Goal: Task Accomplishment & Management: Use online tool/utility

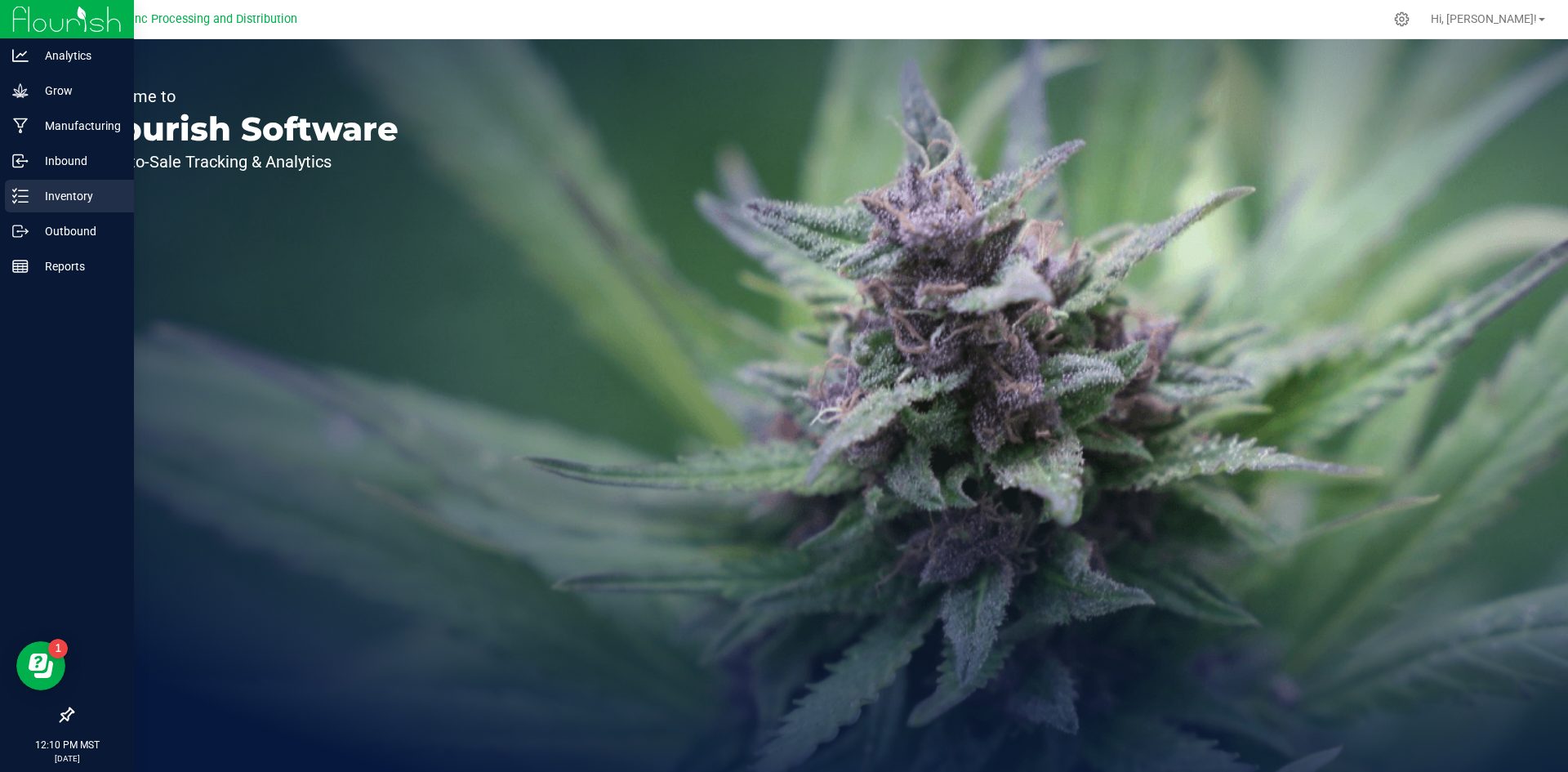
click at [15, 190] on icon at bounding box center [20, 196] width 16 height 16
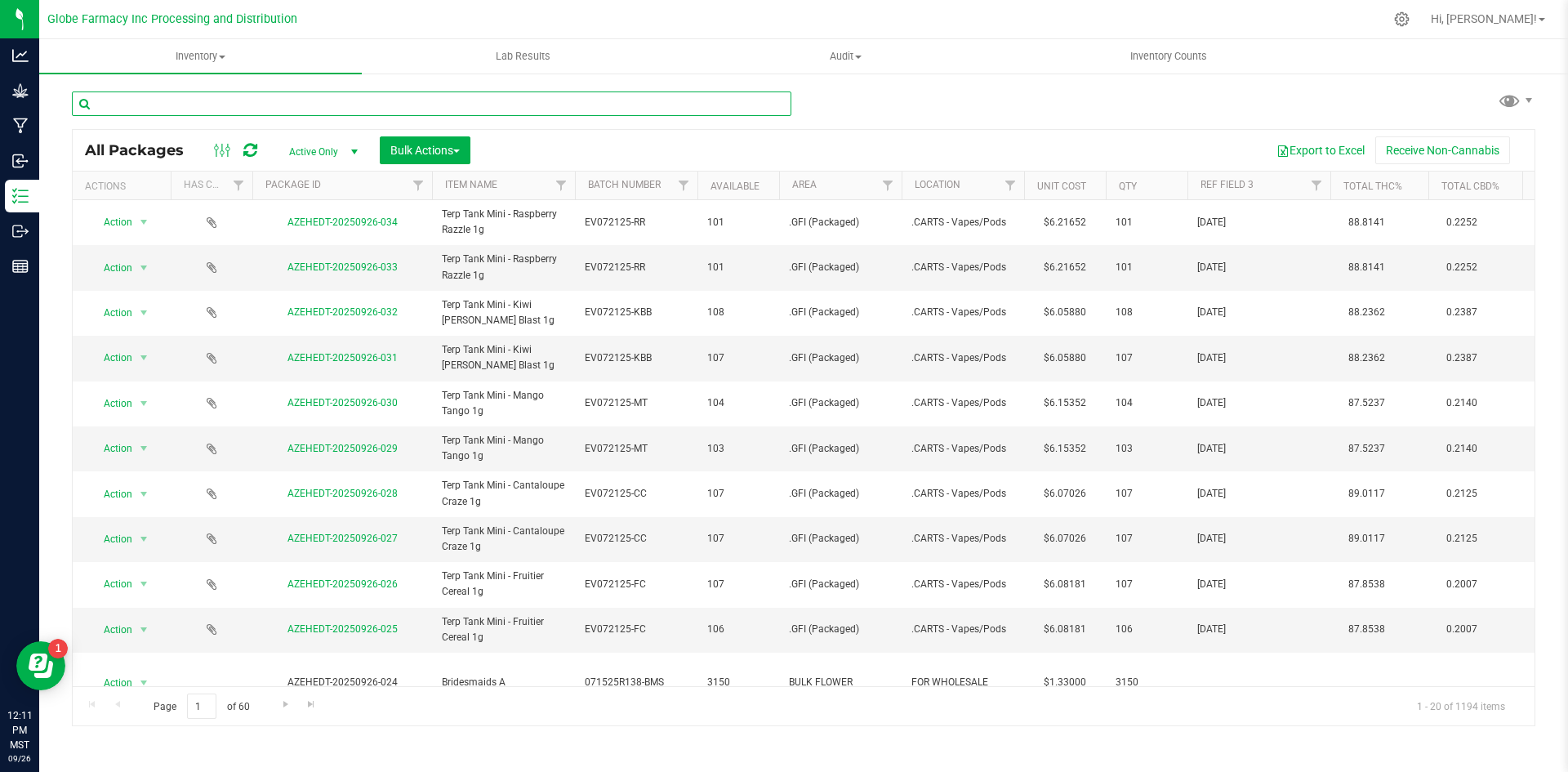
click at [182, 104] on input "text" at bounding box center [432, 103] width 720 height 25
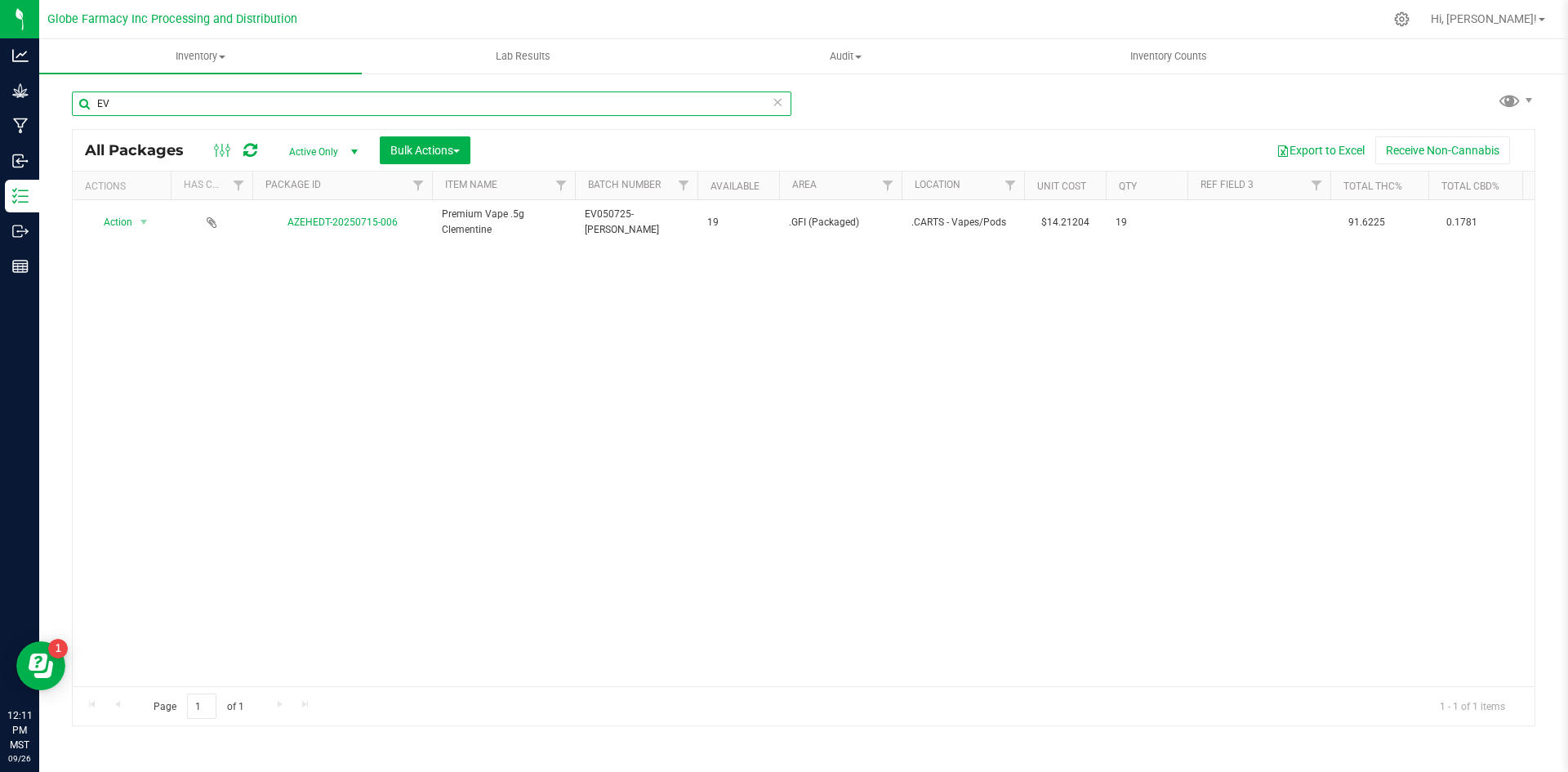
type input "E"
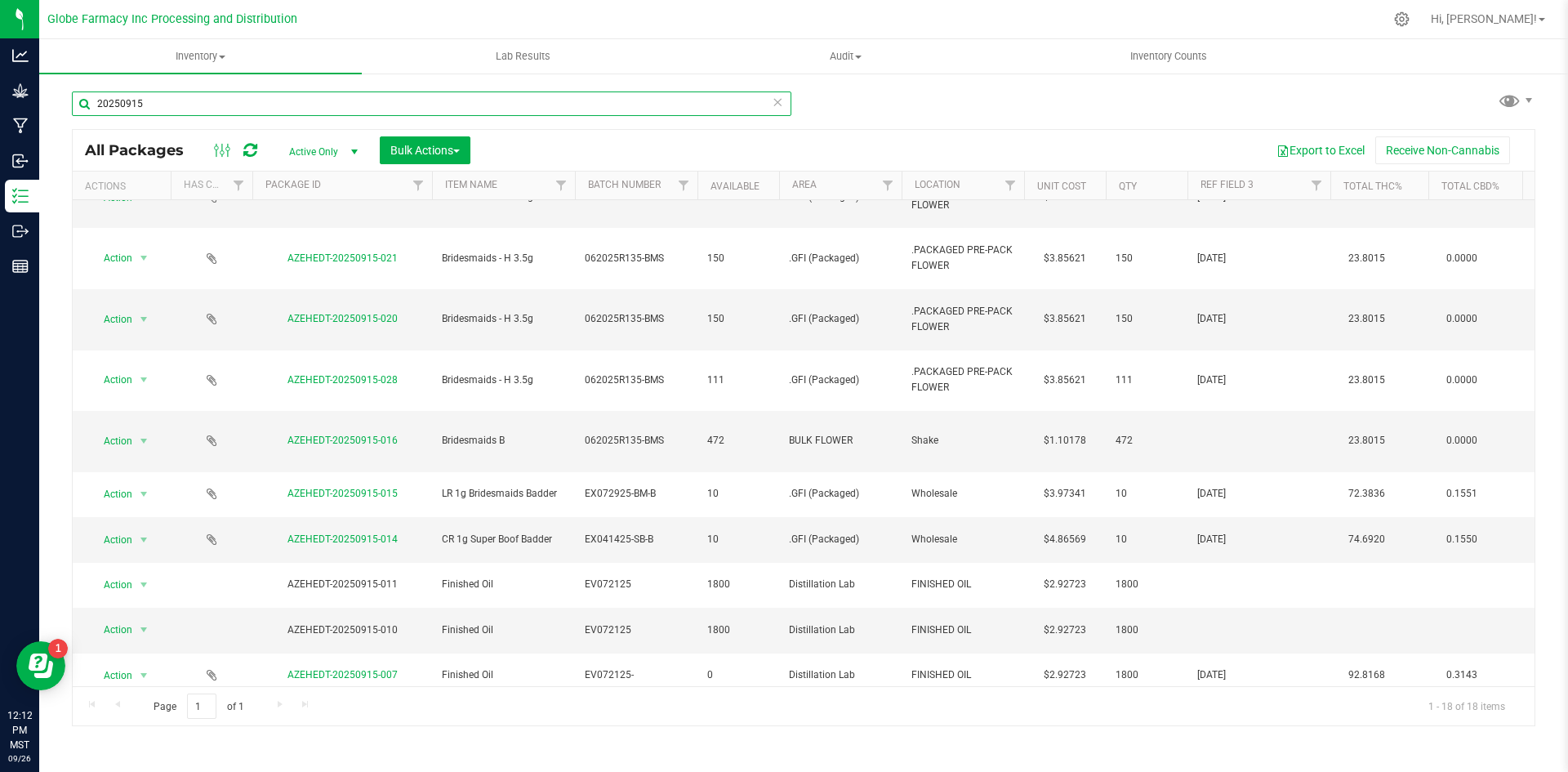
scroll to position [217, 0]
type input "20250915"
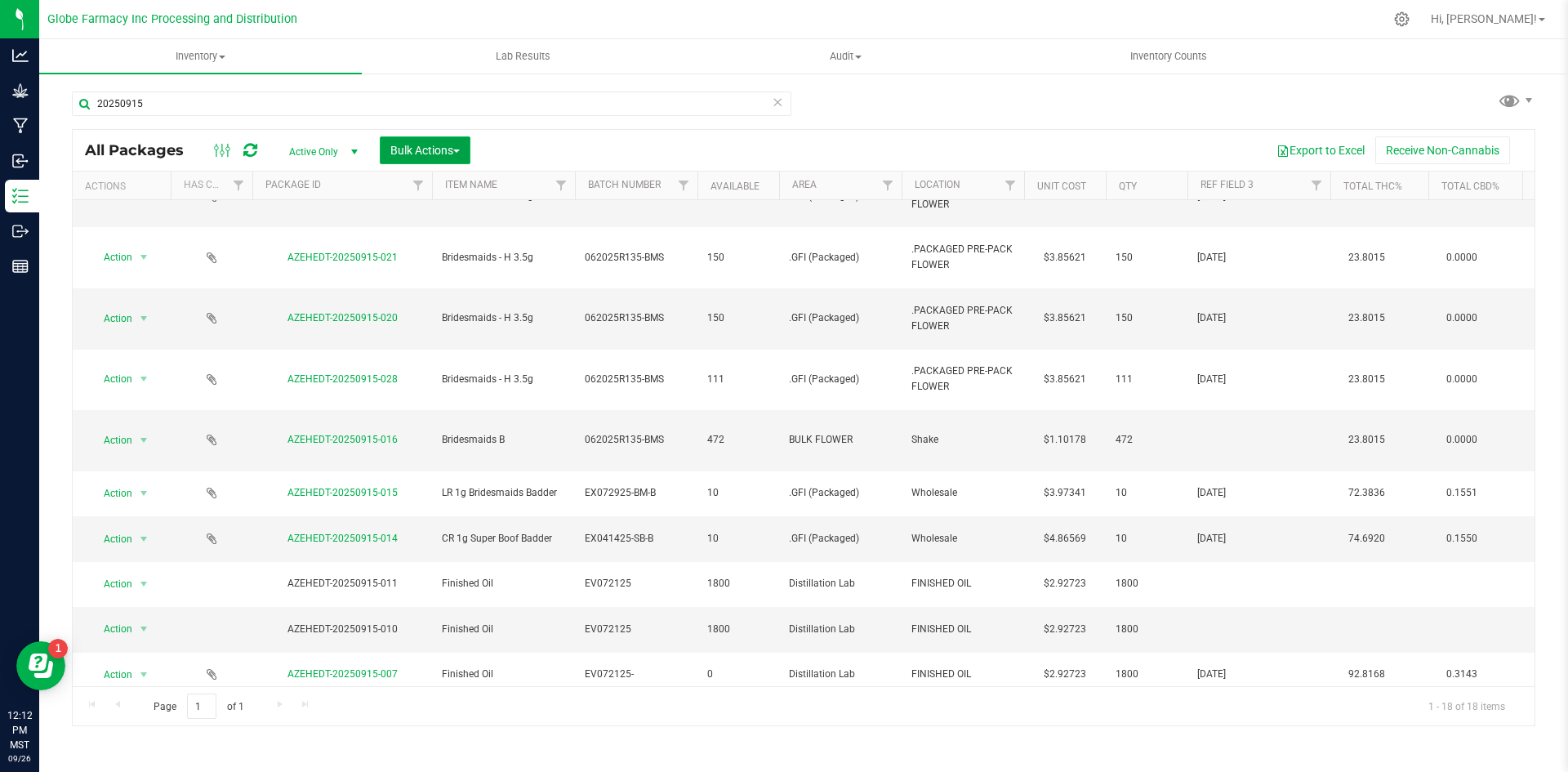
click at [430, 150] on span "Bulk Actions" at bounding box center [425, 150] width 69 height 13
click at [441, 187] on span "Add to manufacturing run" at bounding box center [451, 187] width 123 height 13
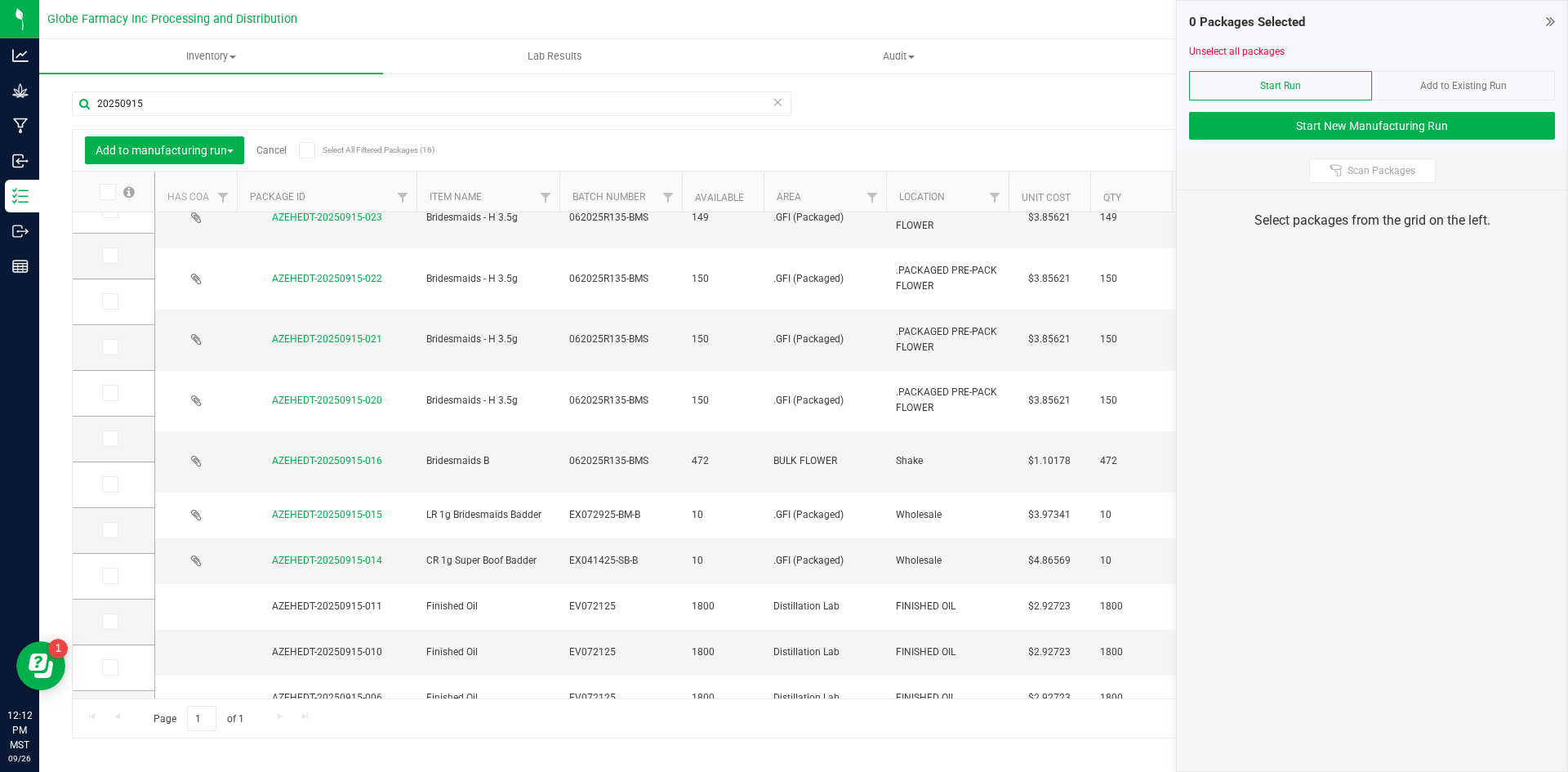
scroll to position [238, 0]
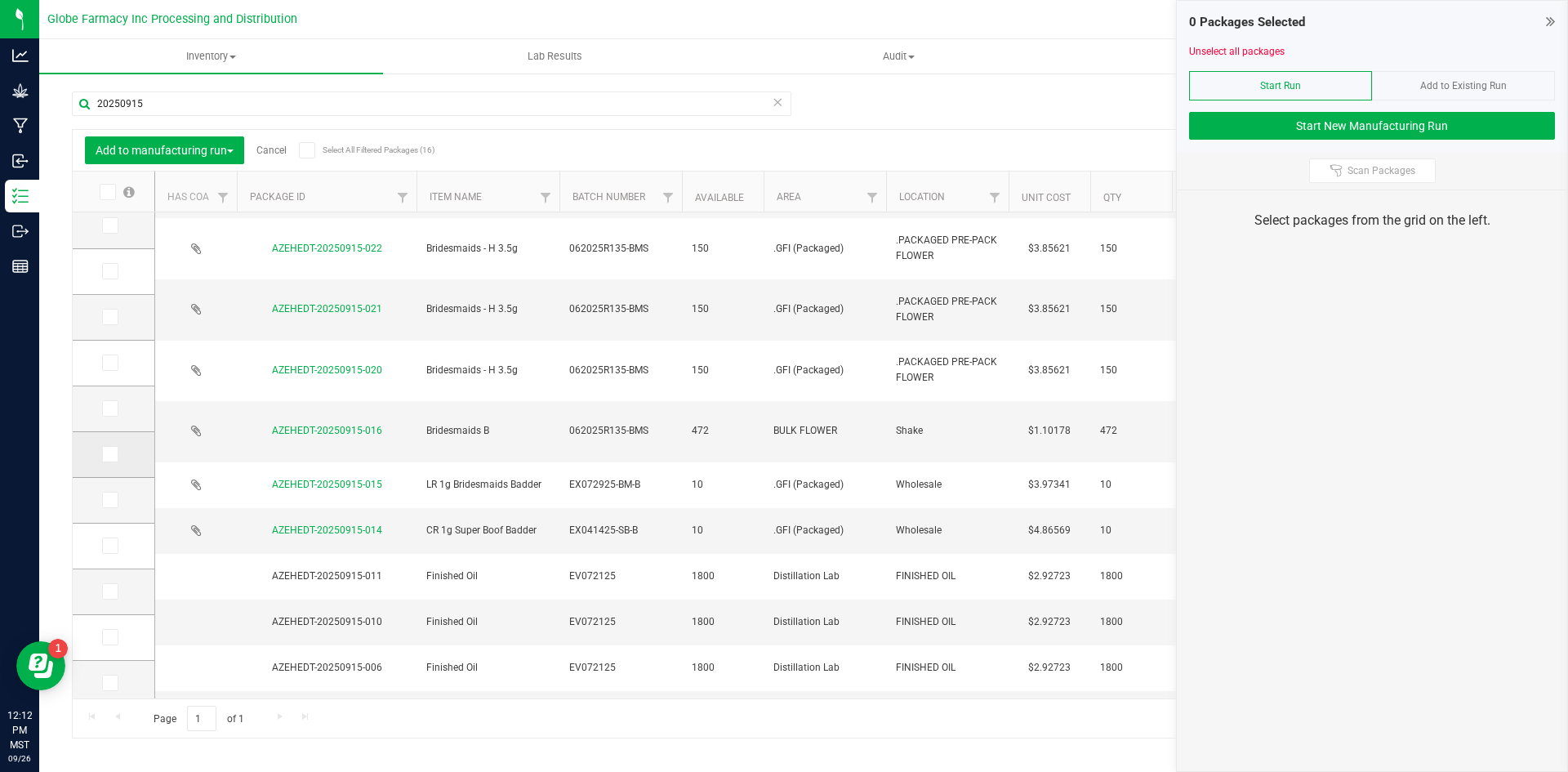
click at [111, 454] on icon at bounding box center [109, 454] width 11 height 0
click at [0, 0] on input "checkbox" at bounding box center [0, 0] width 0 height 0
click at [1297, 87] on span "Start Run" at bounding box center [1280, 86] width 41 height 12
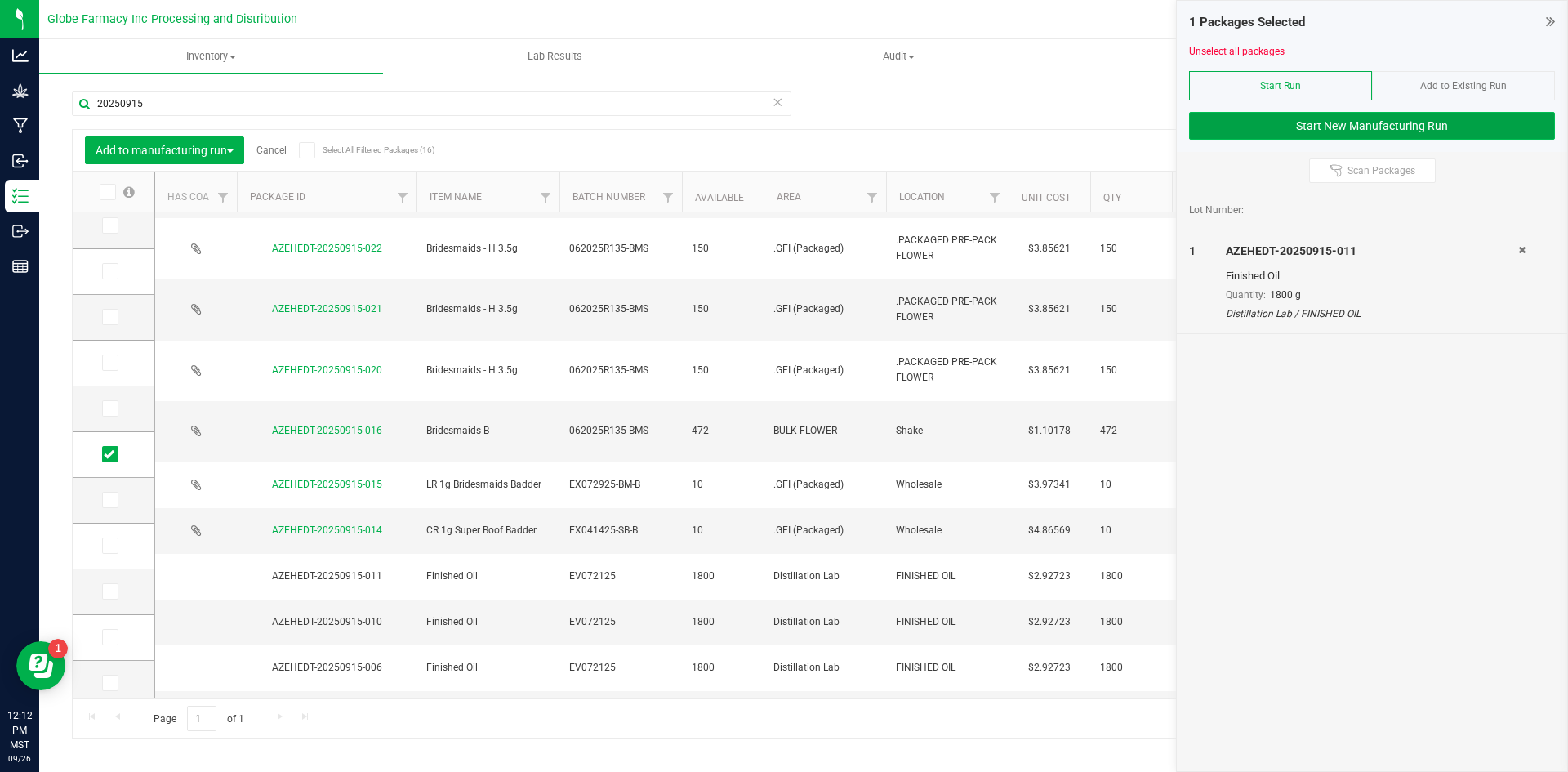
click at [1315, 131] on button "Start New Manufacturing Run" at bounding box center [1372, 126] width 366 height 27
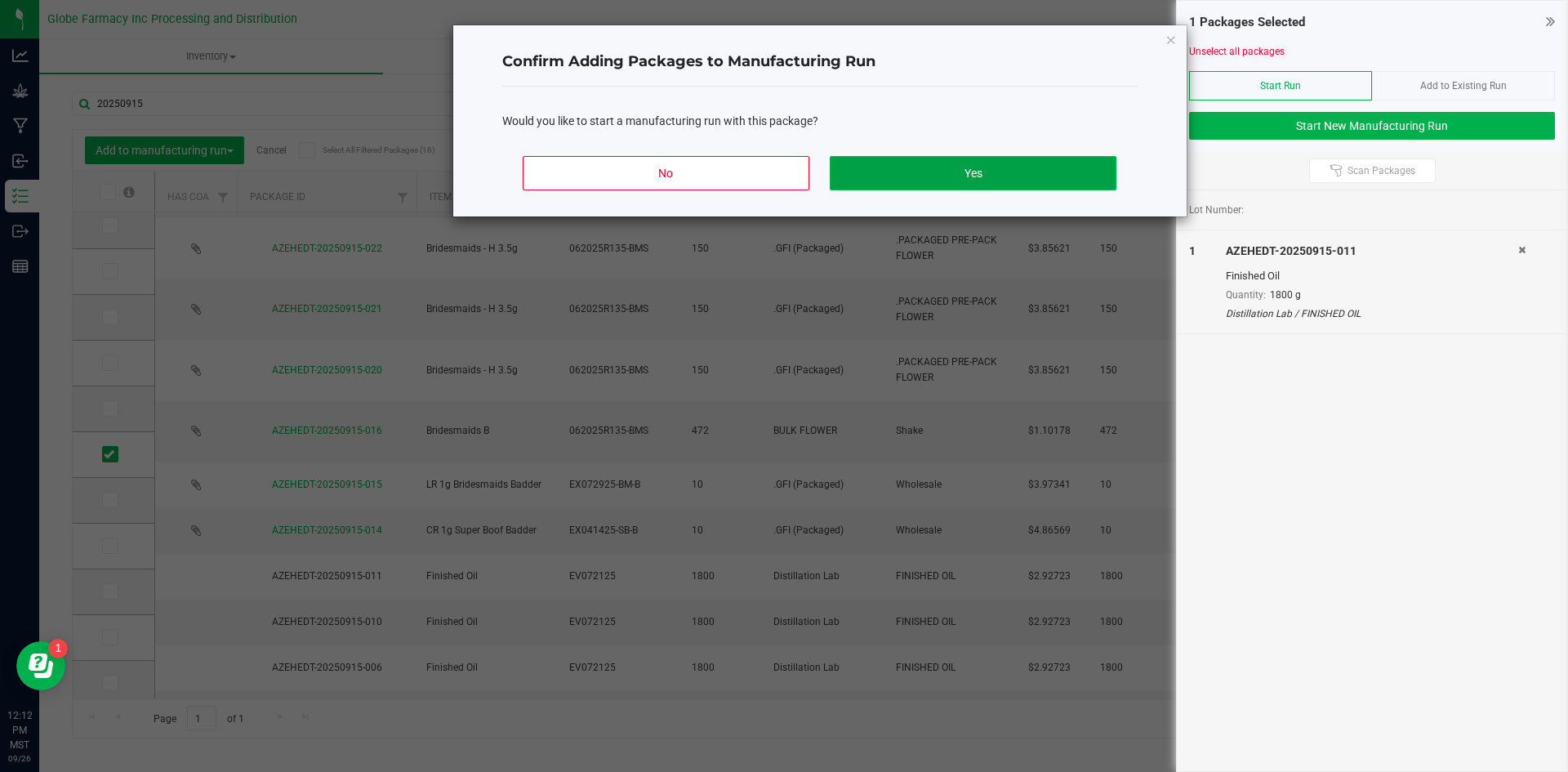
click at [947, 190] on button "Yes" at bounding box center [973, 173] width 286 height 35
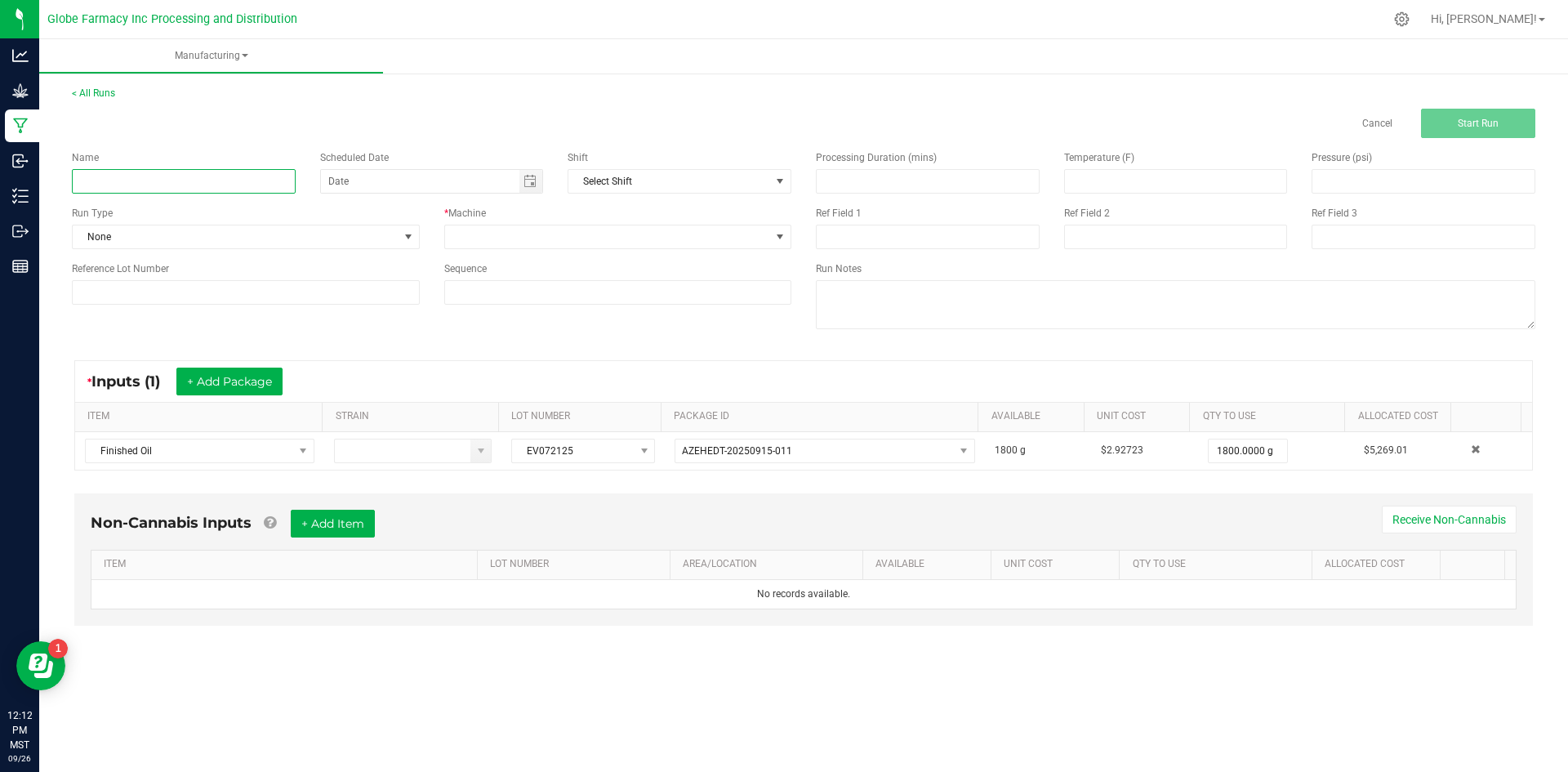
click at [185, 183] on input at bounding box center [184, 181] width 224 height 25
type input "EV072125-"
click at [569, 236] on span at bounding box center [609, 236] width 326 height 23
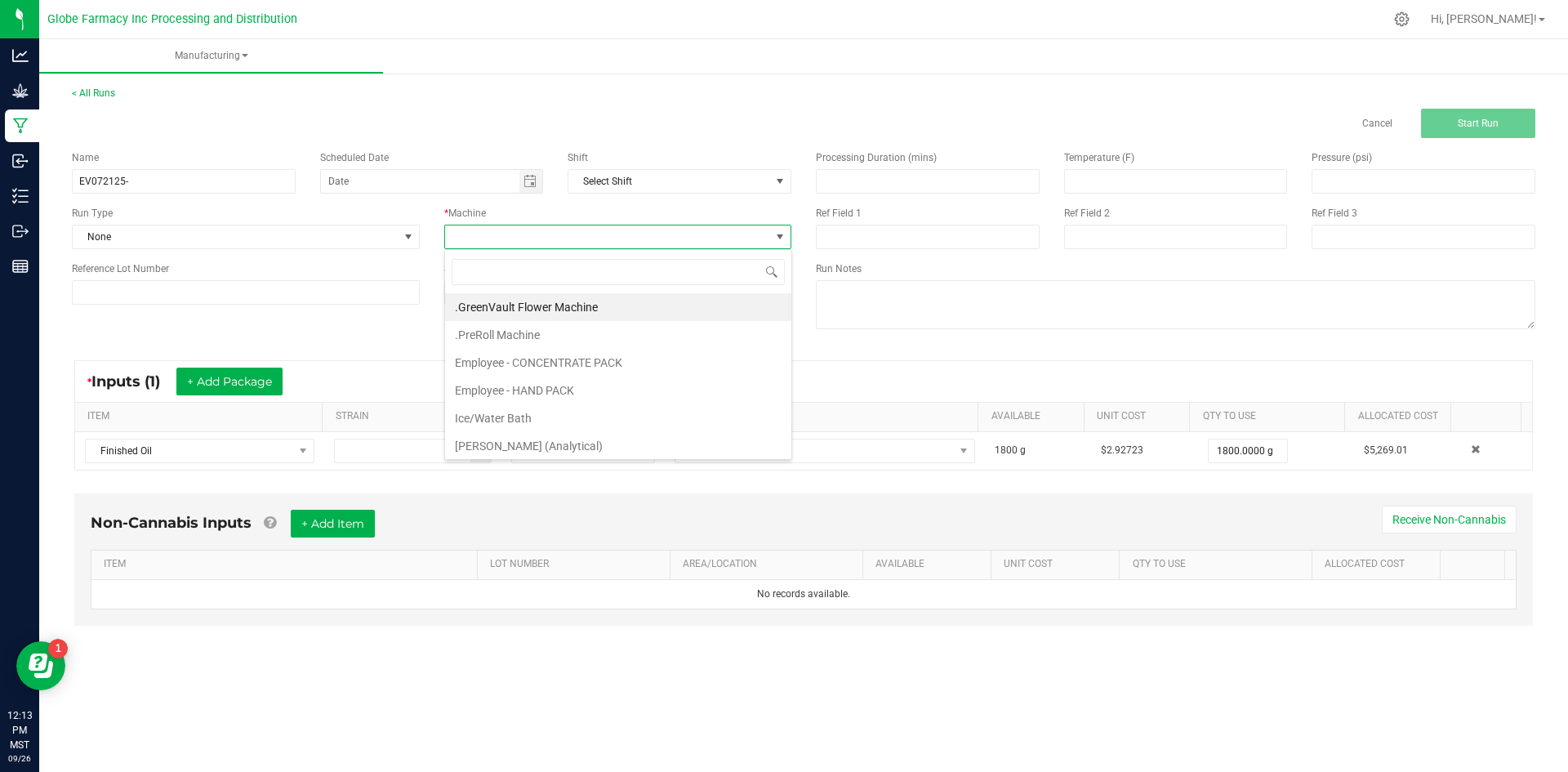
scroll to position [87, 0]
click at [509, 445] on li "Short Path Distillation (SPD)" at bounding box center [619, 443] width 346 height 27
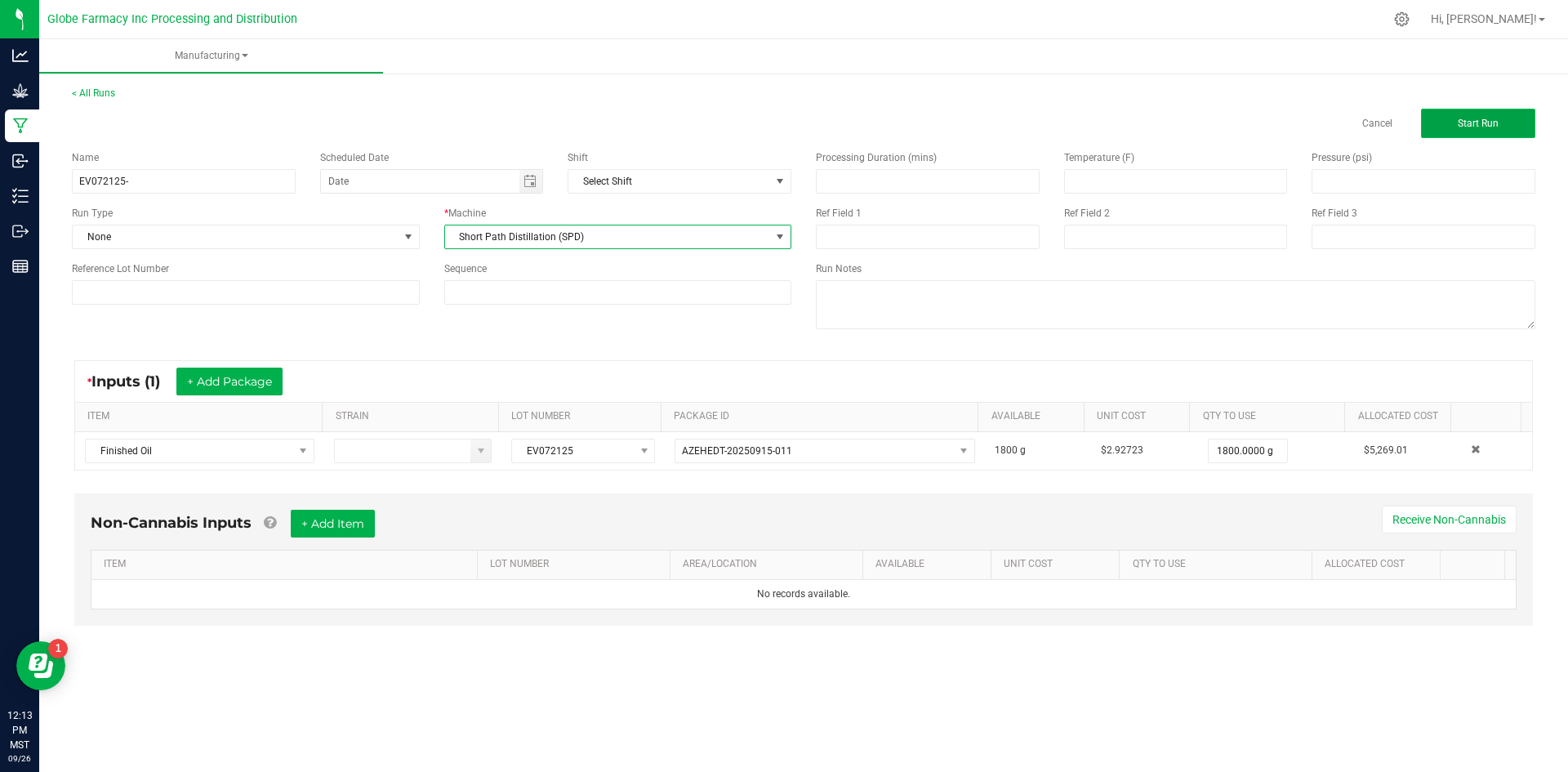
click at [1315, 127] on span "Start Run" at bounding box center [1478, 123] width 41 height 12
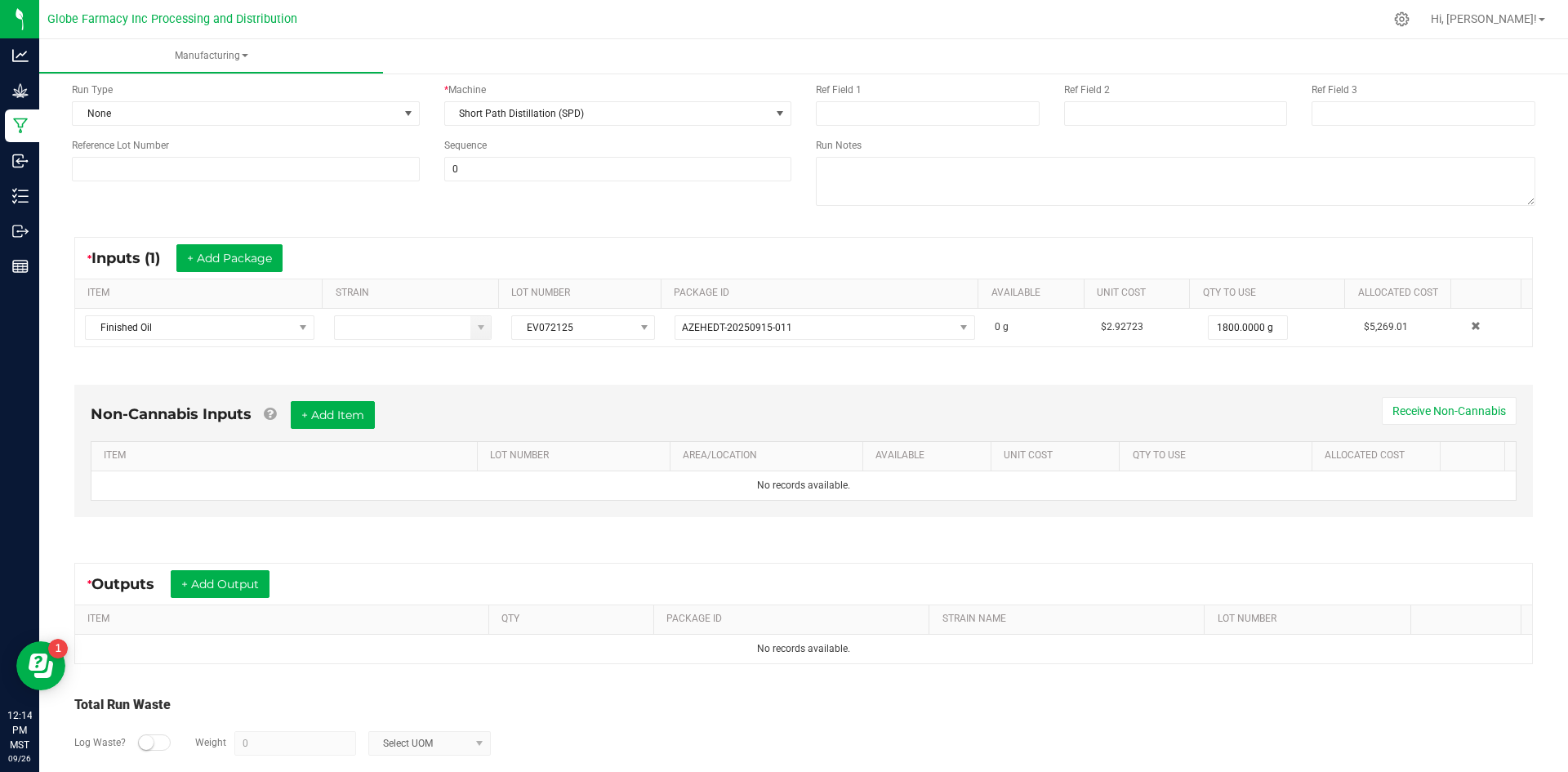
scroll to position [235, 0]
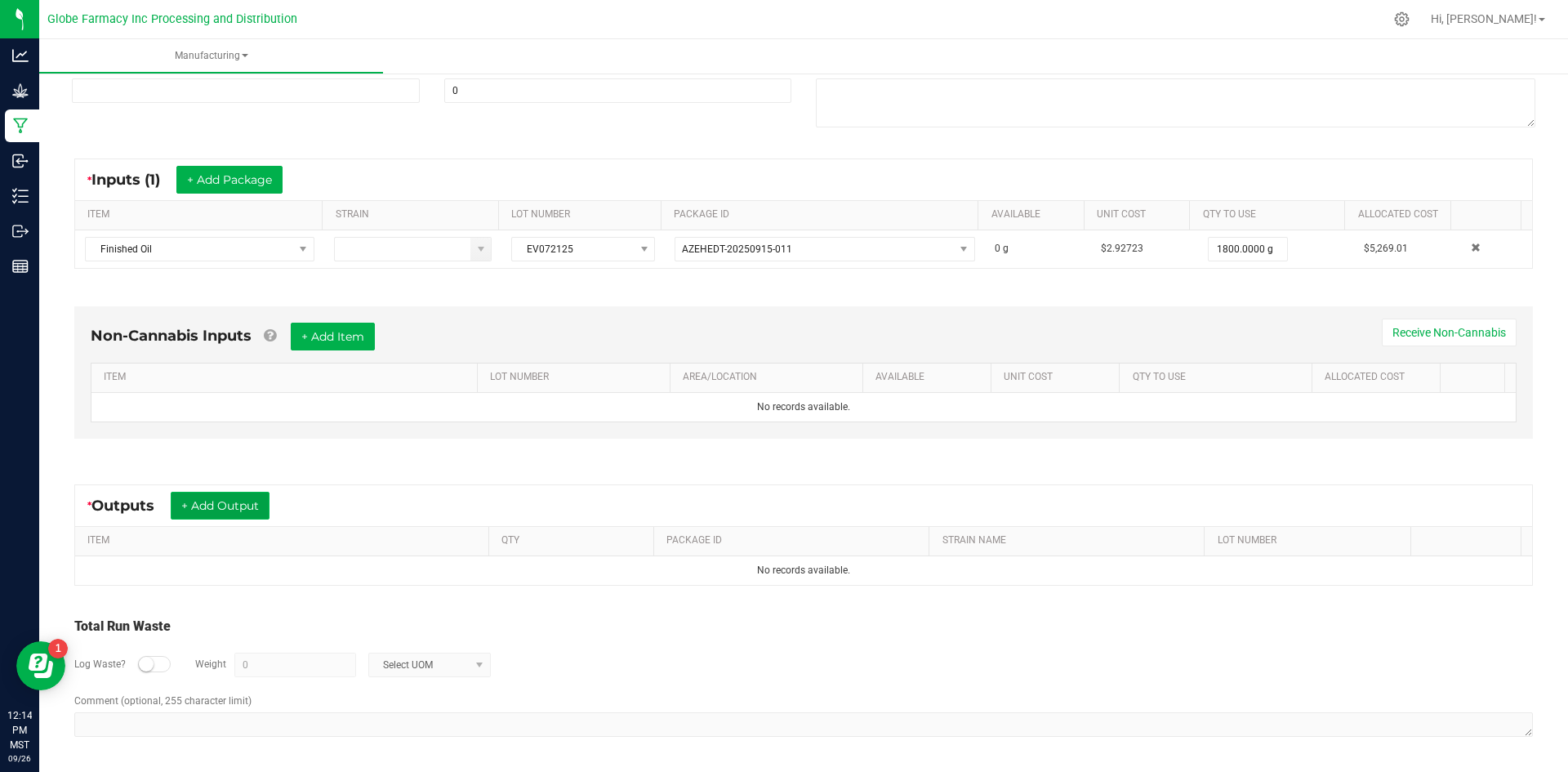
click at [222, 505] on button "+ Add Output" at bounding box center [220, 506] width 98 height 27
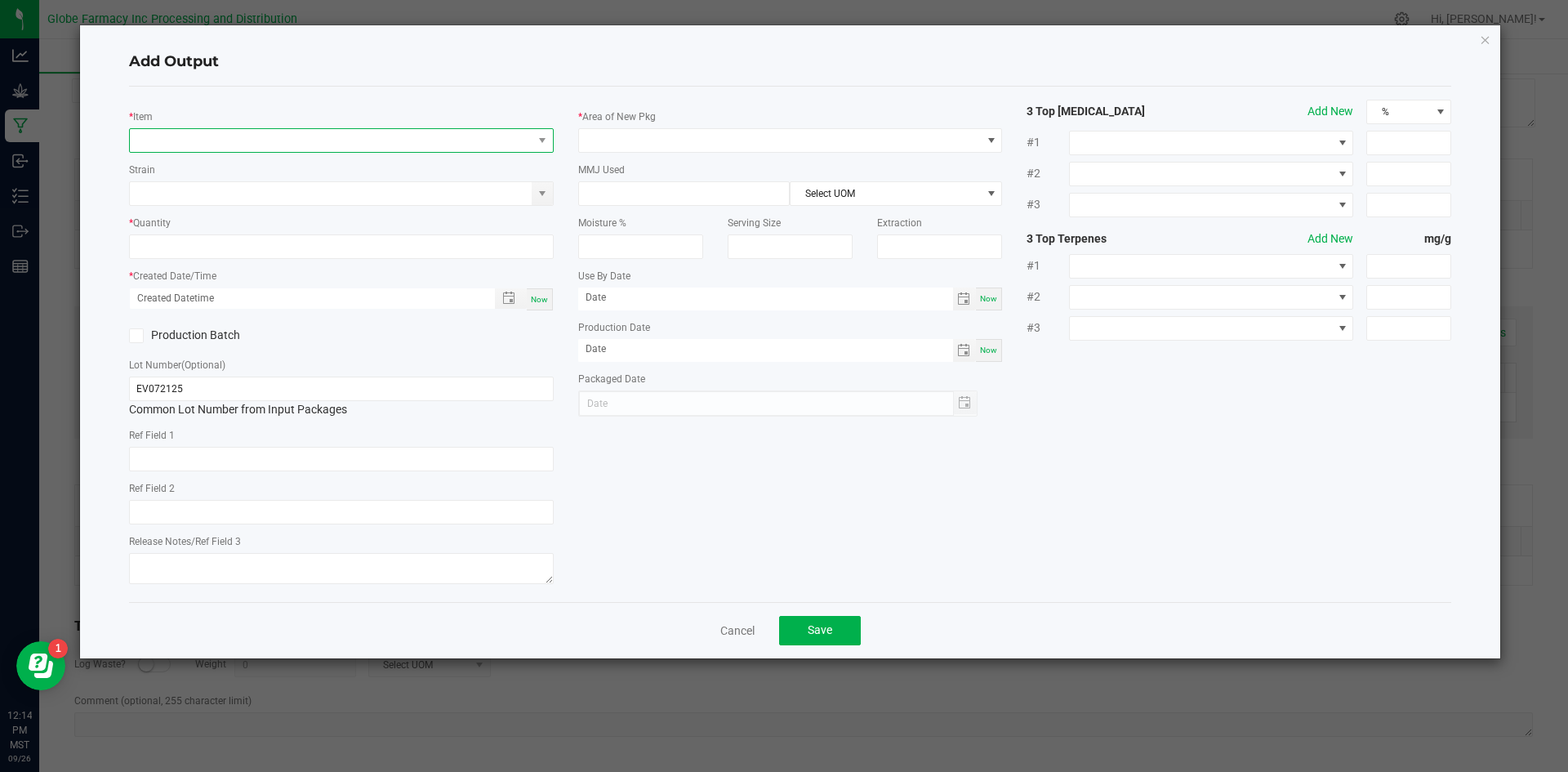
click at [343, 139] on span "NO DATA FOUND" at bounding box center [332, 140] width 403 height 23
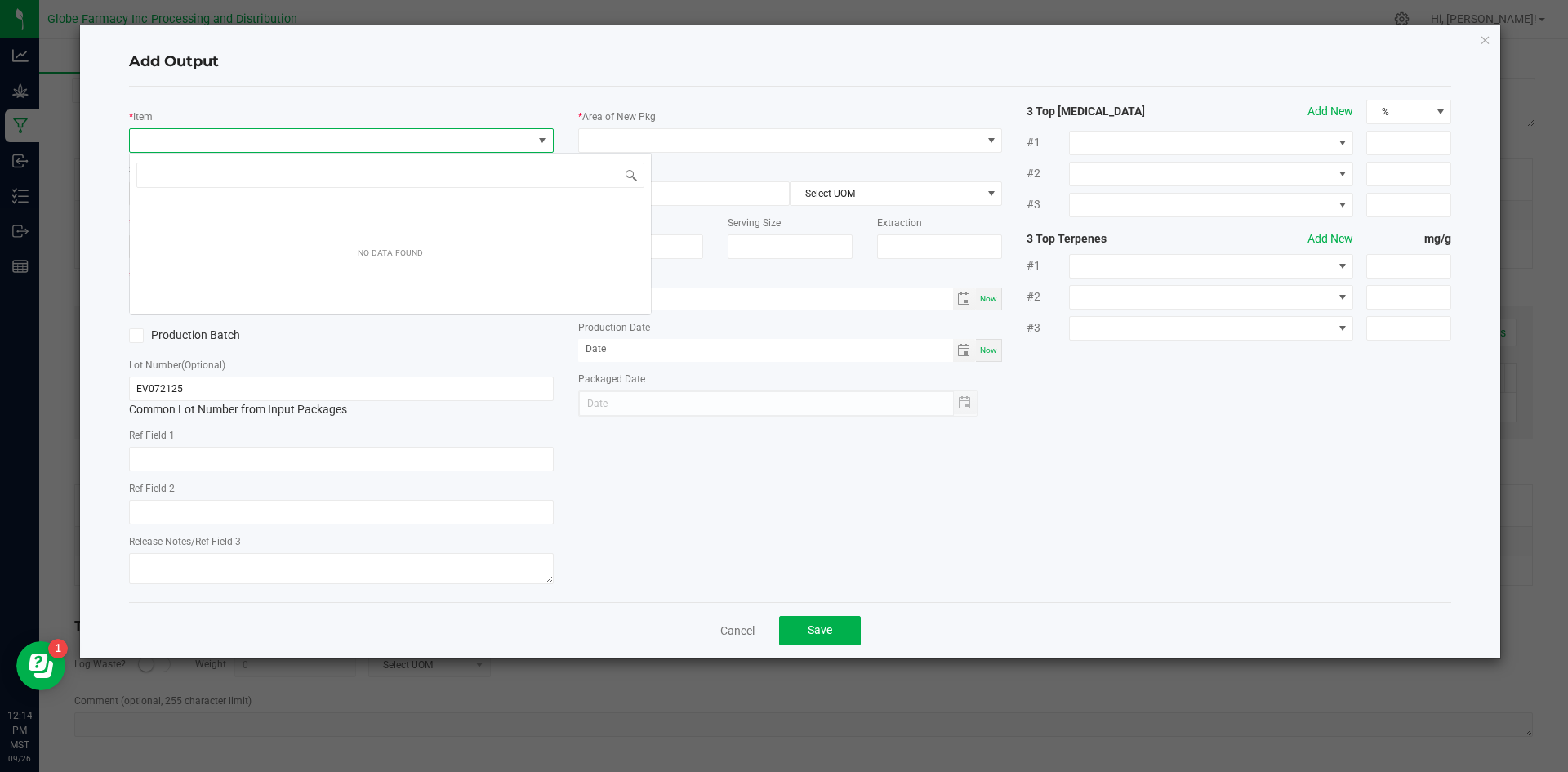
scroll to position [25, 425]
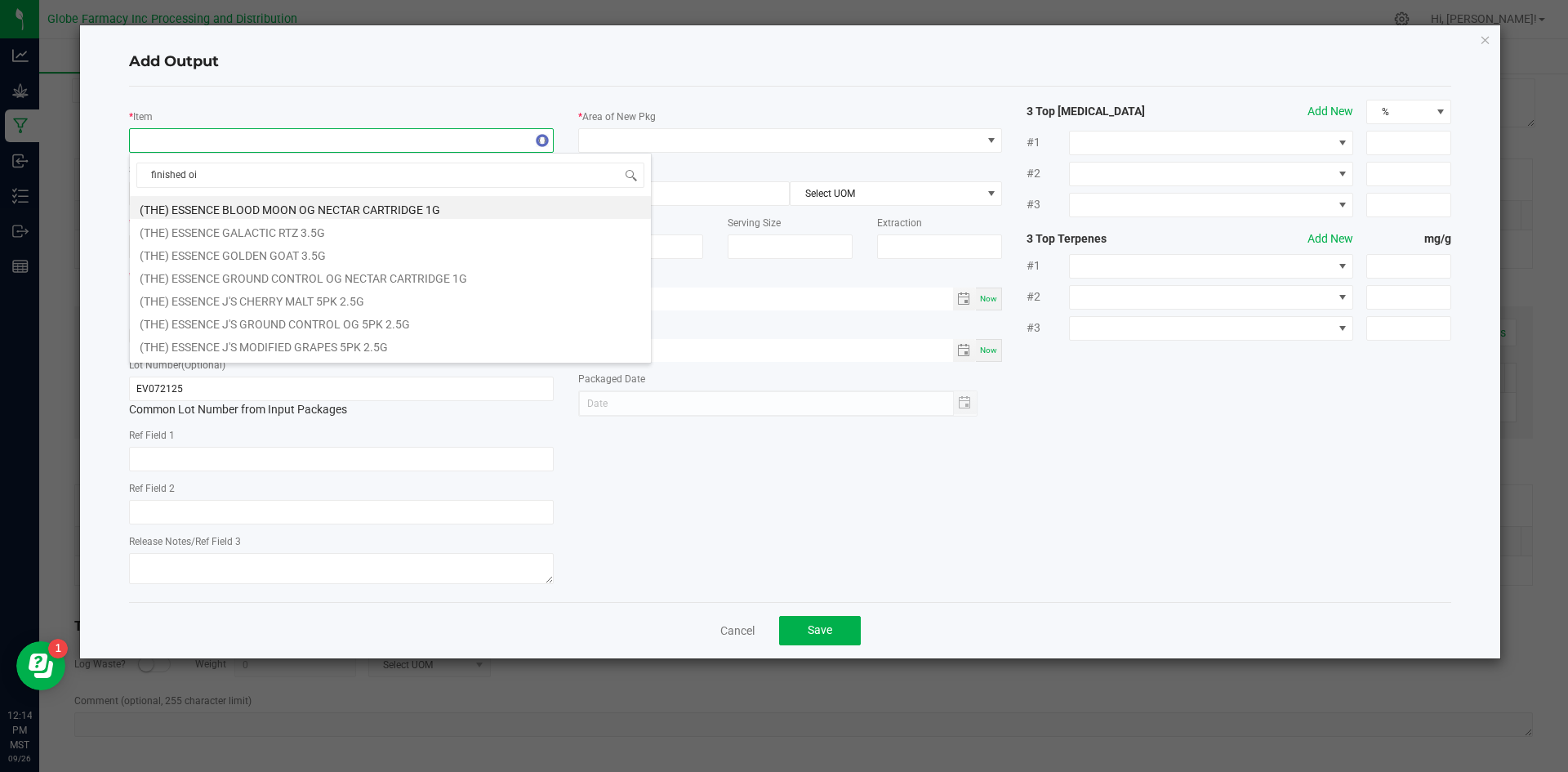
type input "finished oil"
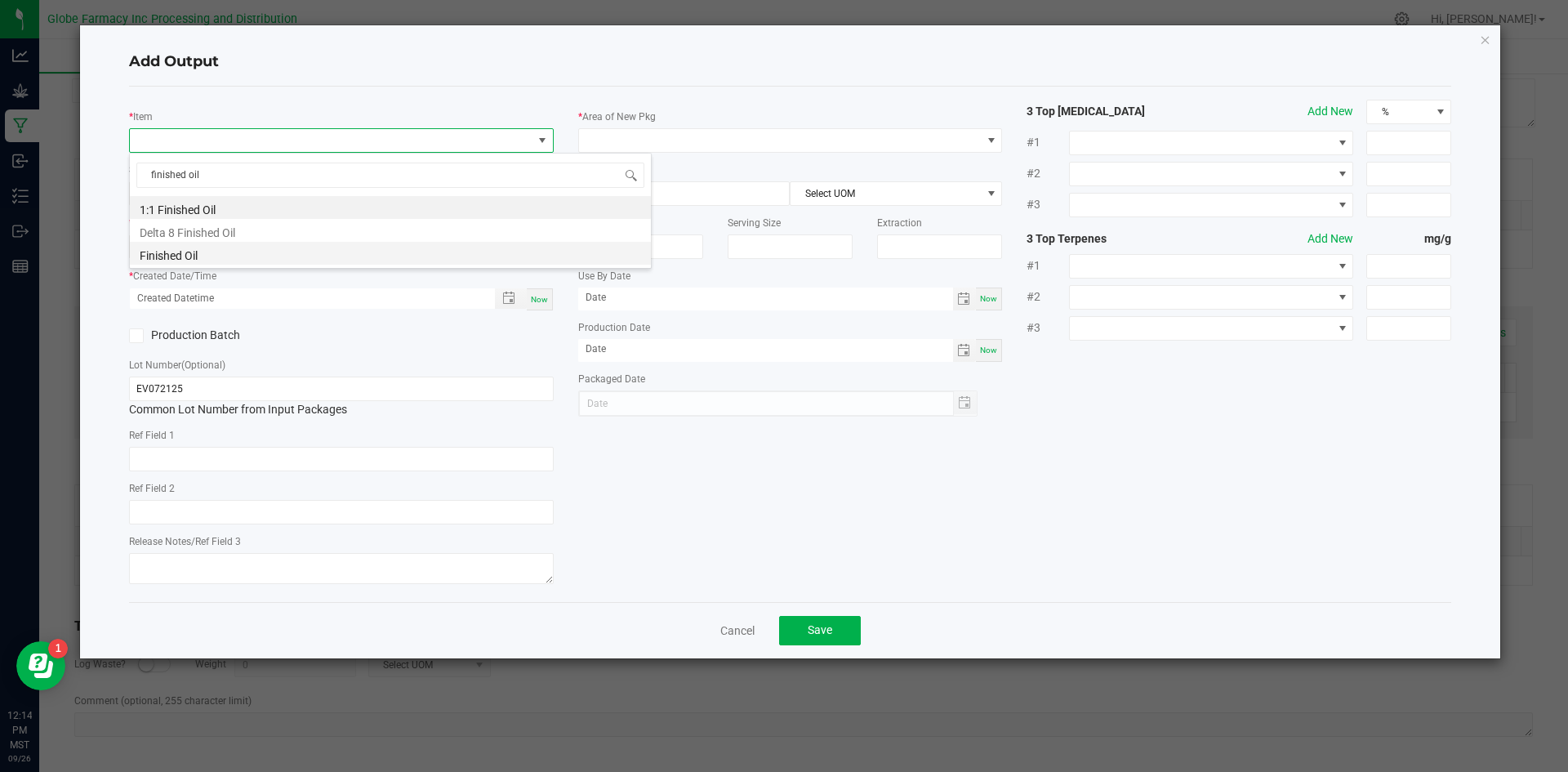
click at [190, 257] on li "Finished Oil" at bounding box center [391, 252] width 521 height 23
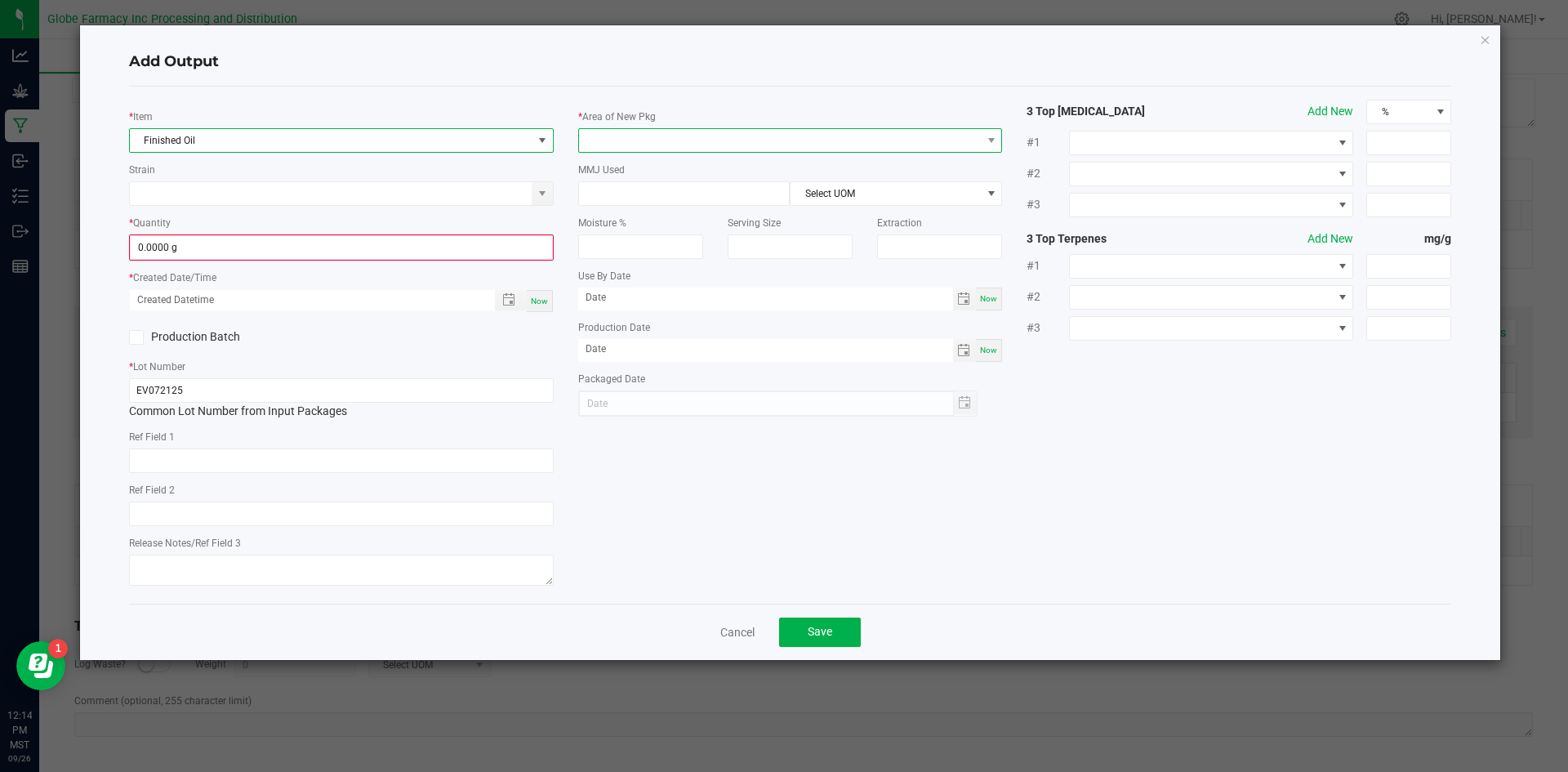
click at [640, 138] on span at bounding box center [781, 140] width 403 height 23
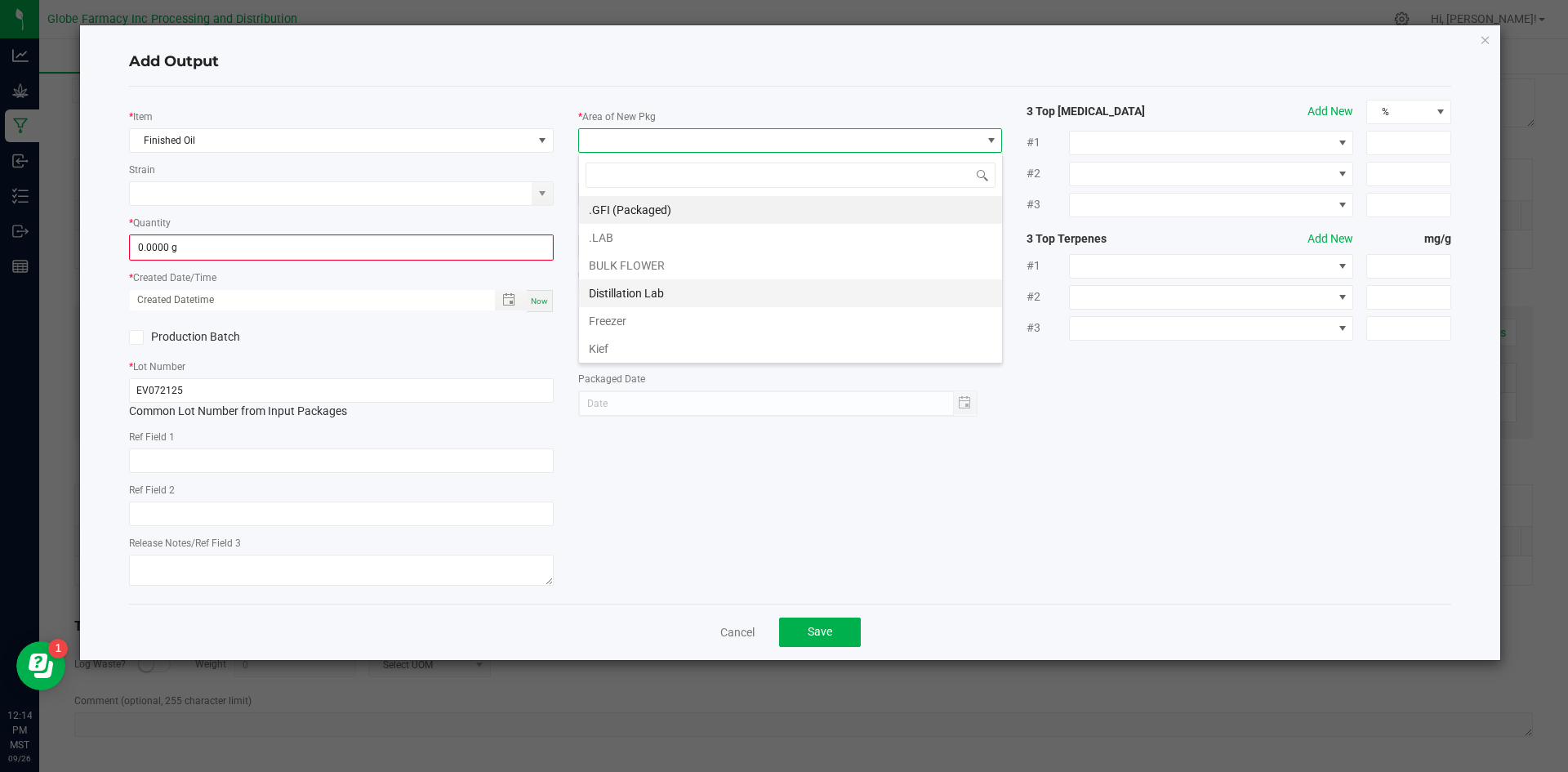
click at [651, 293] on li "Distillation Lab" at bounding box center [791, 293] width 423 height 27
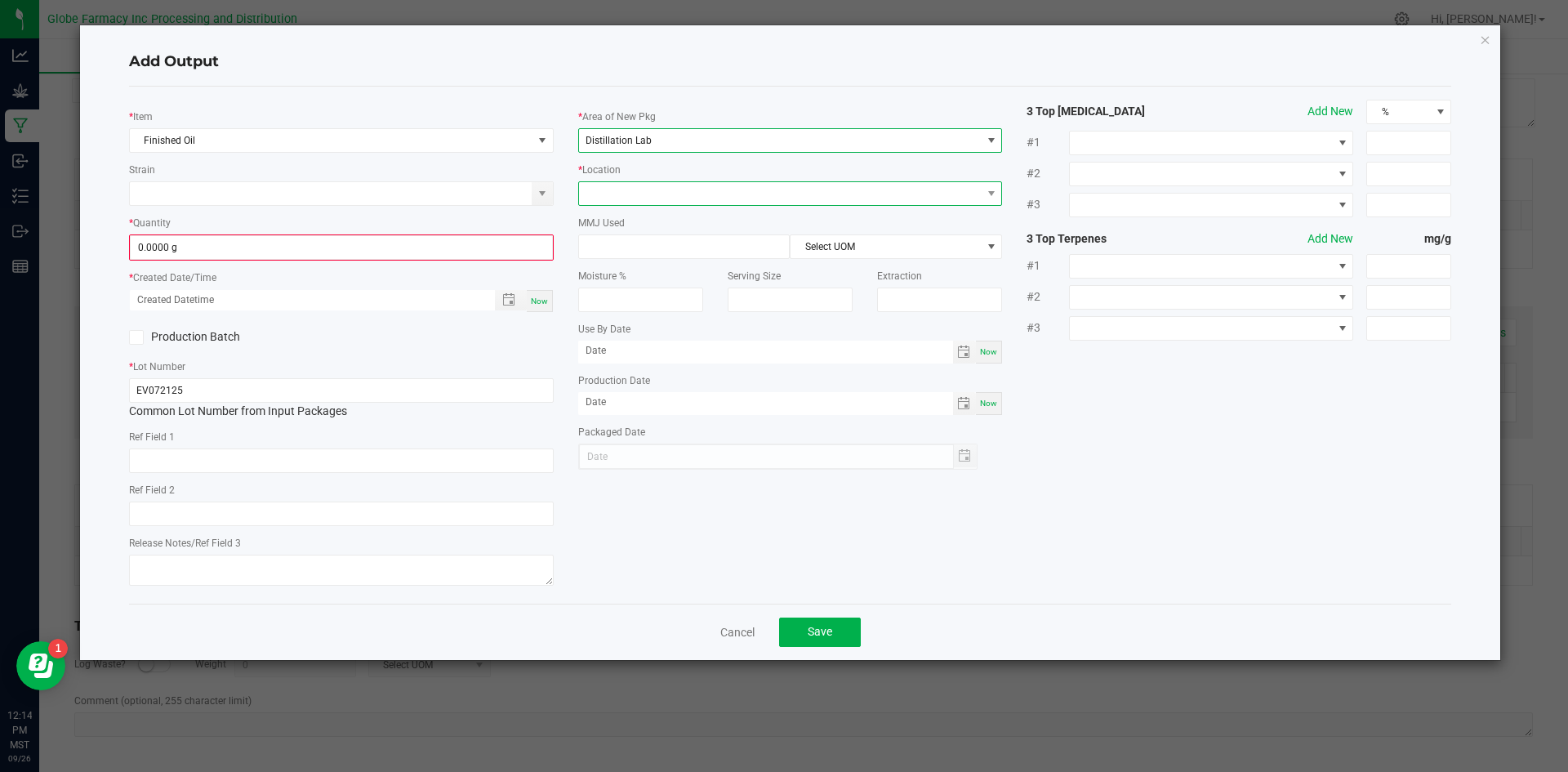
click at [649, 184] on span at bounding box center [781, 193] width 403 height 23
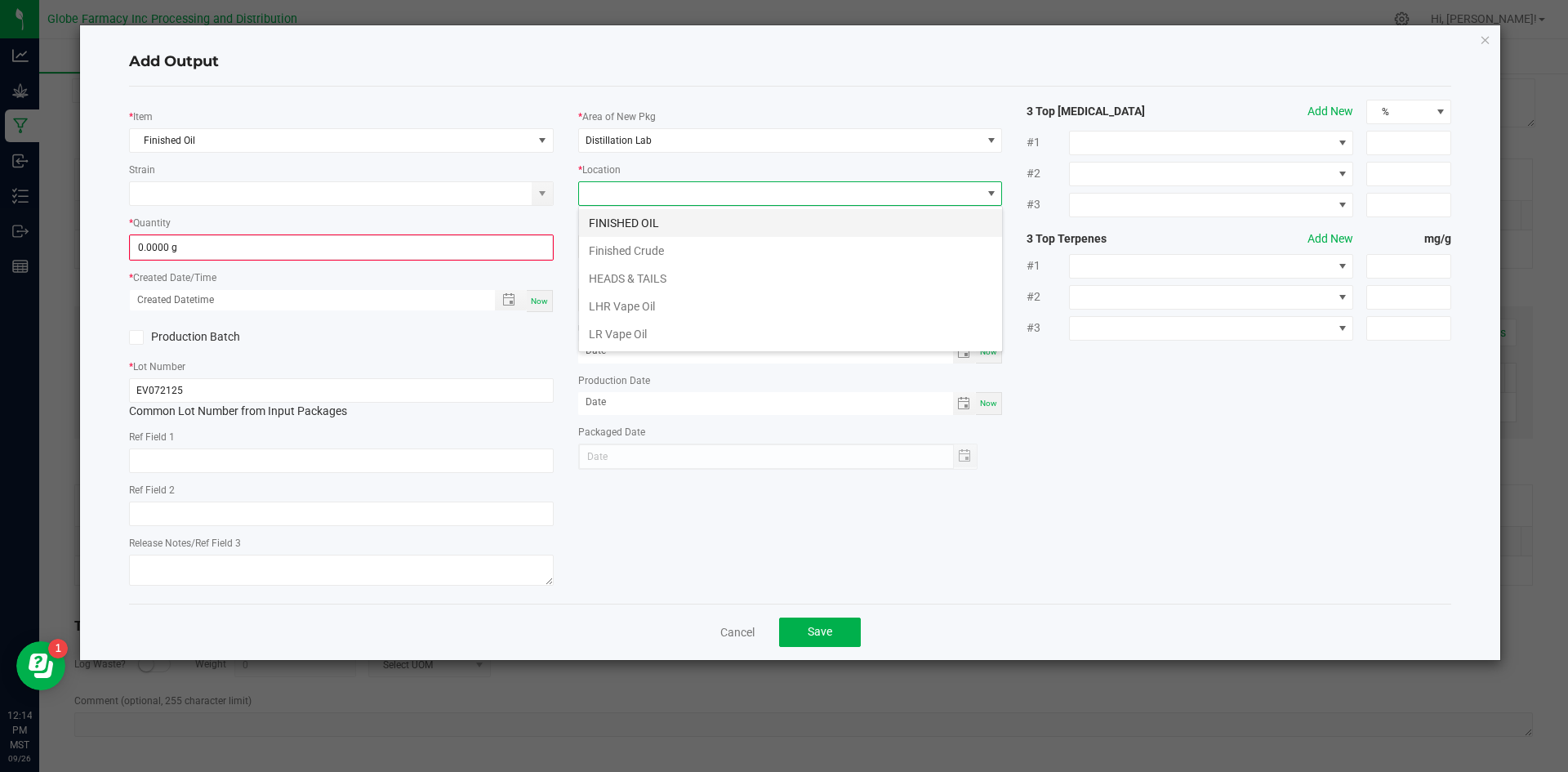
click at [649, 226] on li "FINISHED OIL" at bounding box center [791, 223] width 423 height 27
click at [449, 246] on input "0.0000 g" at bounding box center [341, 247] width 422 height 23
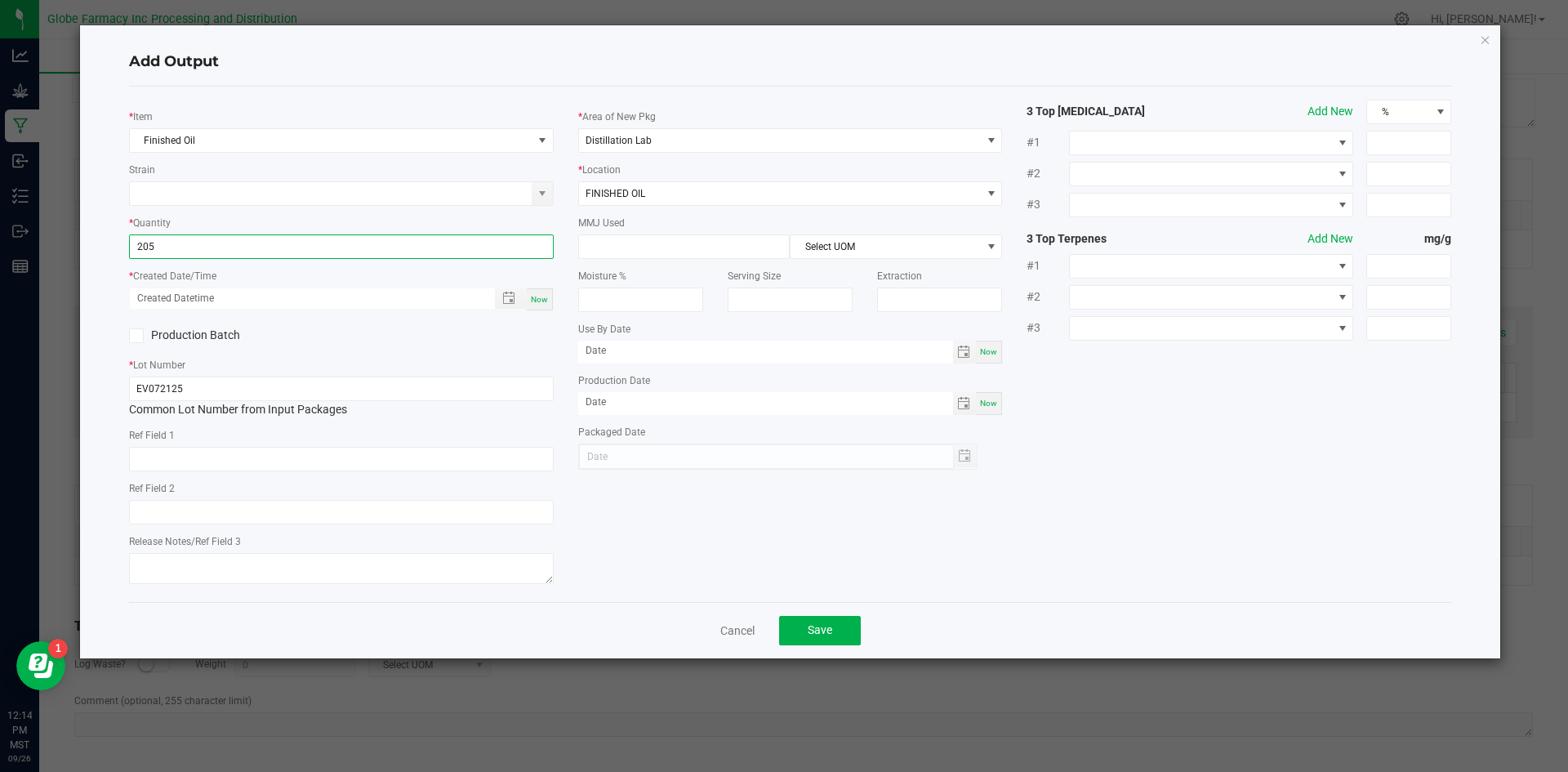
click at [543, 304] on span "Now" at bounding box center [539, 300] width 17 height 9
type input "205.0000 g"
type input "[DATE] 12:14 PM"
type input "[DATE]"
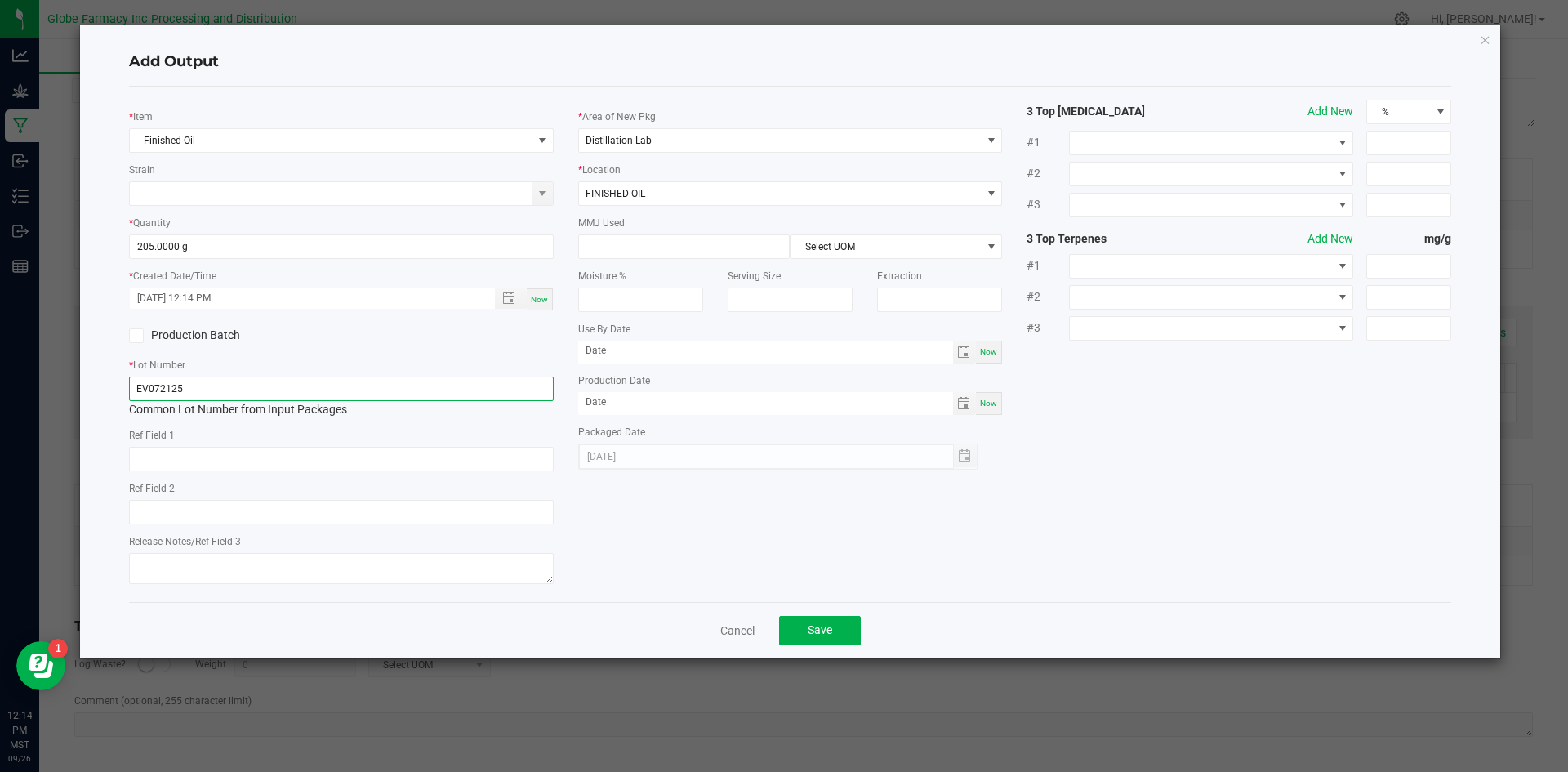
click at [444, 391] on input "EV072125" at bounding box center [342, 388] width 425 height 25
type input "EV072125-"
click at [841, 633] on button "Save" at bounding box center [820, 631] width 82 height 29
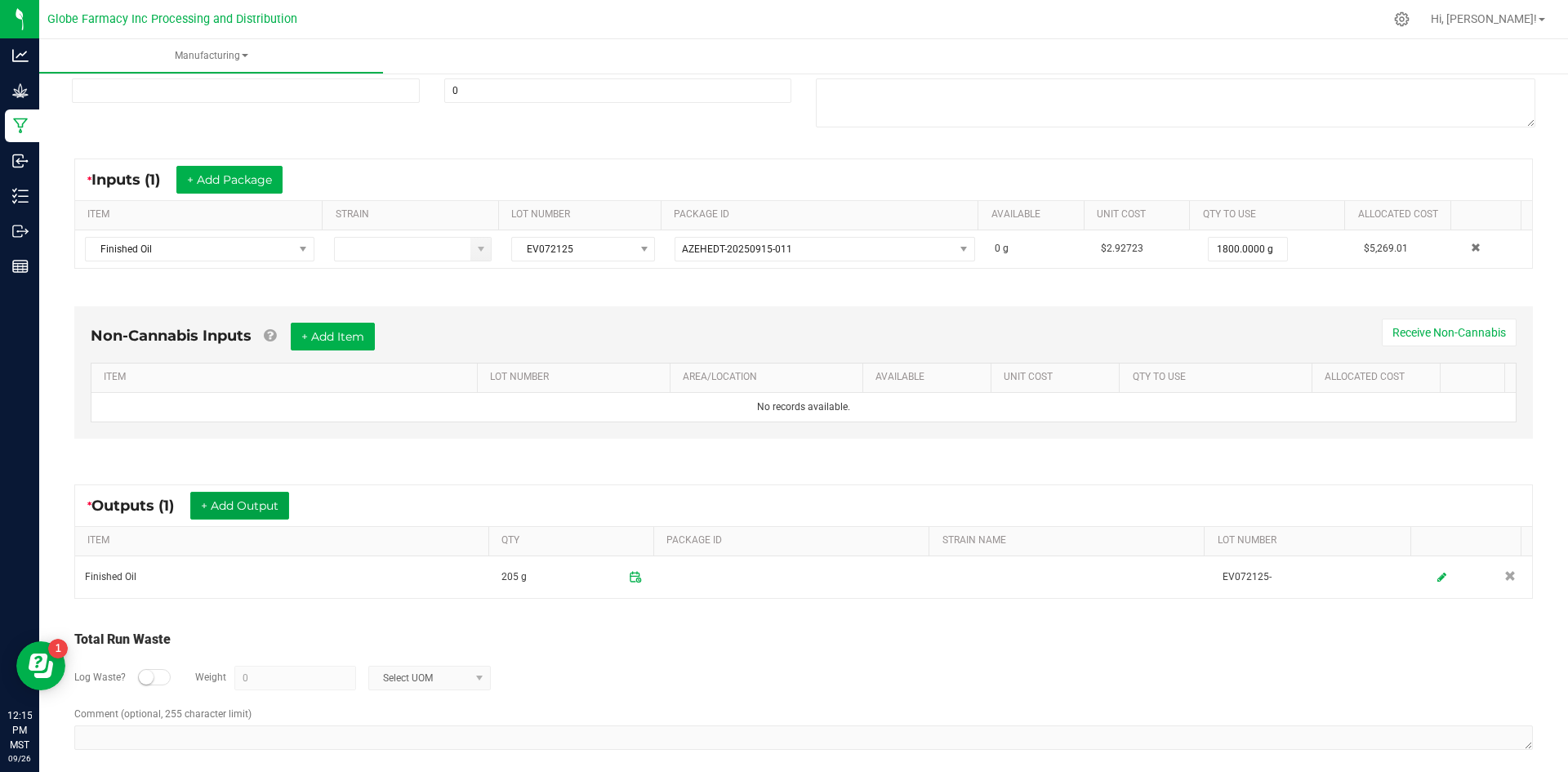
click at [246, 502] on button "+ Add Output" at bounding box center [240, 506] width 98 height 27
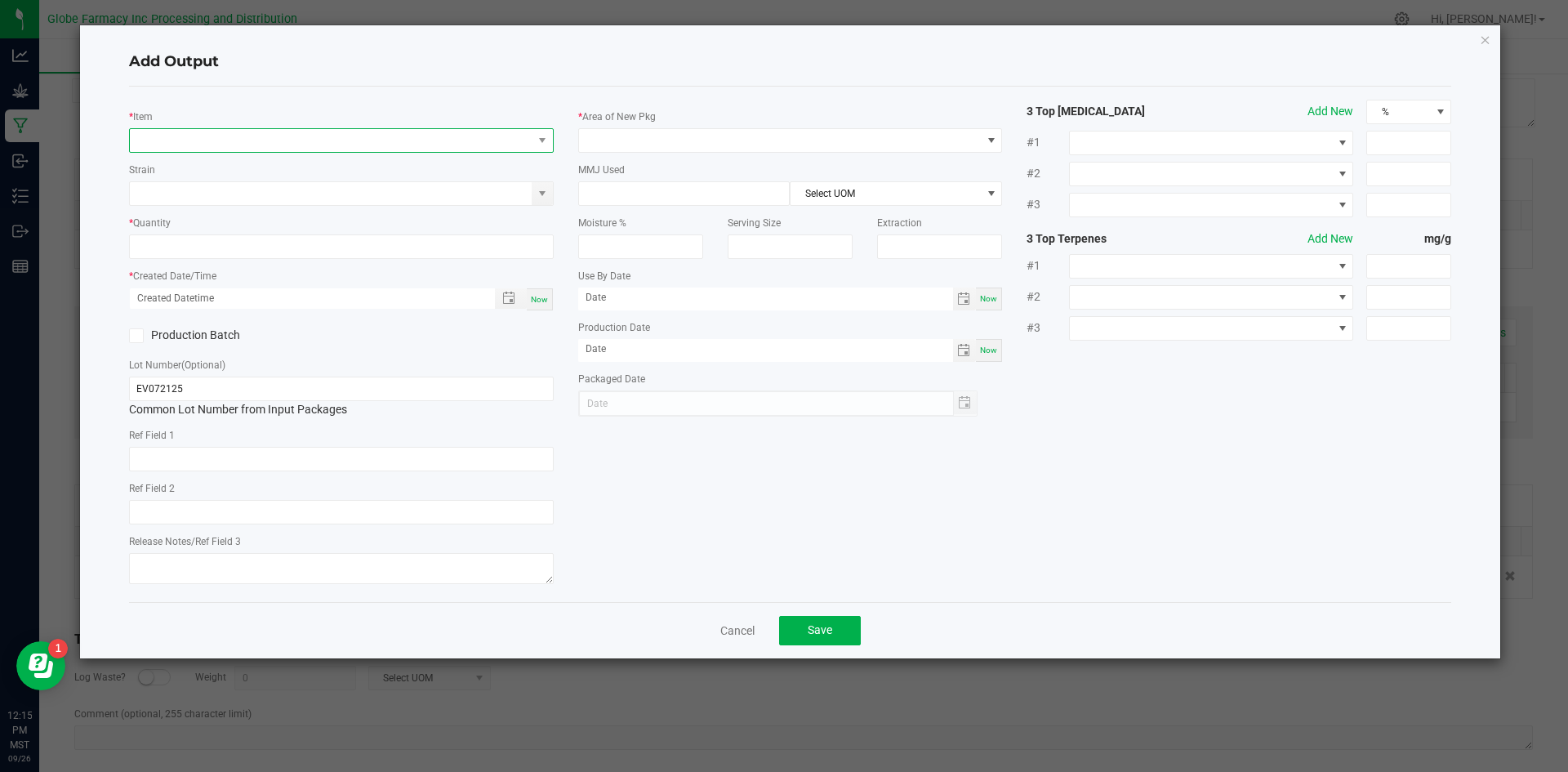
click at [288, 143] on span "NO DATA FOUND" at bounding box center [332, 140] width 403 height 23
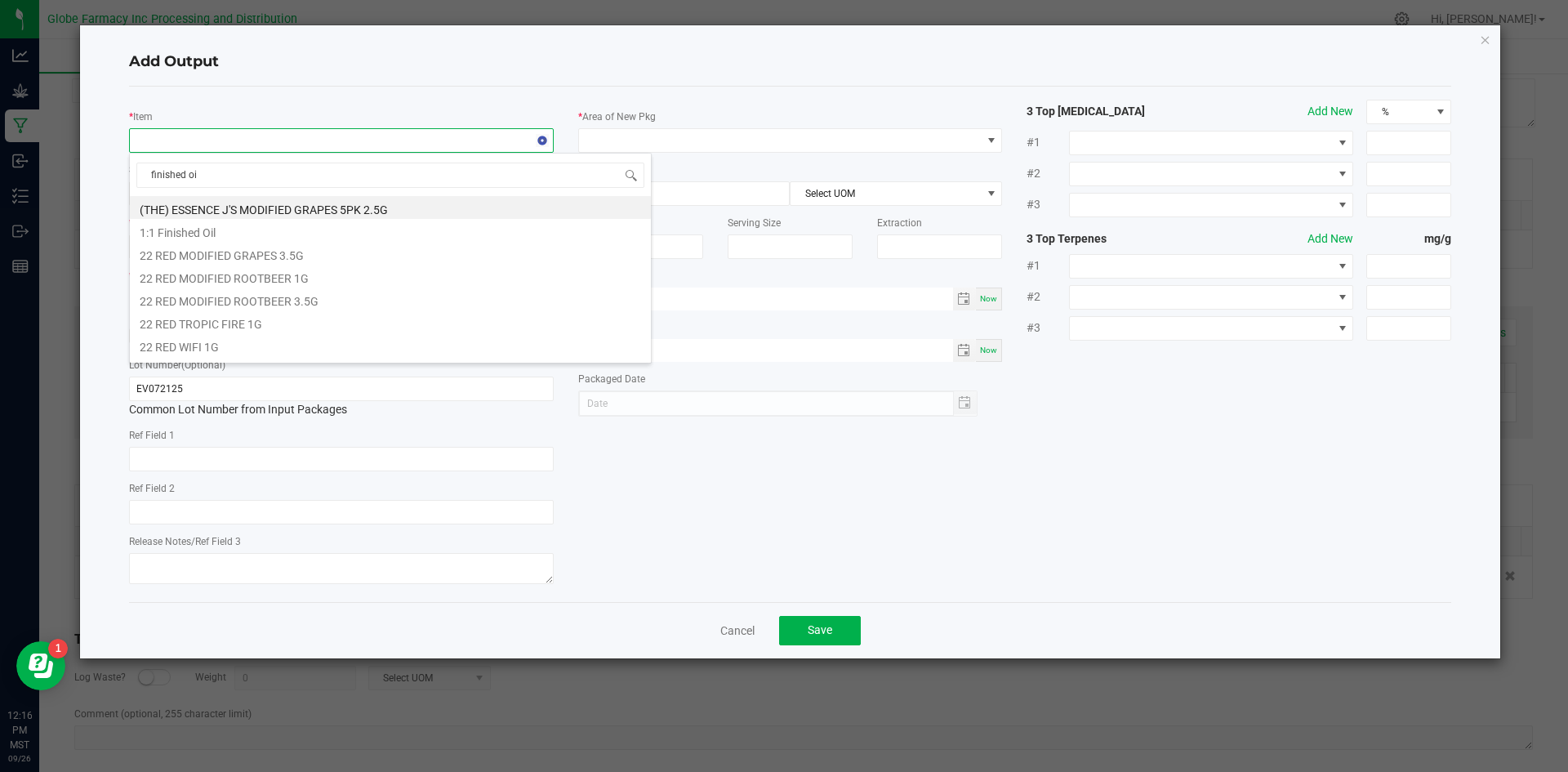
type input "finished oil"
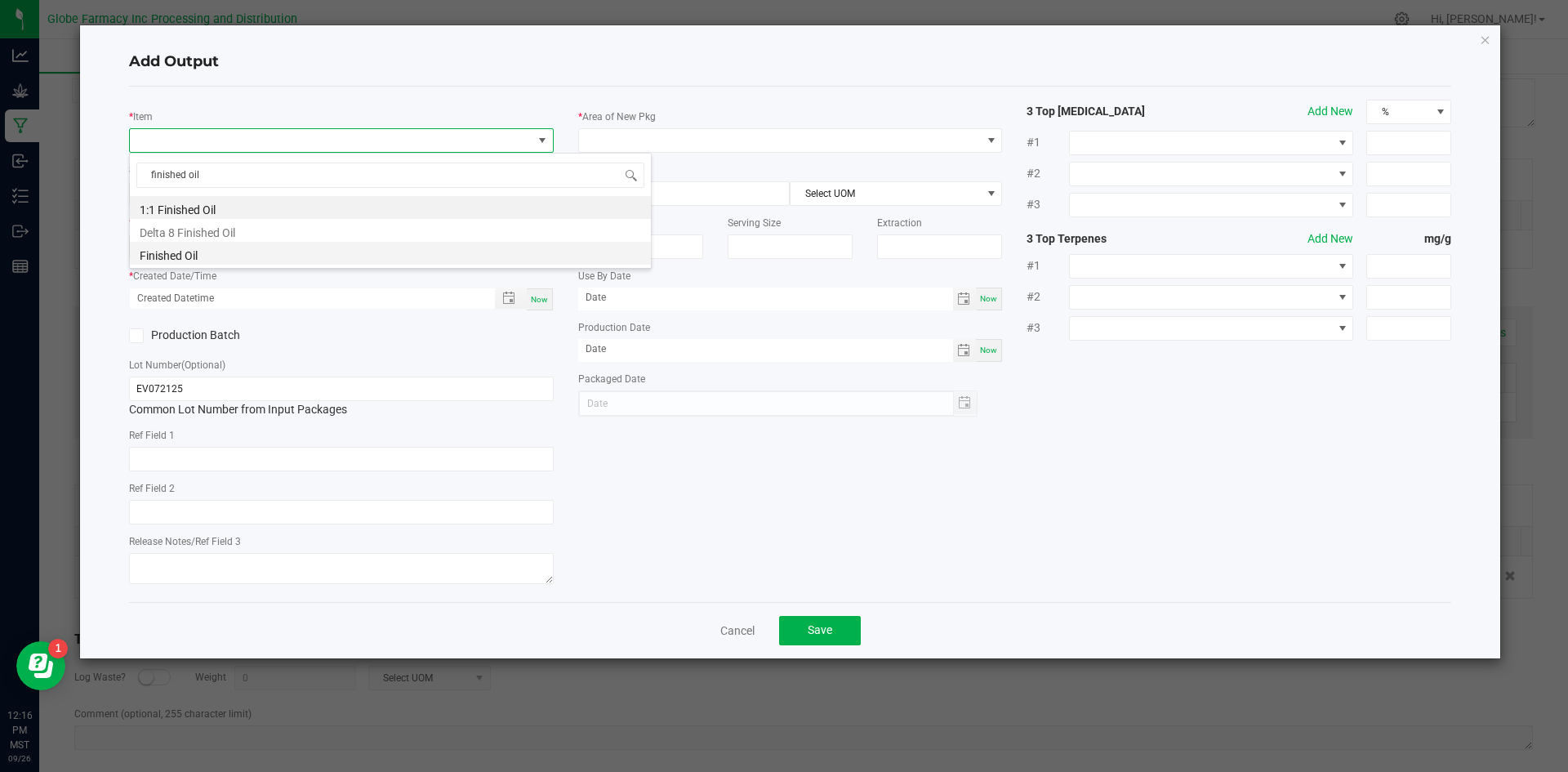
click at [168, 254] on li "Finished Oil" at bounding box center [391, 252] width 521 height 23
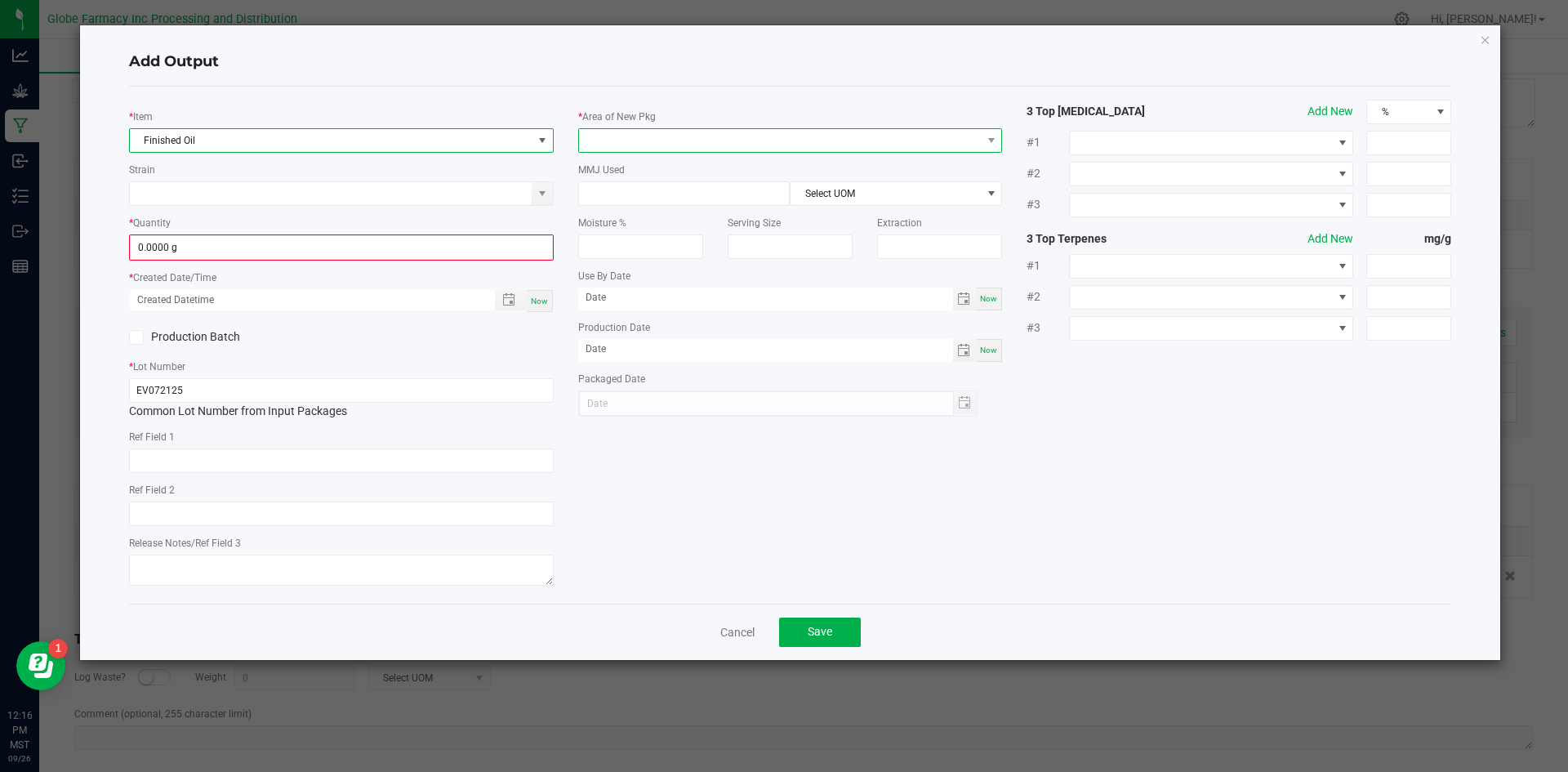
click at [631, 136] on span at bounding box center [781, 140] width 403 height 23
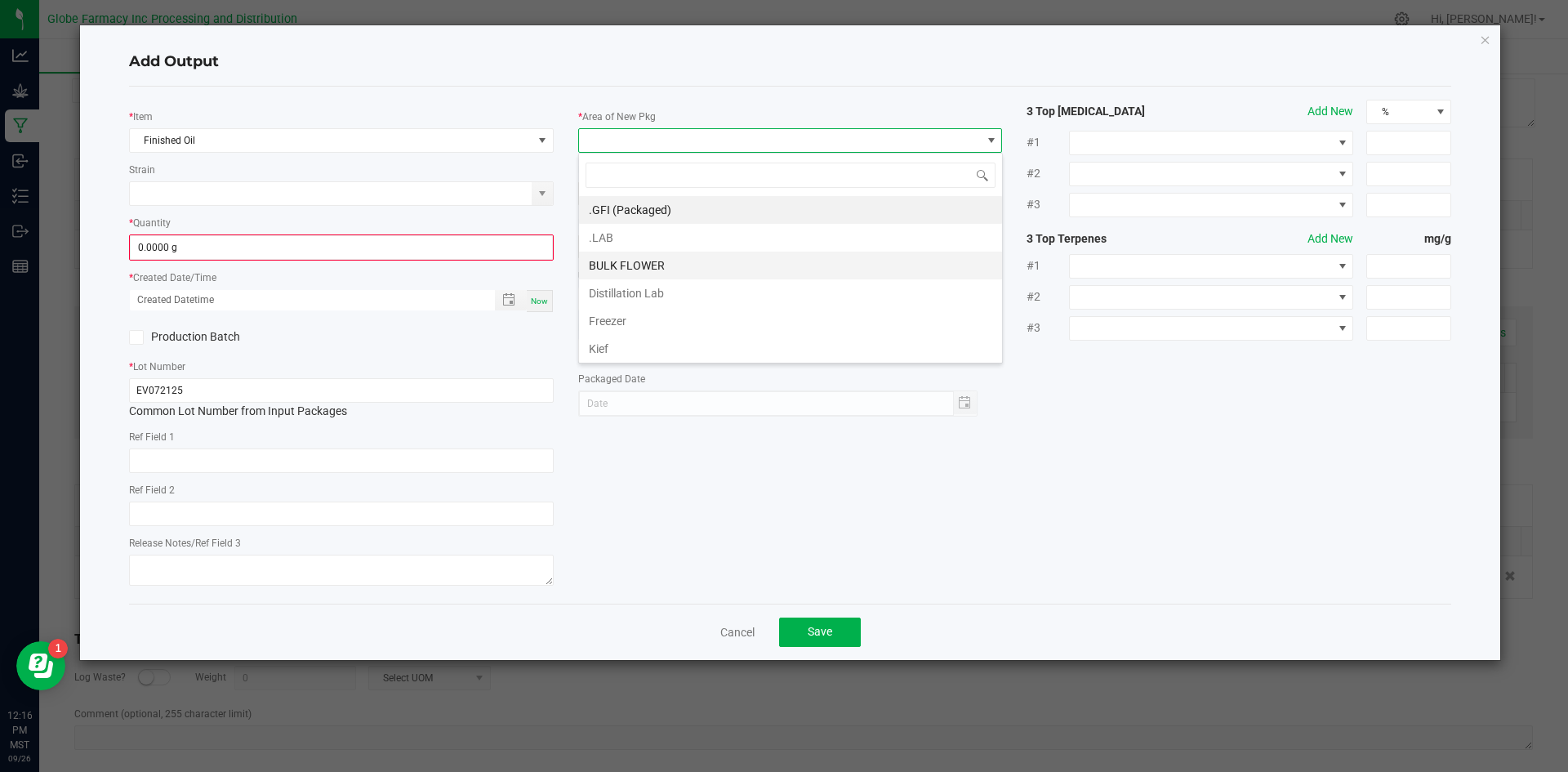
click at [650, 264] on li "BULK FLOWER" at bounding box center [791, 265] width 423 height 27
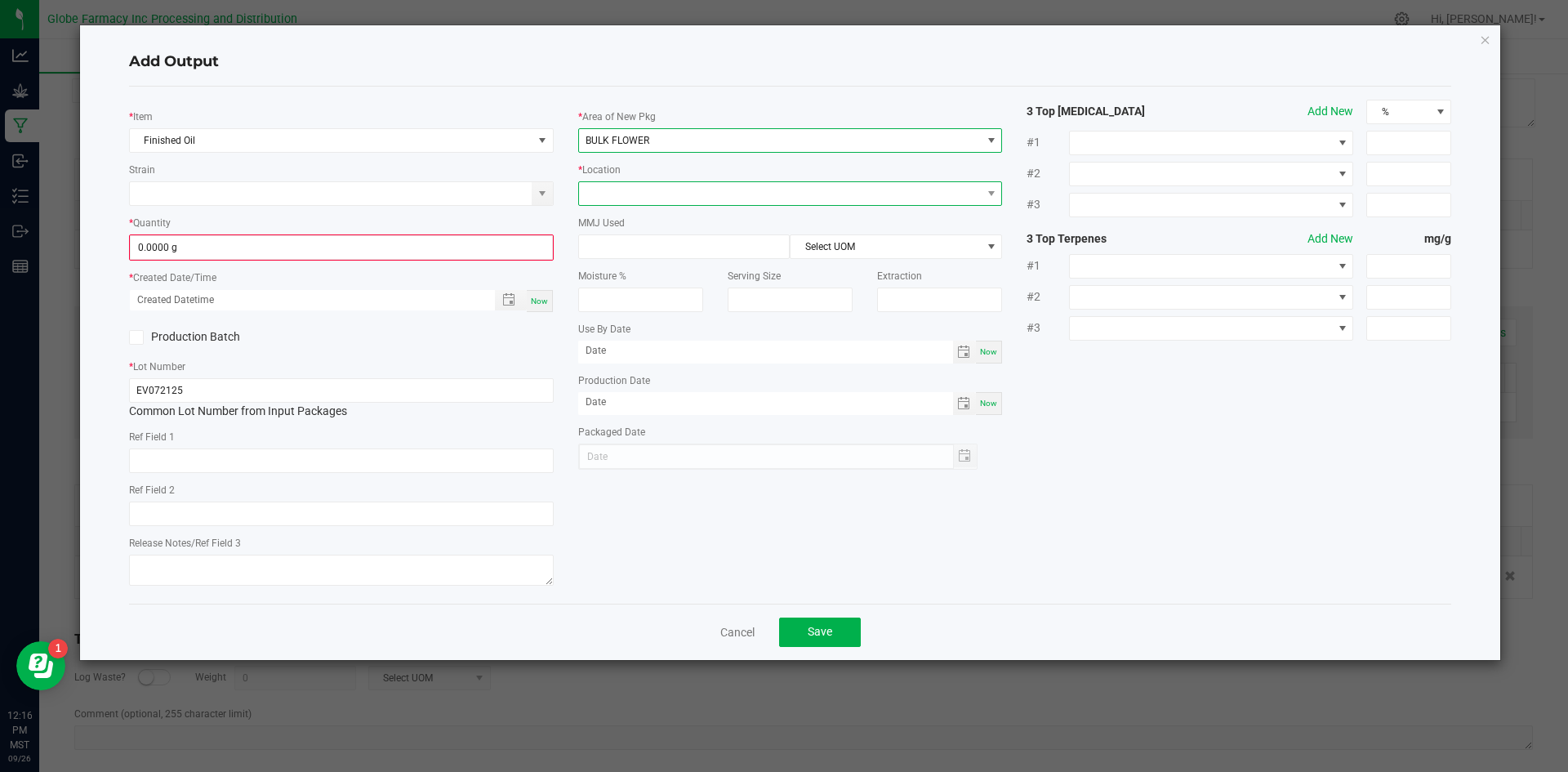
click at [640, 191] on span at bounding box center [781, 193] width 403 height 23
click at [656, 139] on span "BULK FLOWER" at bounding box center [781, 140] width 403 height 23
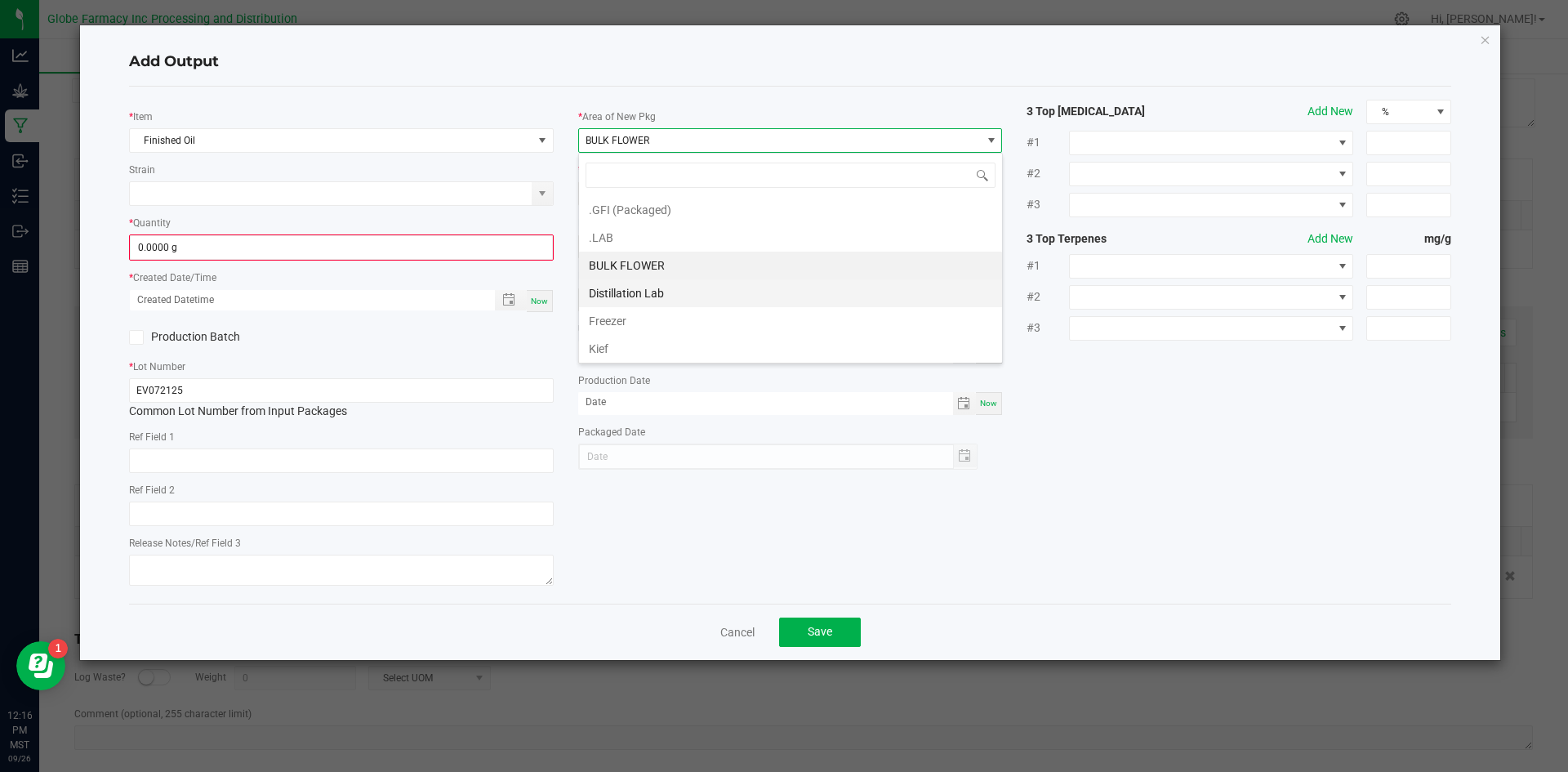
click at [645, 304] on li "Distillation Lab" at bounding box center [791, 293] width 423 height 27
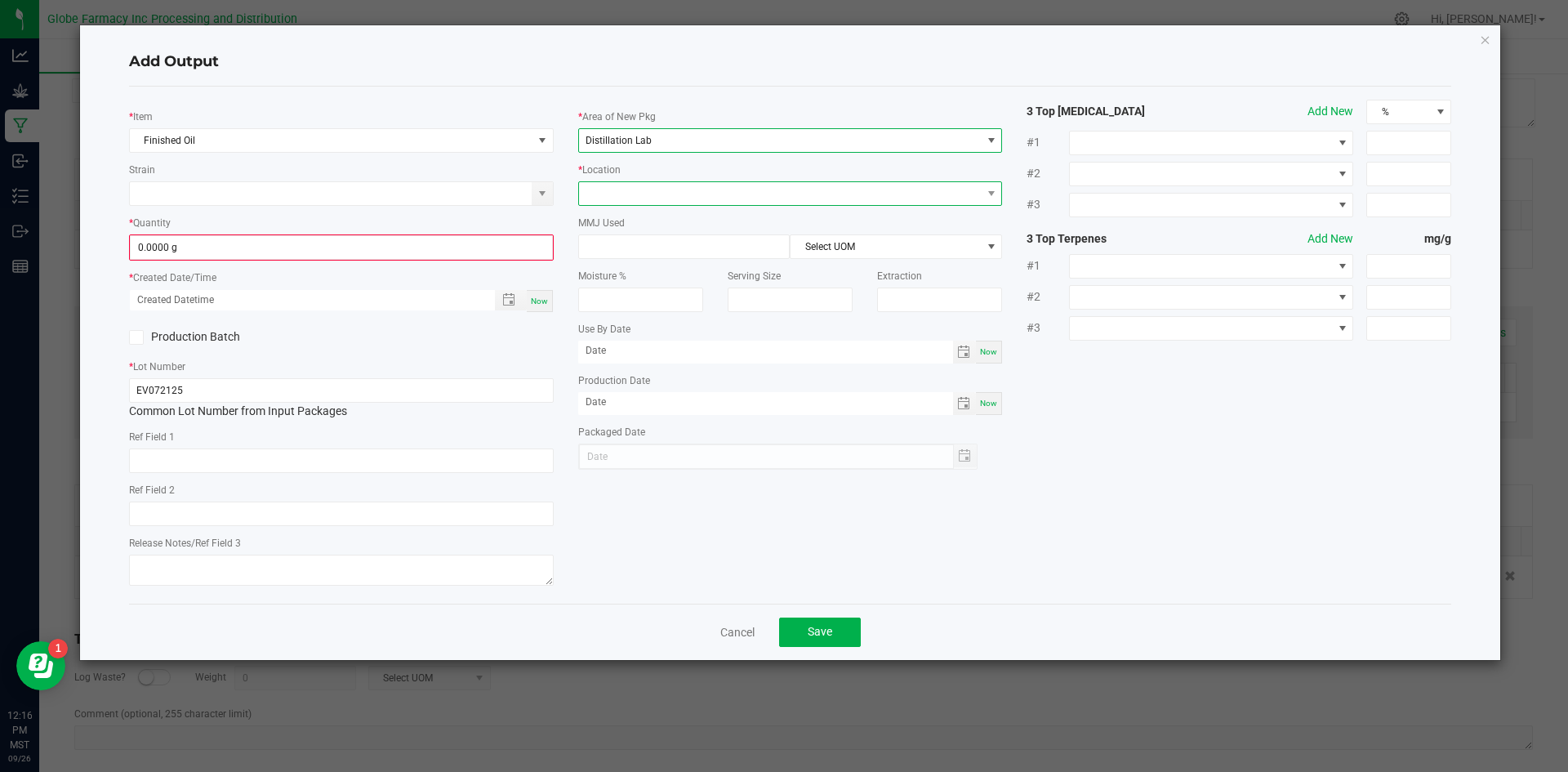
click at [636, 187] on span at bounding box center [781, 193] width 403 height 23
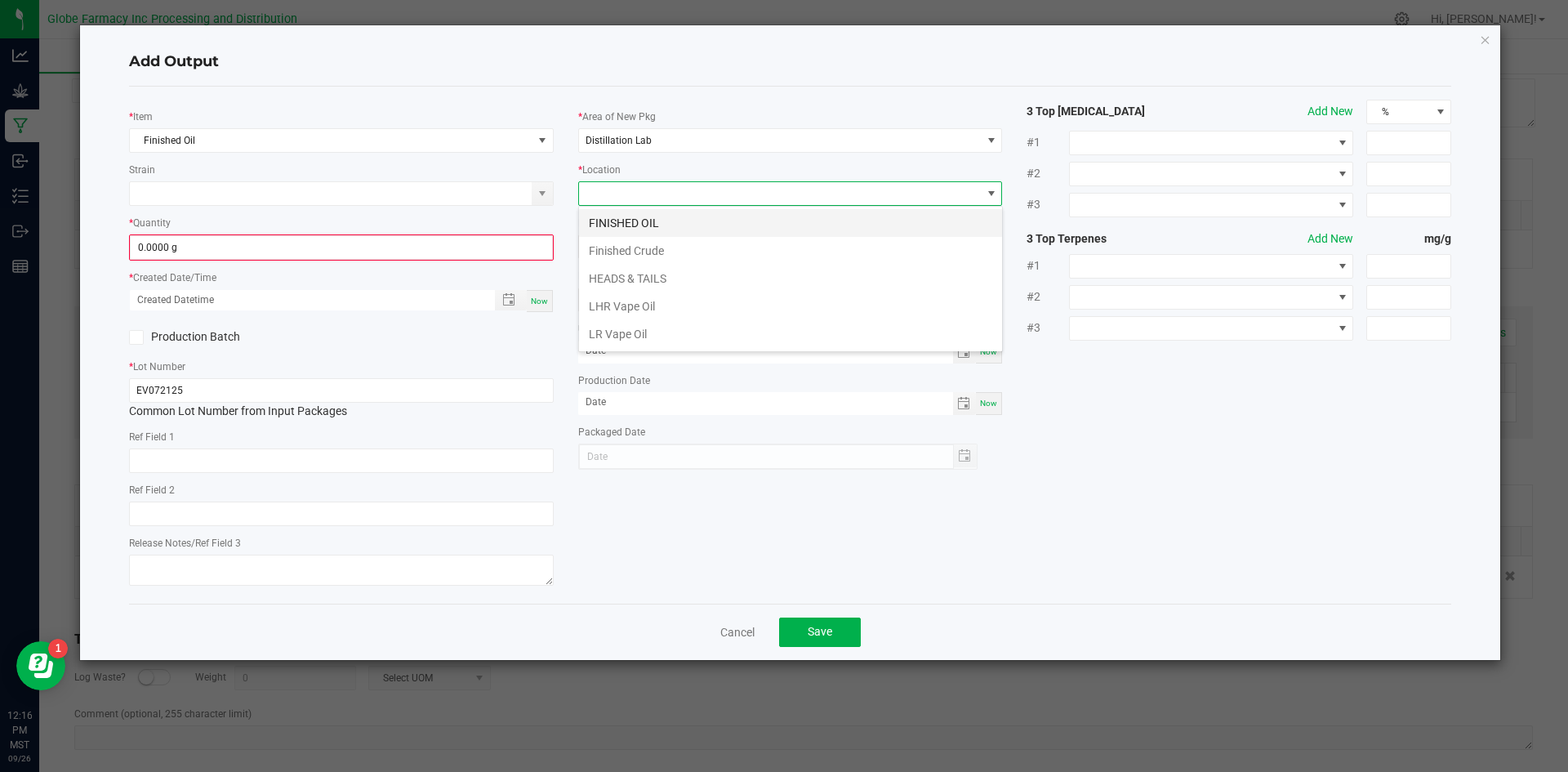
click at [632, 221] on li "FINISHED OIL" at bounding box center [791, 223] width 423 height 27
click at [496, 247] on input "0.0000 g" at bounding box center [341, 247] width 422 height 23
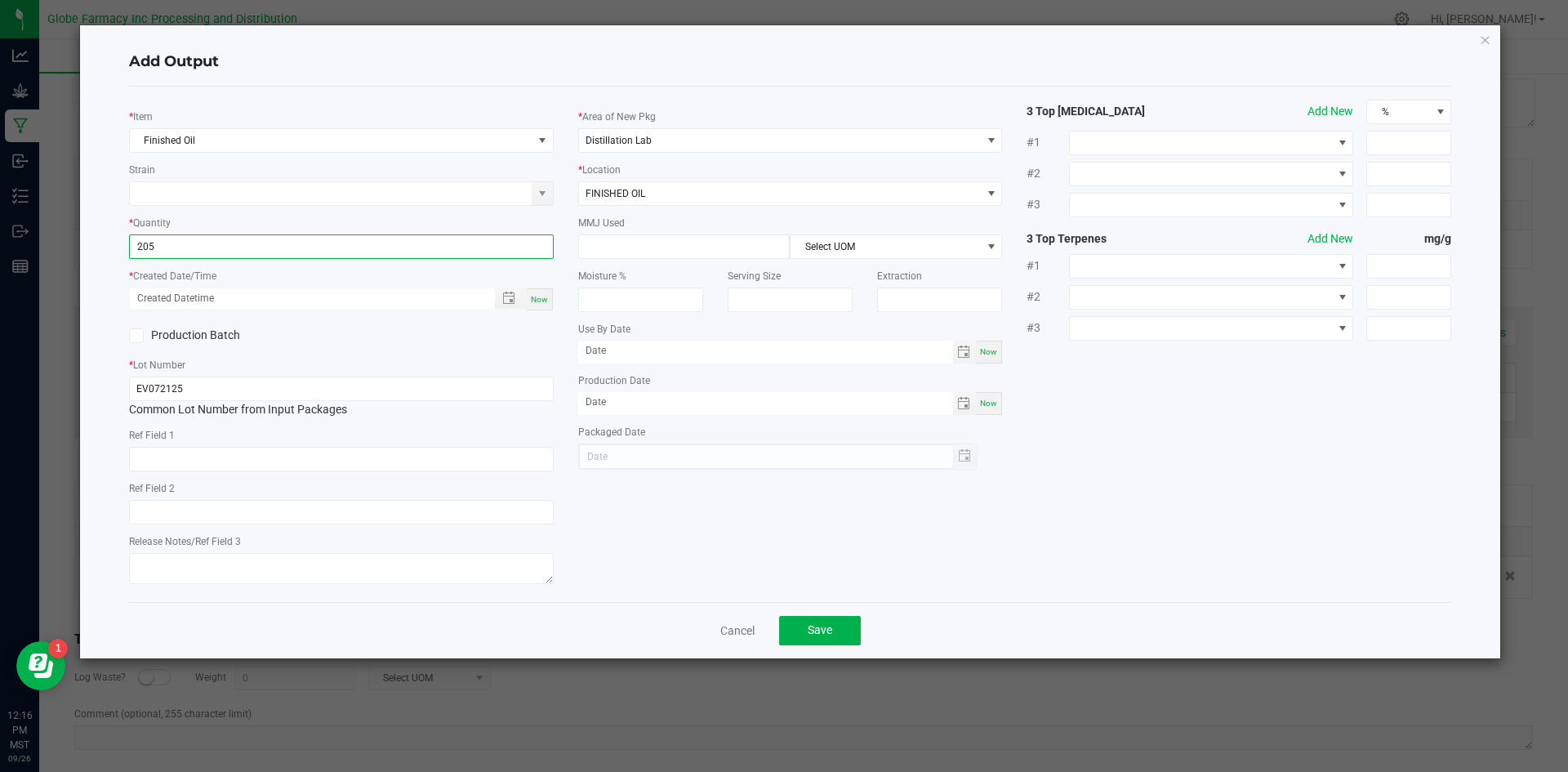
click at [541, 299] on span "Now" at bounding box center [539, 300] width 17 height 9
type input "205.0000 g"
type input "[DATE] 12:16 PM"
type input "[DATE]"
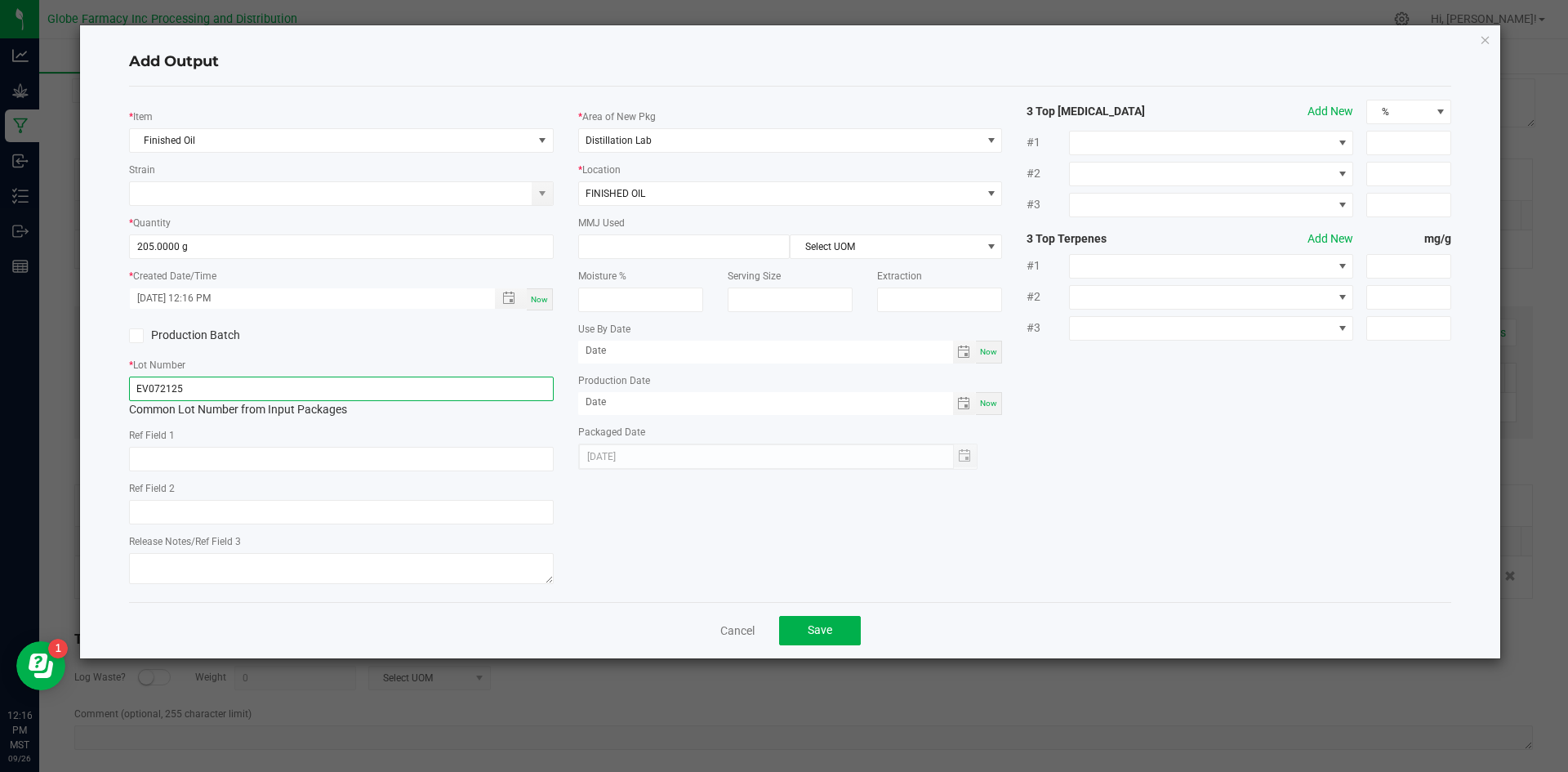
click at [437, 384] on input "EV072125" at bounding box center [342, 388] width 425 height 25
type input "EV072125-"
click at [818, 622] on button "Save" at bounding box center [820, 631] width 82 height 29
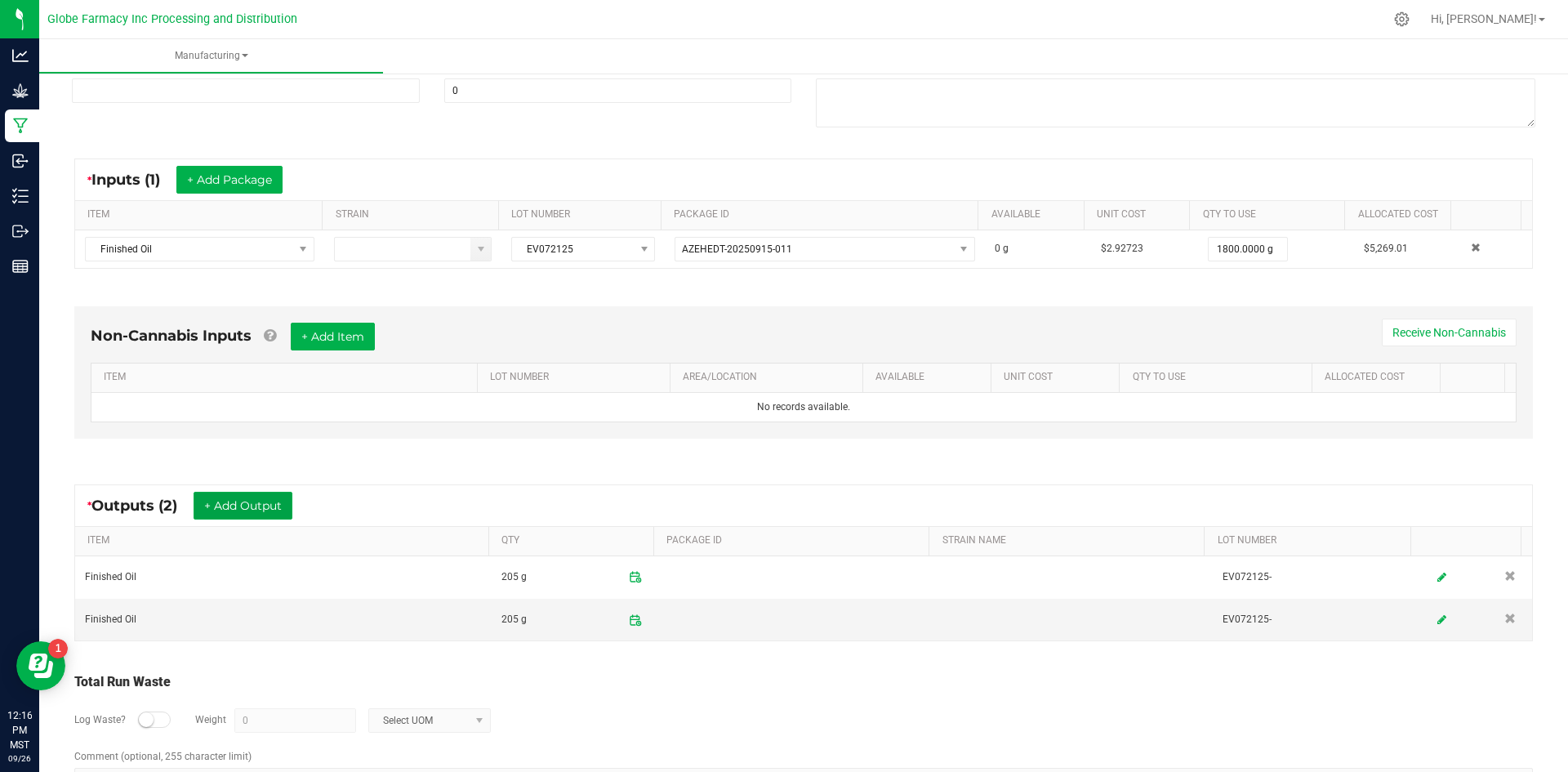
click at [241, 507] on button "+ Add Output" at bounding box center [242, 506] width 98 height 27
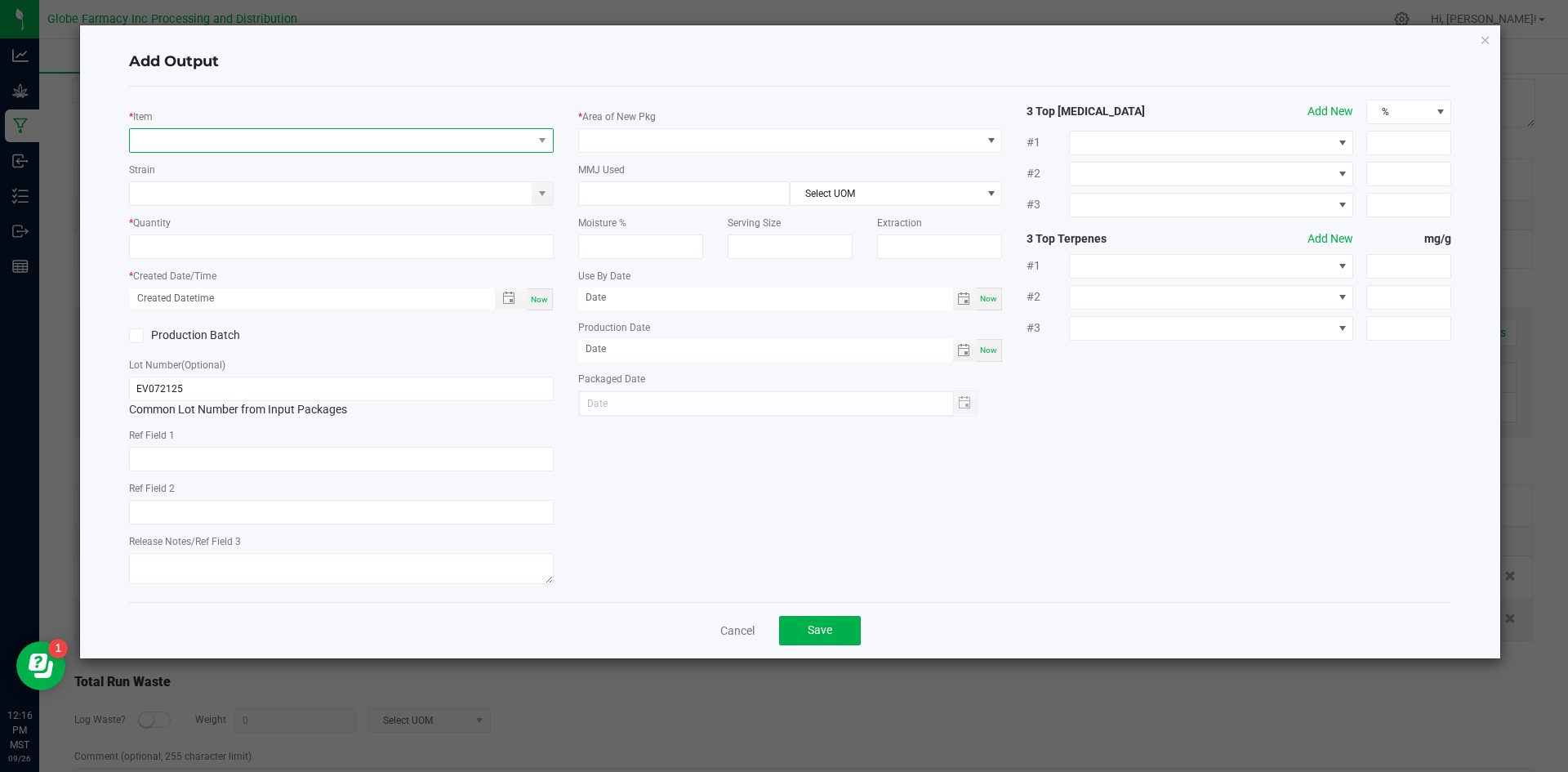
click at [418, 140] on span "NO DATA FOUND" at bounding box center [332, 140] width 403 height 23
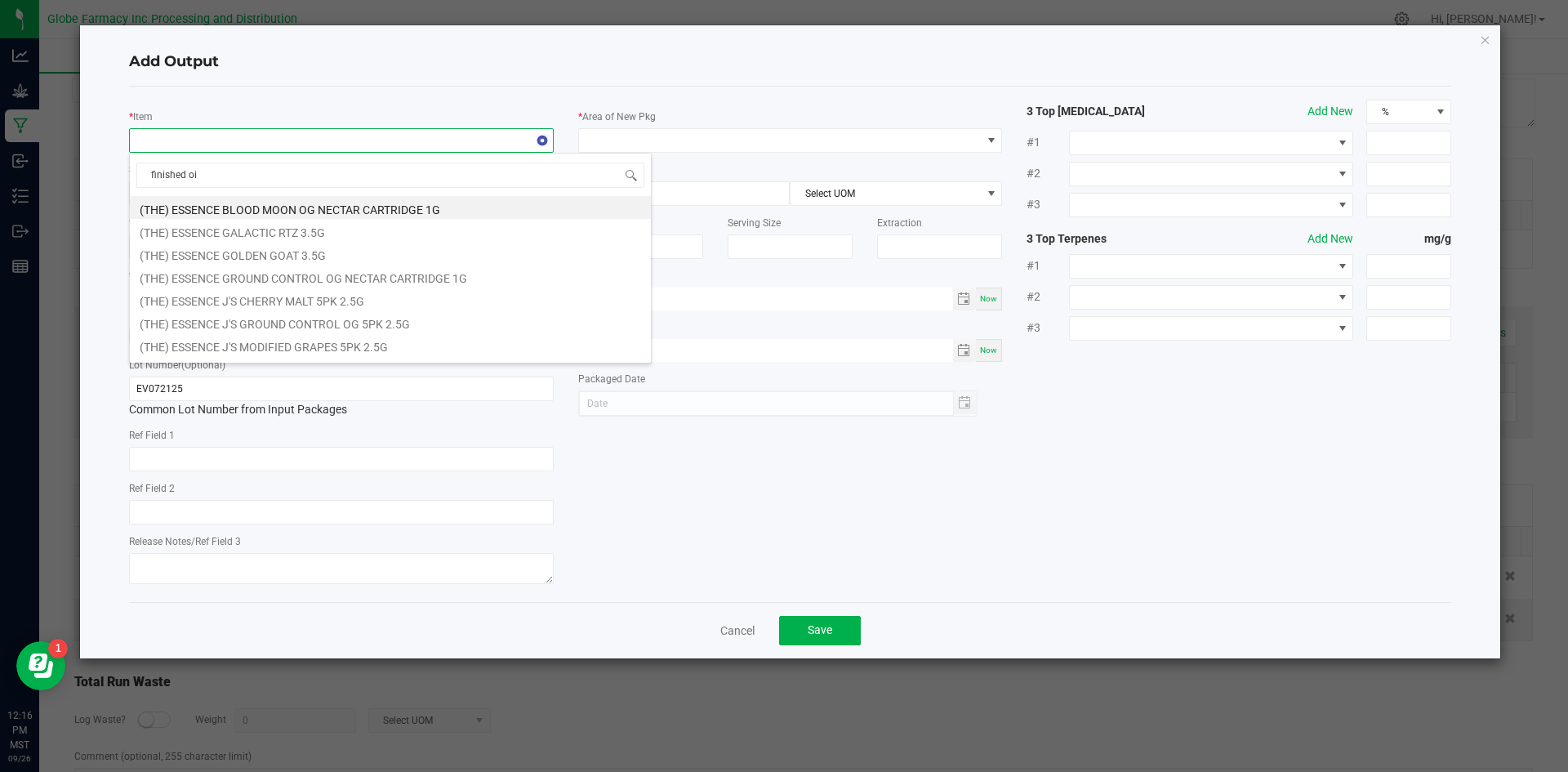
type input "finished oil"
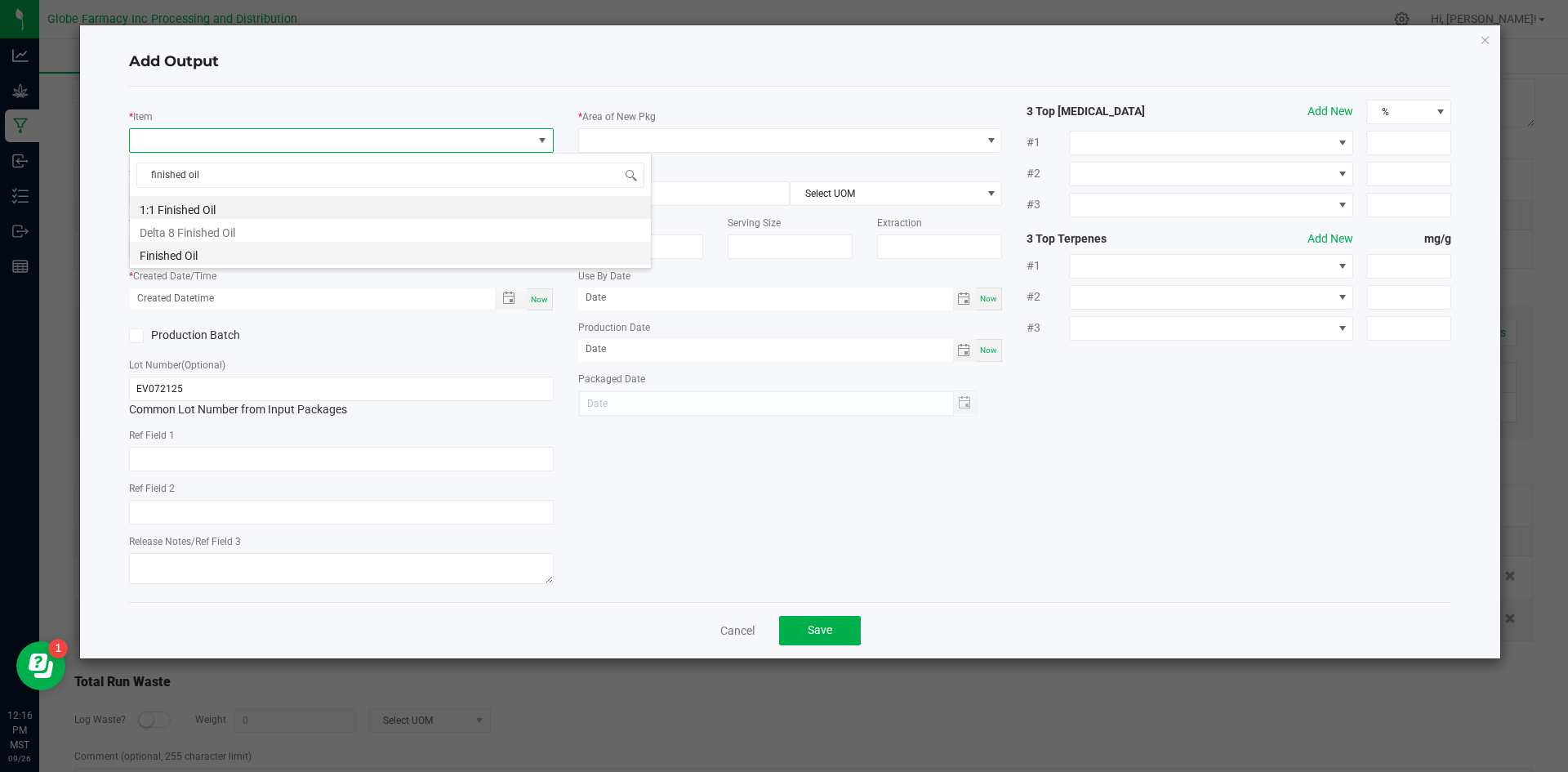
click at [176, 260] on li "Finished Oil" at bounding box center [391, 252] width 521 height 23
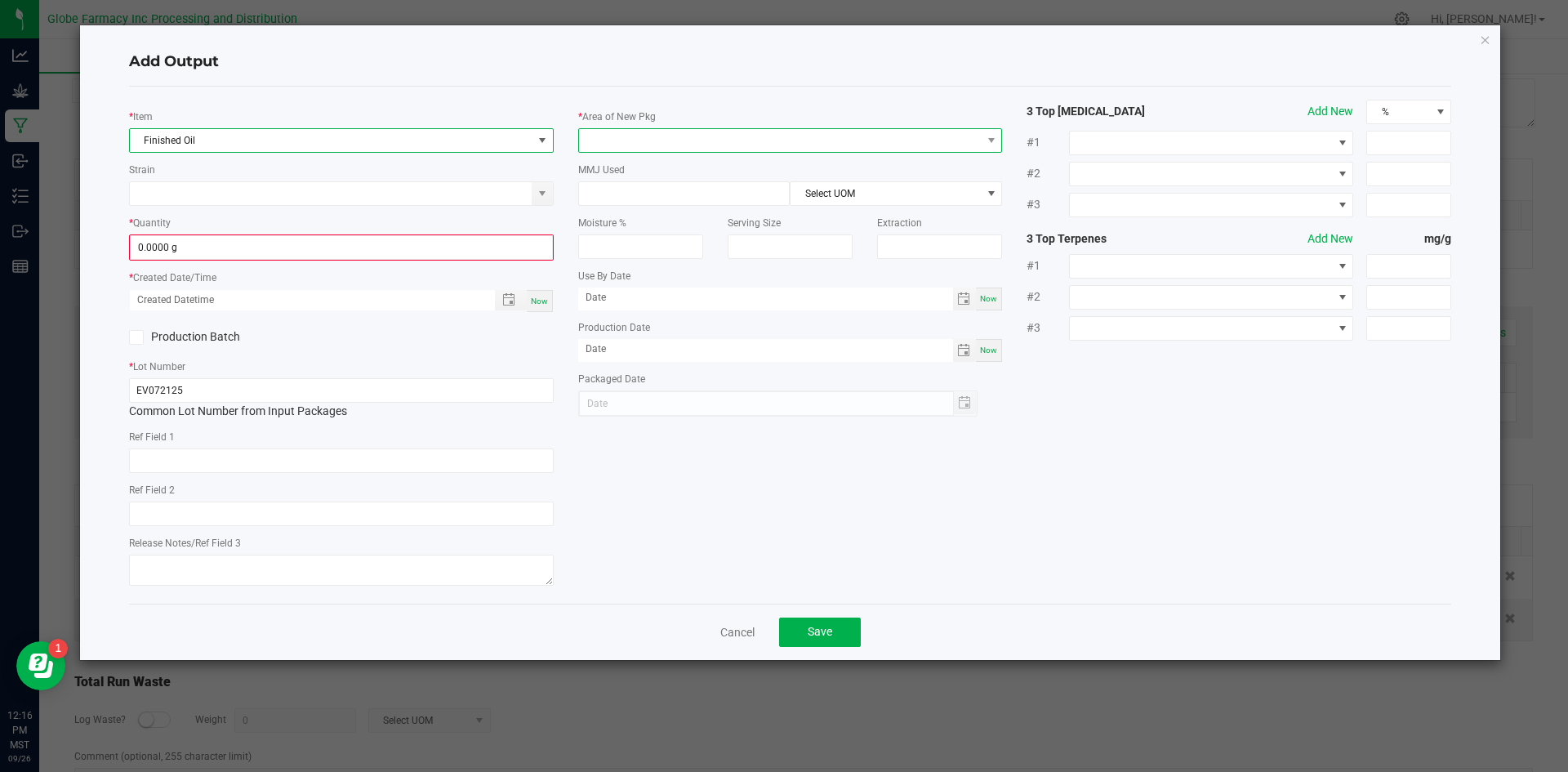
click at [665, 146] on span at bounding box center [781, 140] width 403 height 23
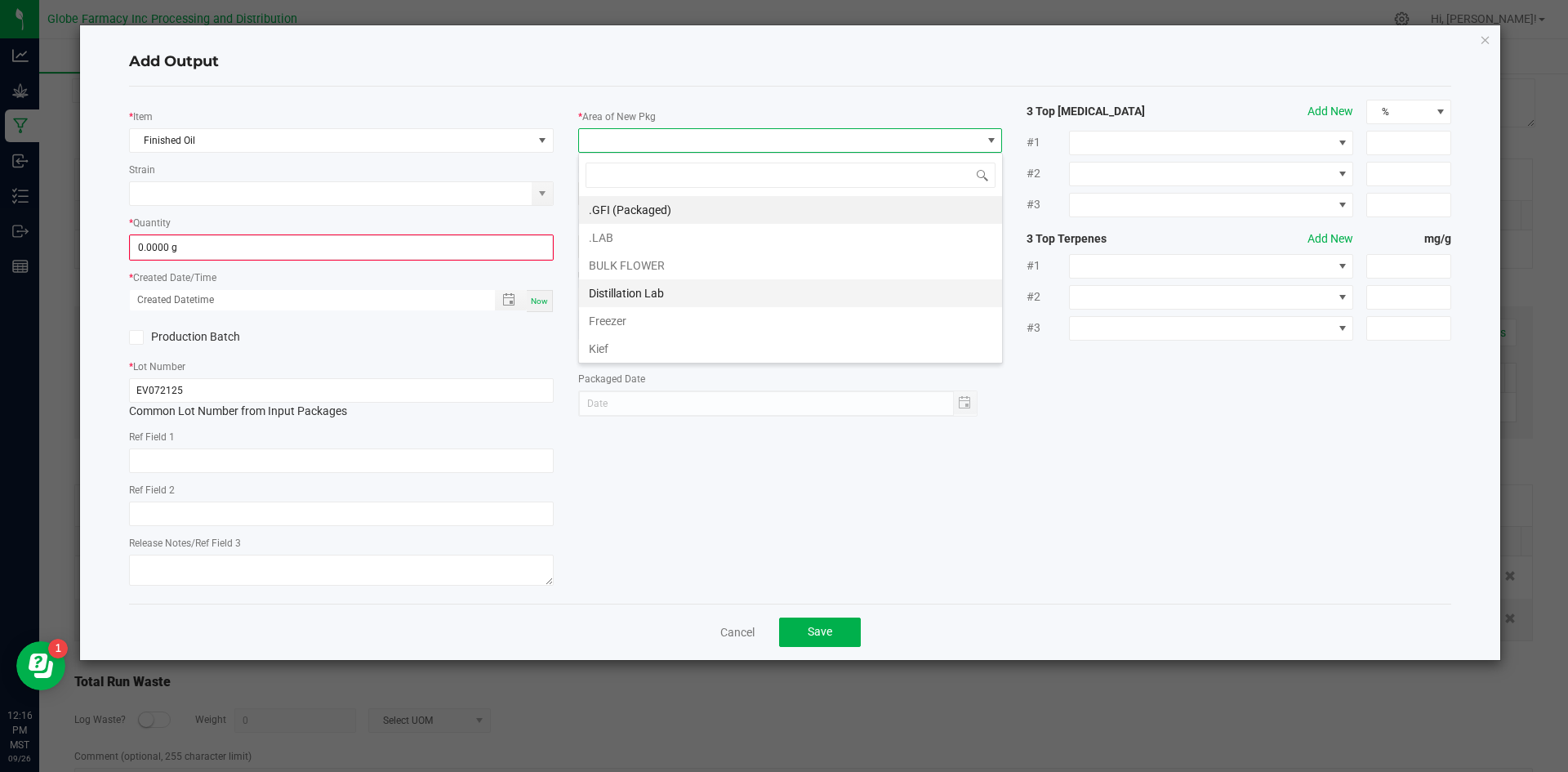
click at [631, 306] on li "Distillation Lab" at bounding box center [791, 293] width 423 height 27
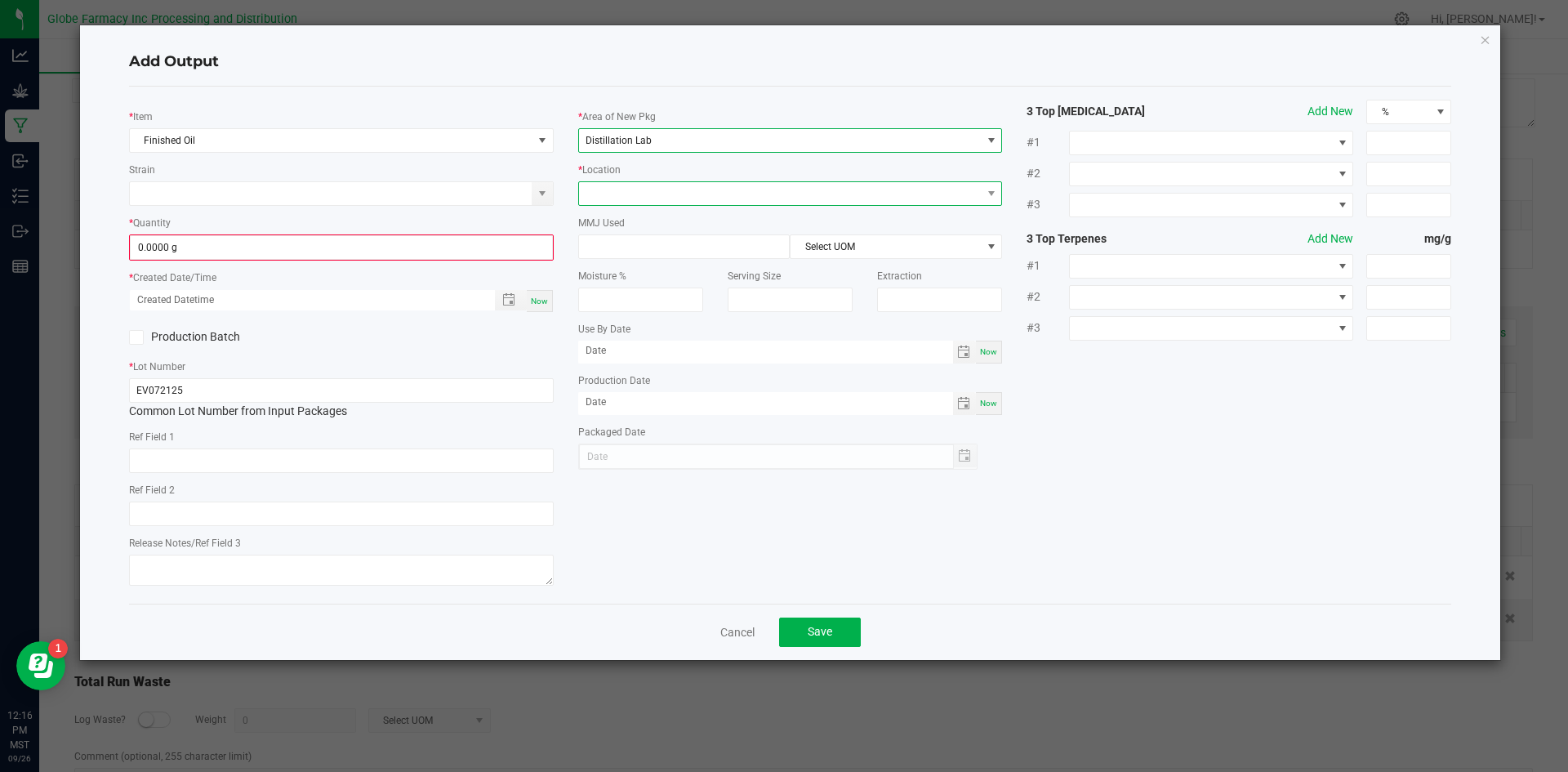
click at [650, 187] on span at bounding box center [781, 193] width 403 height 23
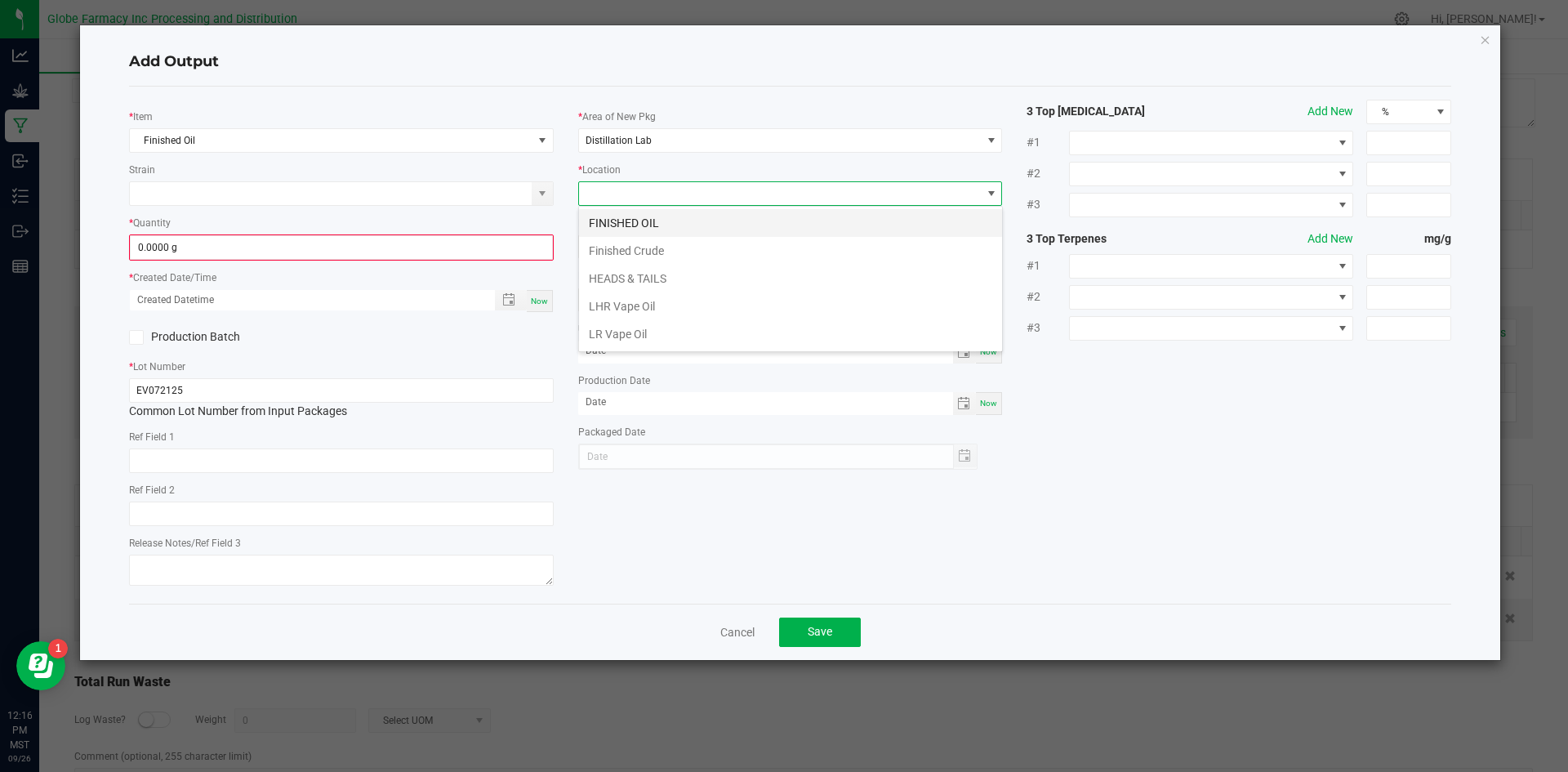
click at [631, 224] on li "FINISHED OIL" at bounding box center [791, 223] width 423 height 27
click at [464, 249] on input "0.0000 g" at bounding box center [341, 247] width 422 height 23
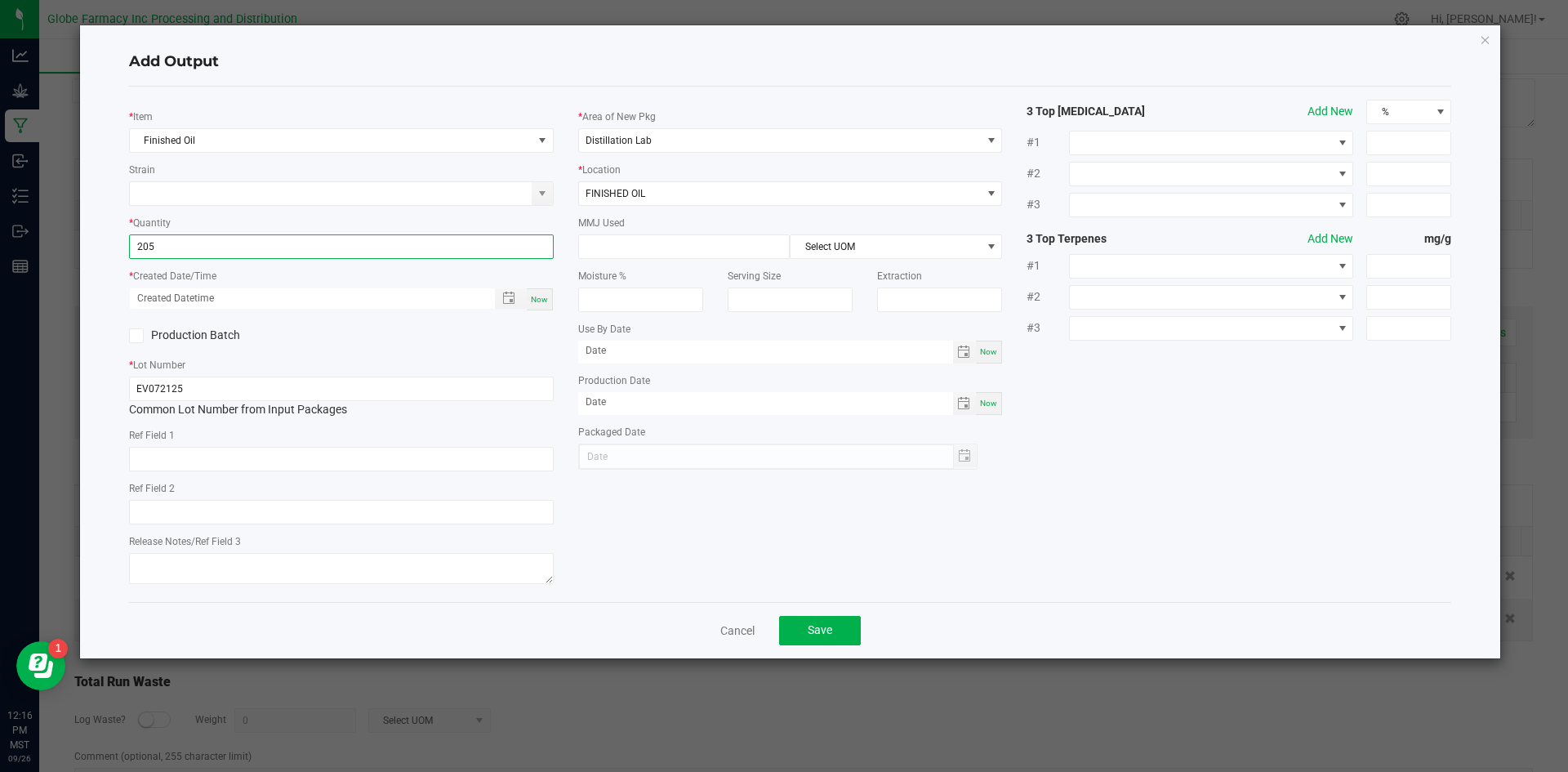
click at [539, 297] on span "Now" at bounding box center [539, 300] width 17 height 9
type input "205.0000 g"
type input "[DATE] 12:16 PM"
type input "[DATE]"
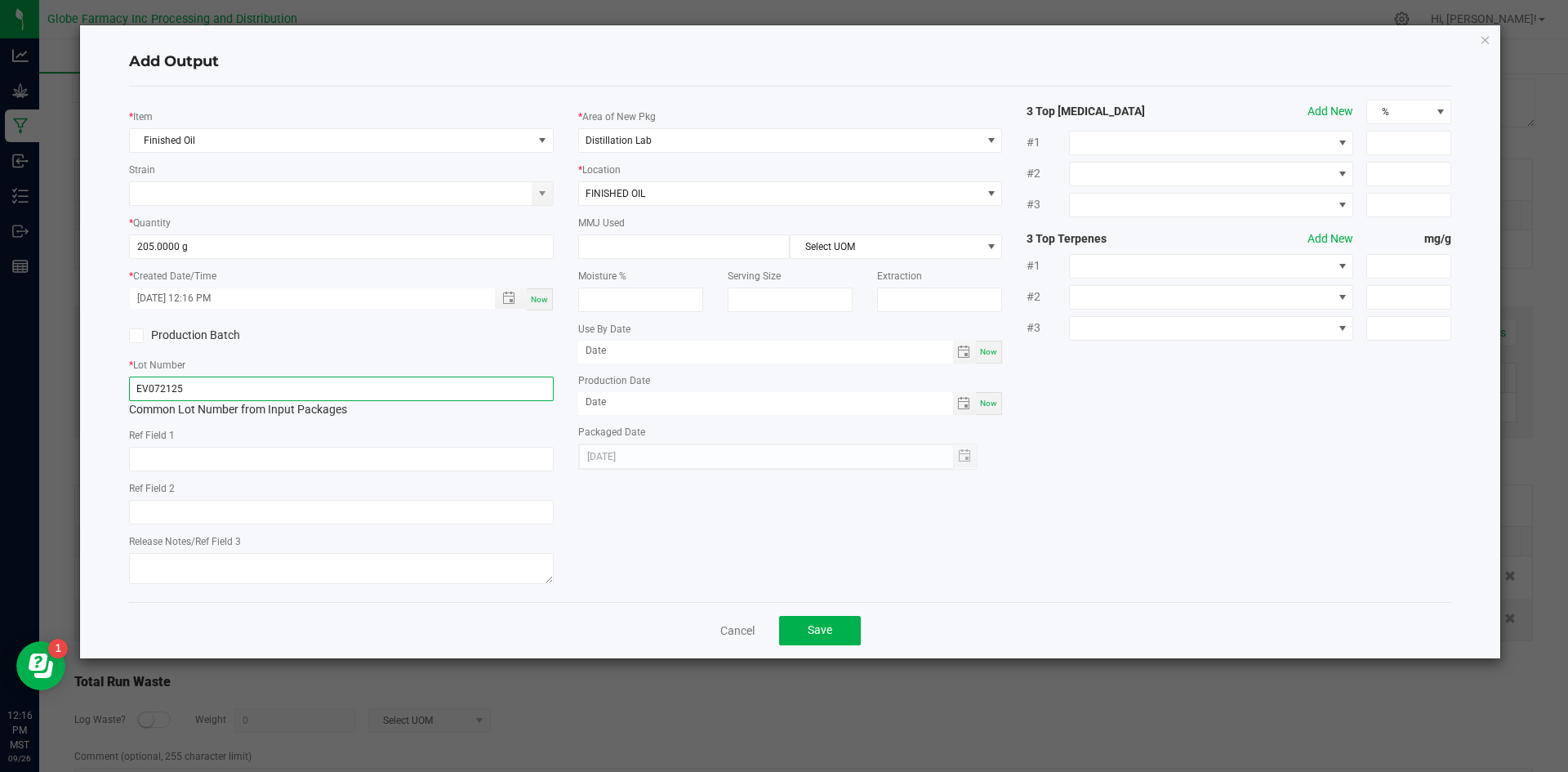
click at [477, 383] on input "EV072125" at bounding box center [342, 388] width 425 height 25
type input "EV072125-"
click at [826, 639] on button "Save" at bounding box center [820, 631] width 82 height 29
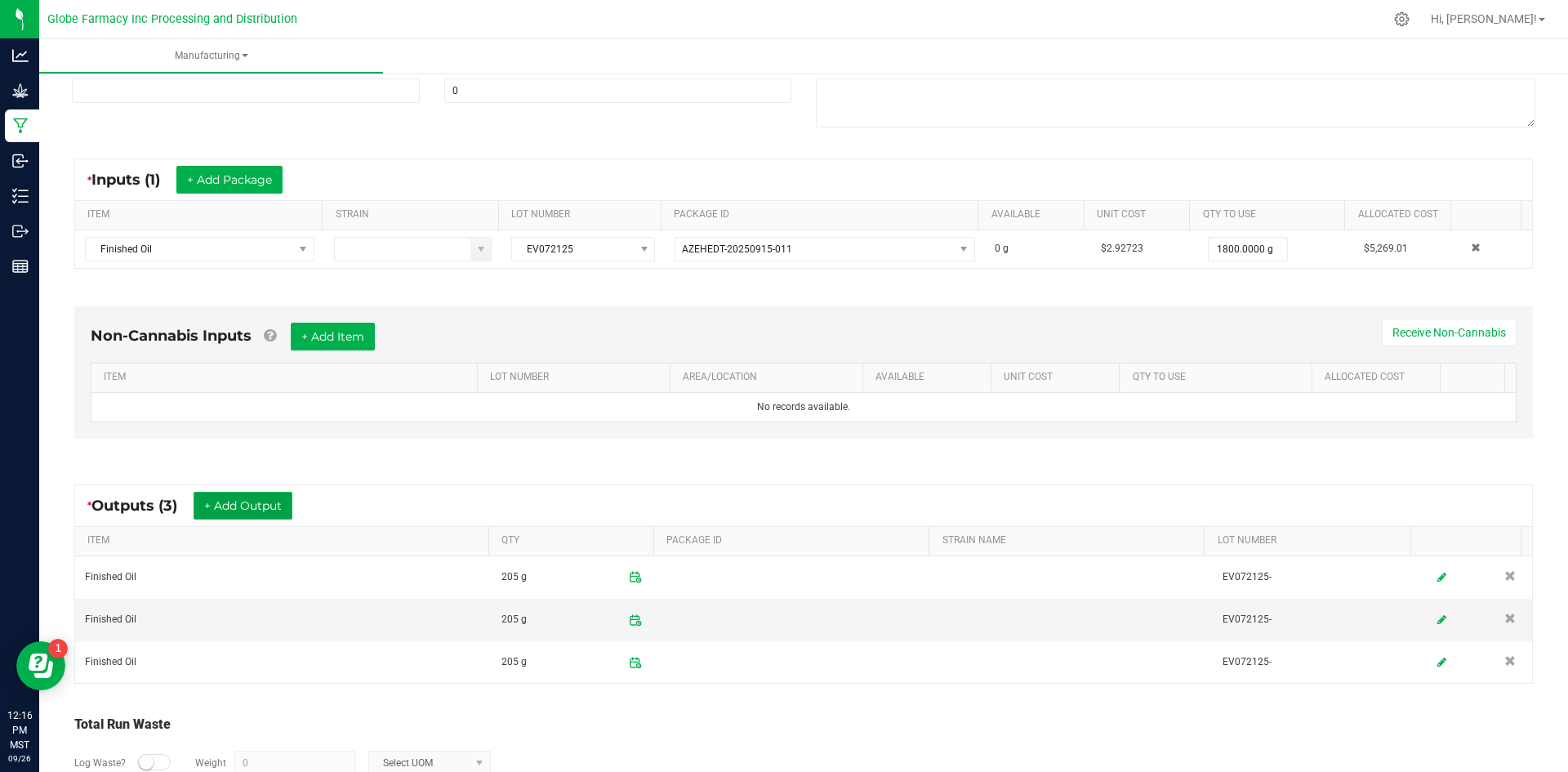
click at [264, 508] on button "+ Add Output" at bounding box center [242, 506] width 98 height 27
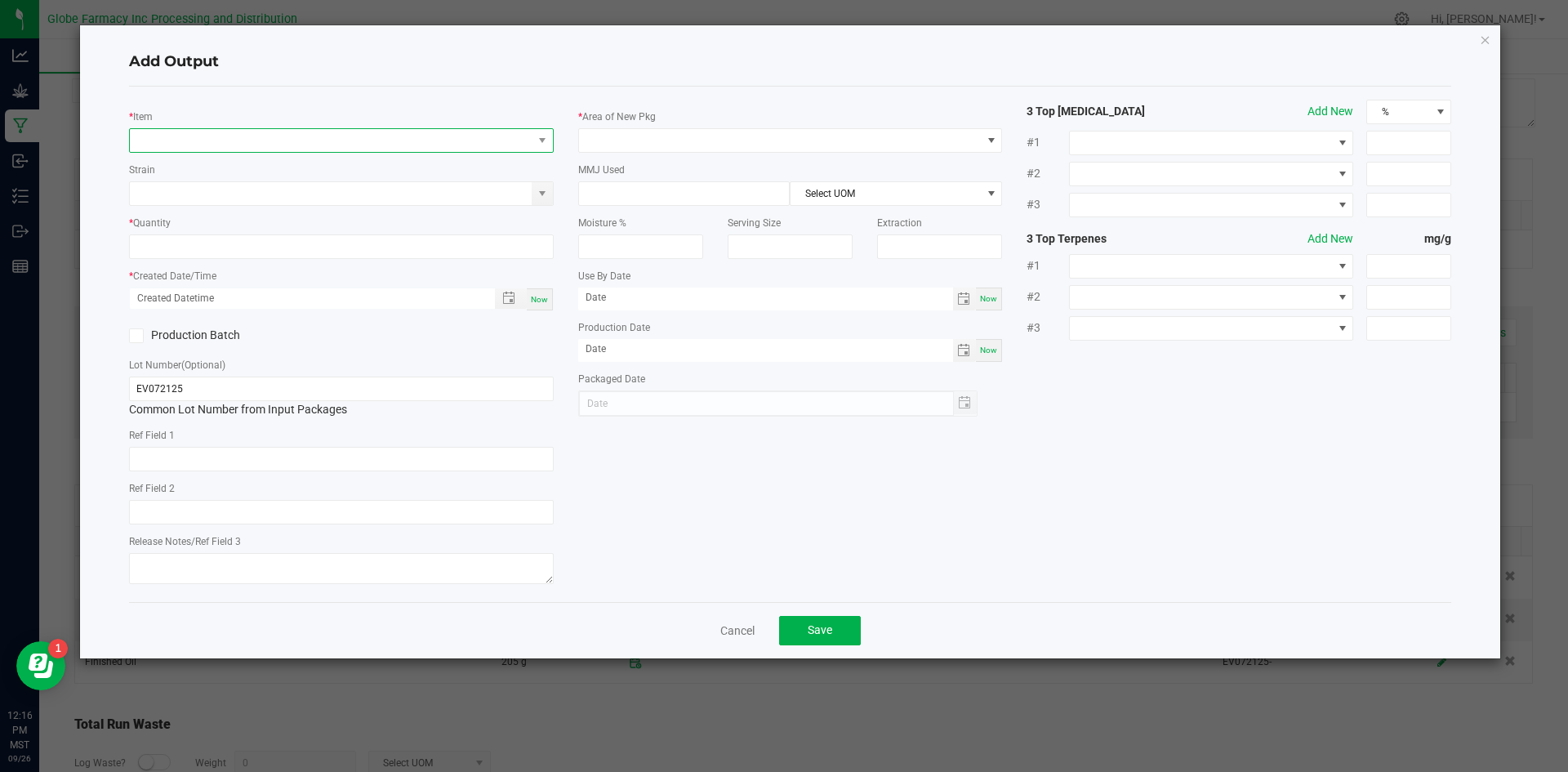
click at [227, 139] on span "NO DATA FOUND" at bounding box center [332, 140] width 403 height 23
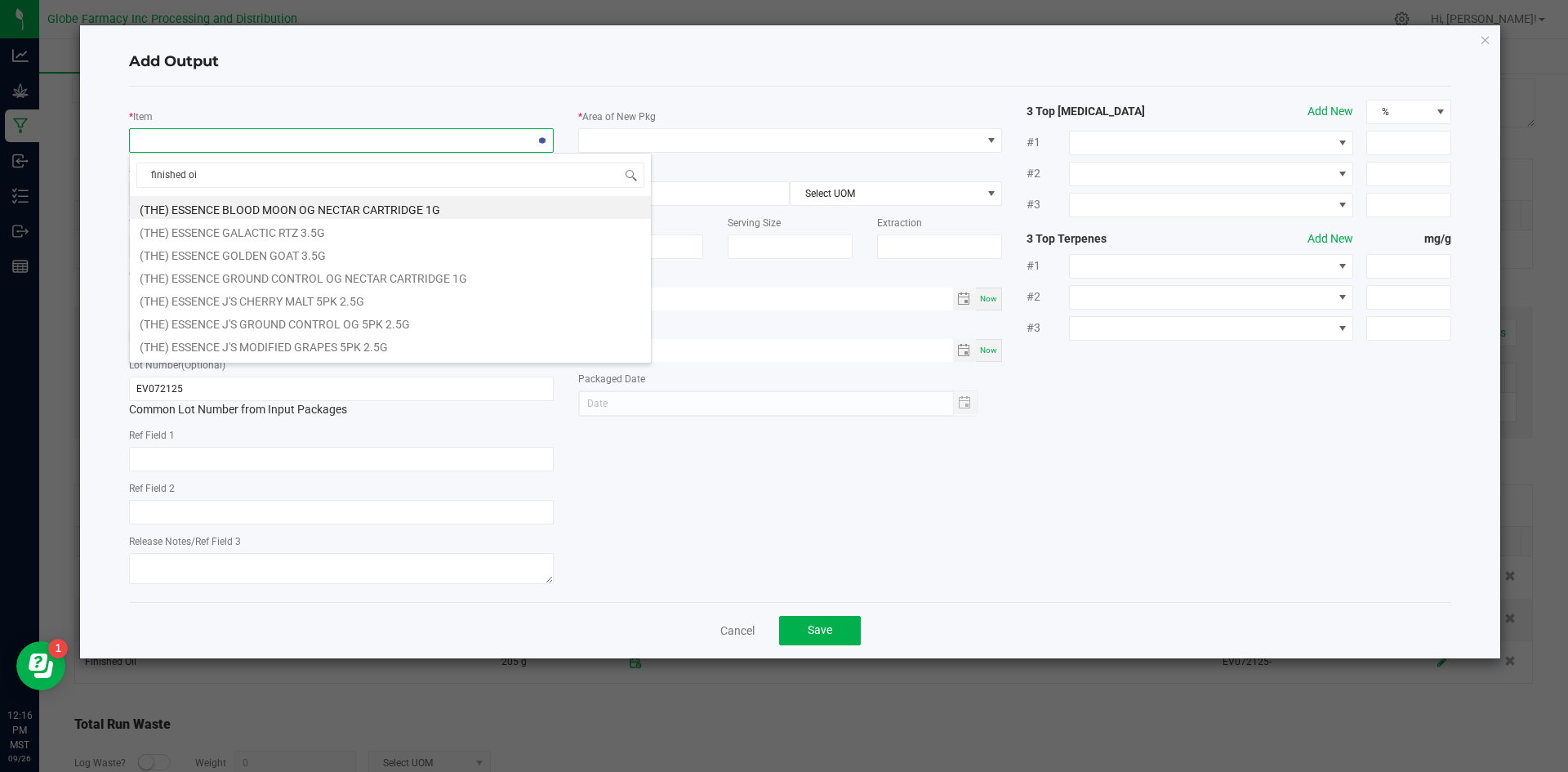
type input "finished oil"
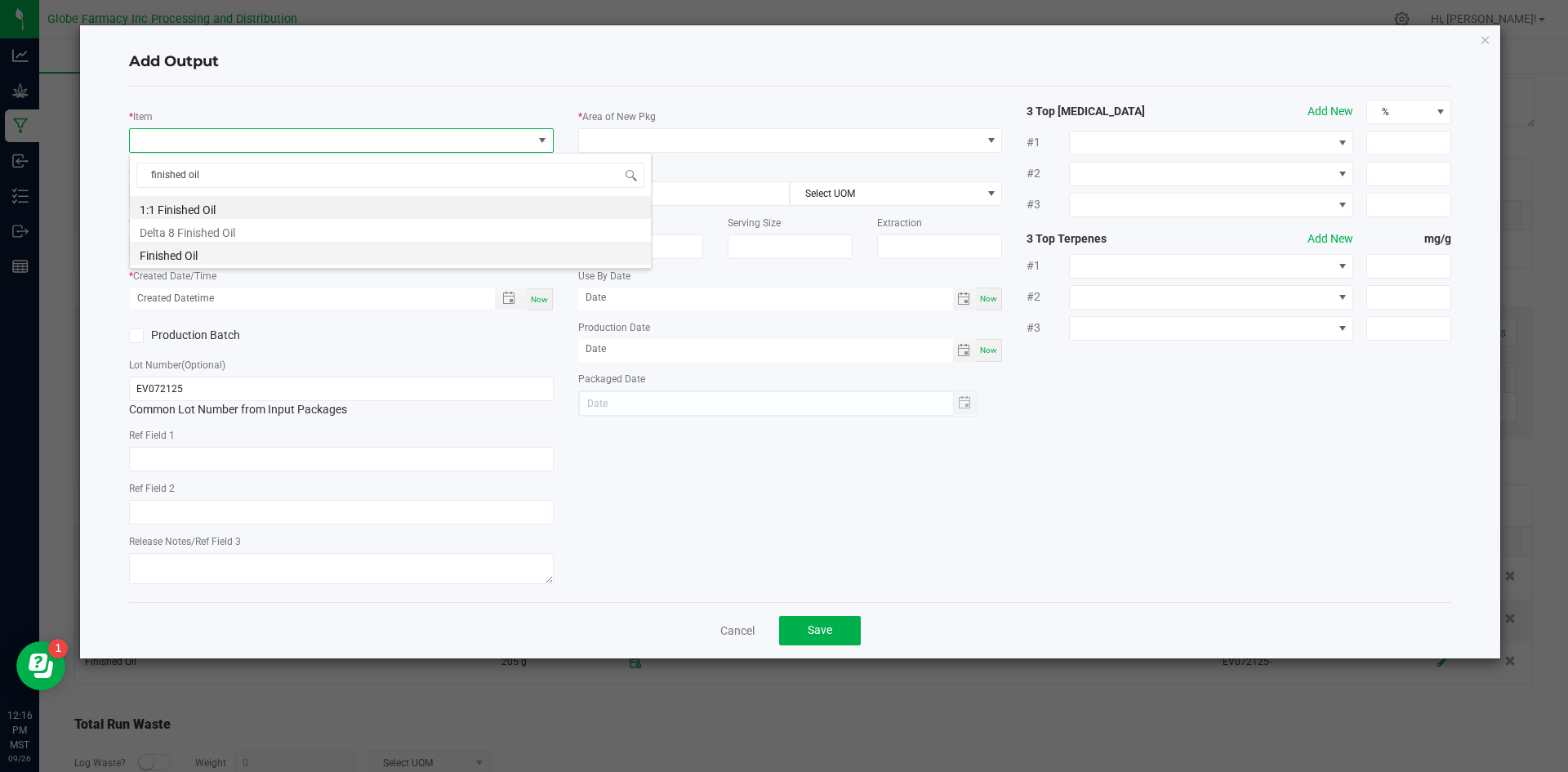
click at [189, 258] on li "Finished Oil" at bounding box center [391, 252] width 521 height 23
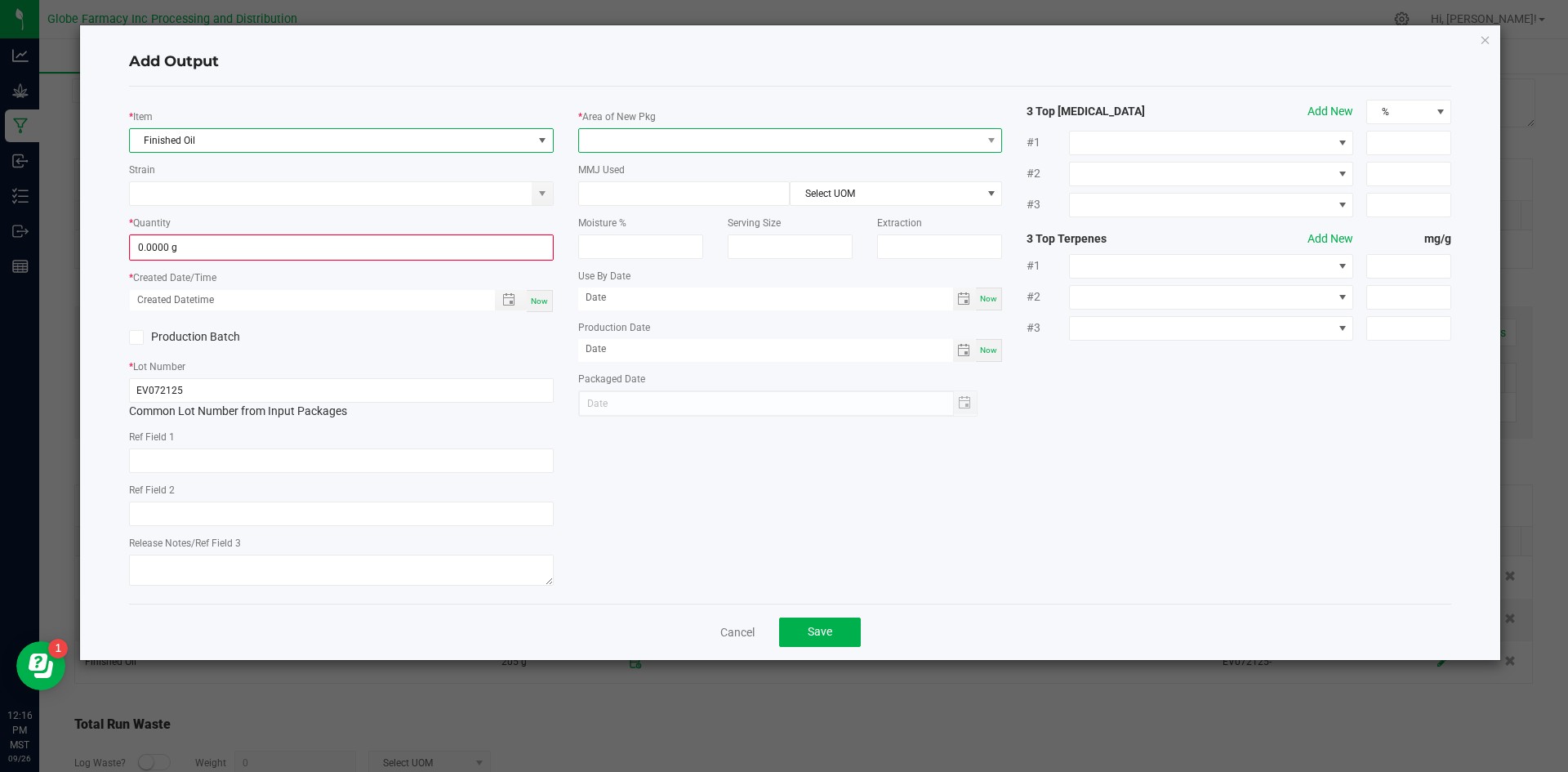
click at [658, 146] on span at bounding box center [781, 140] width 403 height 23
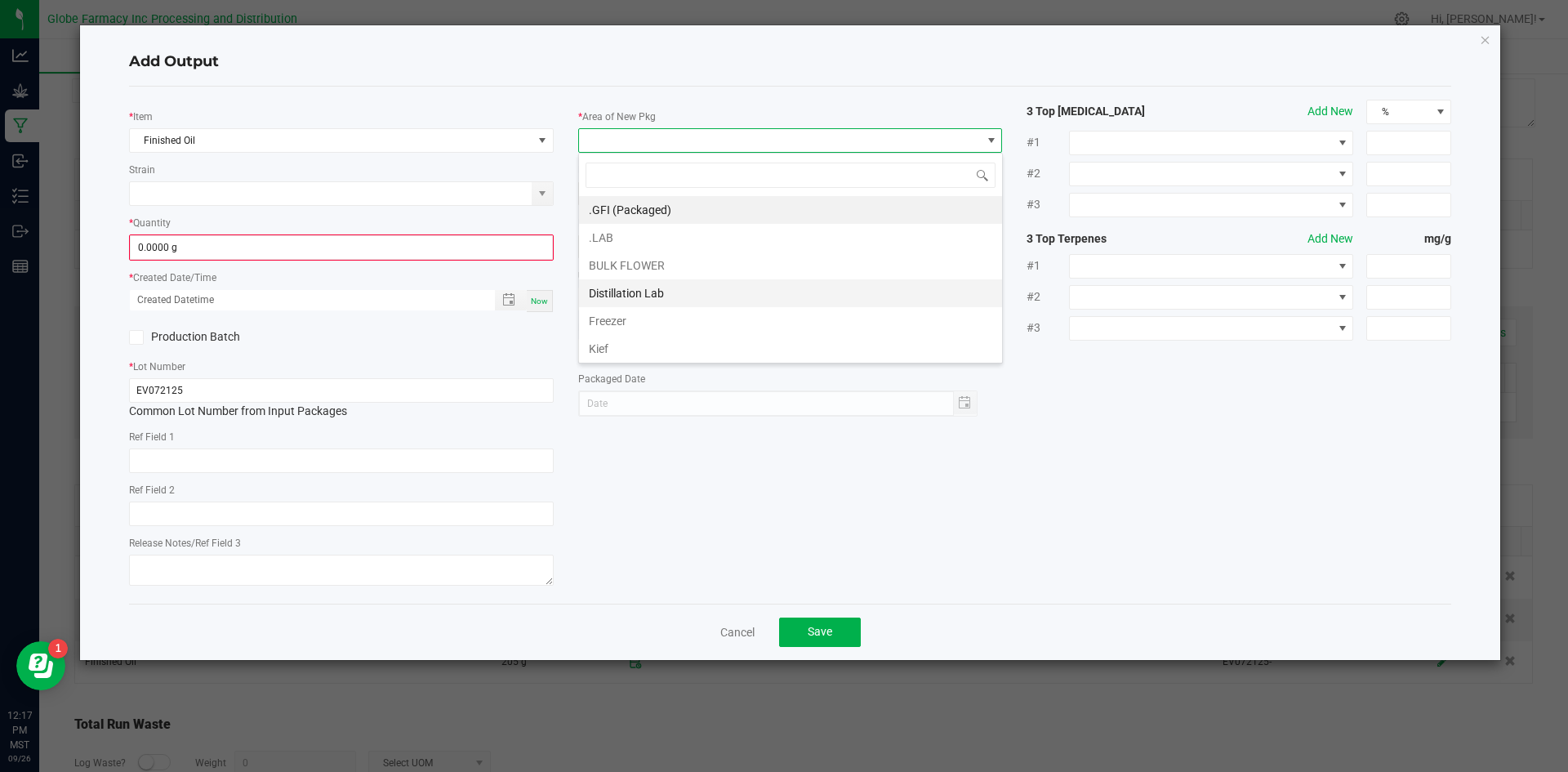
click at [652, 304] on li "Distillation Lab" at bounding box center [791, 293] width 423 height 27
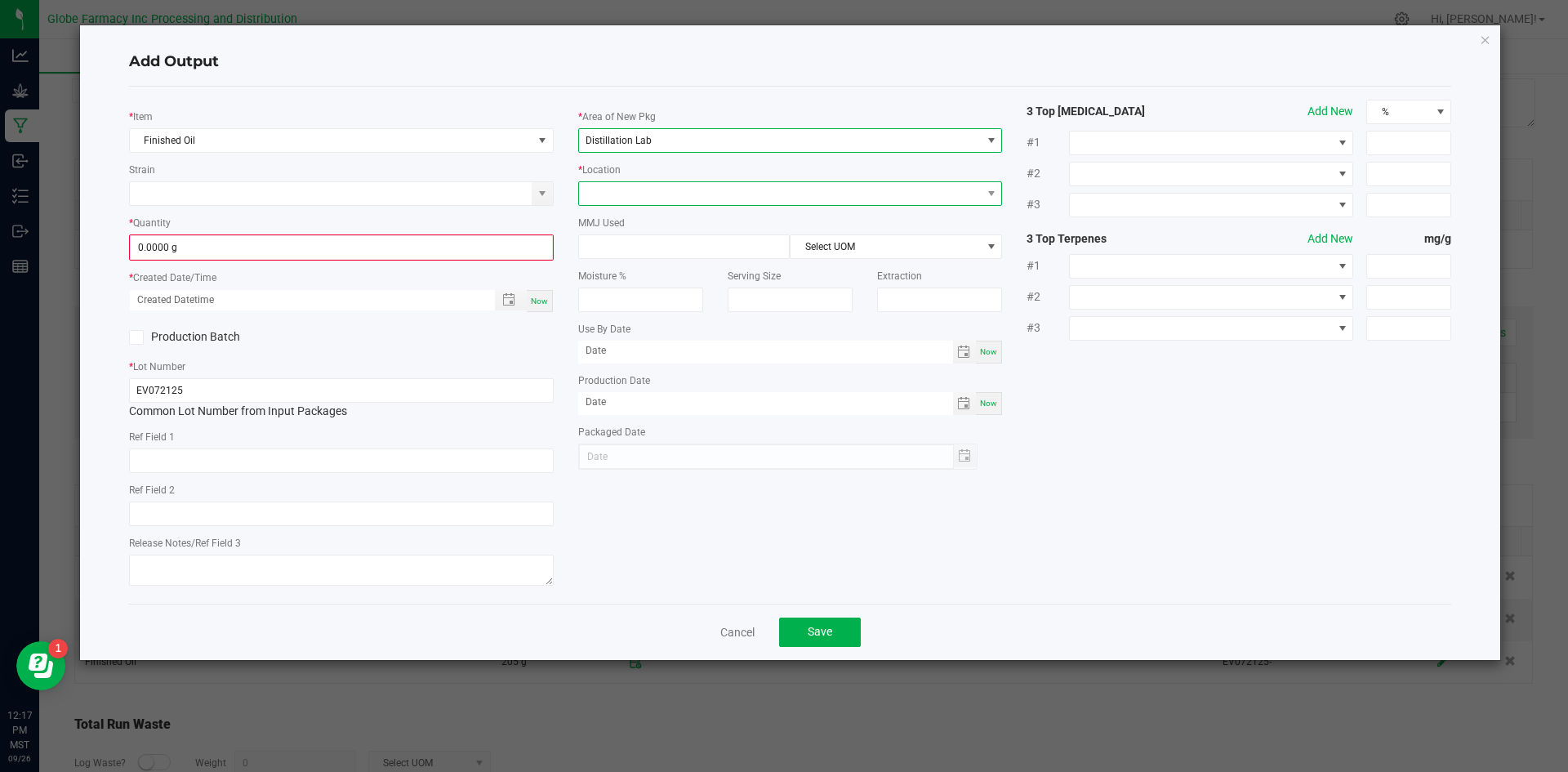
click at [637, 191] on span at bounding box center [781, 193] width 403 height 23
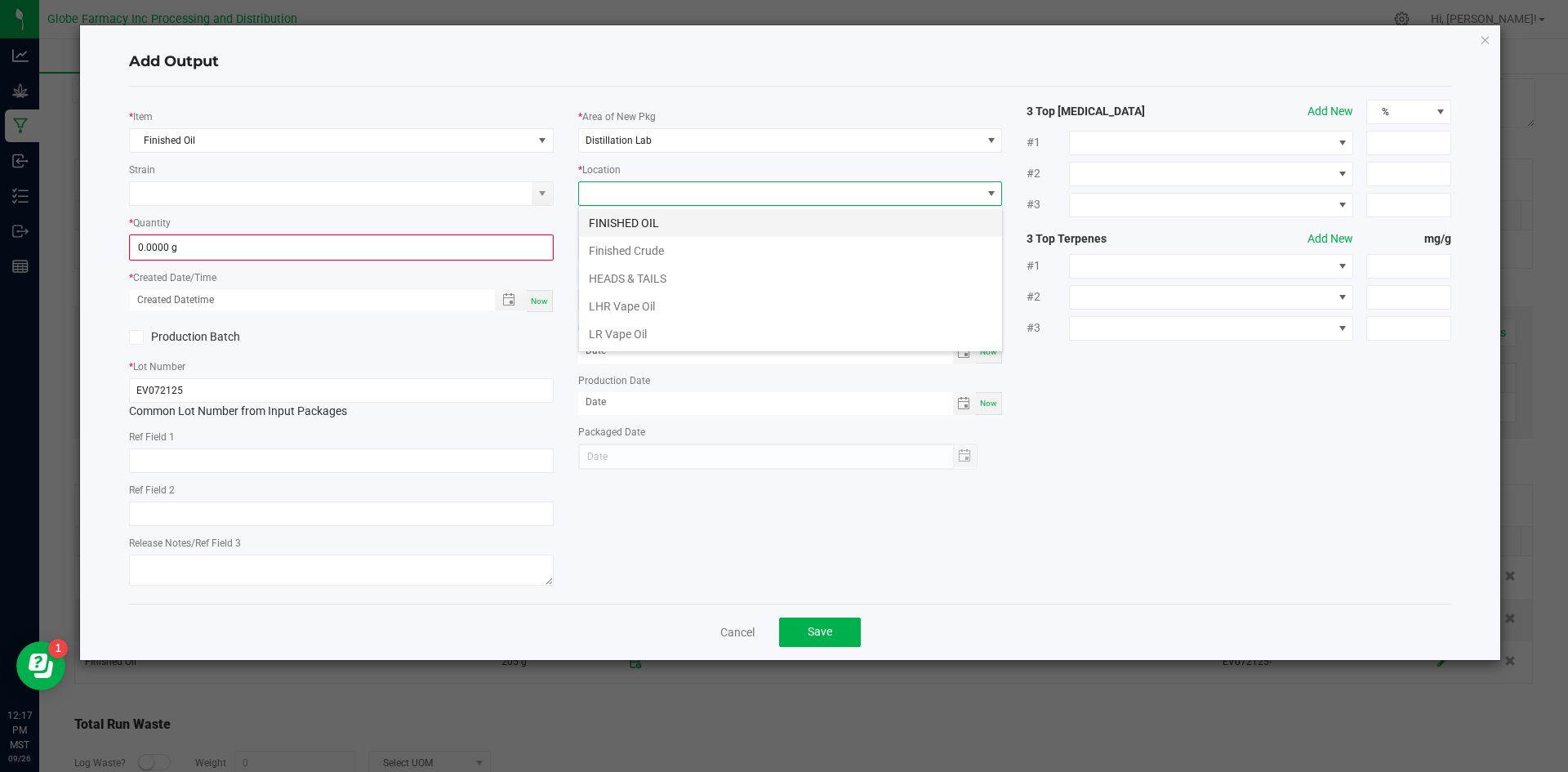
click at [621, 227] on li "FINISHED OIL" at bounding box center [791, 223] width 423 height 27
click at [489, 249] on input "0.0000 g" at bounding box center [341, 247] width 422 height 23
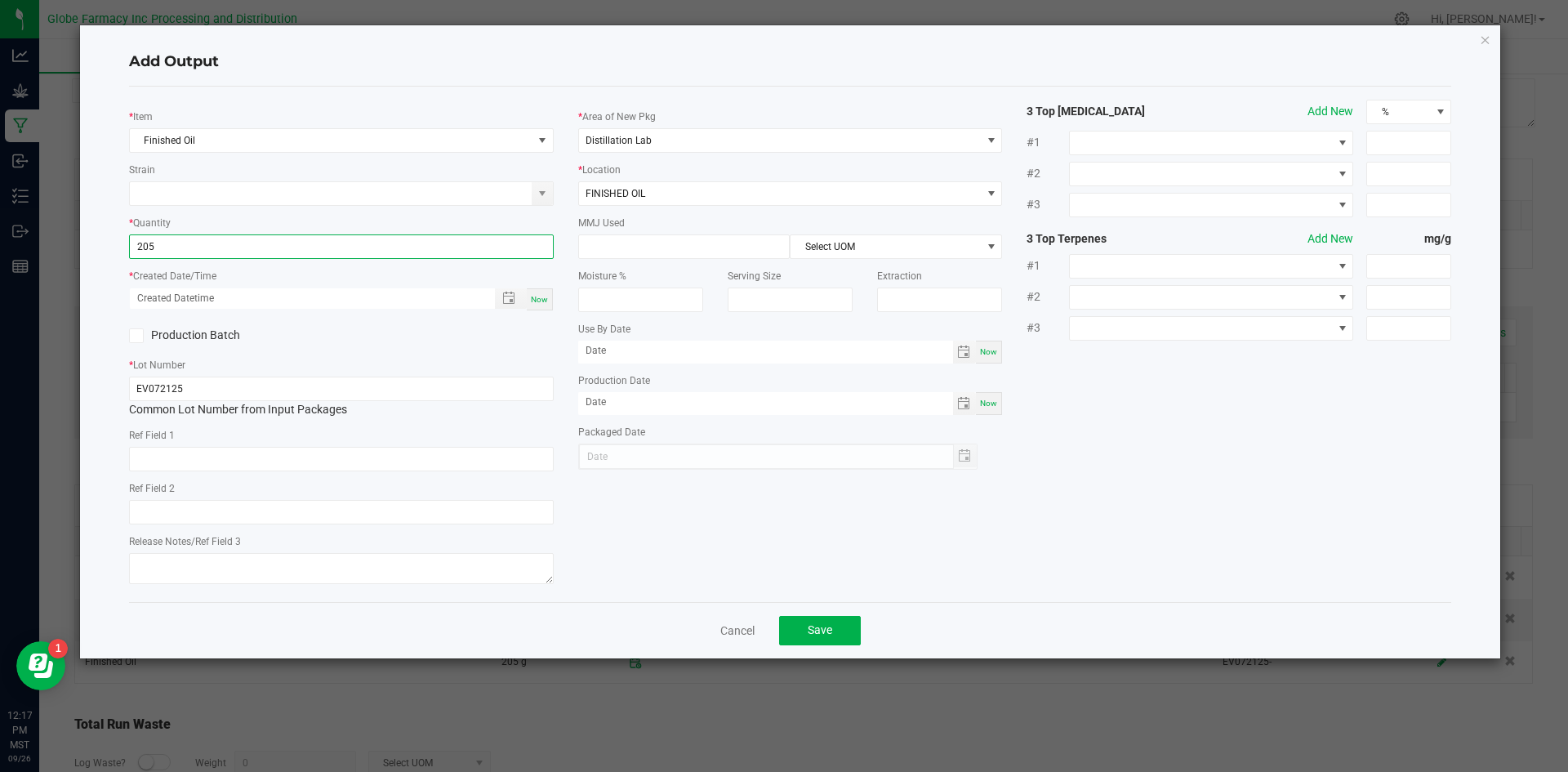
click at [542, 299] on span "Now" at bounding box center [539, 300] width 17 height 9
type input "205.0000 g"
type input "[DATE] 12:17 PM"
type input "[DATE]"
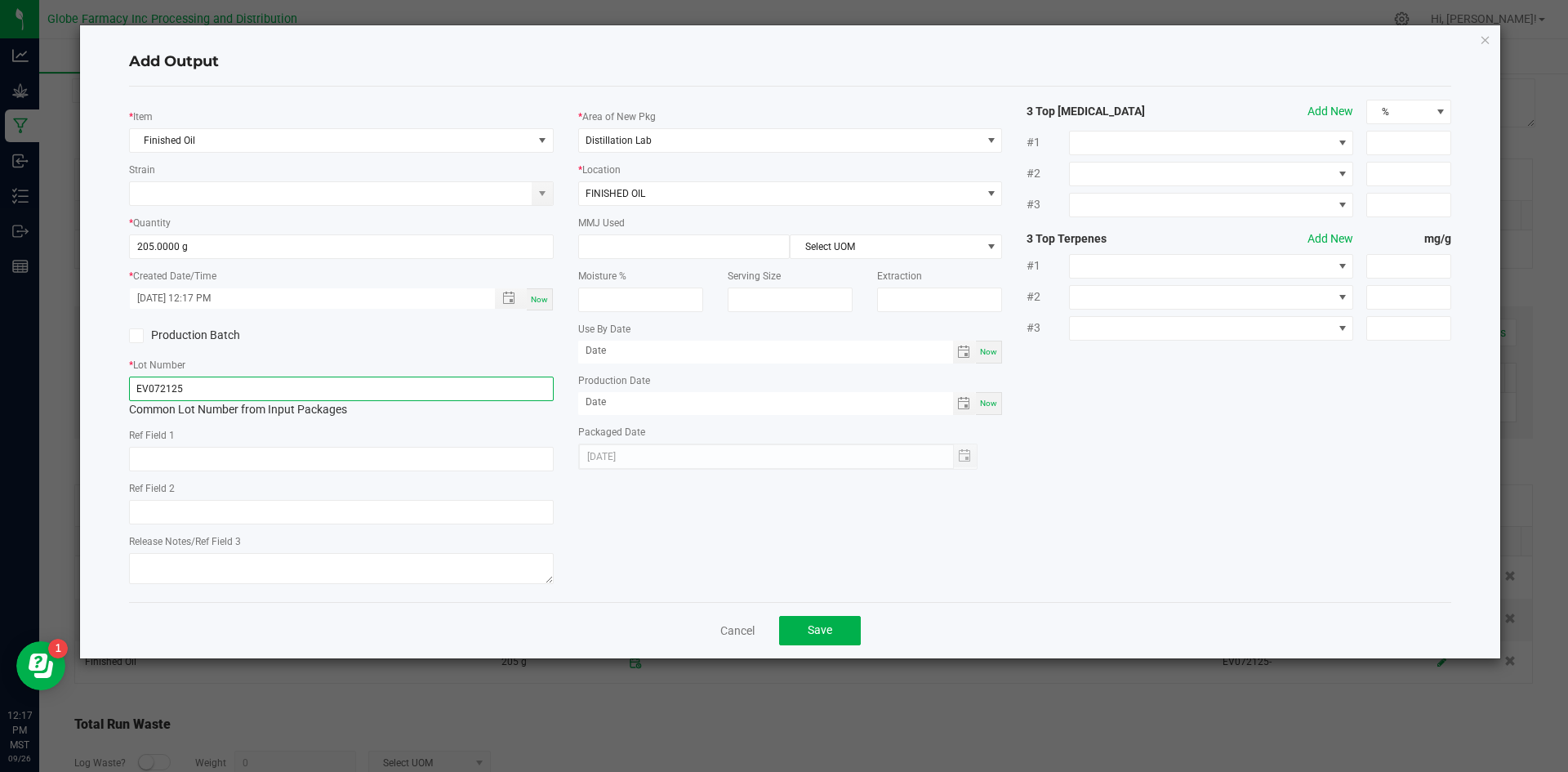
click at [479, 398] on input "EV072125" at bounding box center [342, 388] width 425 height 25
type input "EV072125-"
click at [843, 621] on button "Save" at bounding box center [820, 631] width 82 height 29
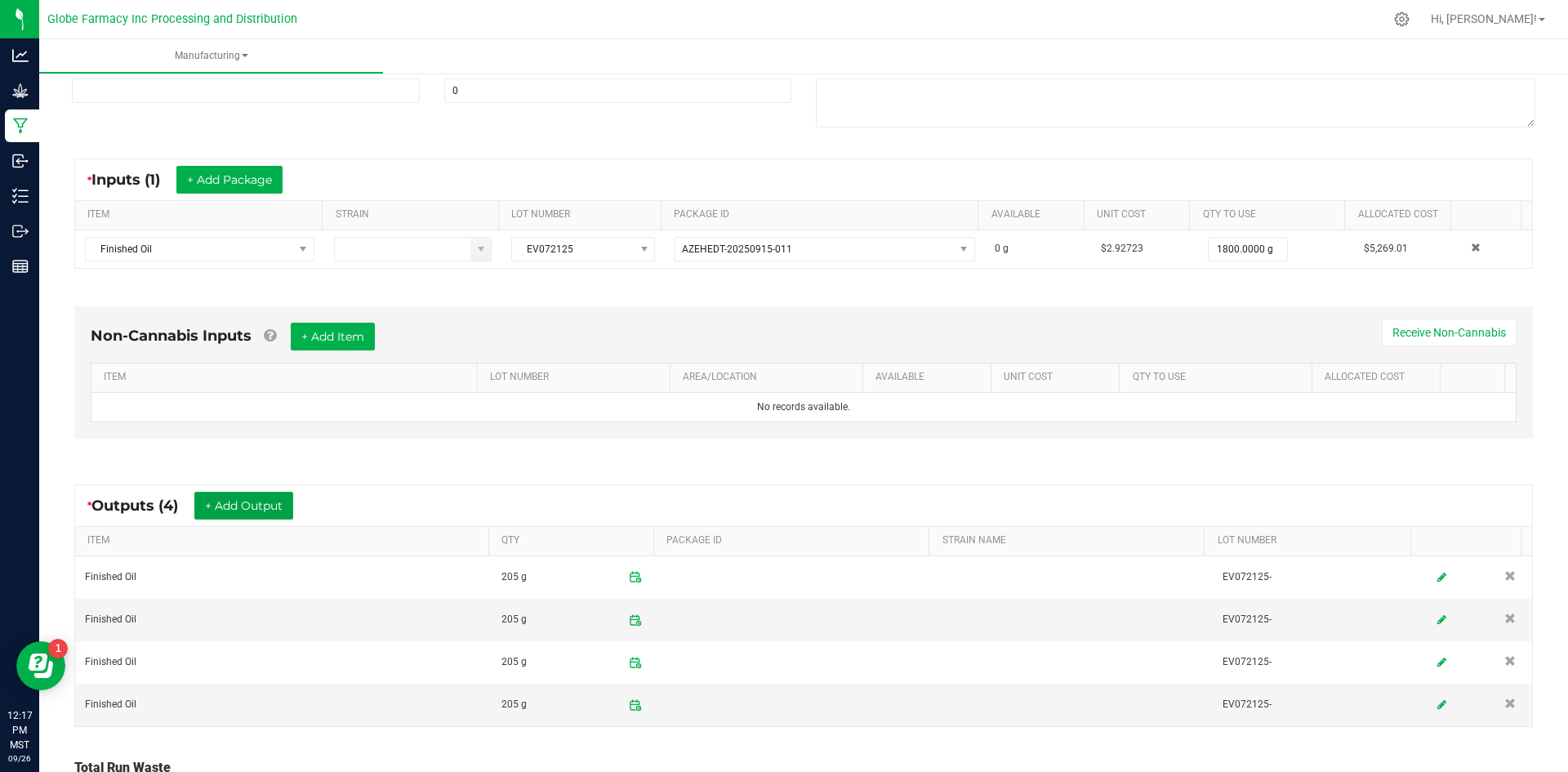
click at [256, 504] on button "+ Add Output" at bounding box center [243, 506] width 98 height 27
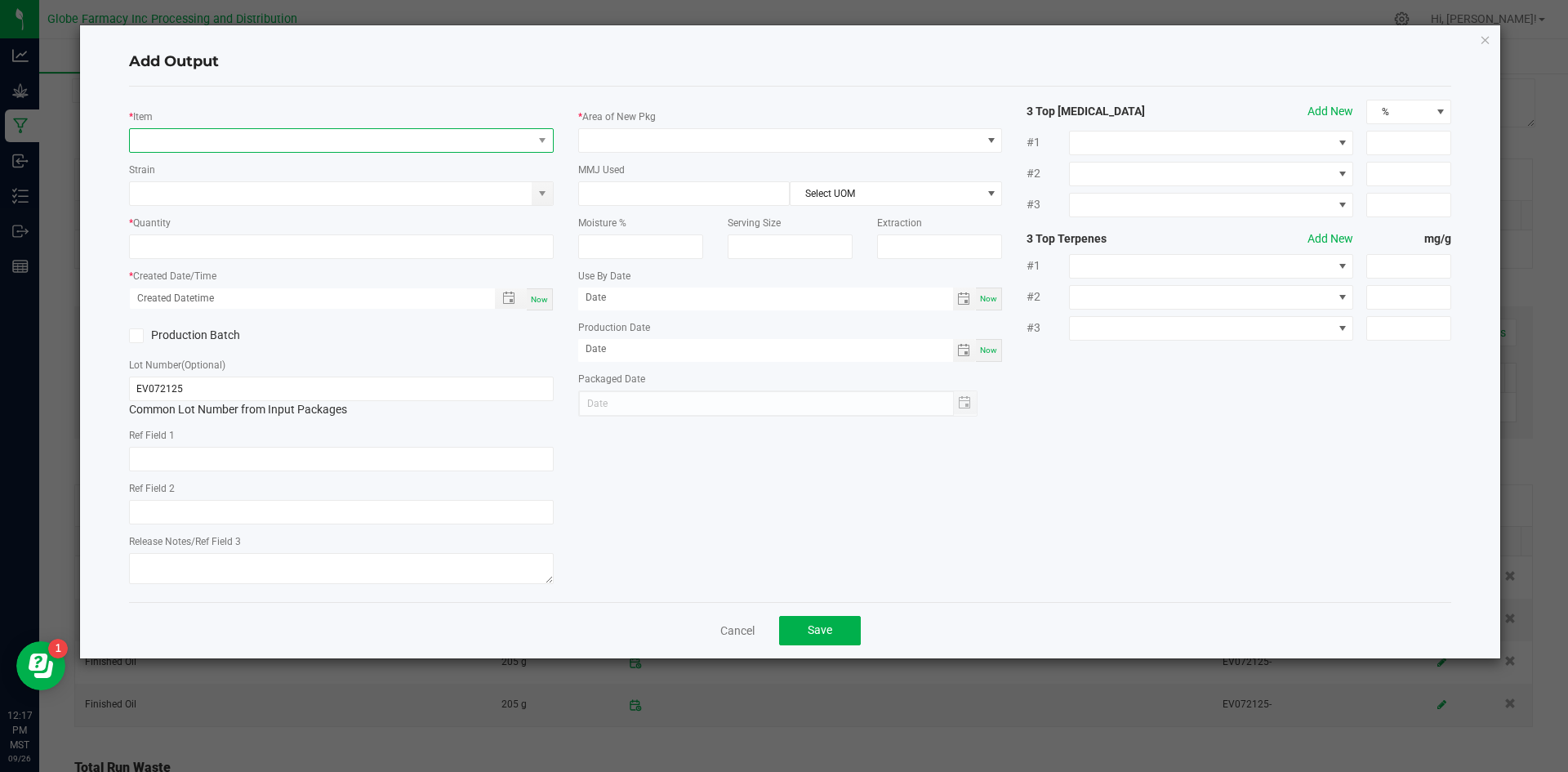
click at [290, 137] on span "NO DATA FOUND" at bounding box center [332, 140] width 403 height 23
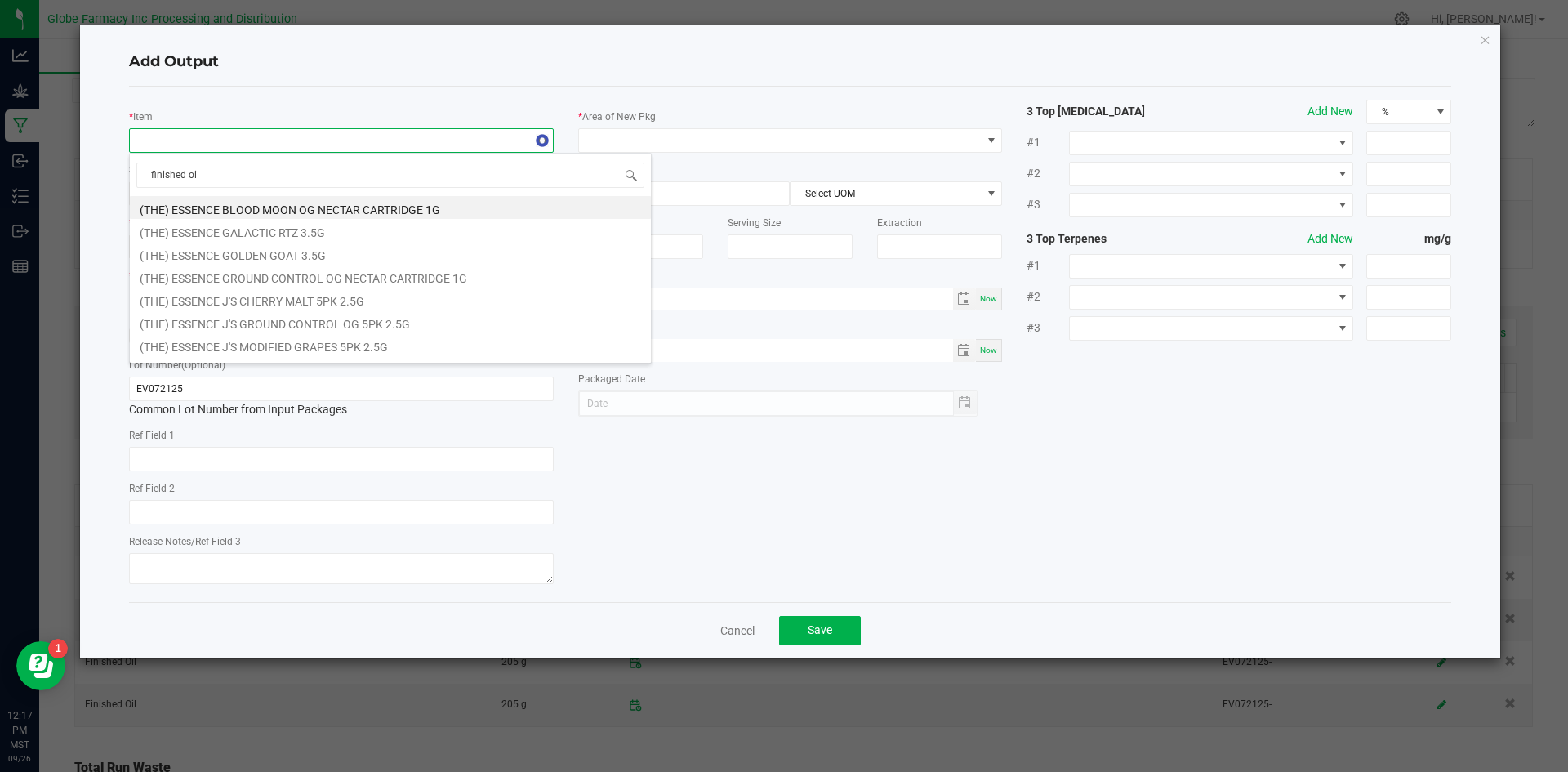
type input "finished oil"
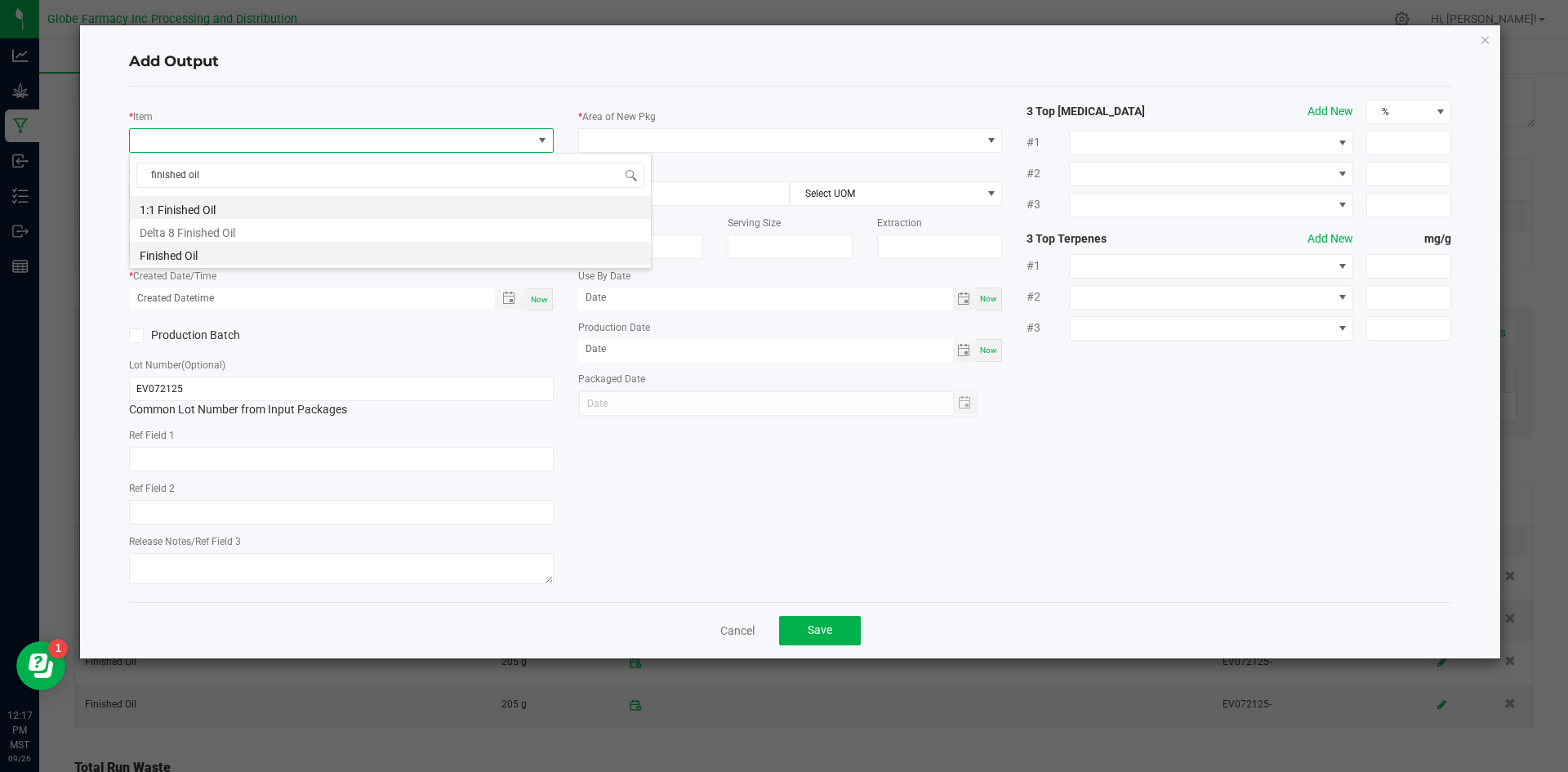
click at [194, 259] on li "Finished Oil" at bounding box center [391, 252] width 521 height 23
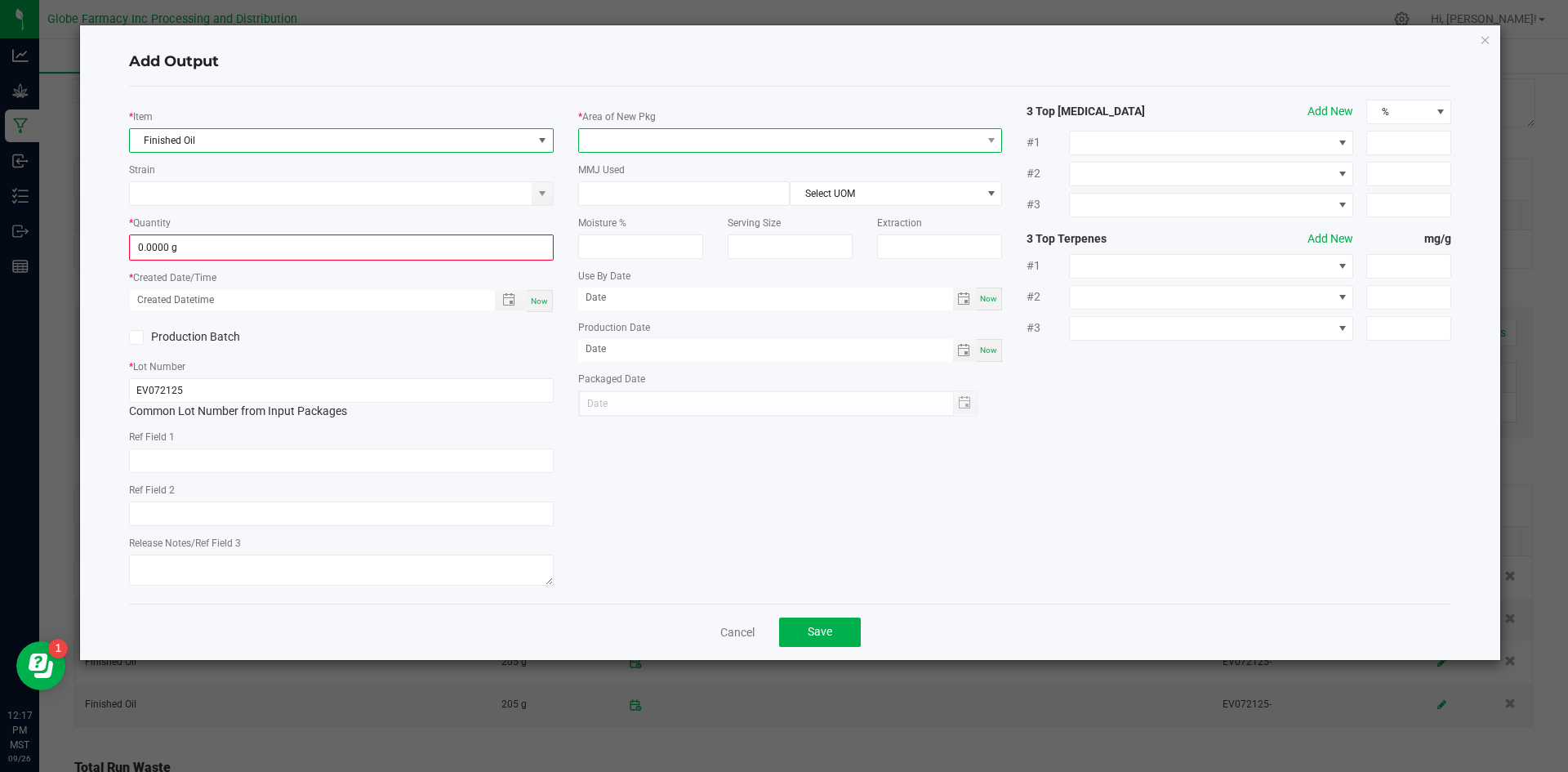
click at [670, 140] on span at bounding box center [781, 140] width 403 height 23
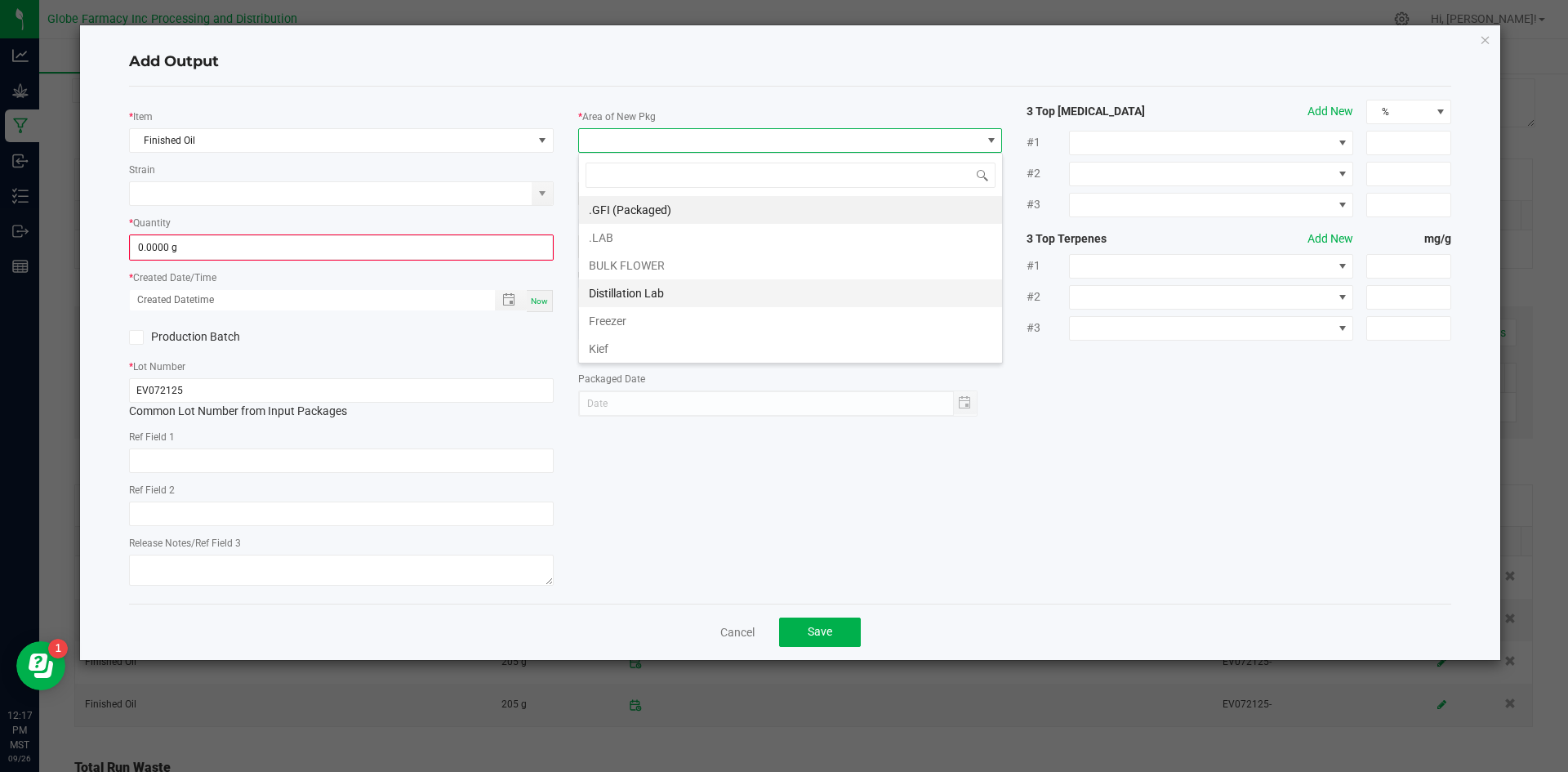
click at [636, 290] on li "Distillation Lab" at bounding box center [791, 293] width 423 height 27
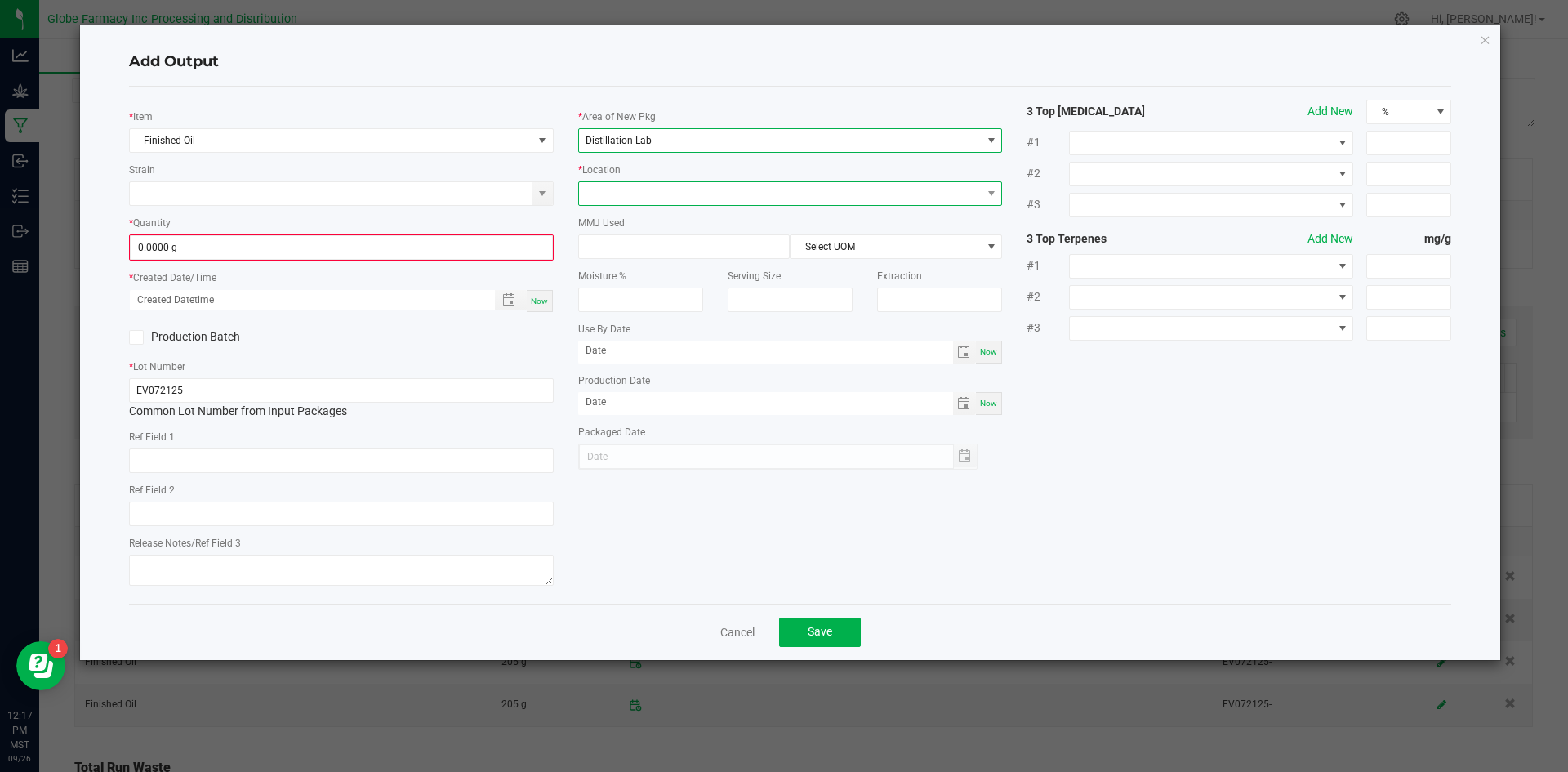
click at [661, 201] on span at bounding box center [781, 193] width 403 height 23
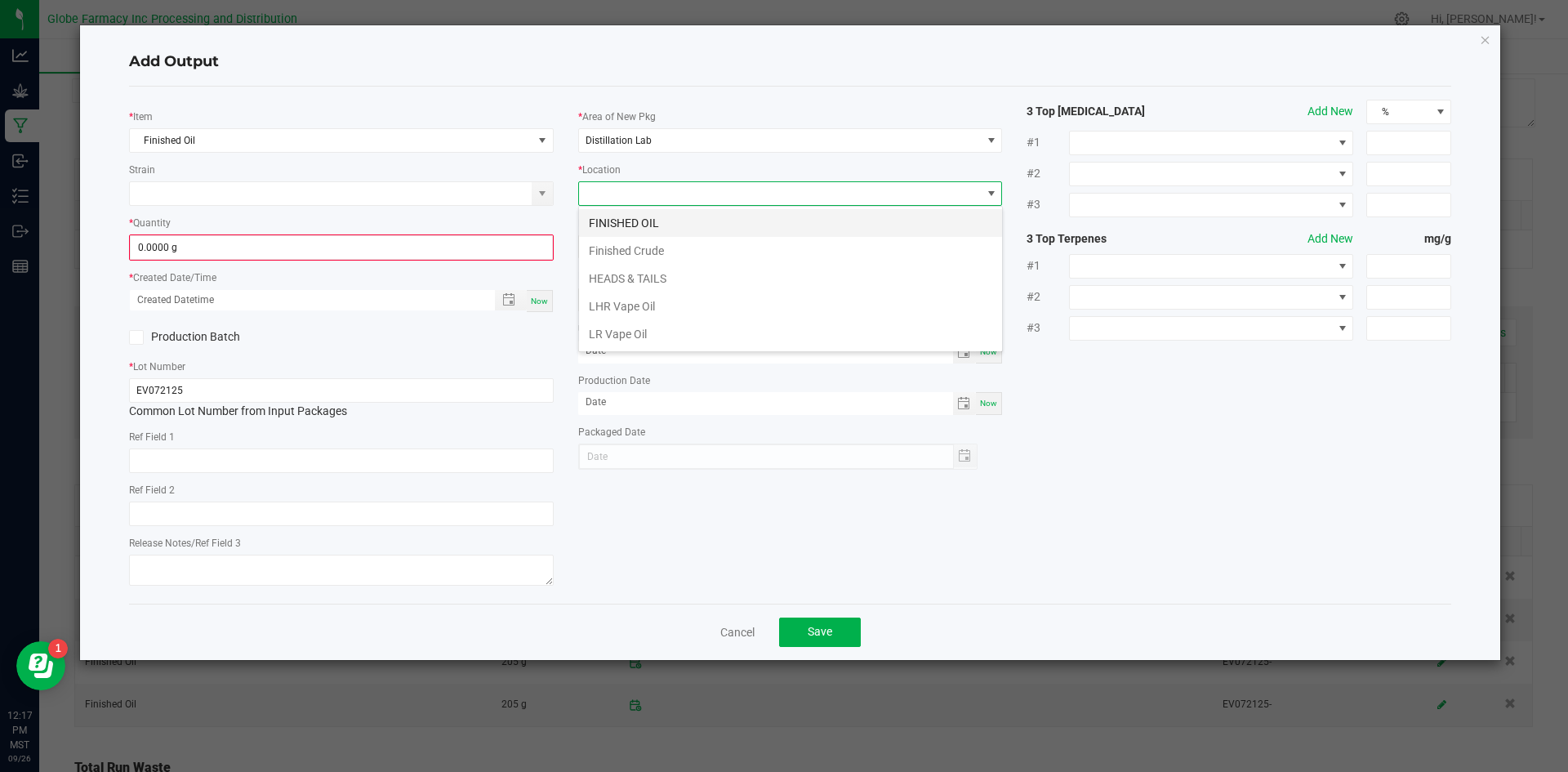
click at [634, 222] on li "FINISHED OIL" at bounding box center [791, 223] width 423 height 27
click at [495, 250] on input "0.0000 g" at bounding box center [341, 247] width 422 height 23
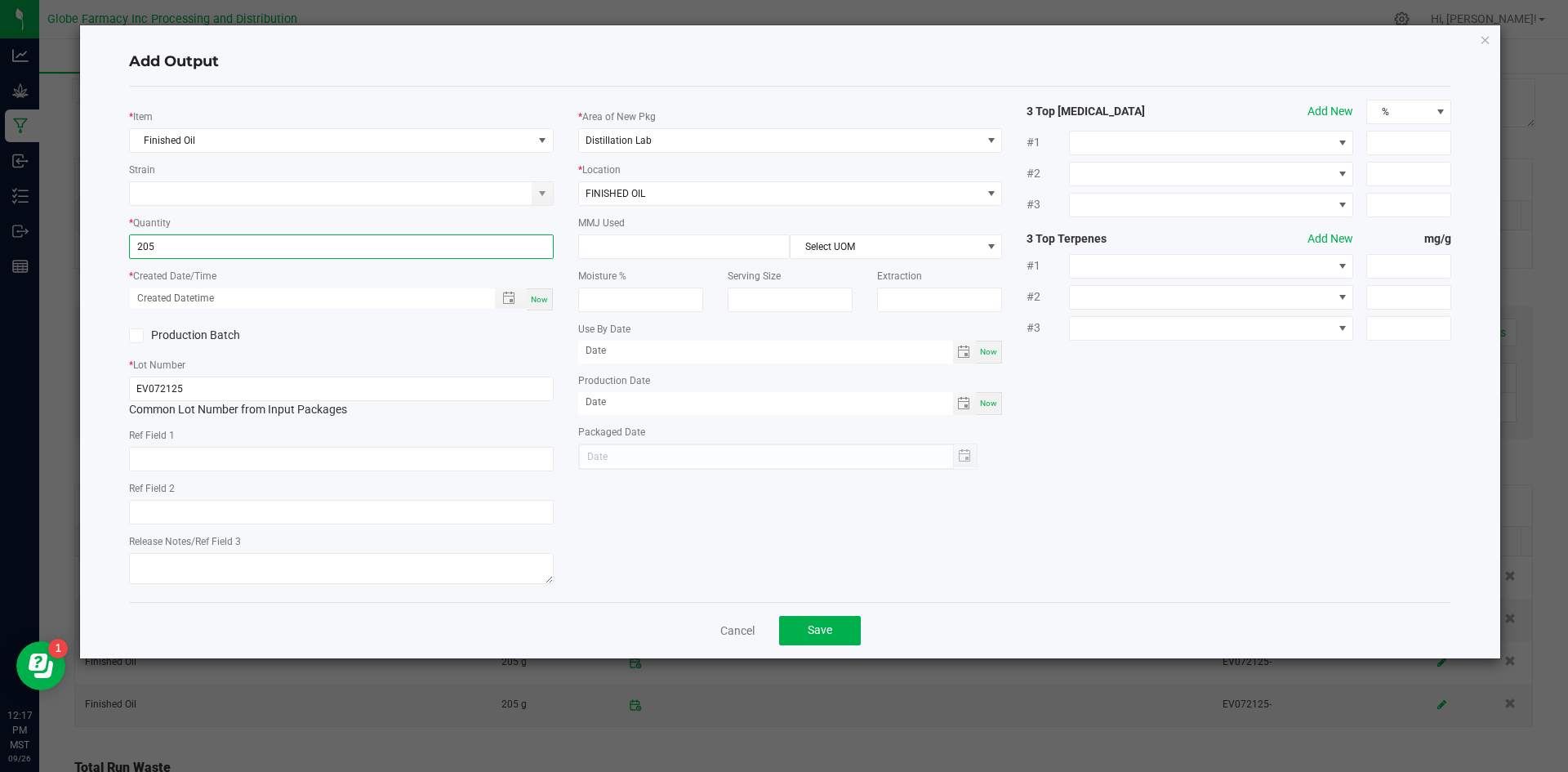
click at [542, 299] on span "Now" at bounding box center [539, 300] width 17 height 9
type input "205.0000 g"
type input "[DATE] 12:17 PM"
type input "[DATE]"
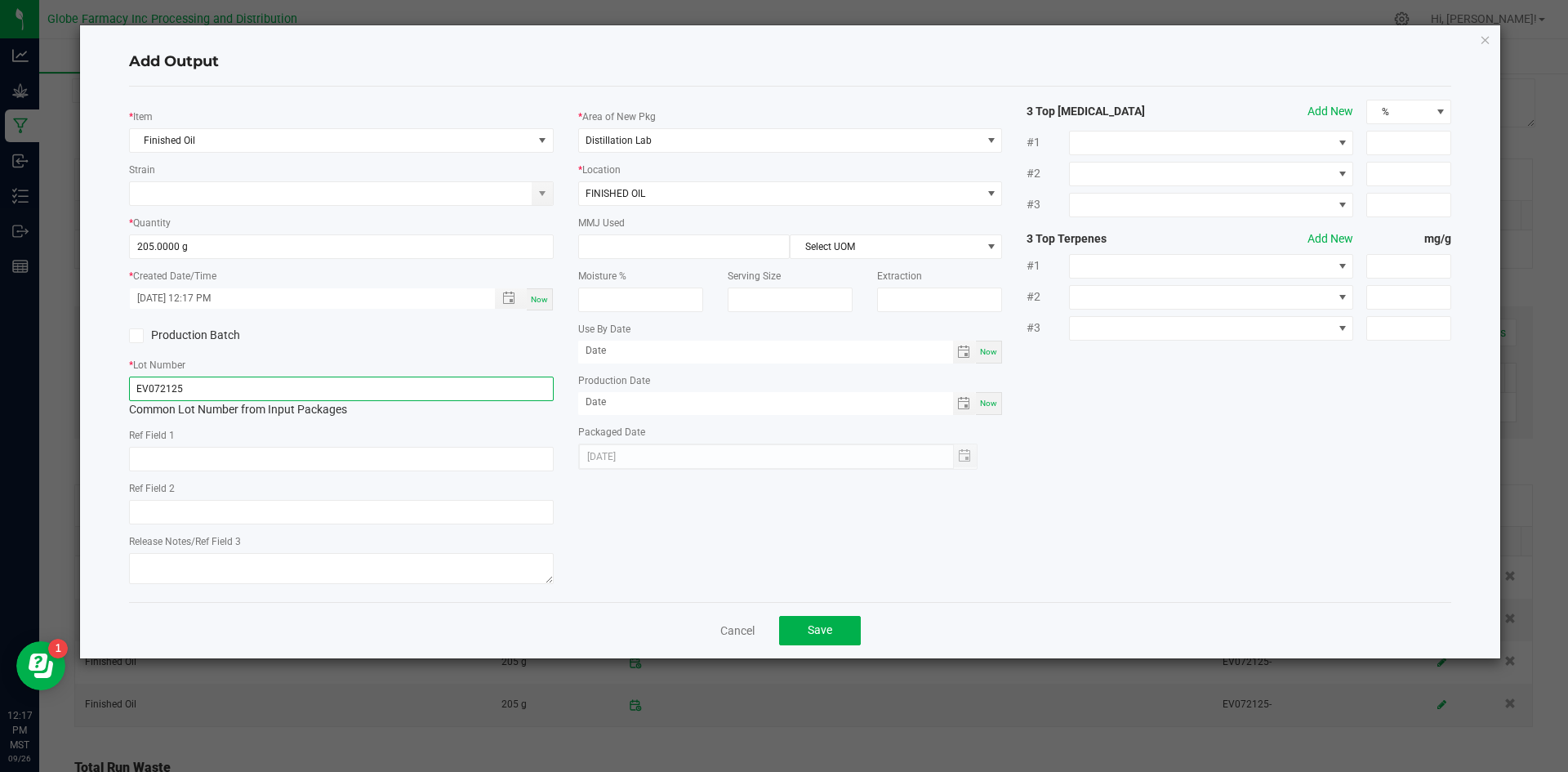
click at [509, 392] on input "EV072125" at bounding box center [342, 388] width 425 height 25
type input "EV072125-"
click at [812, 640] on button "Save" at bounding box center [820, 631] width 82 height 29
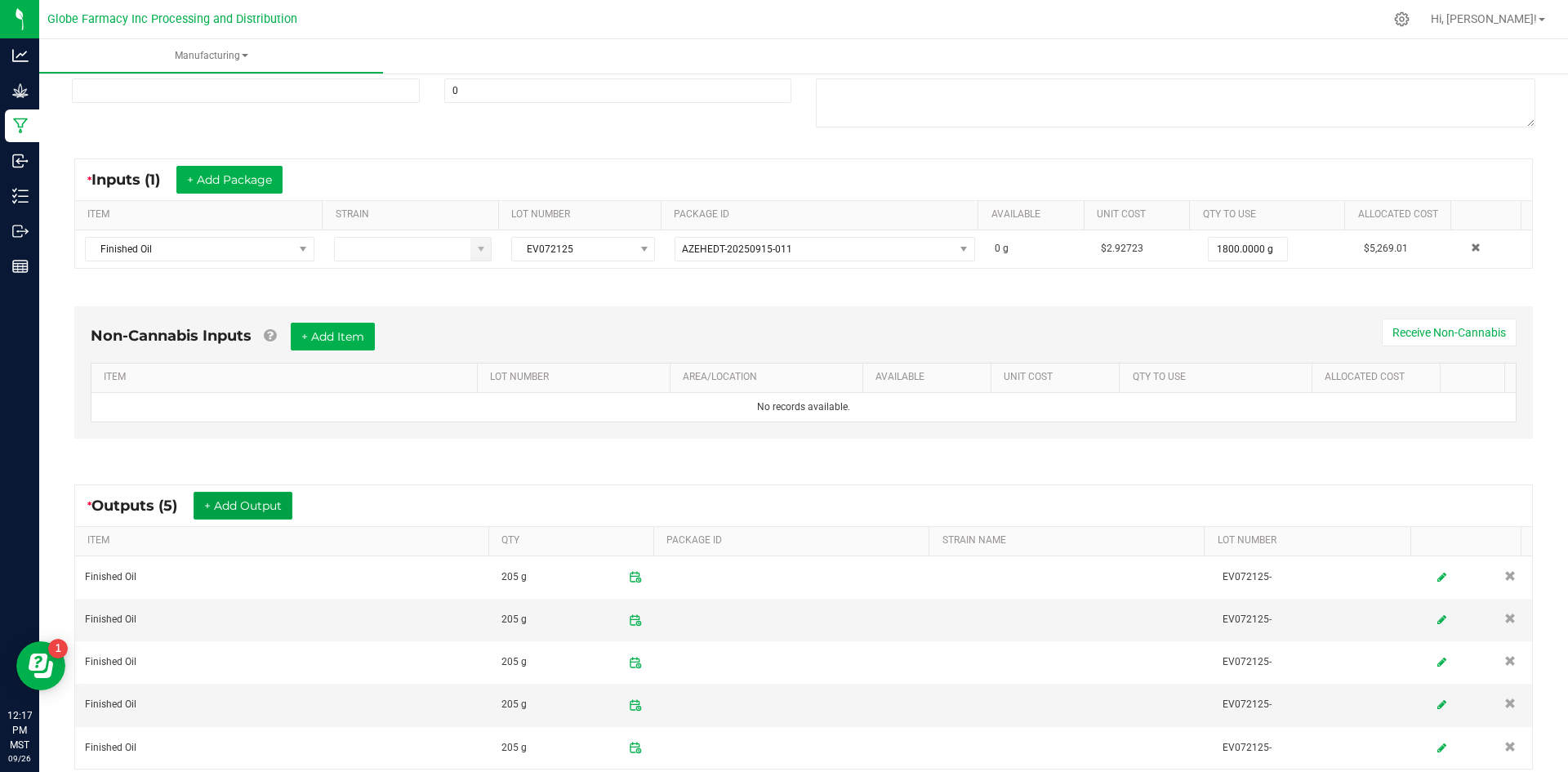
click at [248, 506] on button "+ Add Output" at bounding box center [242, 506] width 98 height 27
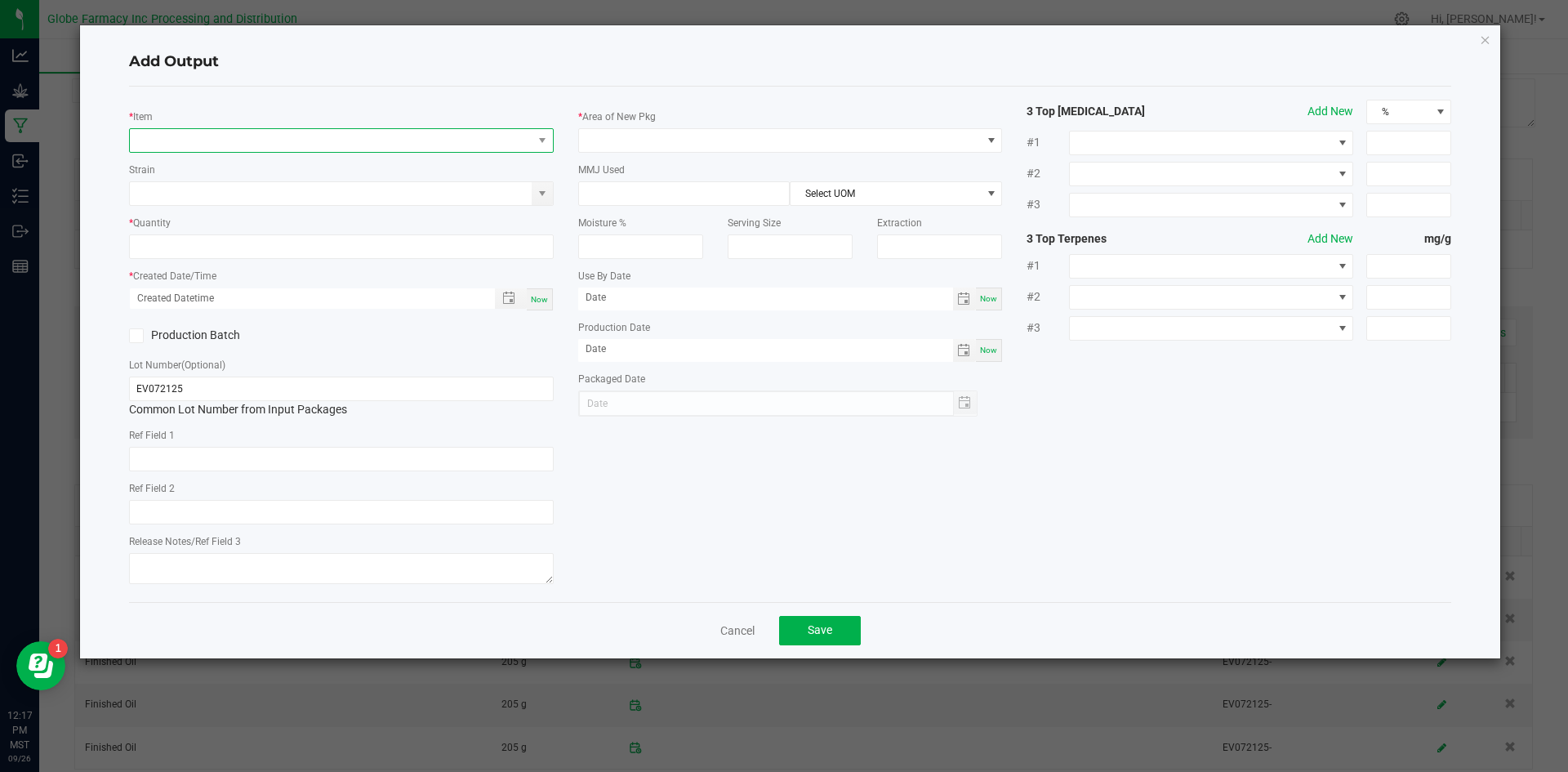
click at [415, 142] on span "NO DATA FOUND" at bounding box center [332, 140] width 403 height 23
type input "finished oil"
click at [184, 245] on li "Finished Oil" at bounding box center [391, 252] width 521 height 23
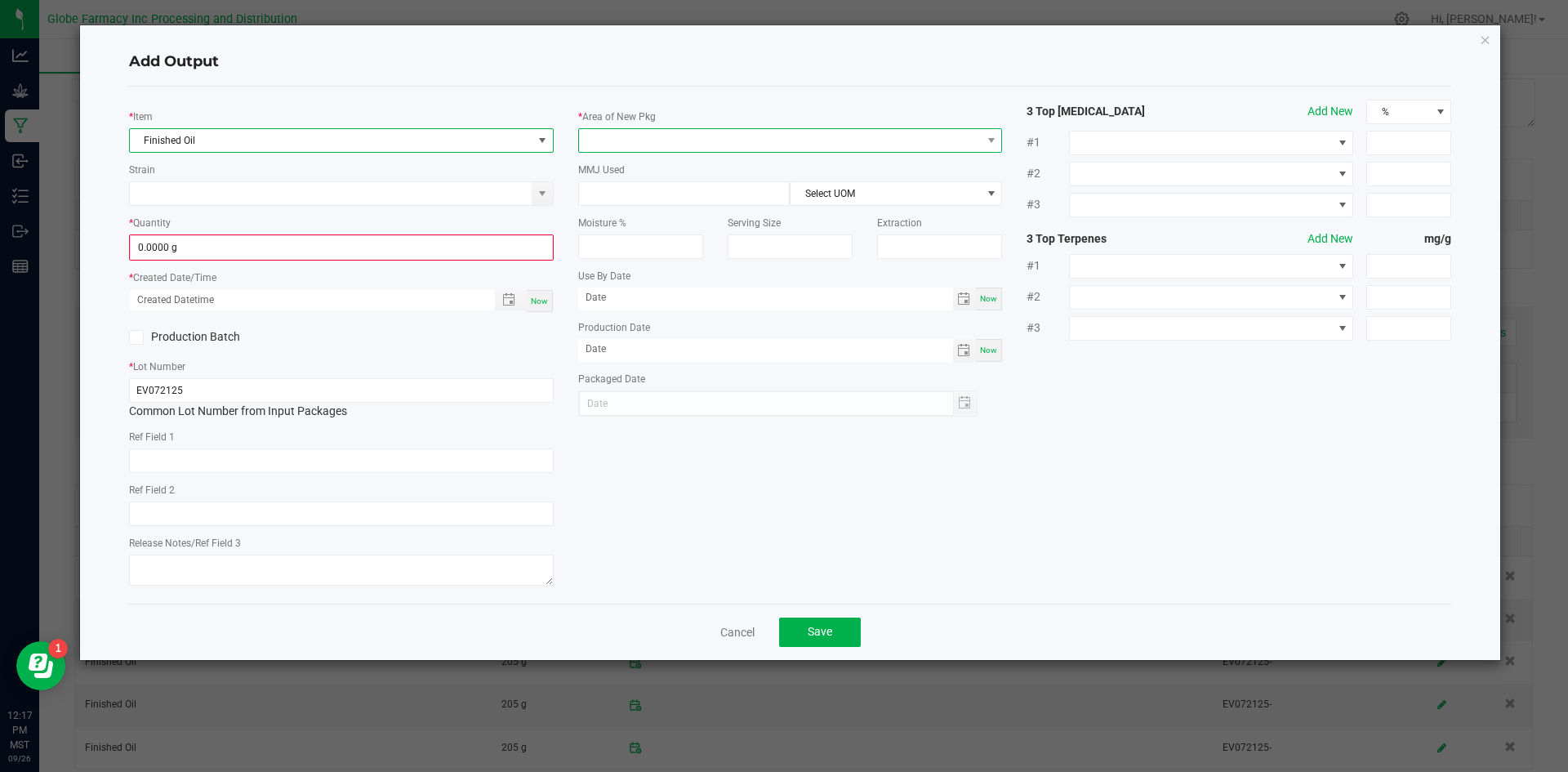
click at [668, 138] on span at bounding box center [781, 140] width 403 height 23
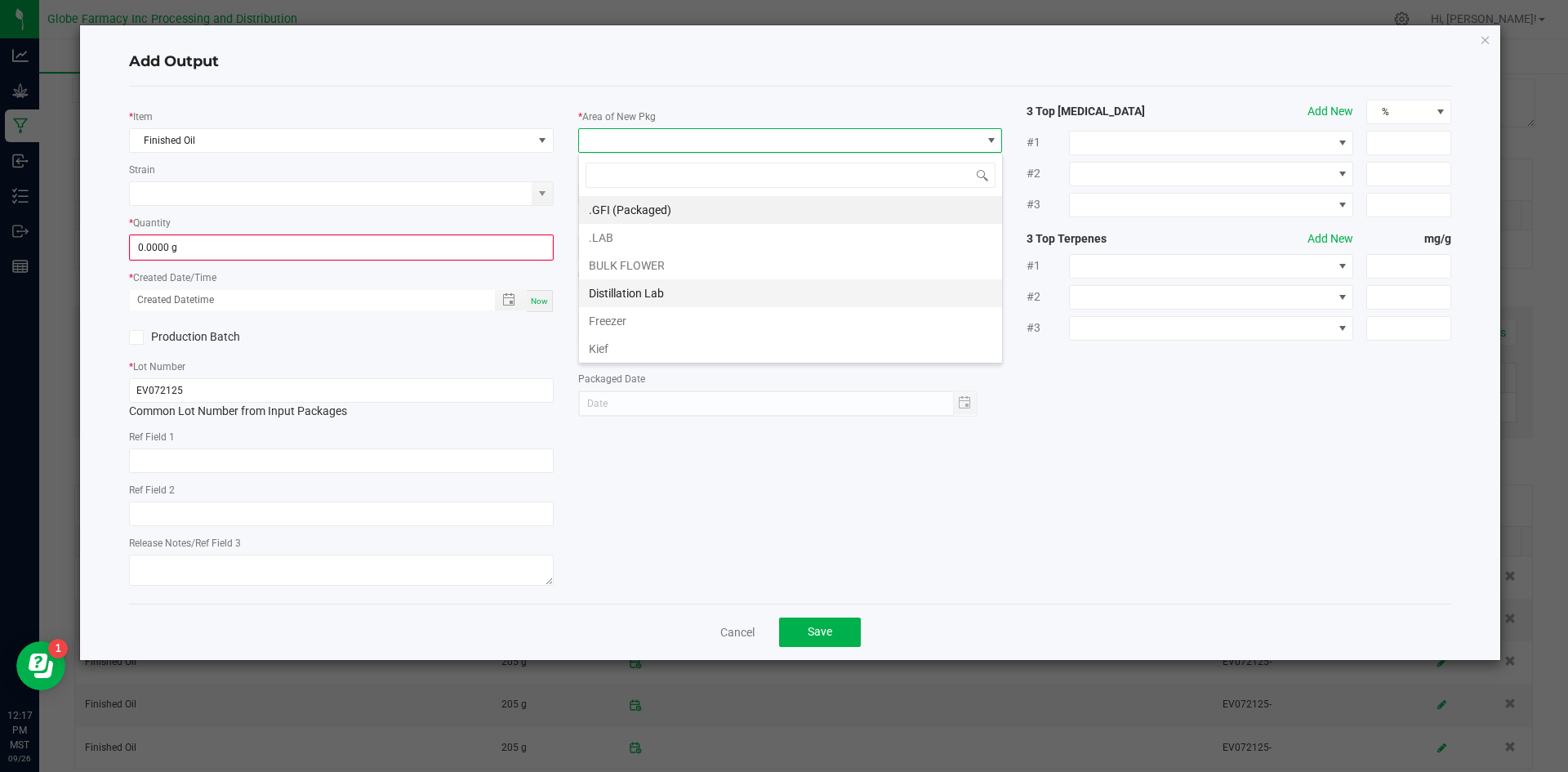
click at [639, 293] on li "Distillation Lab" at bounding box center [791, 293] width 423 height 27
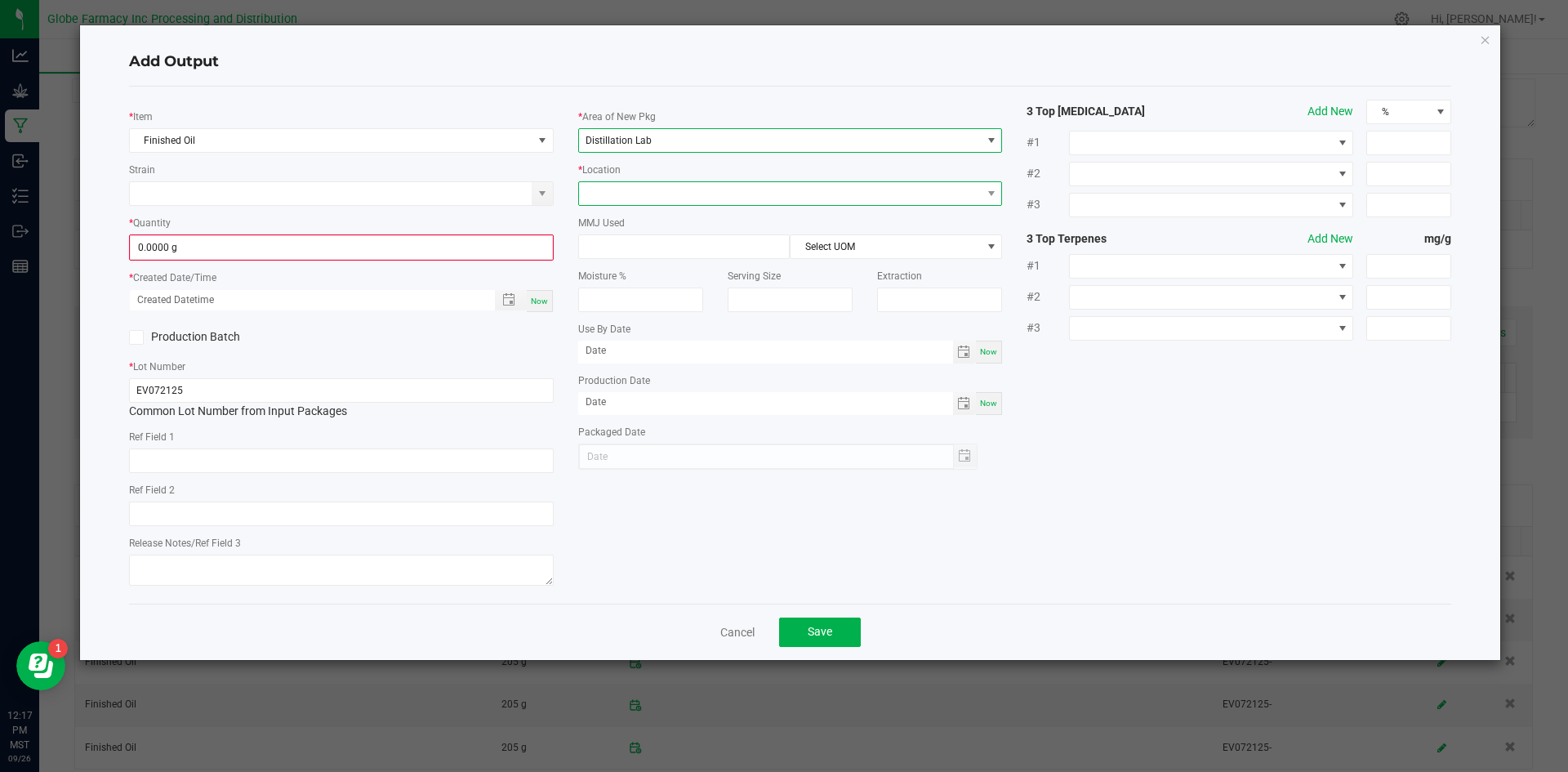
click at [630, 193] on span at bounding box center [781, 193] width 403 height 23
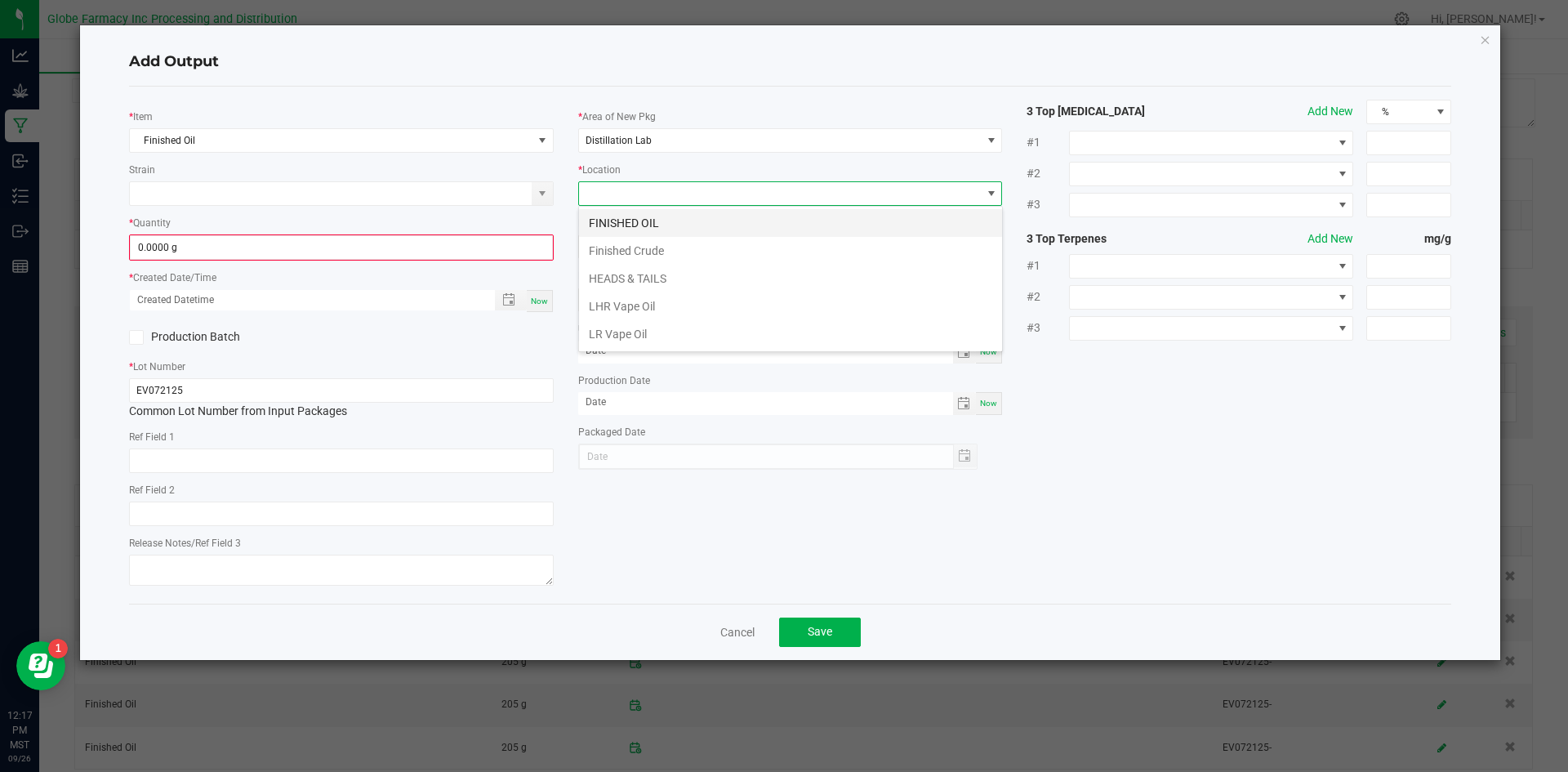
click at [634, 223] on li "FINISHED OIL" at bounding box center [791, 223] width 423 height 27
click at [506, 249] on input "0.0000 g" at bounding box center [341, 247] width 422 height 23
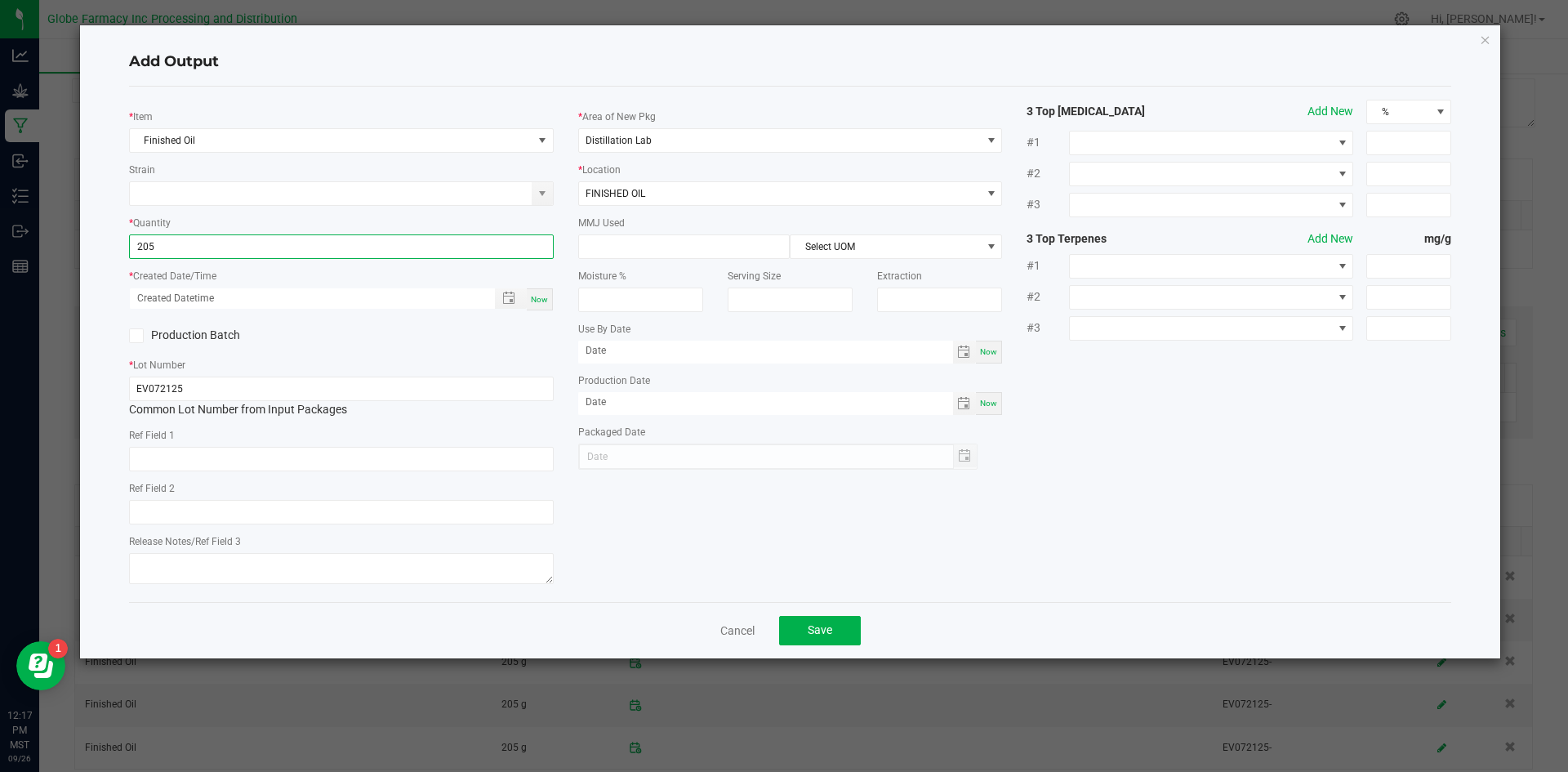
click at [546, 304] on span "Now" at bounding box center [539, 300] width 17 height 9
type input "205.0000 g"
type input "[DATE] 12:17 PM"
type input "[DATE]"
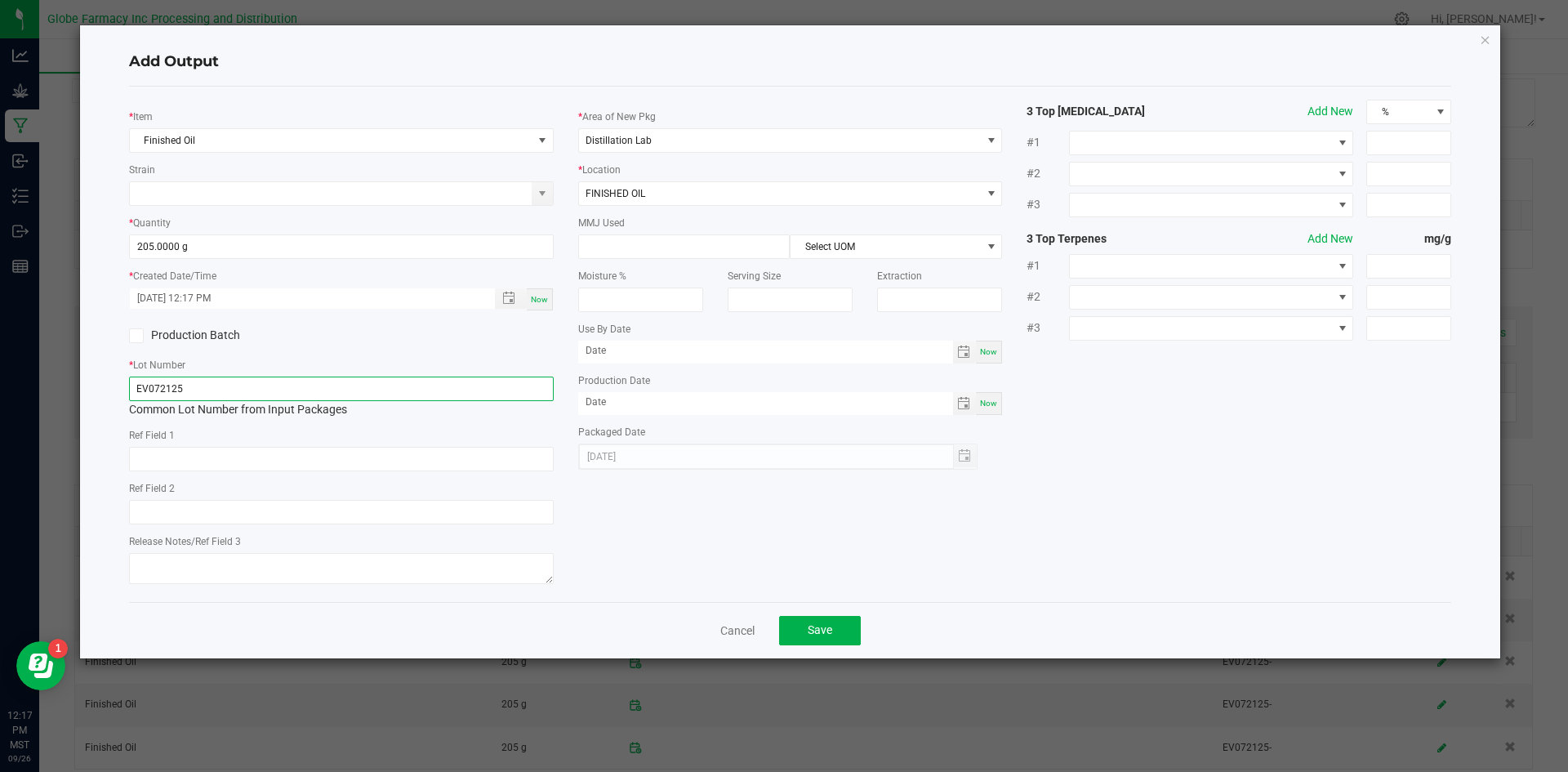
click at [494, 390] on input "EV072125" at bounding box center [342, 388] width 425 height 25
type input "EV072125-"
click at [840, 636] on button "Save" at bounding box center [820, 631] width 82 height 29
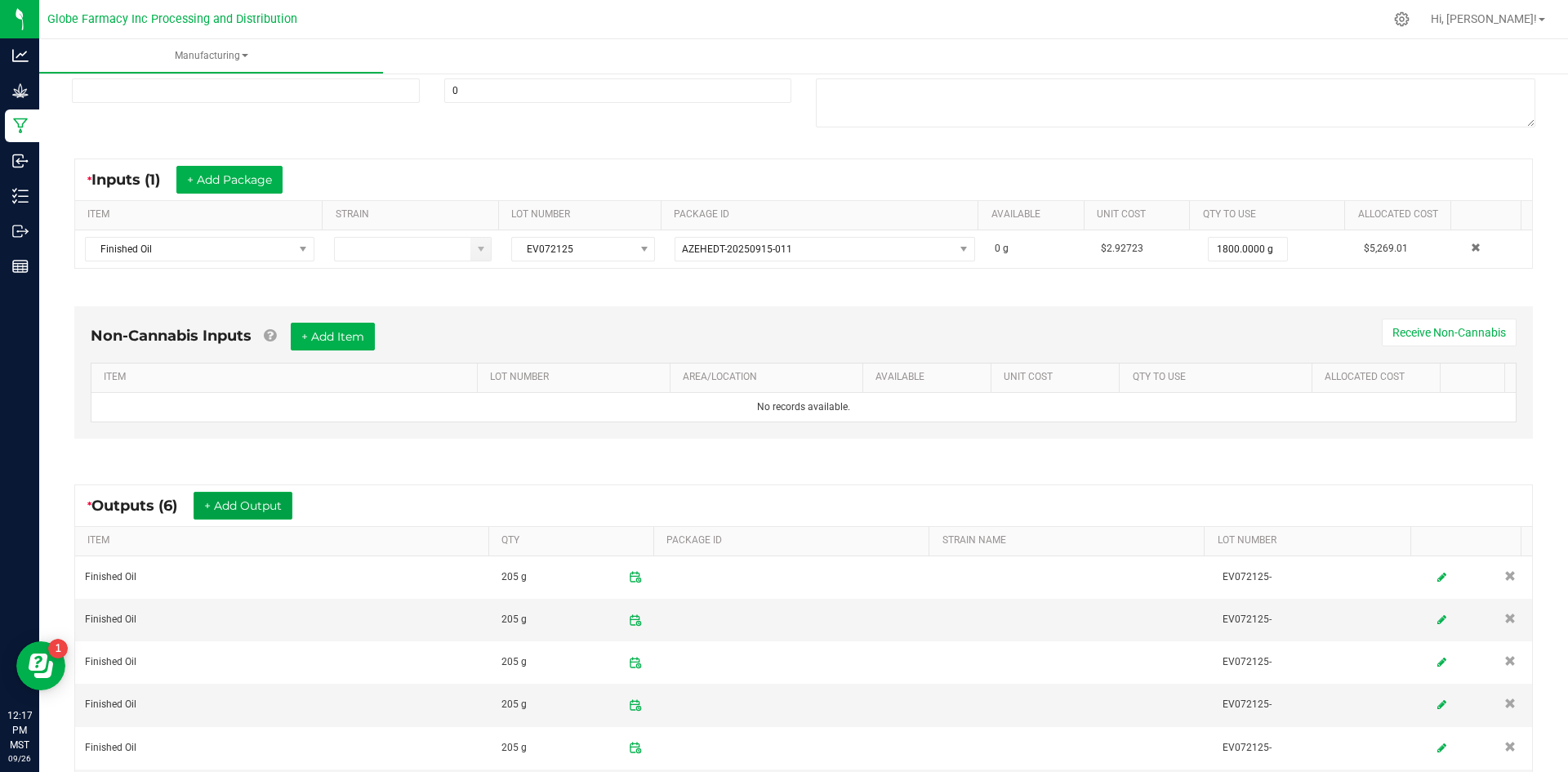
click at [248, 504] on button "+ Add Output" at bounding box center [242, 506] width 98 height 27
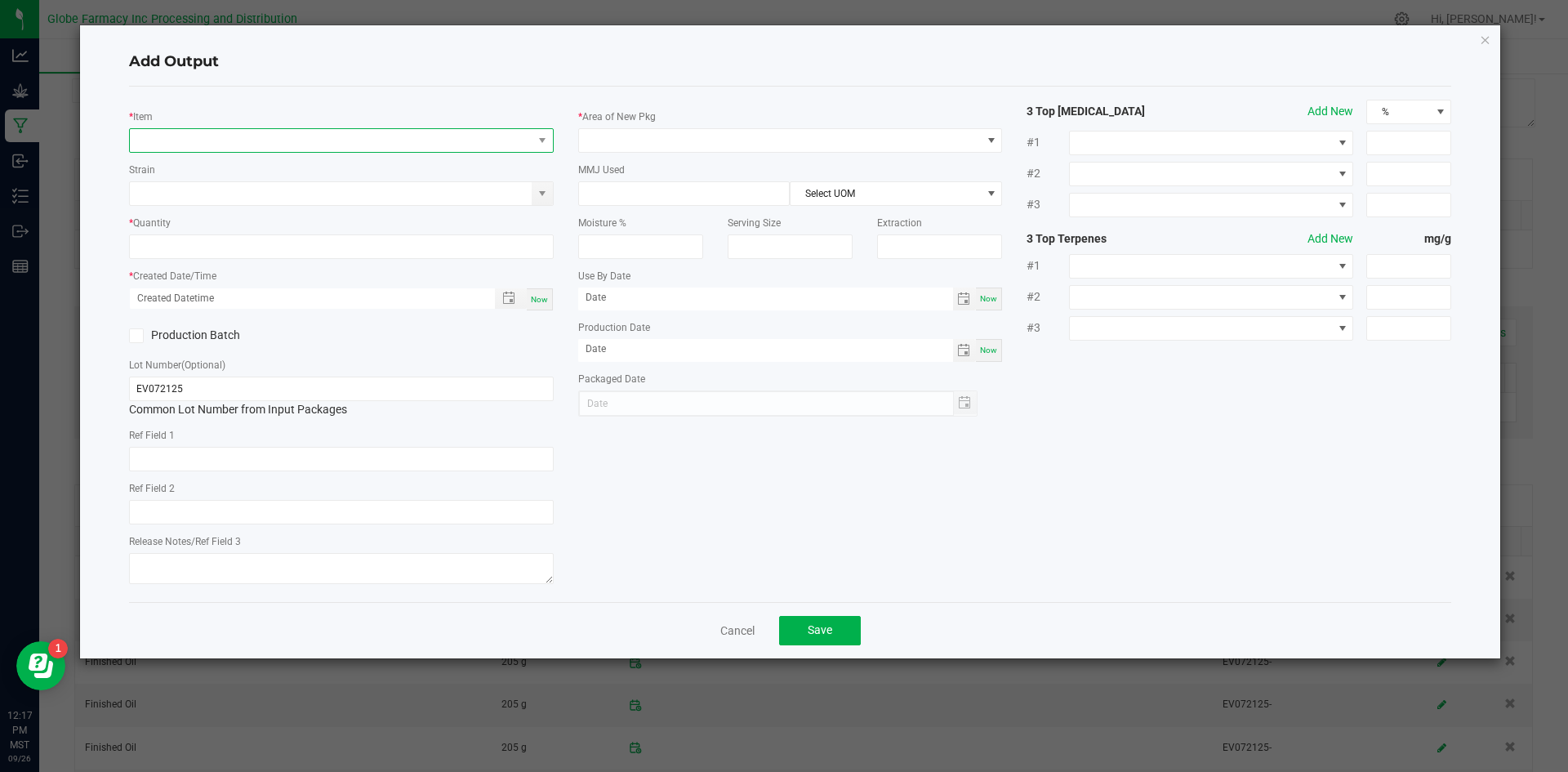
click at [336, 136] on span "NO DATA FOUND" at bounding box center [332, 140] width 403 height 23
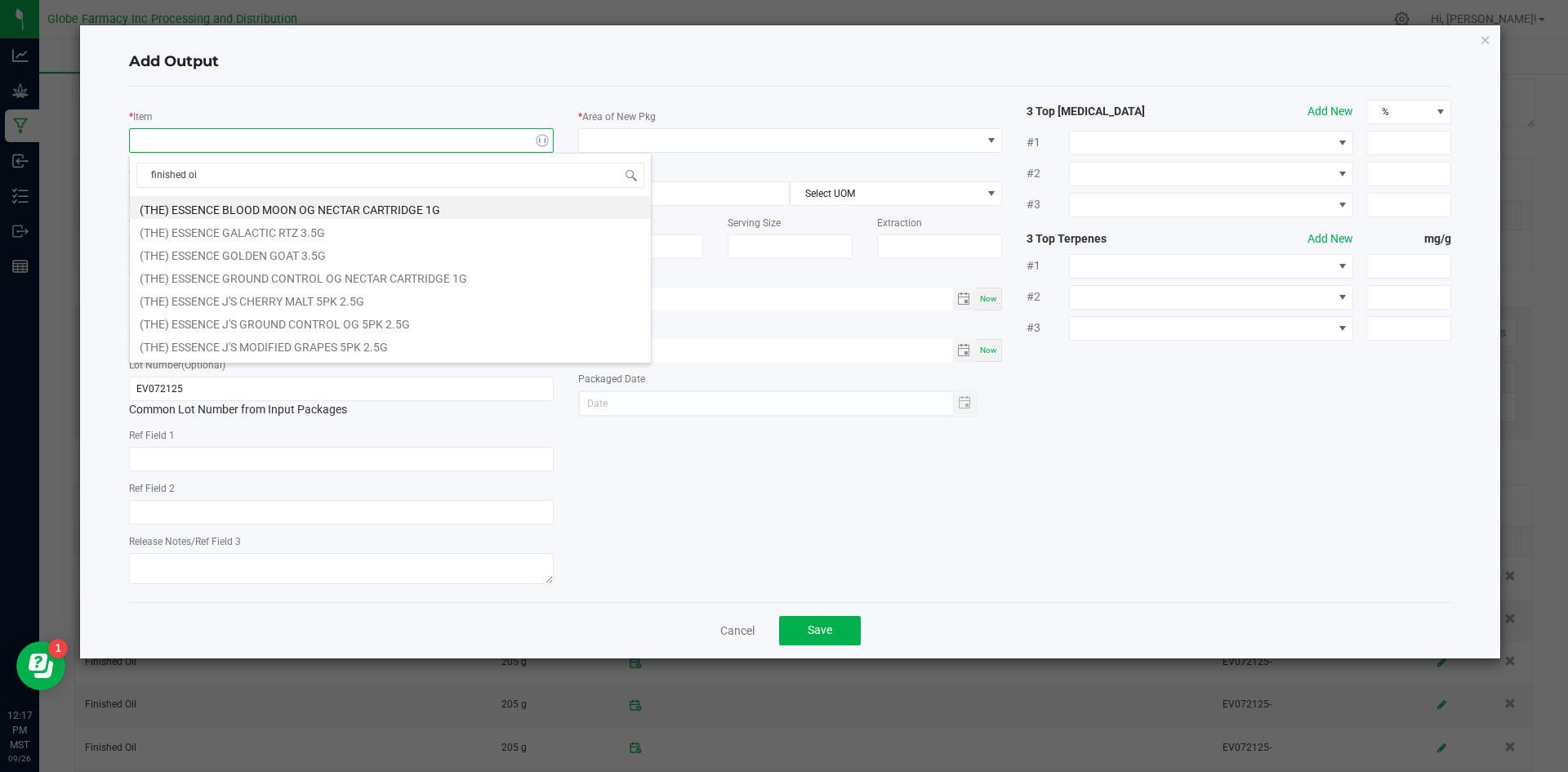
type input "finished oil"
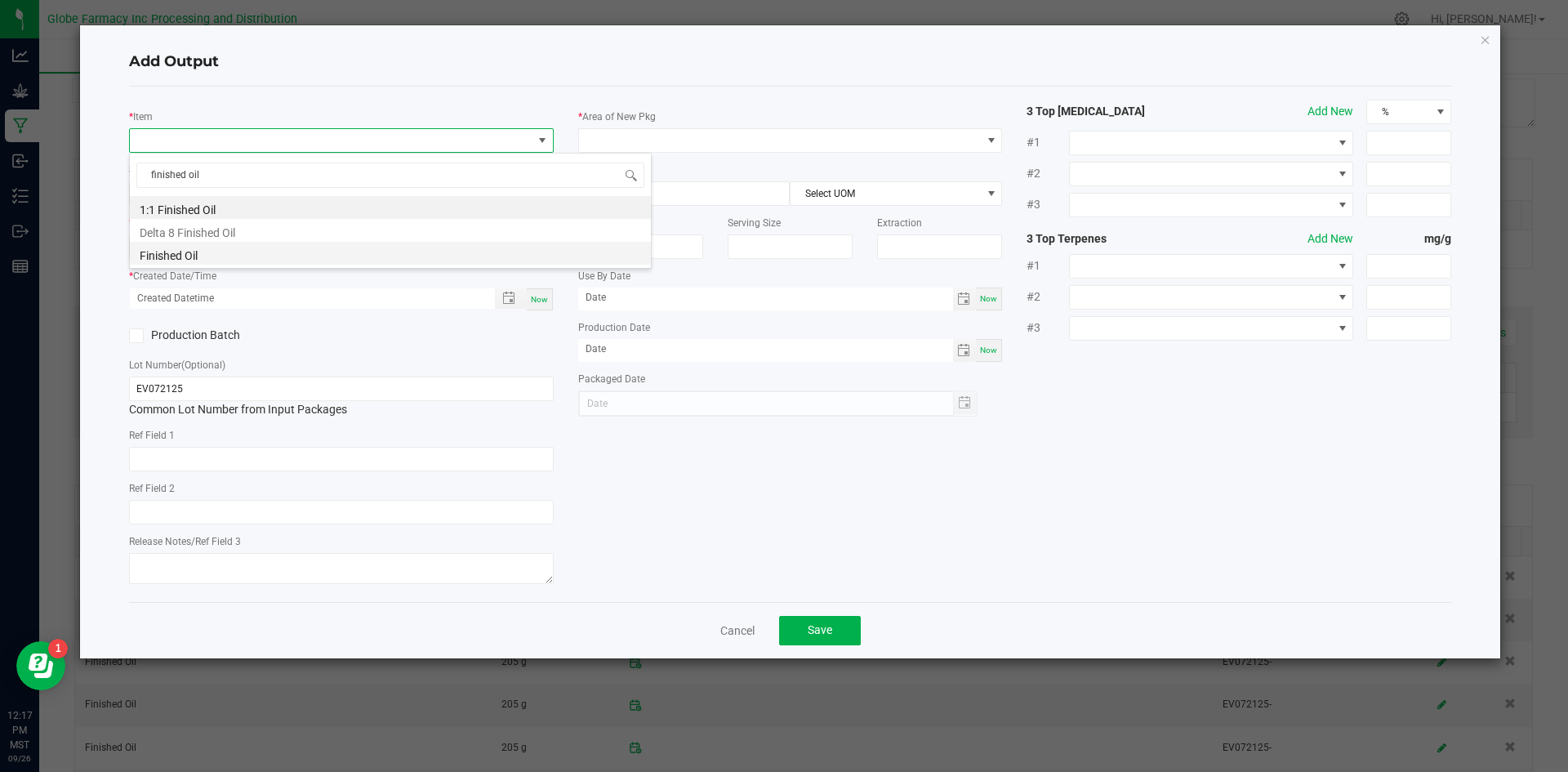
click at [208, 261] on li "Finished Oil" at bounding box center [391, 252] width 521 height 23
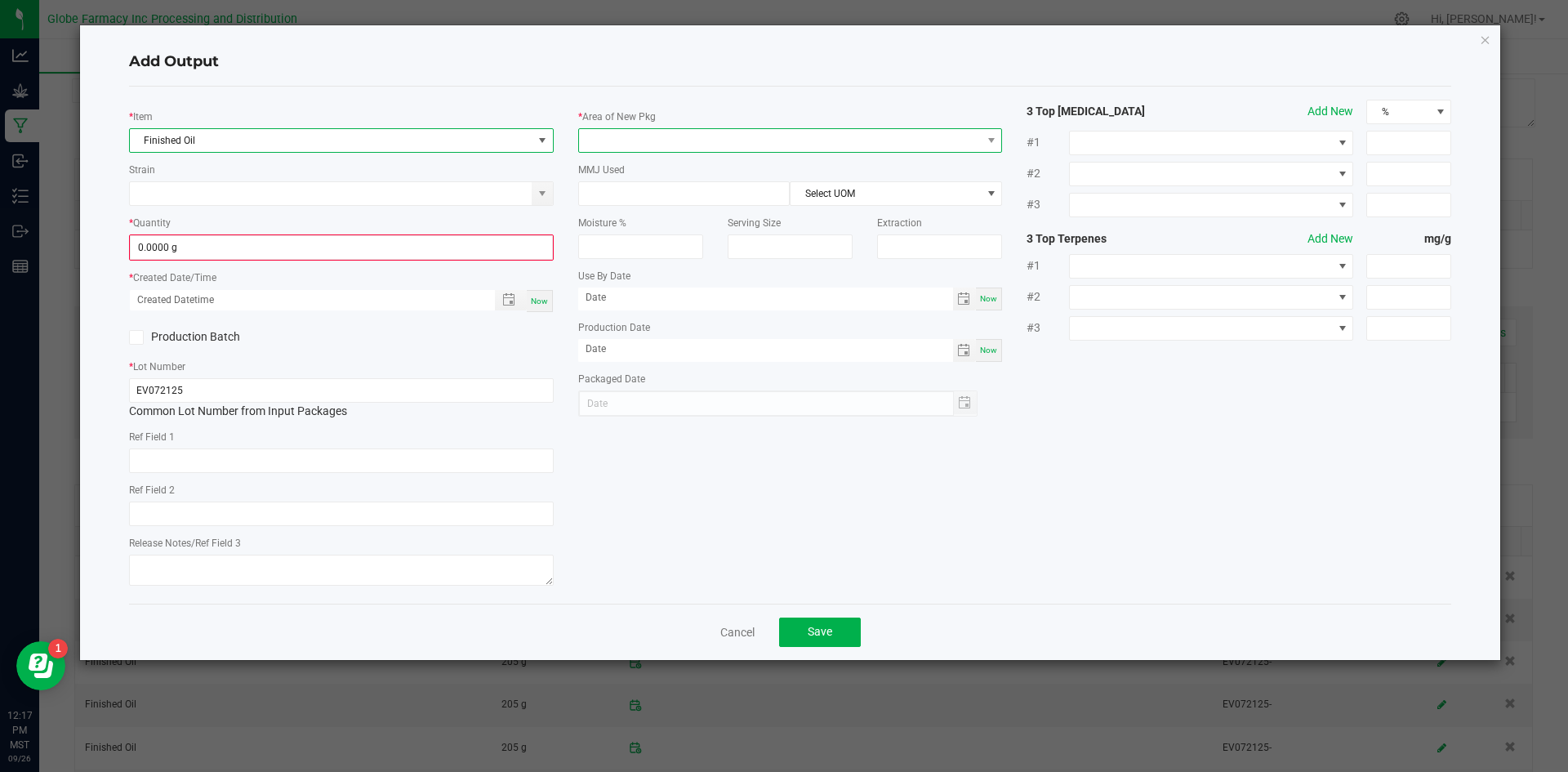
click at [617, 138] on span at bounding box center [781, 140] width 403 height 23
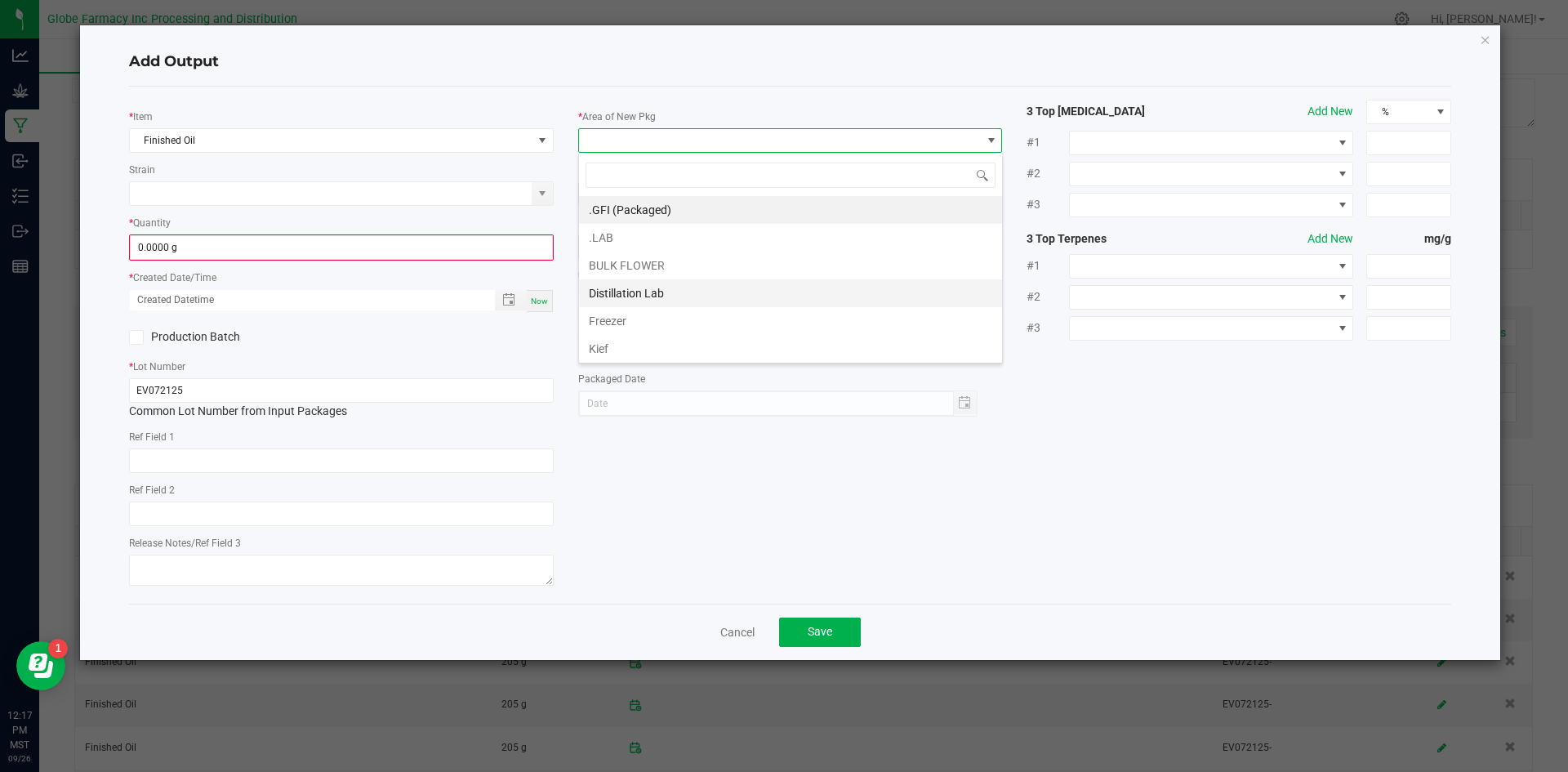
click at [625, 296] on li "Distillation Lab" at bounding box center [791, 293] width 423 height 27
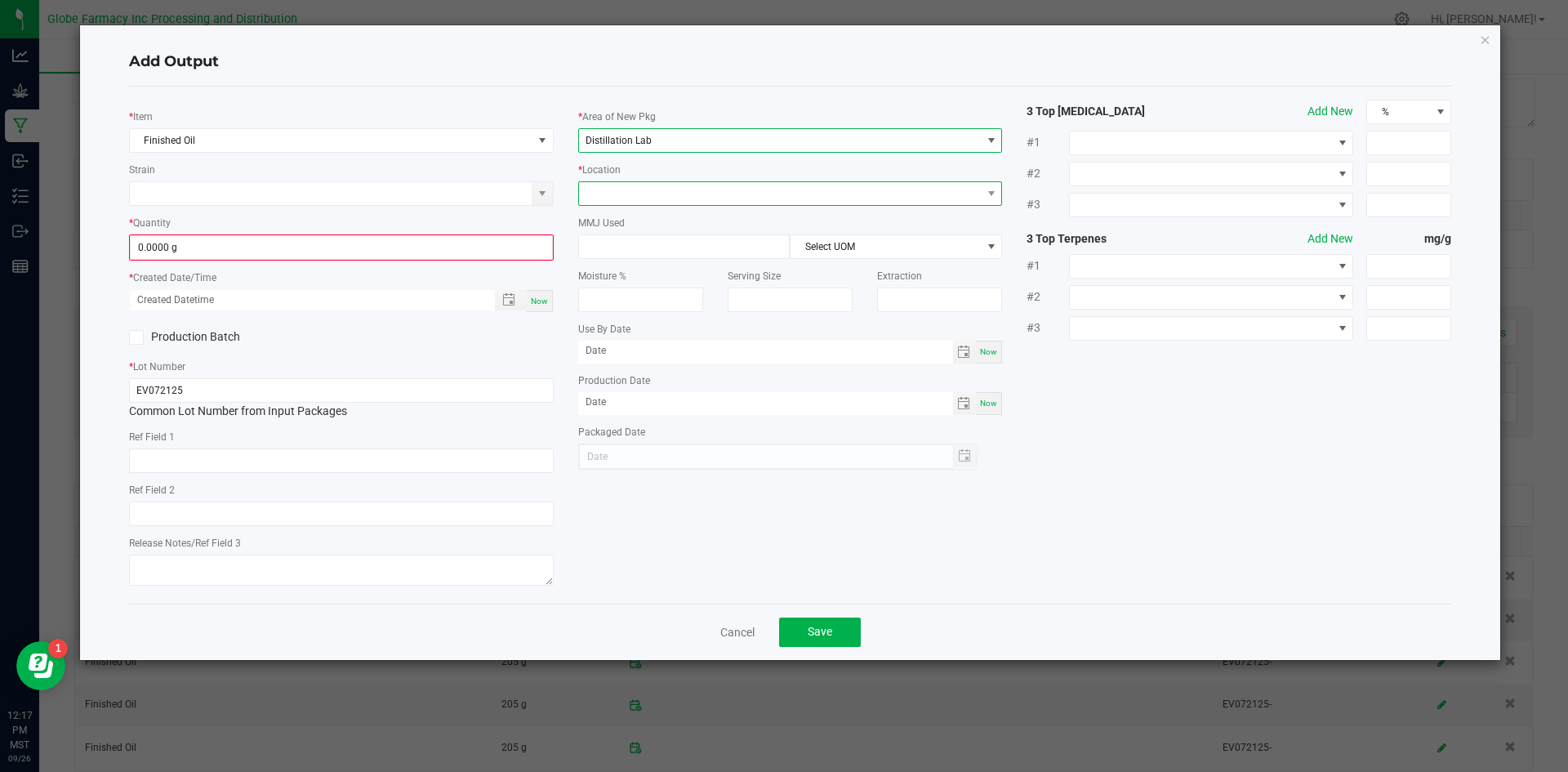
click at [637, 188] on span at bounding box center [781, 193] width 403 height 23
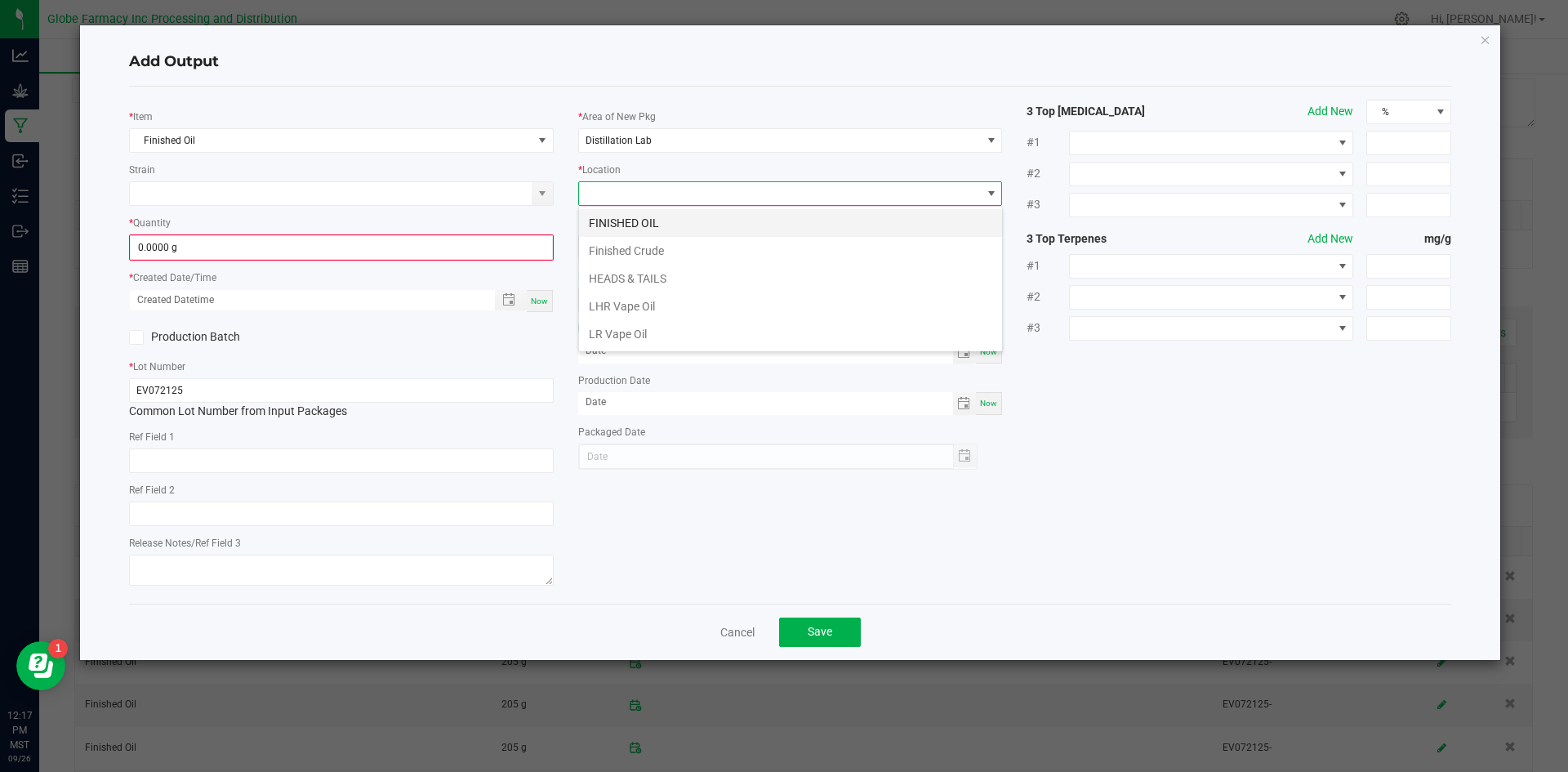
click at [620, 233] on li "FINISHED OIL" at bounding box center [791, 223] width 423 height 27
click at [490, 249] on input "0.0000 g" at bounding box center [341, 247] width 422 height 23
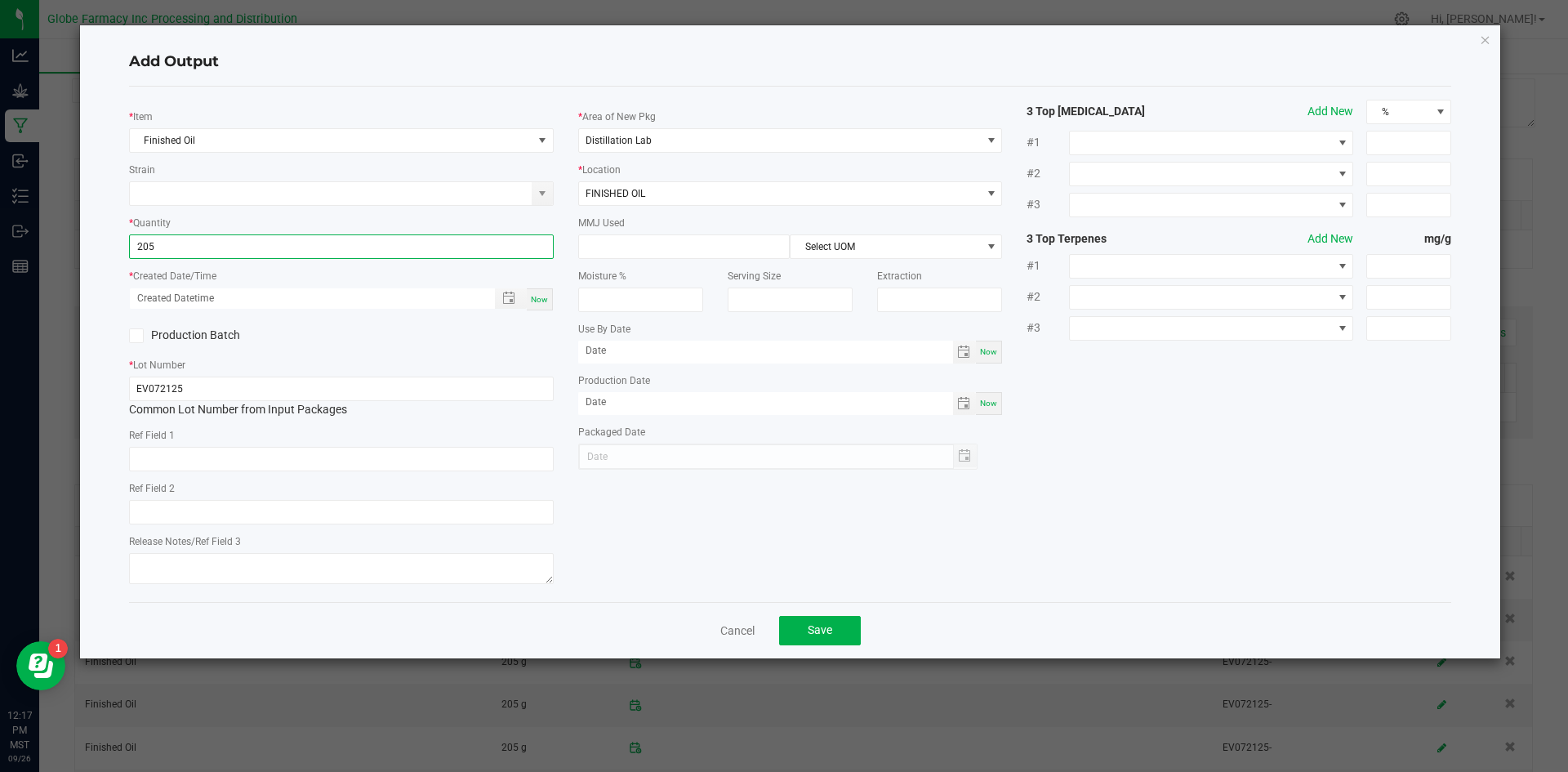
click at [547, 296] on span "Now" at bounding box center [539, 300] width 17 height 9
type input "205.0000 g"
type input "[DATE] 12:17 PM"
type input "[DATE]"
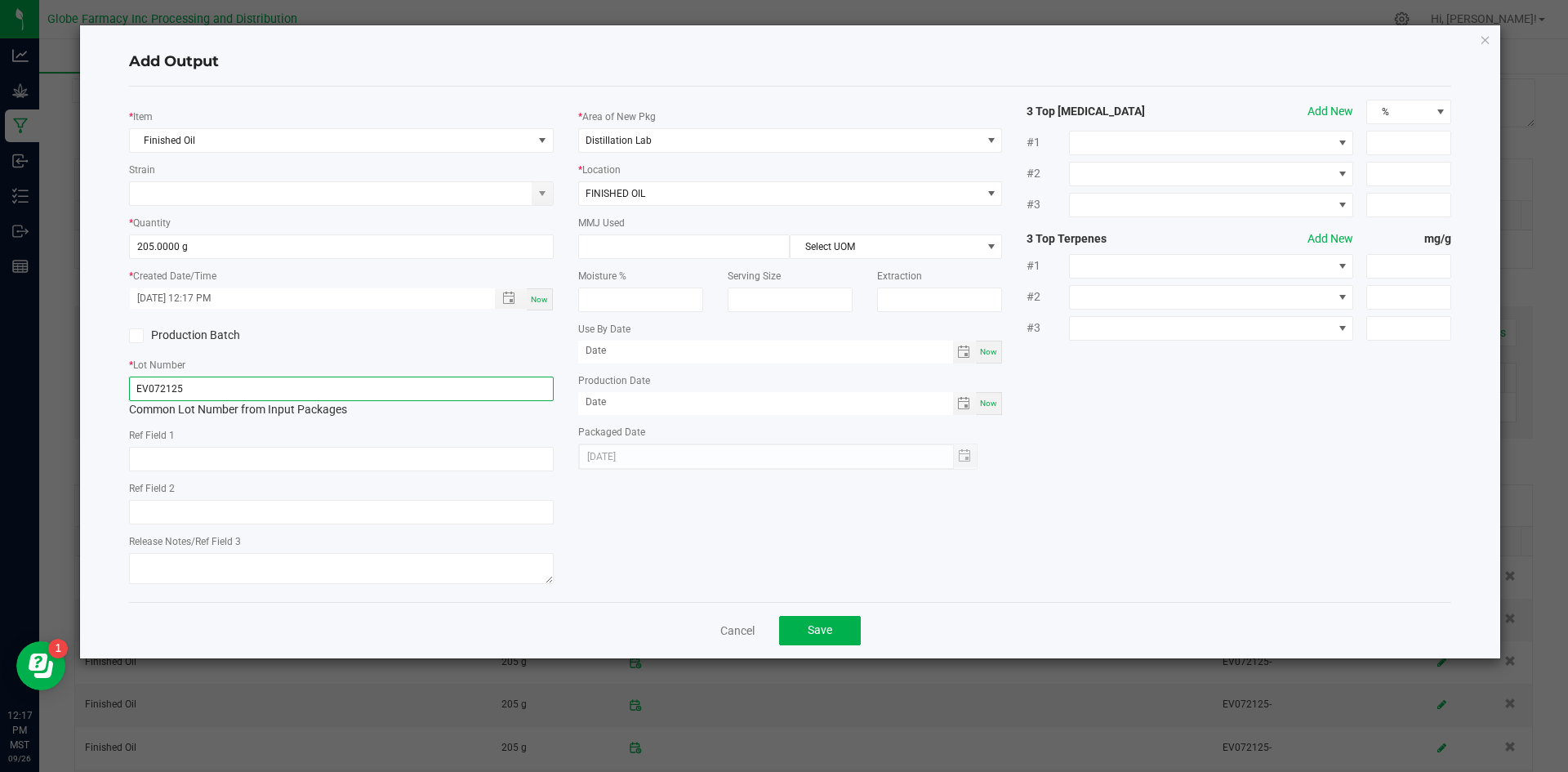
click at [466, 383] on input "EV072125" at bounding box center [342, 388] width 425 height 25
type input "EV072125-"
click at [818, 620] on button "Save" at bounding box center [820, 631] width 82 height 29
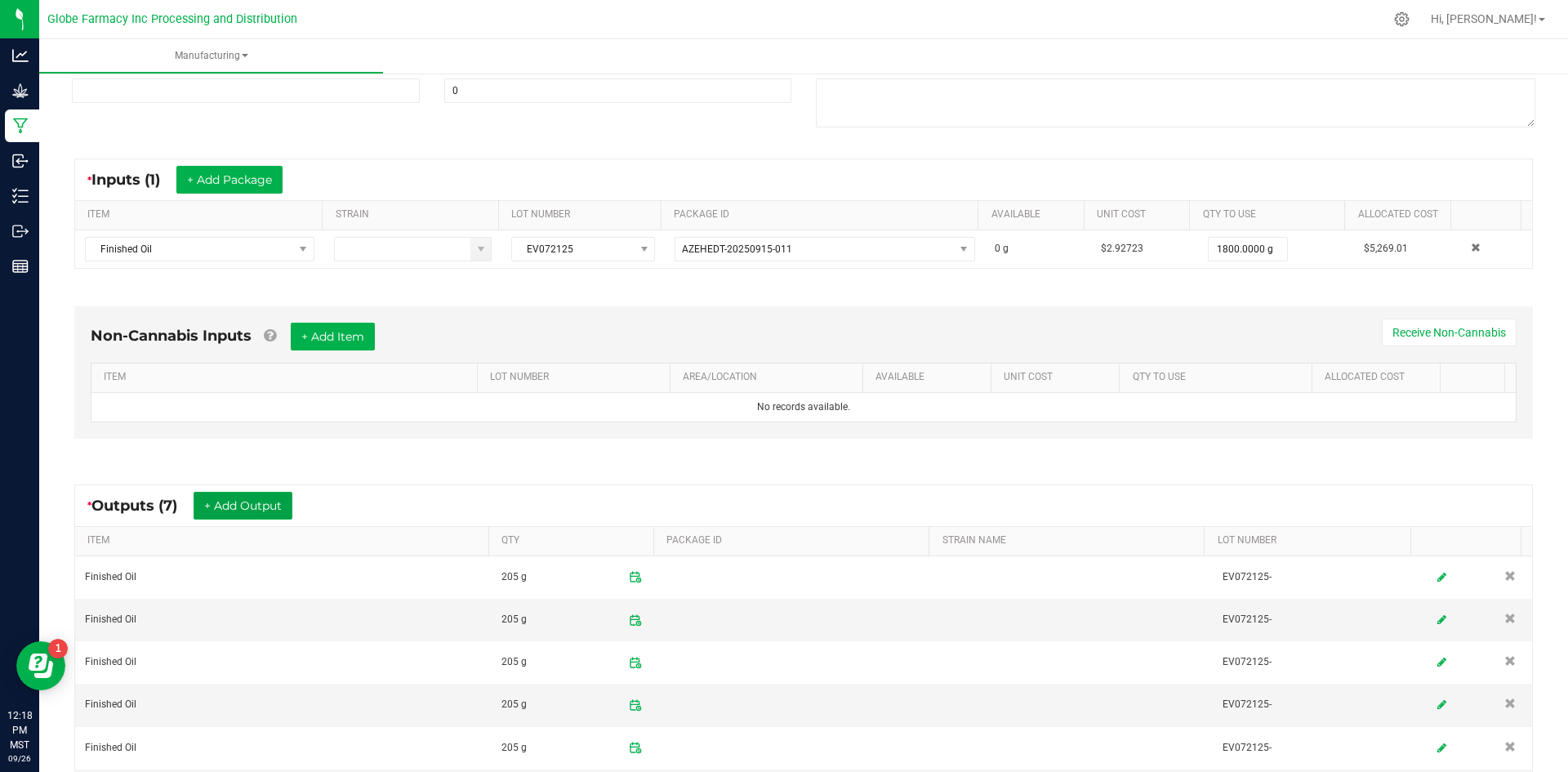
click at [249, 503] on button "+ Add Output" at bounding box center [242, 506] width 98 height 27
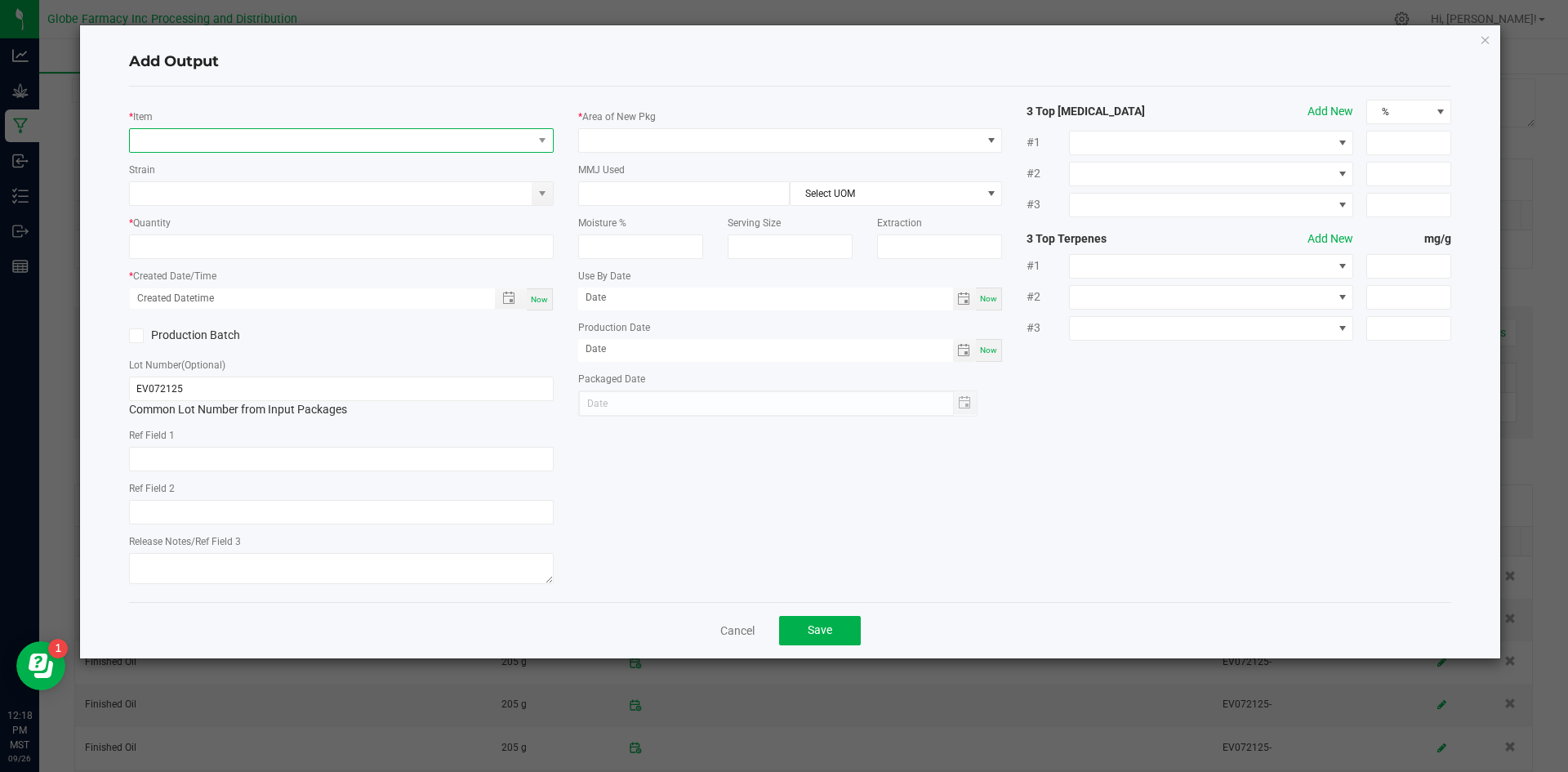
click at [279, 146] on span "NO DATA FOUND" at bounding box center [332, 140] width 403 height 23
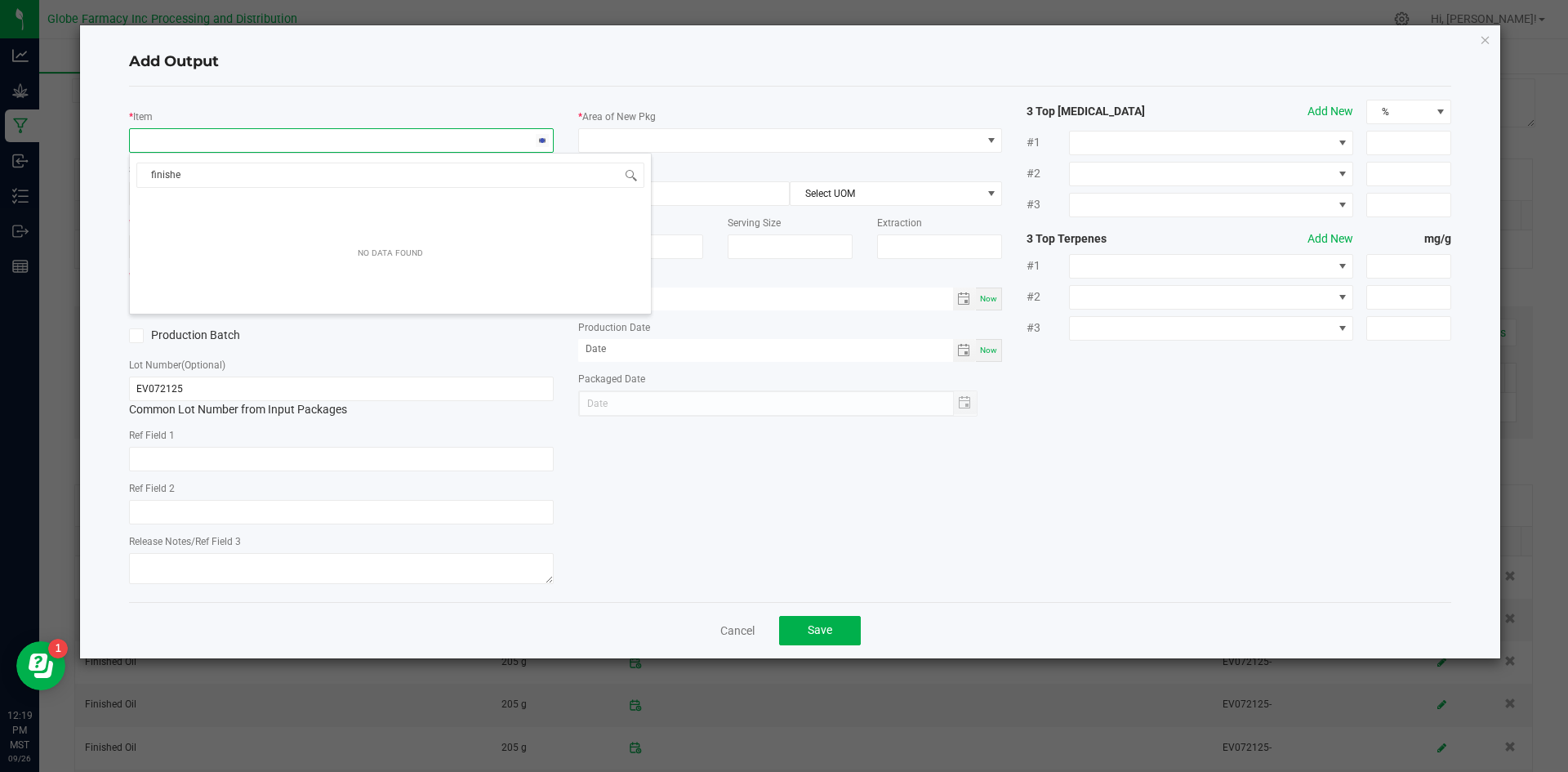
type input "finish"
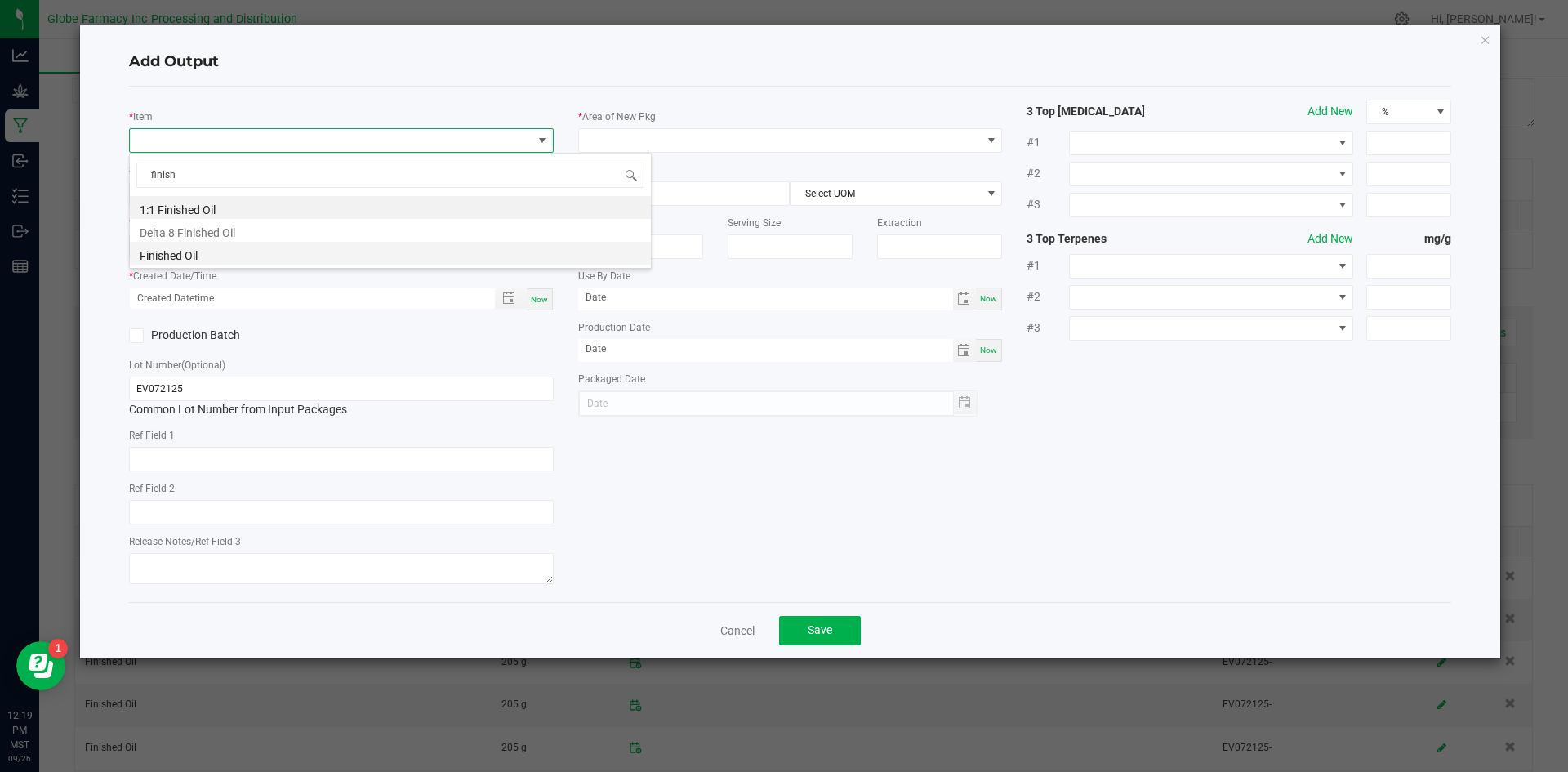
click at [185, 262] on li "Finished Oil" at bounding box center [391, 252] width 521 height 23
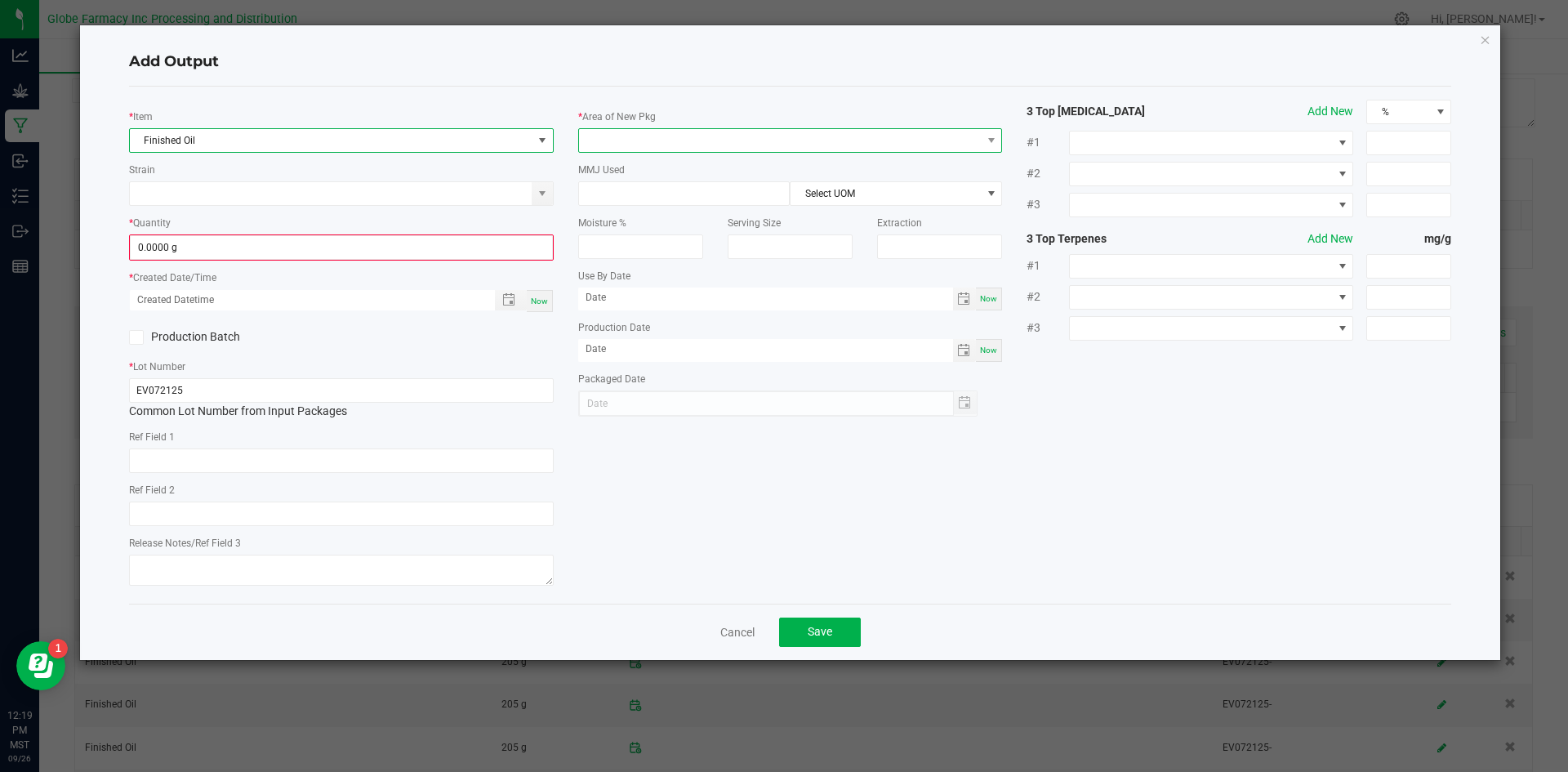
click at [611, 148] on span at bounding box center [781, 140] width 403 height 23
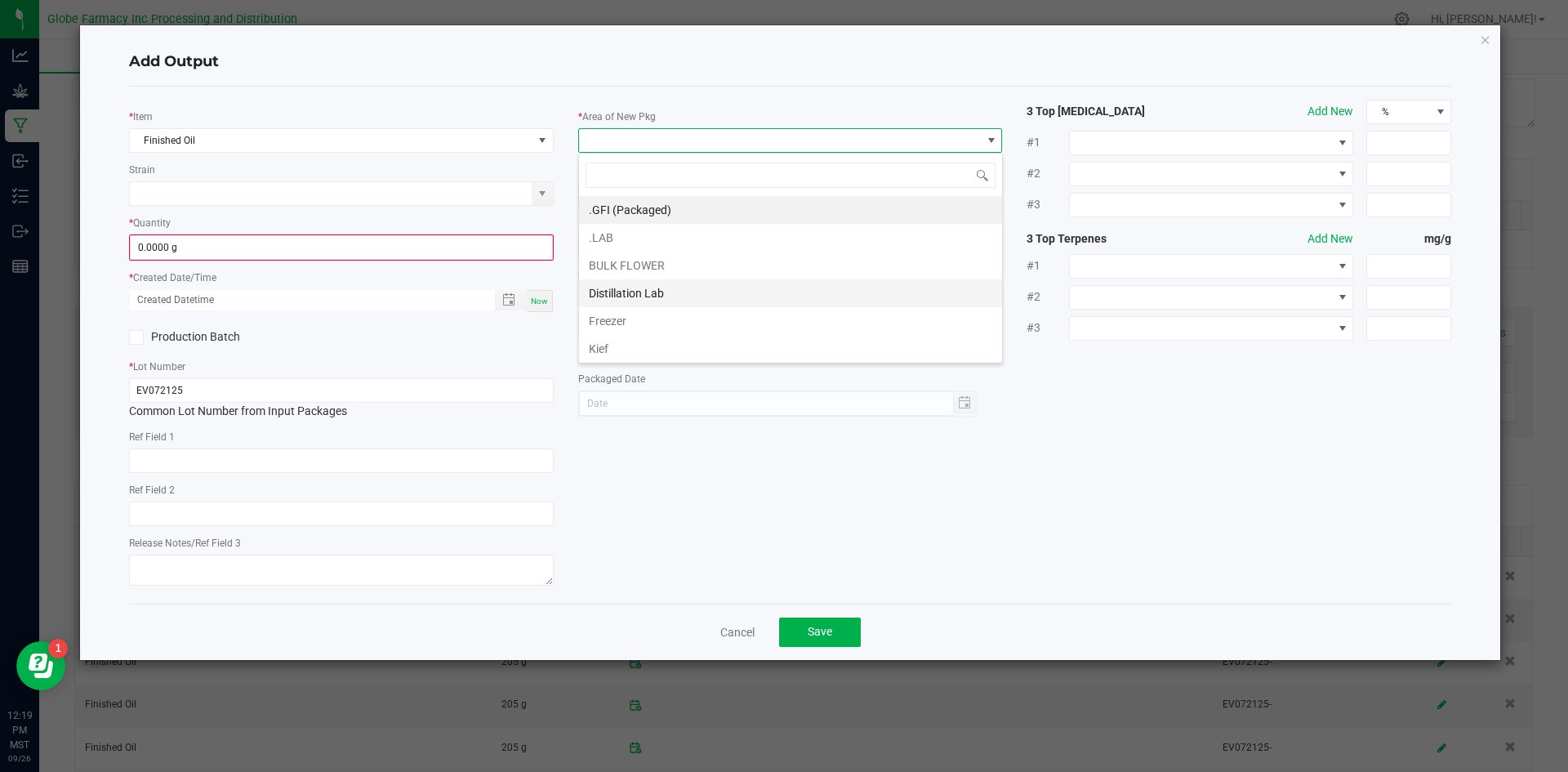
click at [640, 293] on li "Distillation Lab" at bounding box center [791, 293] width 423 height 27
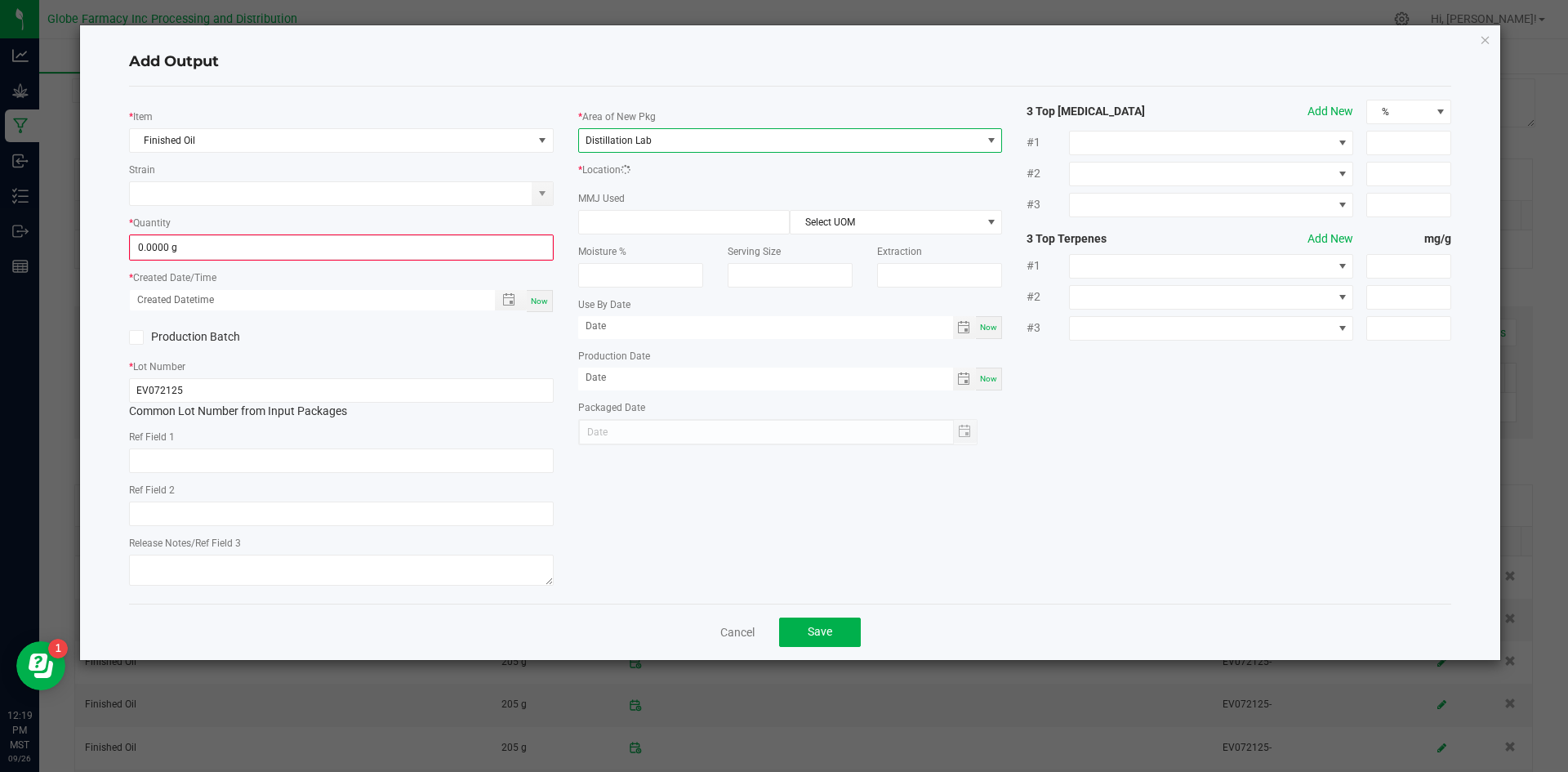
click at [627, 221] on div "MMJ Used Select UOM" at bounding box center [791, 211] width 425 height 45
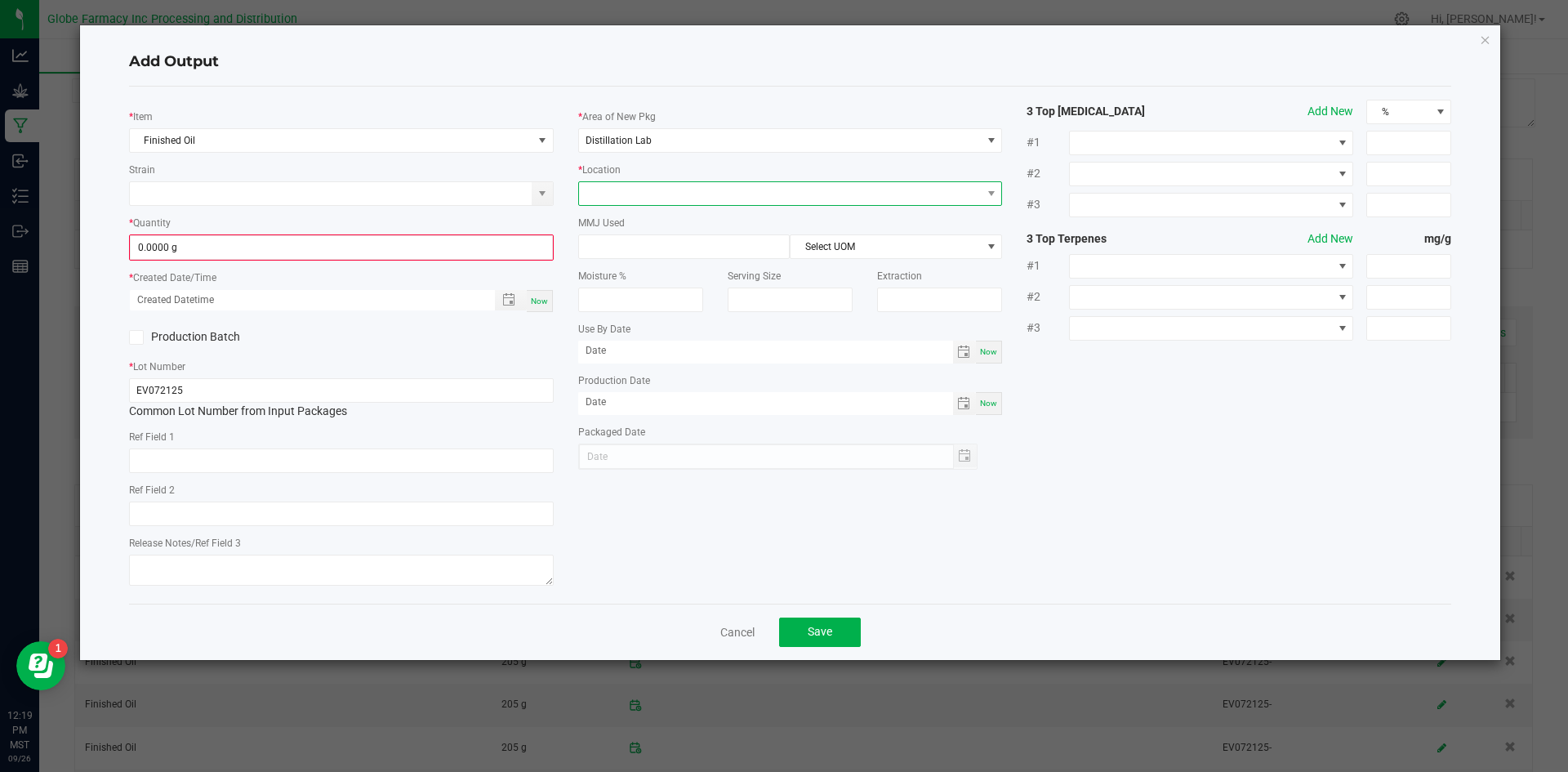
click at [643, 187] on span at bounding box center [781, 193] width 403 height 23
click at [624, 228] on li "FINISHED OIL" at bounding box center [791, 223] width 423 height 27
click at [483, 250] on input "0.0000 g" at bounding box center [341, 247] width 422 height 23
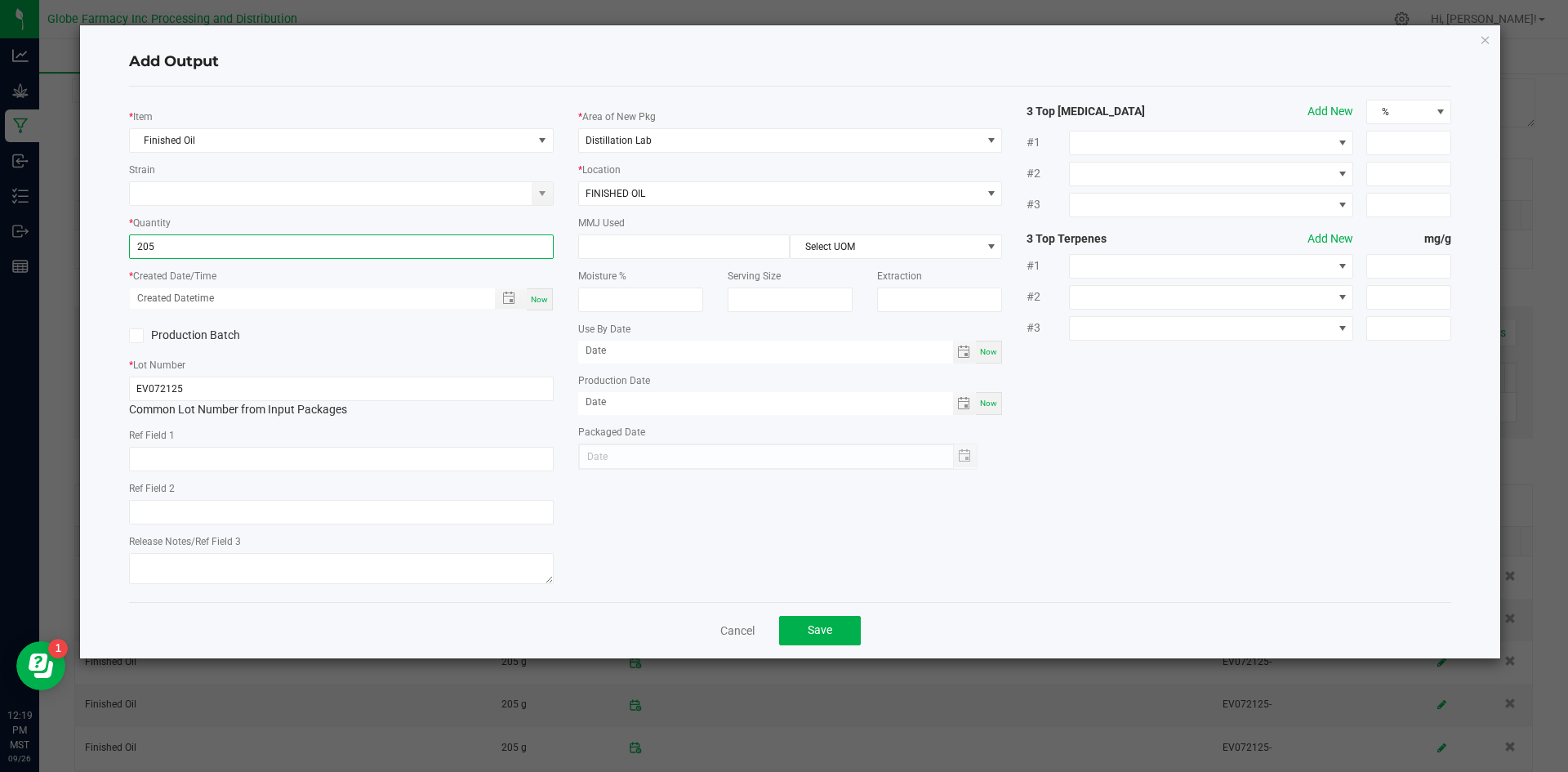
click at [542, 299] on span "Now" at bounding box center [539, 300] width 17 height 9
type input "205.0000 g"
type input "[DATE] 12:19 PM"
type input "[DATE]"
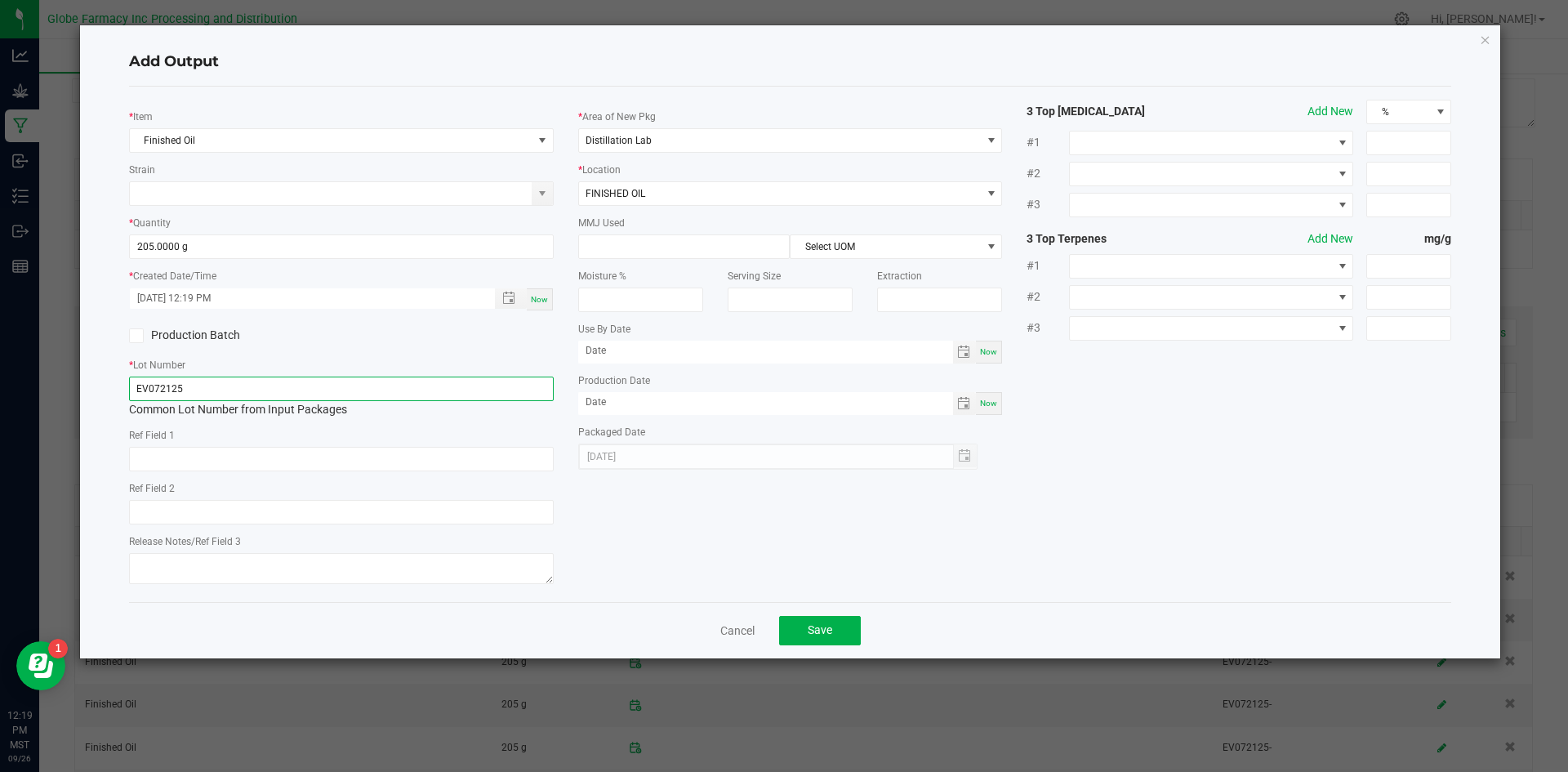
click at [477, 383] on input "EV072125" at bounding box center [342, 388] width 425 height 25
type input "EV072125-"
click at [818, 630] on span "Save" at bounding box center [820, 630] width 25 height 13
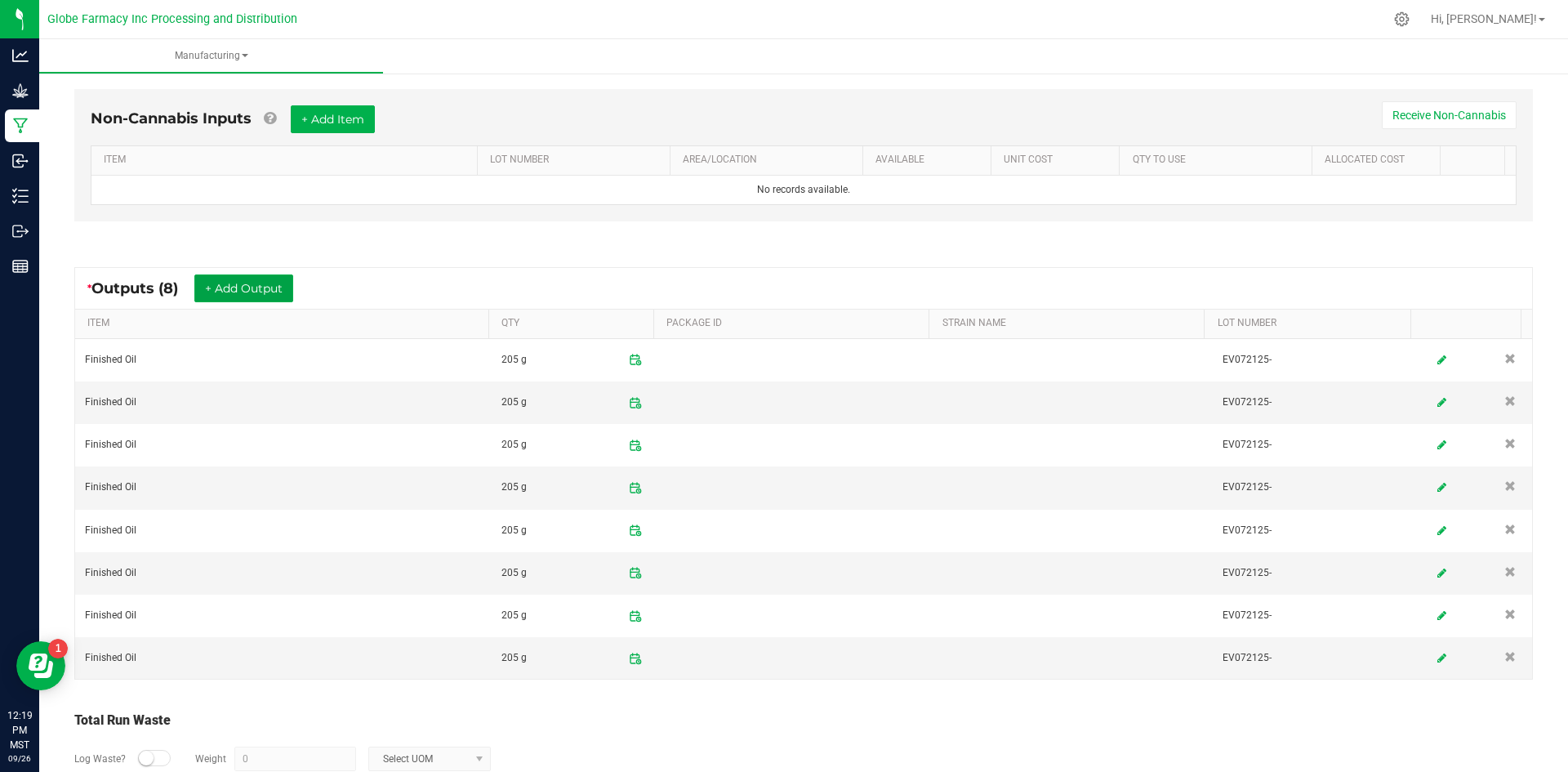
scroll to position [455, 0]
click at [249, 287] on button "+ Add Output" at bounding box center [243, 286] width 98 height 27
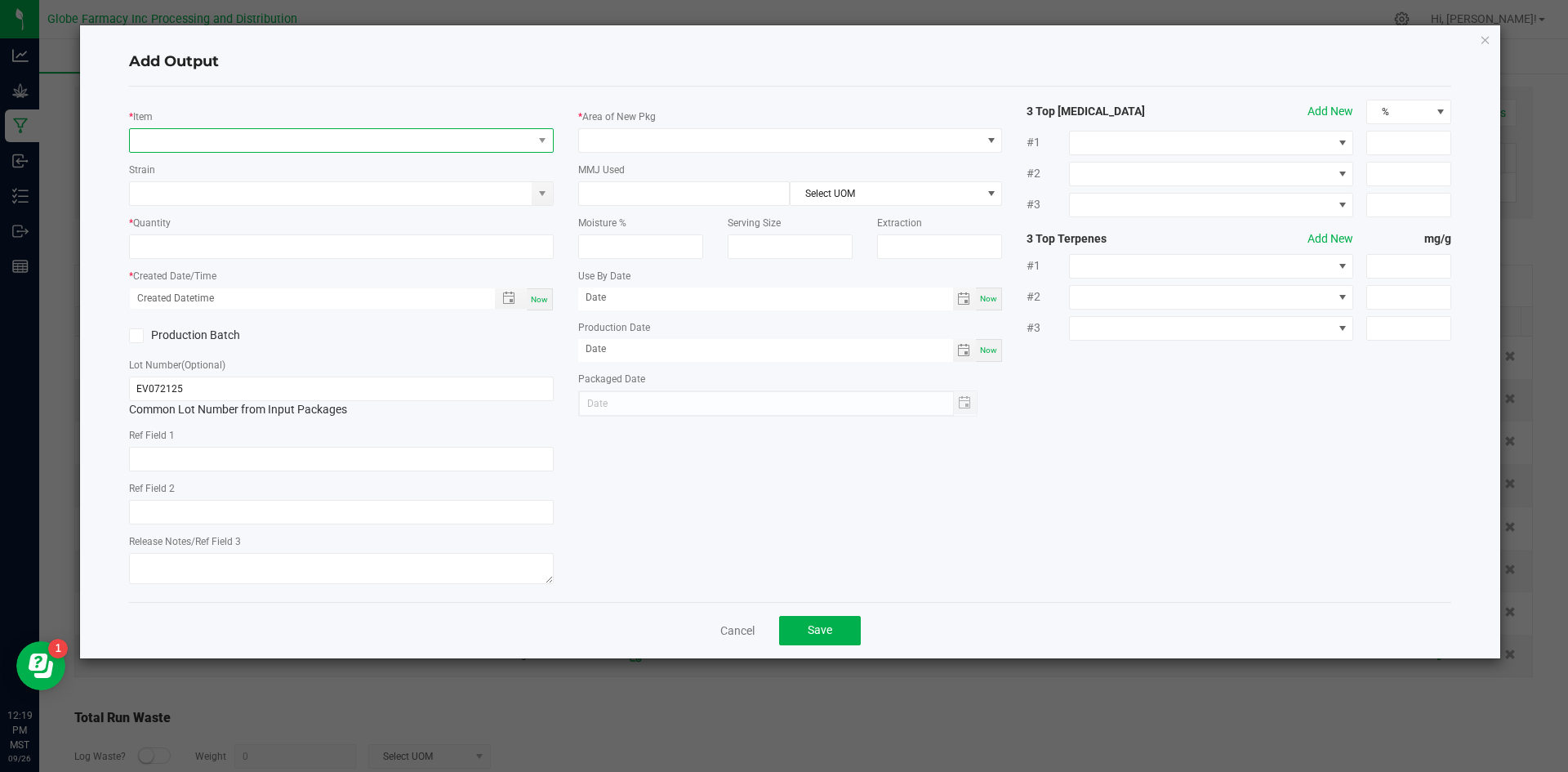
click at [264, 150] on span "NO DATA FOUND" at bounding box center [332, 140] width 403 height 23
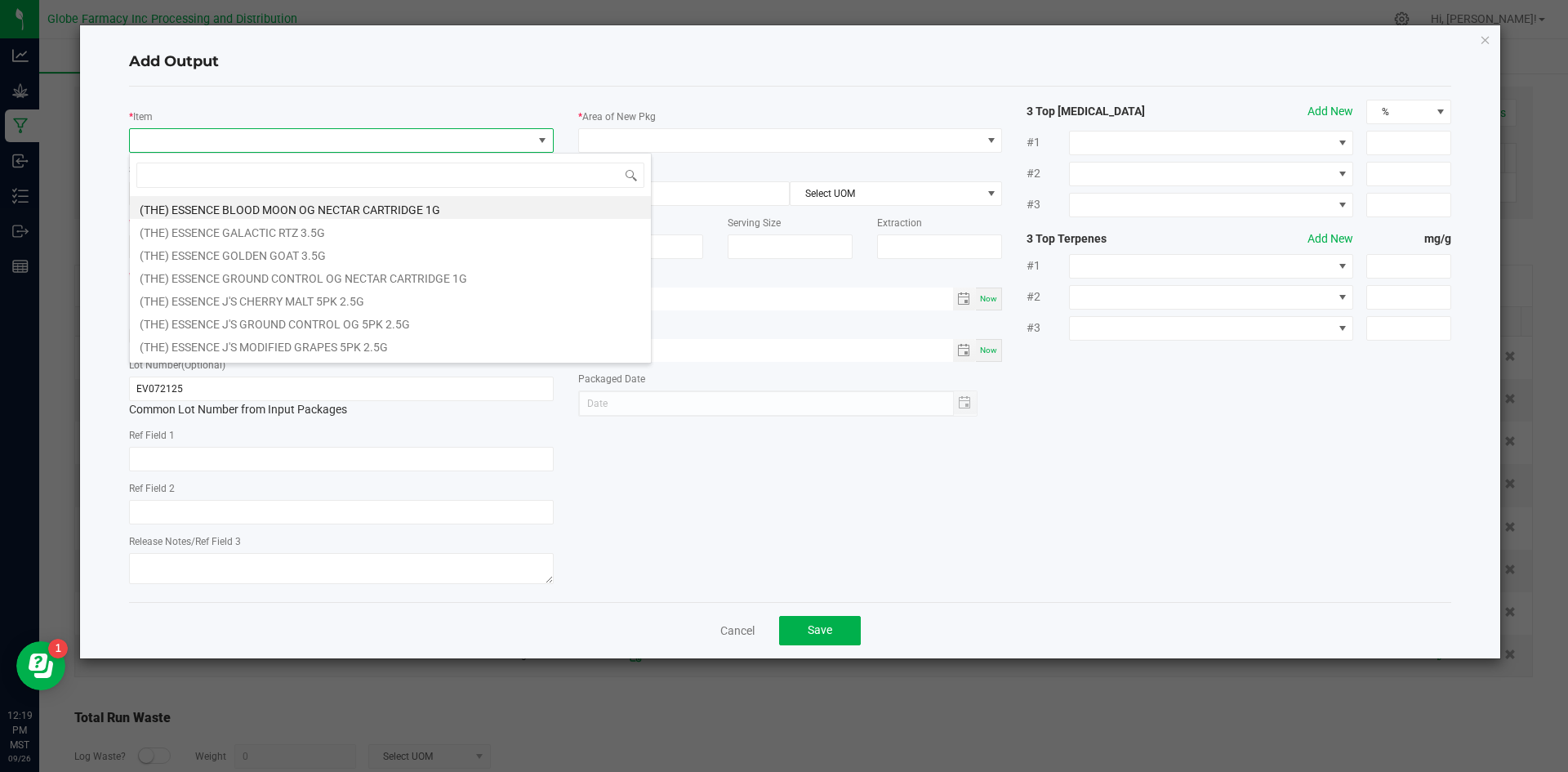
scroll to position [25, 425]
type input "finished"
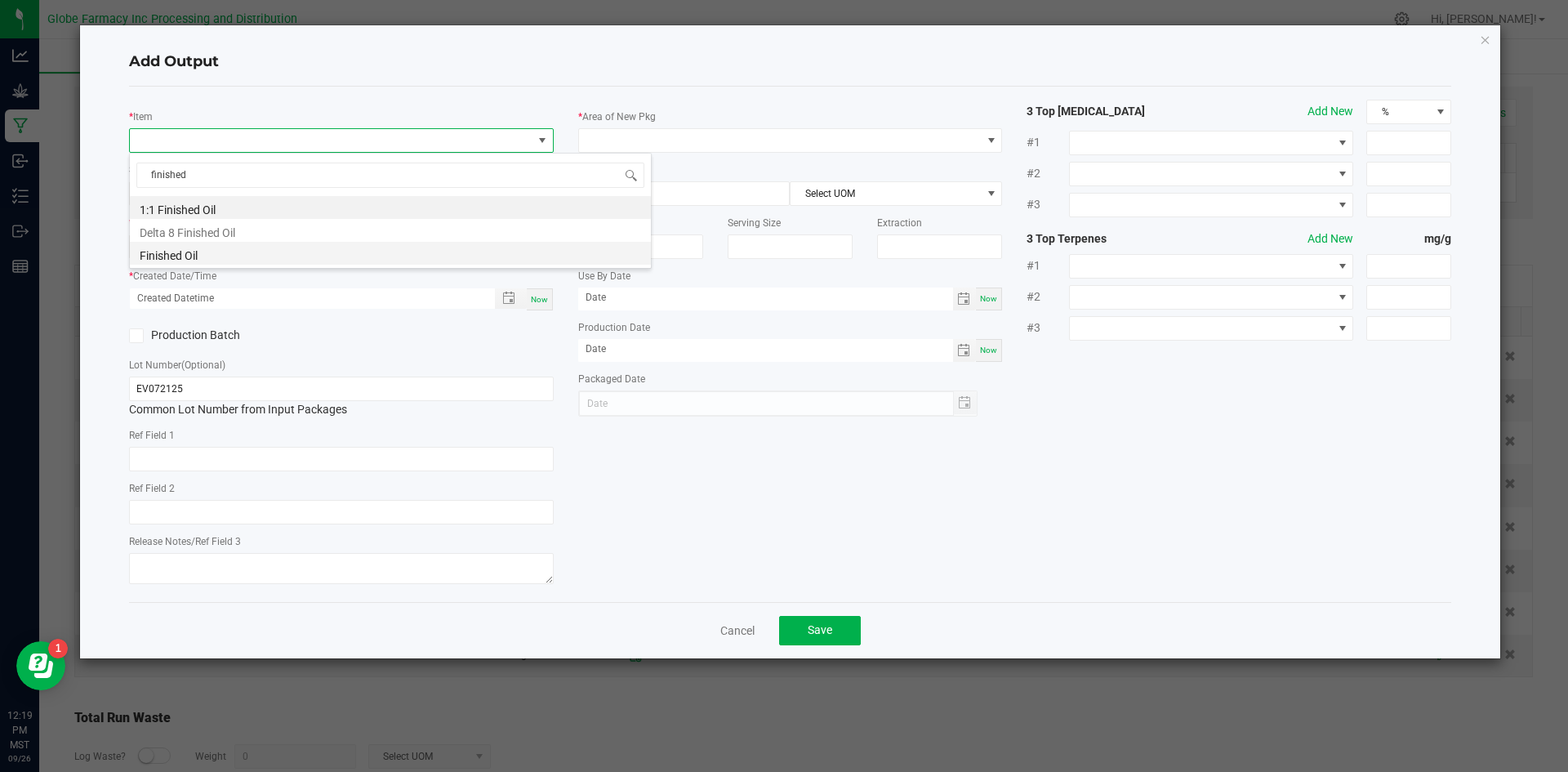
click at [193, 252] on li "Finished Oil" at bounding box center [391, 252] width 521 height 23
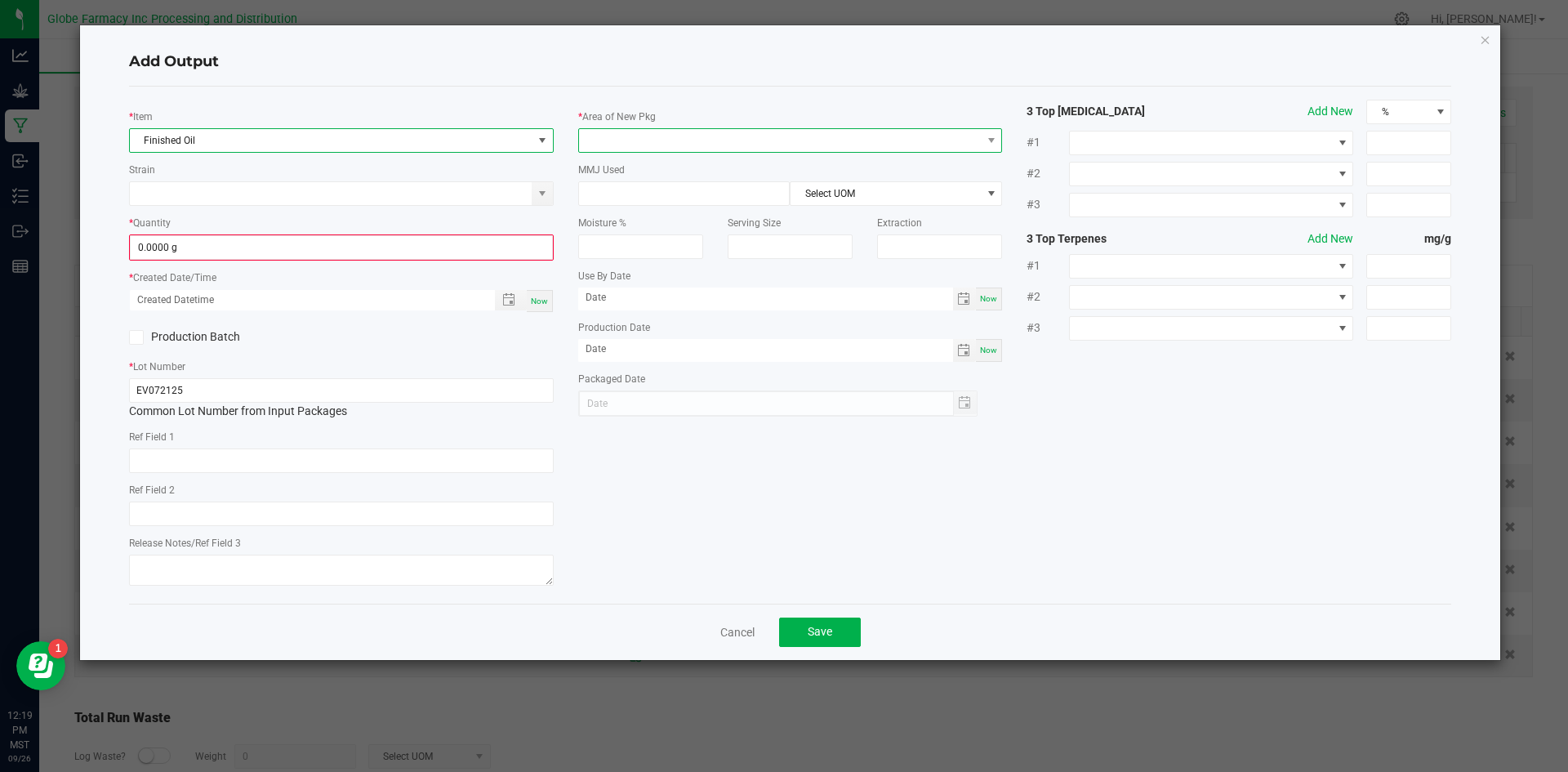
click at [689, 147] on span at bounding box center [781, 140] width 403 height 23
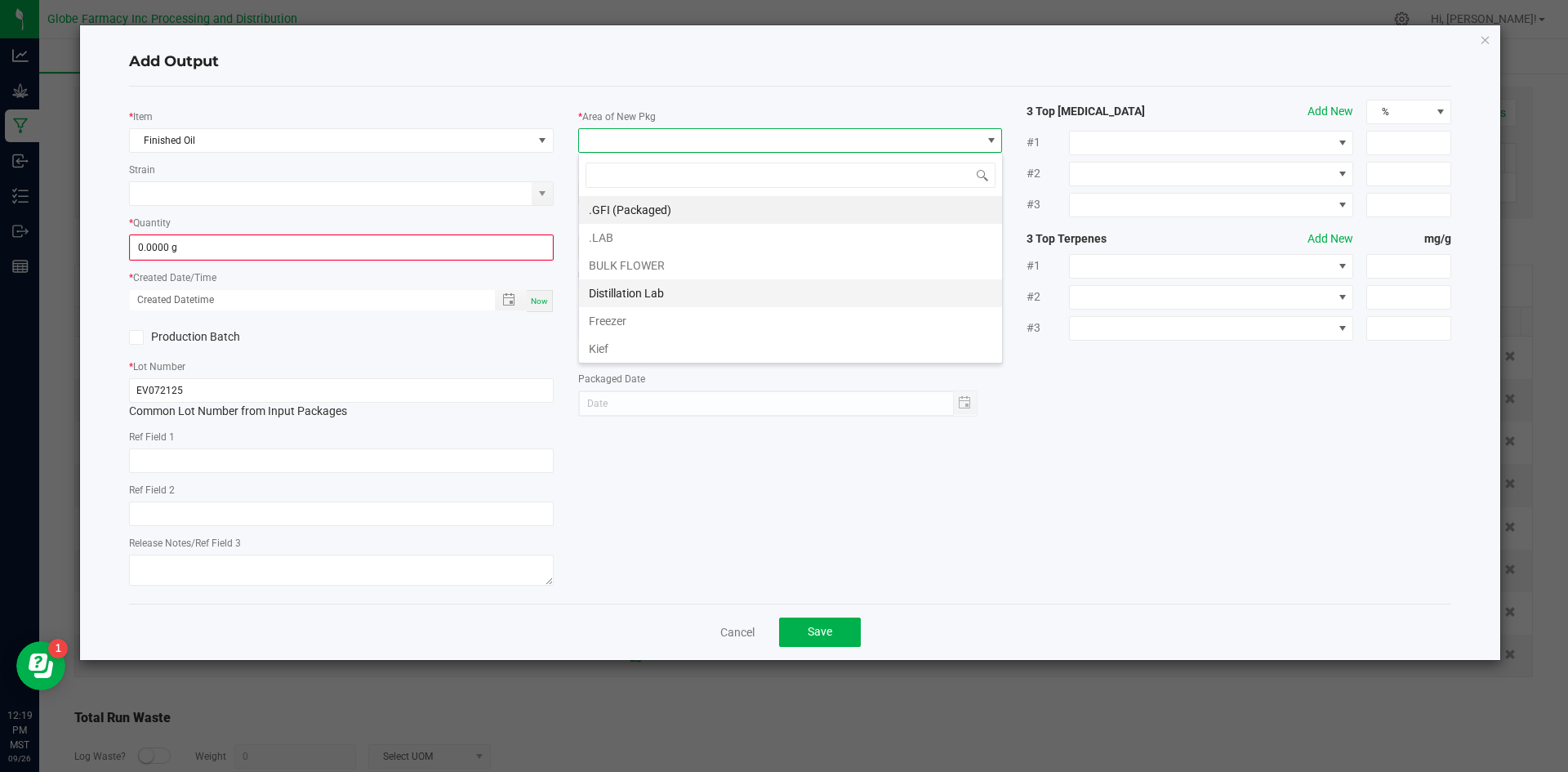
click at [637, 286] on li "Distillation Lab" at bounding box center [791, 293] width 423 height 27
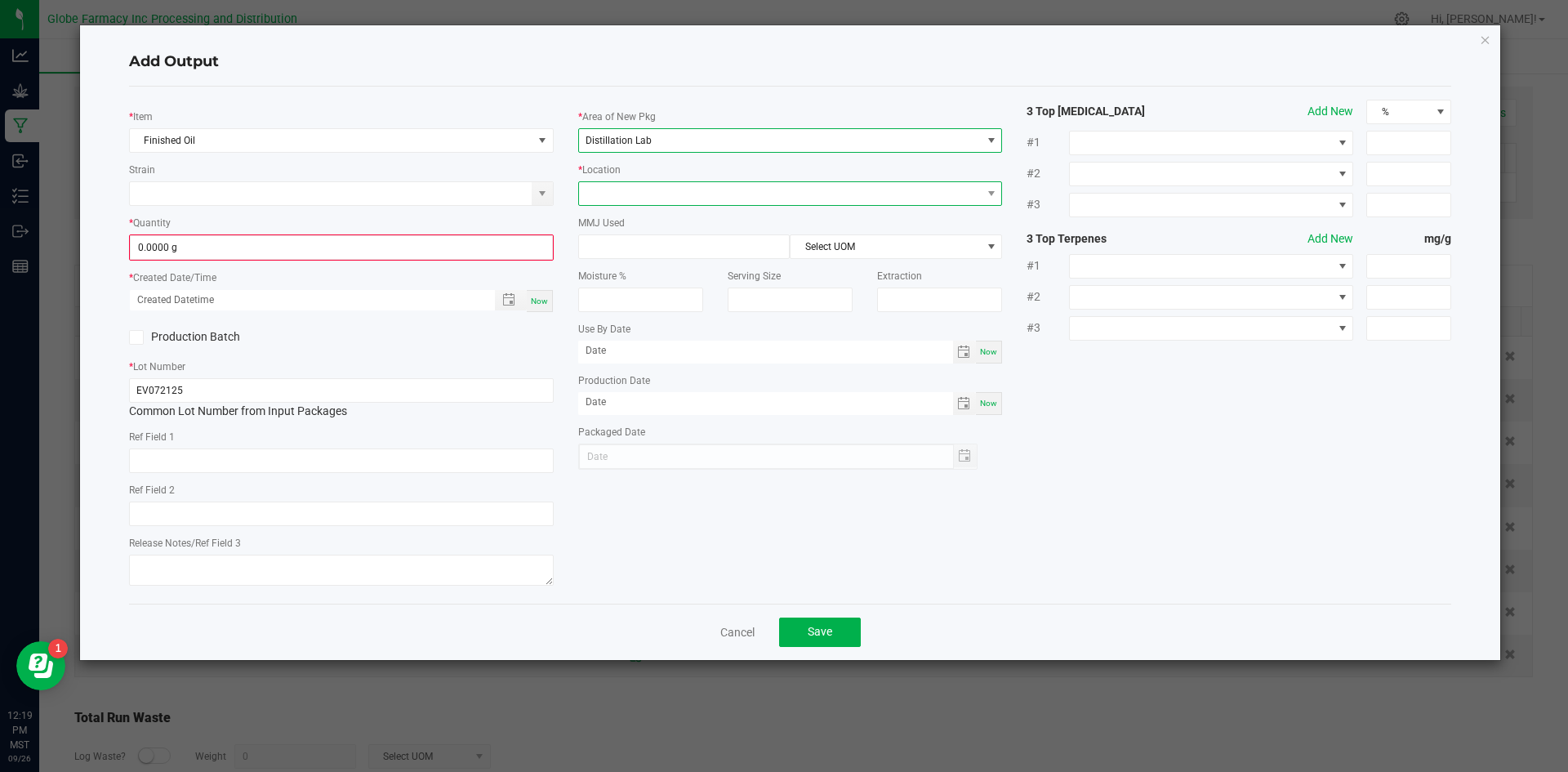
click at [643, 194] on span at bounding box center [781, 193] width 403 height 23
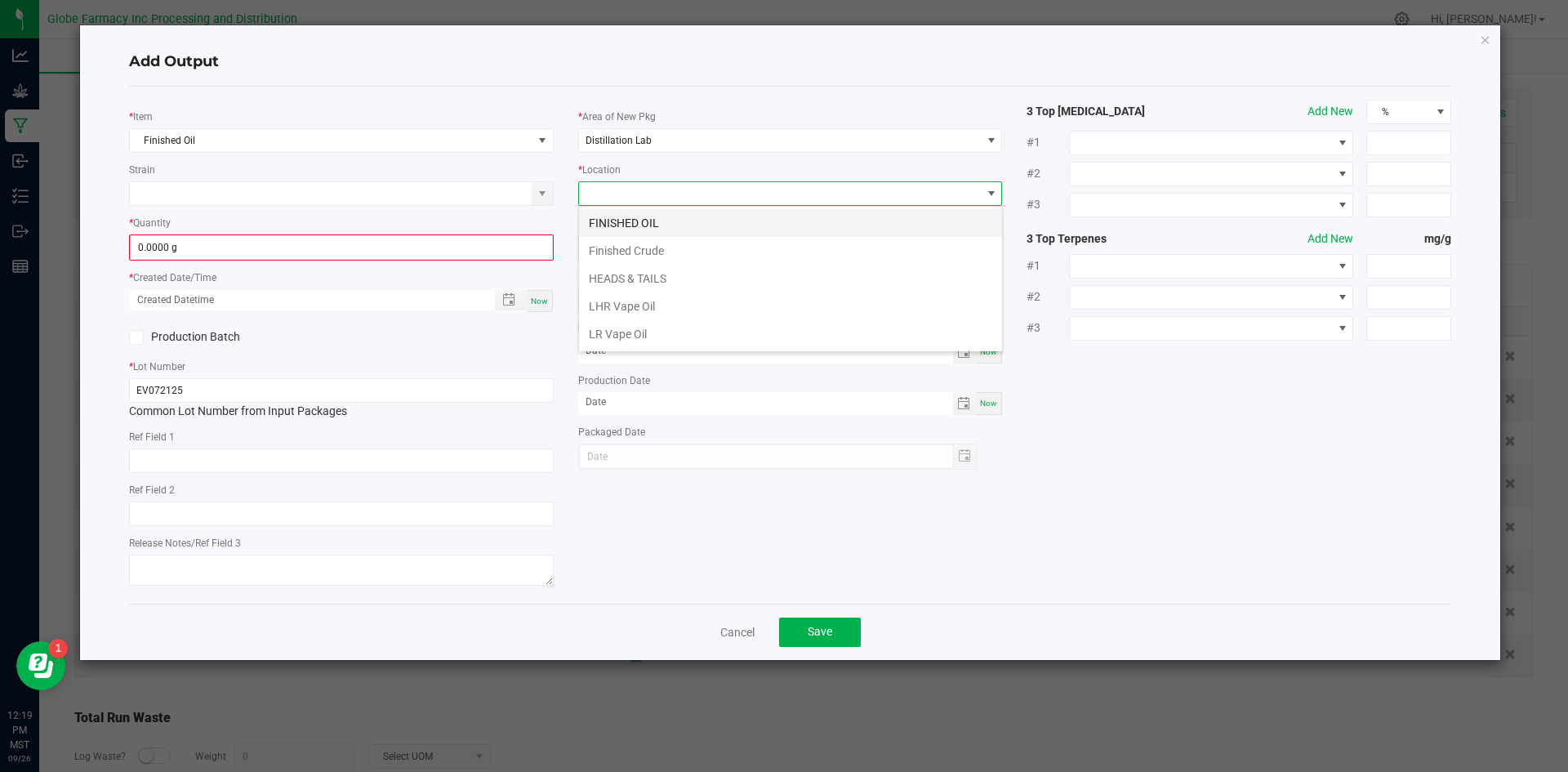
click at [621, 221] on li "FINISHED OIL" at bounding box center [791, 223] width 423 height 27
click at [484, 250] on input "0.0000 g" at bounding box center [341, 247] width 422 height 23
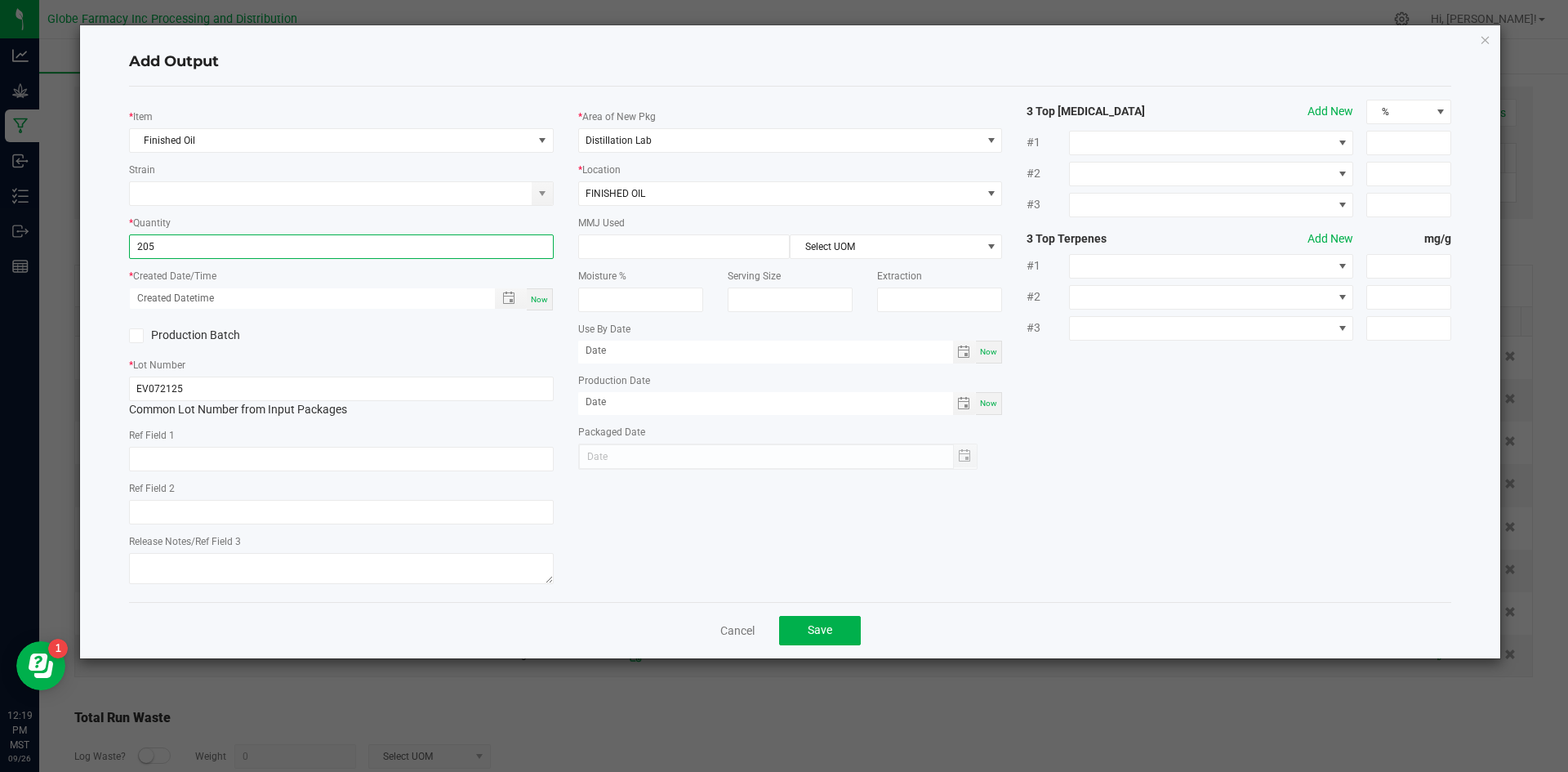
click at [539, 300] on span "Now" at bounding box center [539, 300] width 17 height 9
type input "205.0000 g"
type input "[DATE] 12:19 PM"
type input "[DATE]"
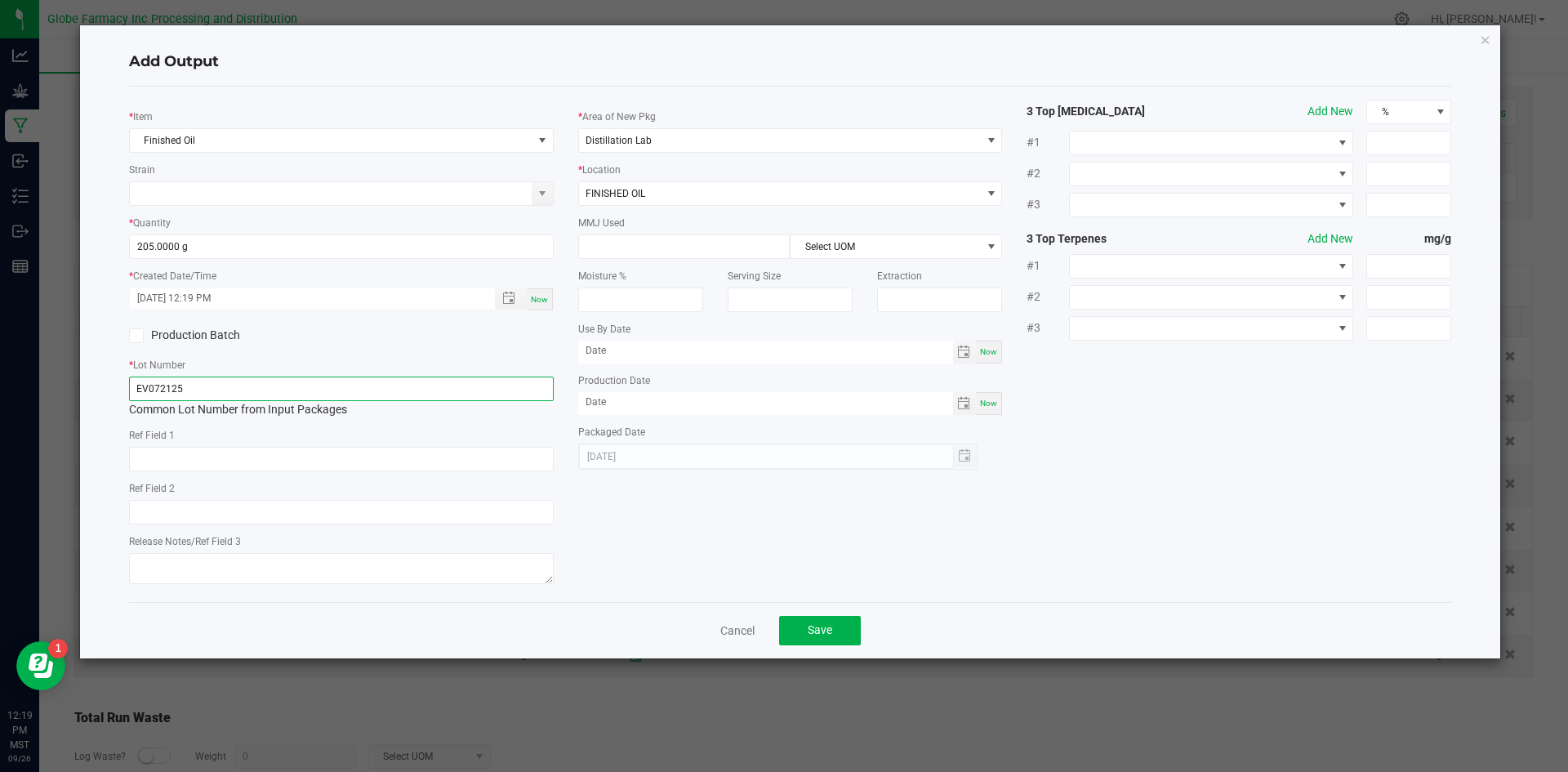
click at [493, 386] on input "EV072125" at bounding box center [342, 388] width 425 height 25
type input "EV072125-"
click at [825, 628] on span "Save" at bounding box center [820, 630] width 25 height 13
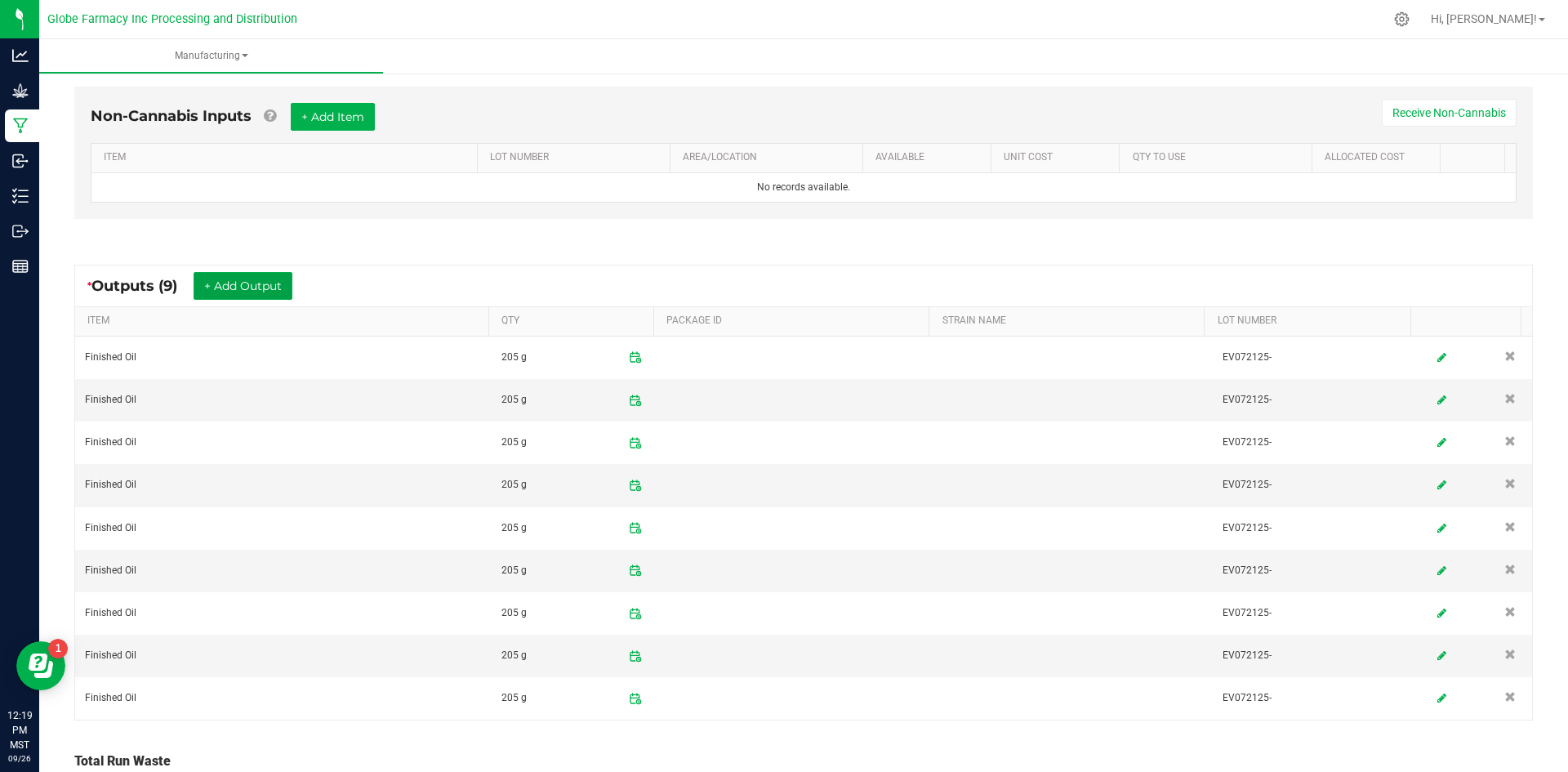
click at [245, 289] on button "+ Add Output" at bounding box center [242, 286] width 98 height 27
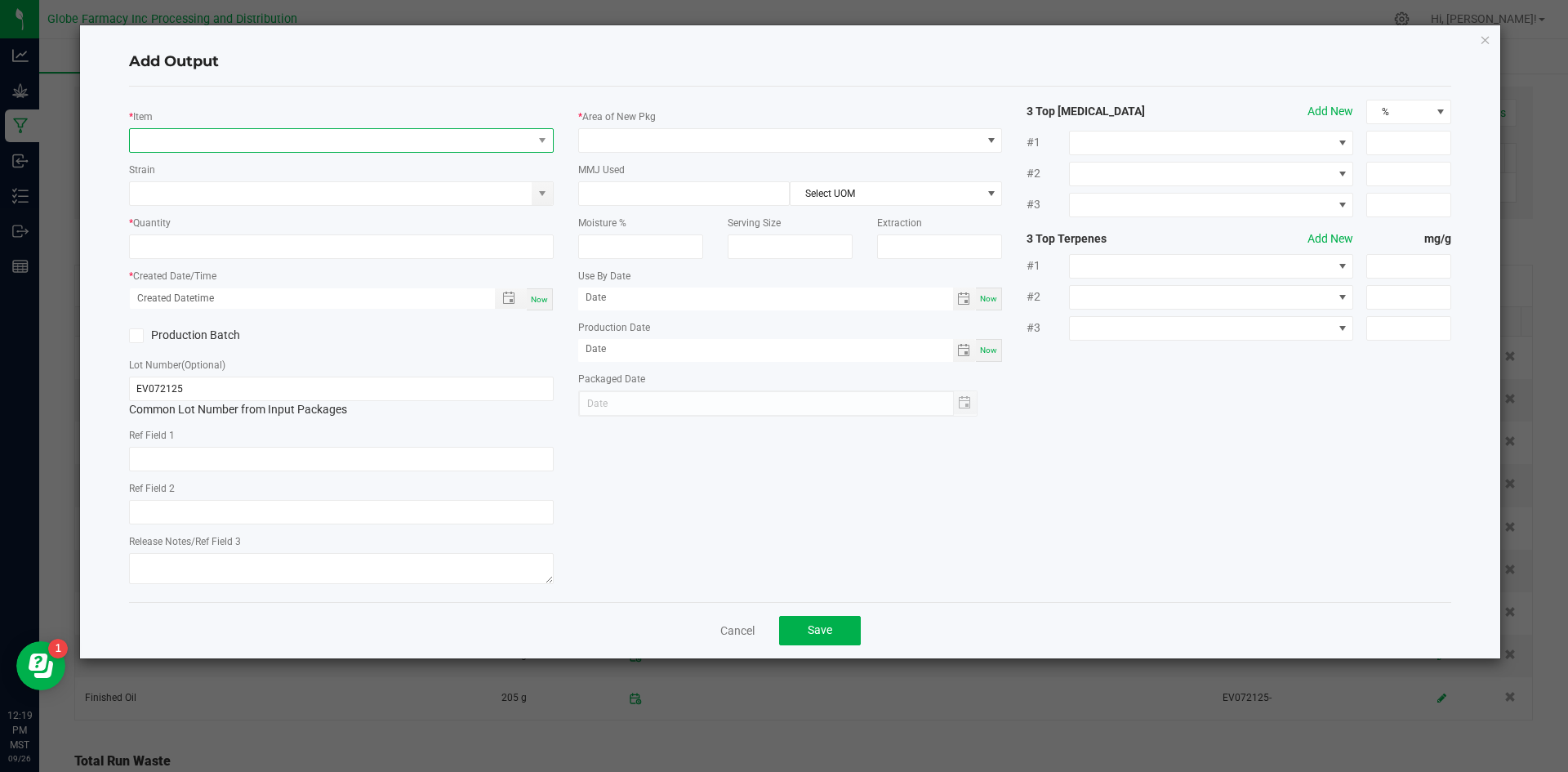
click at [325, 137] on span "NO DATA FOUND" at bounding box center [332, 140] width 403 height 23
type input "finished"
click at [174, 257] on li "Finished Oil" at bounding box center [391, 252] width 521 height 23
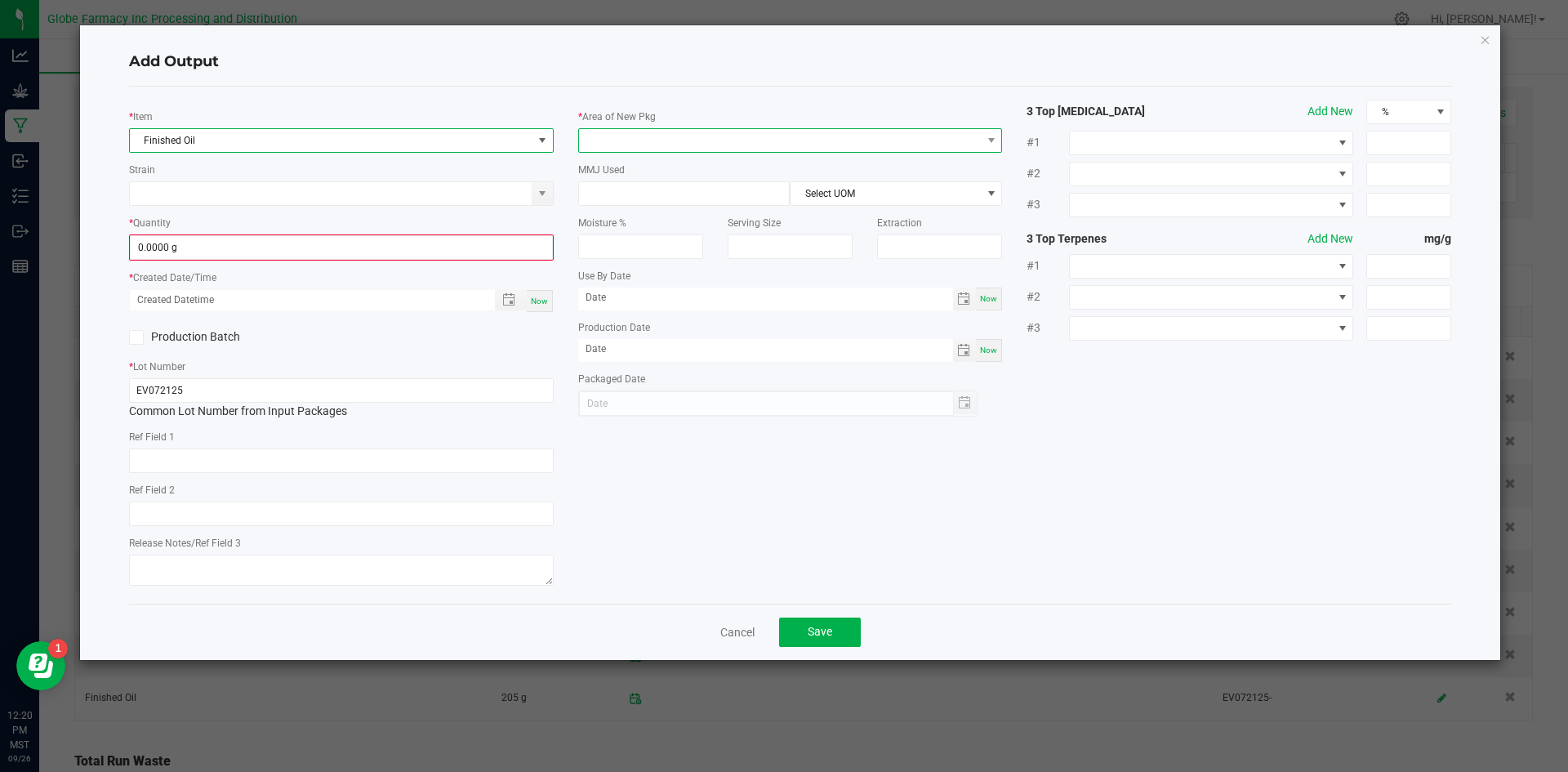
click at [671, 139] on span at bounding box center [781, 140] width 403 height 23
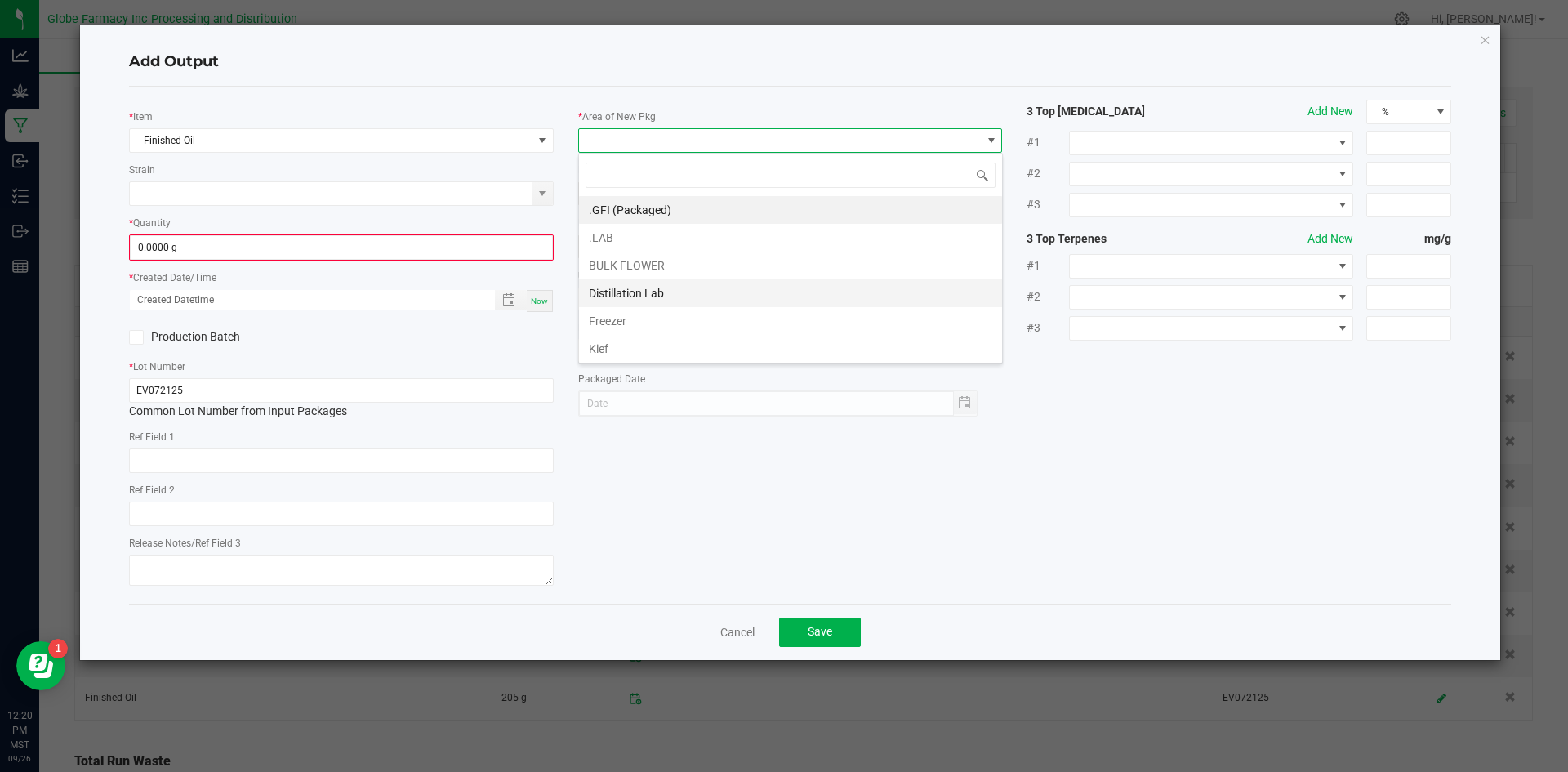
click at [638, 294] on li "Distillation Lab" at bounding box center [791, 293] width 423 height 27
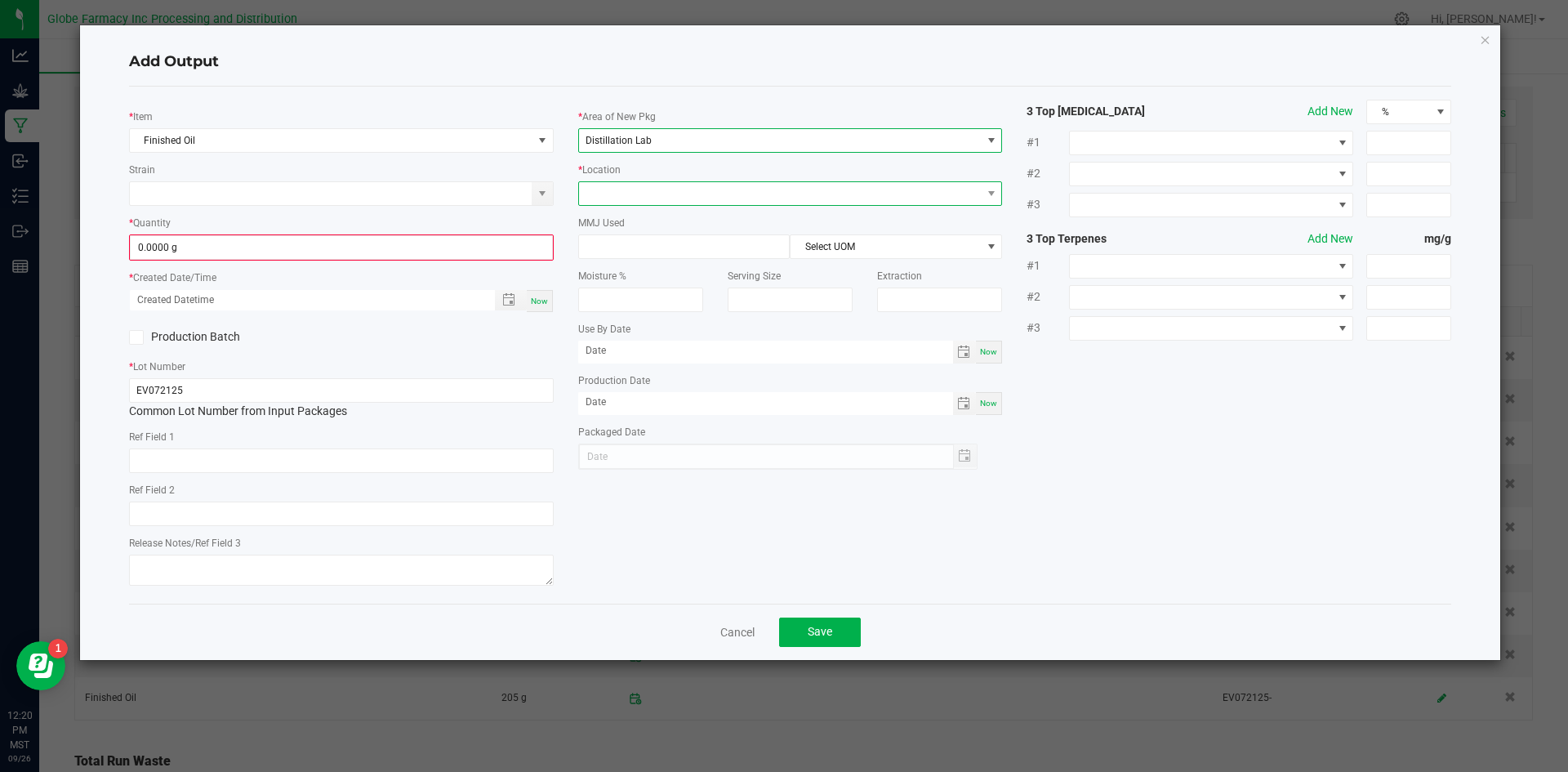
click at [640, 186] on span at bounding box center [781, 193] width 403 height 23
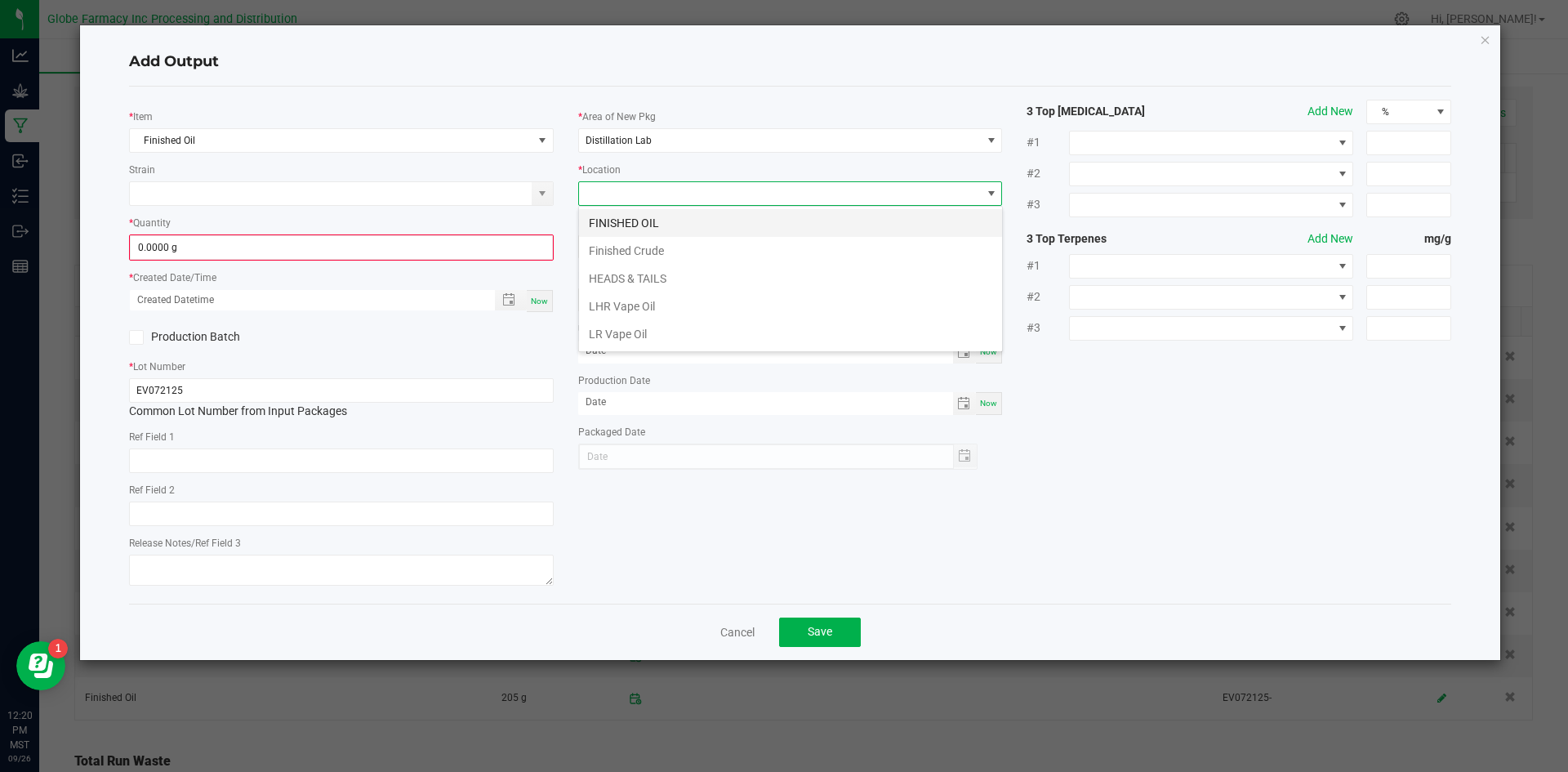
click at [626, 225] on li "FINISHED OIL" at bounding box center [791, 223] width 423 height 27
click at [493, 250] on input "0.0000 g" at bounding box center [341, 247] width 422 height 23
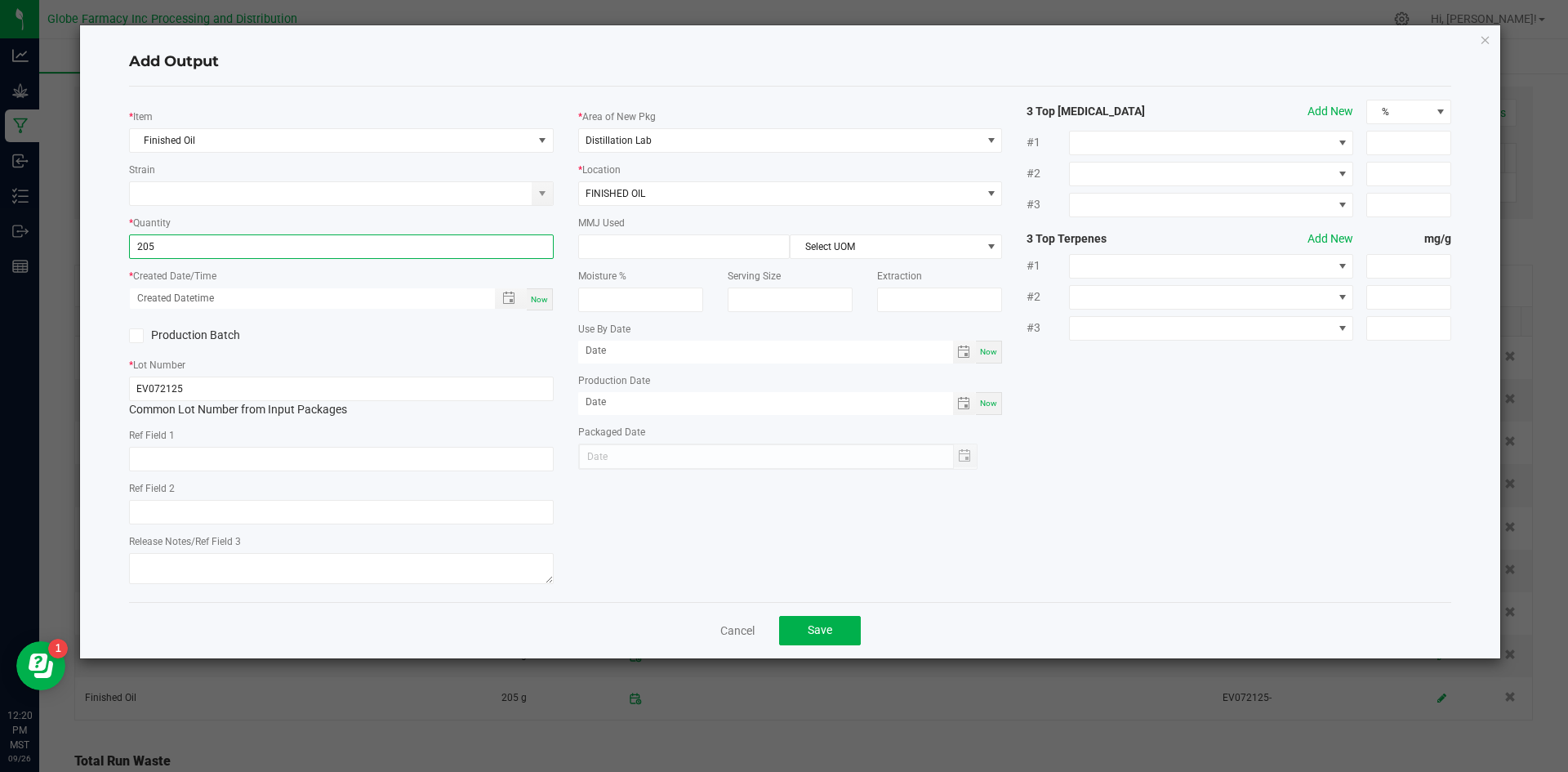
click at [539, 300] on span "Now" at bounding box center [539, 300] width 17 height 9
type input "205.0000 g"
type input "[DATE] 12:20 PM"
type input "[DATE]"
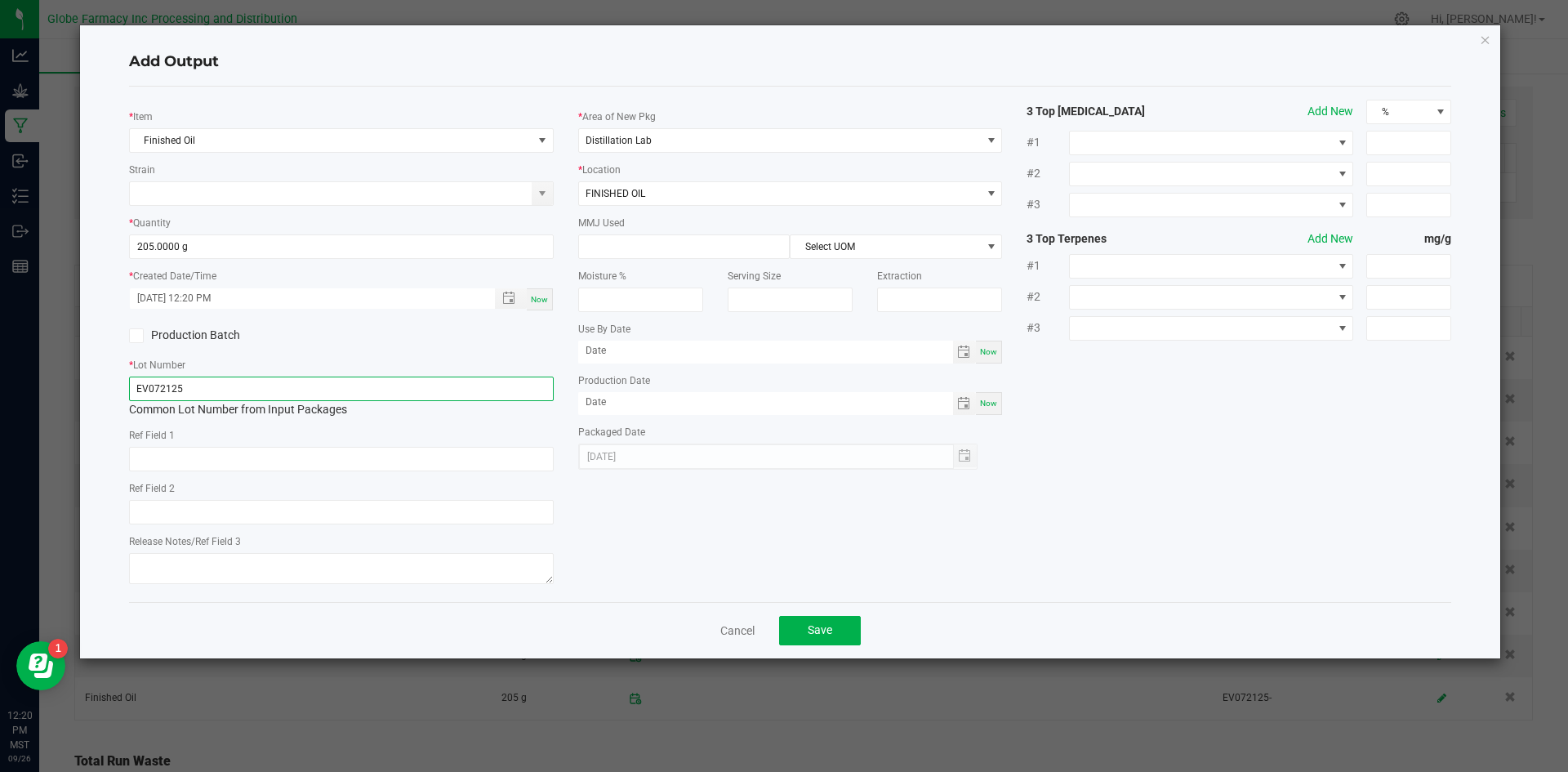
click at [517, 385] on input "EV072125" at bounding box center [342, 388] width 425 height 25
type input "EV072125-"
click at [809, 629] on span "Save" at bounding box center [820, 630] width 25 height 13
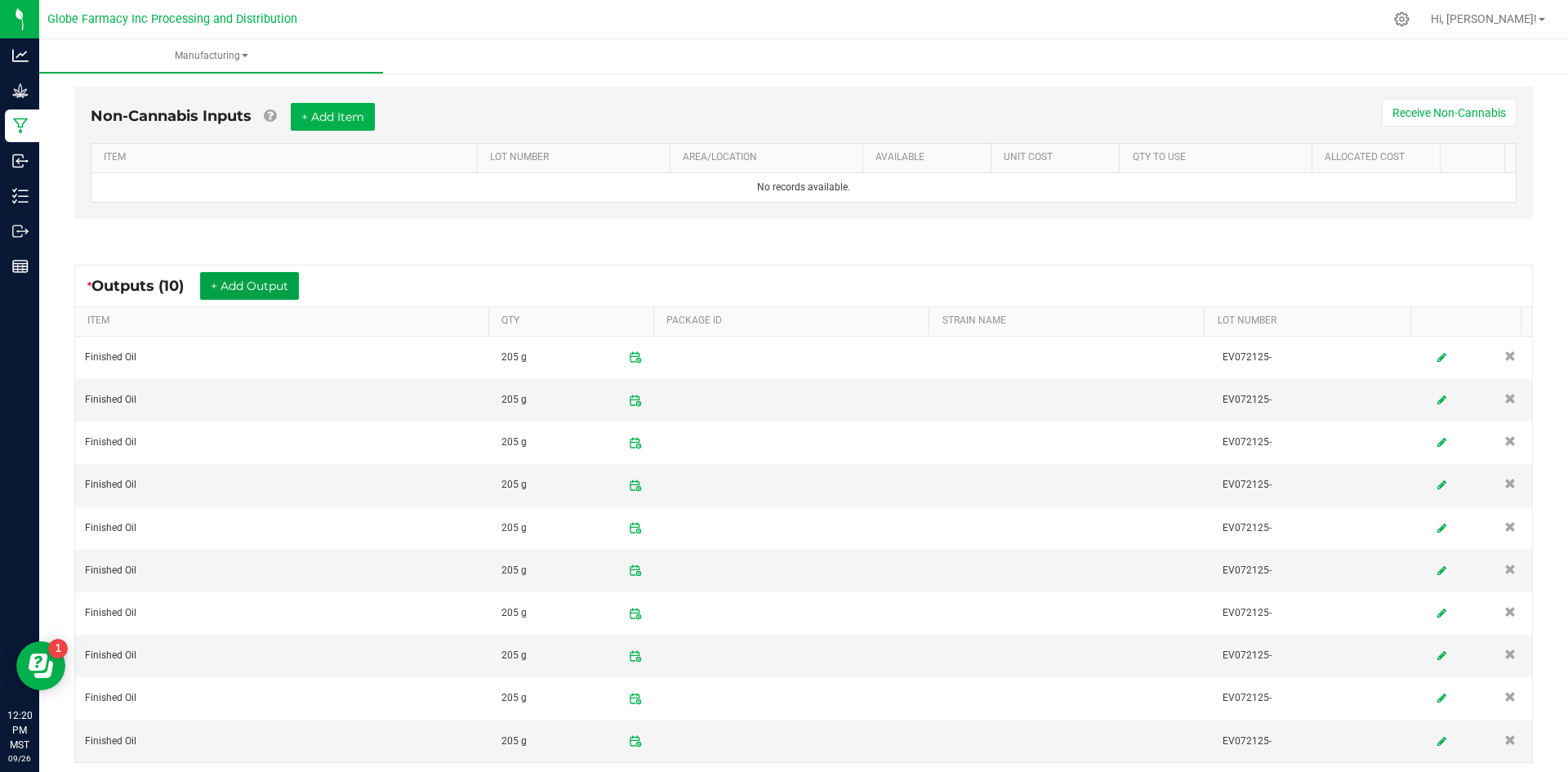
click at [241, 296] on button "+ Add Output" at bounding box center [250, 286] width 98 height 27
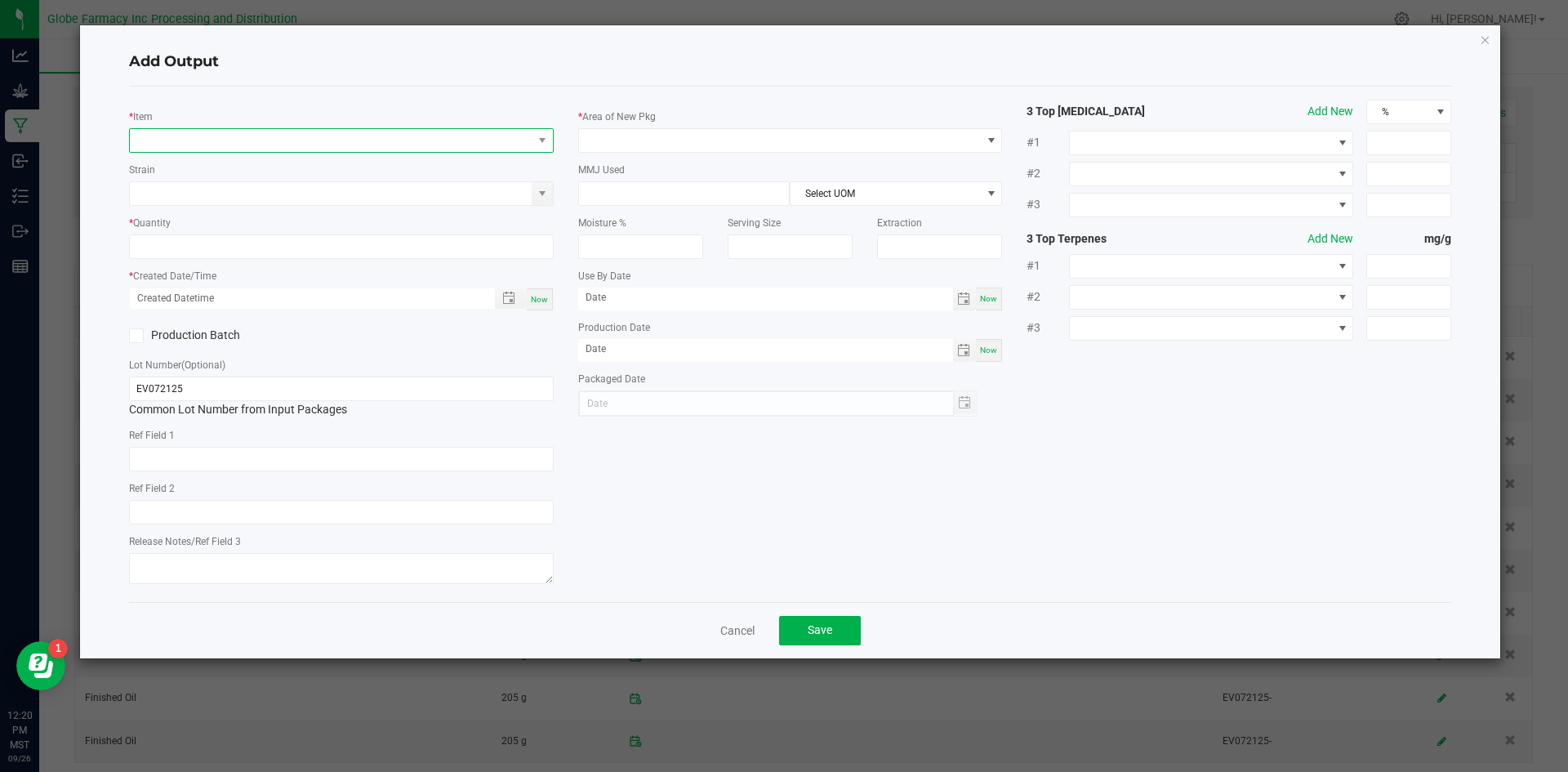
click at [477, 130] on span "NO DATA FOUND" at bounding box center [332, 140] width 403 height 23
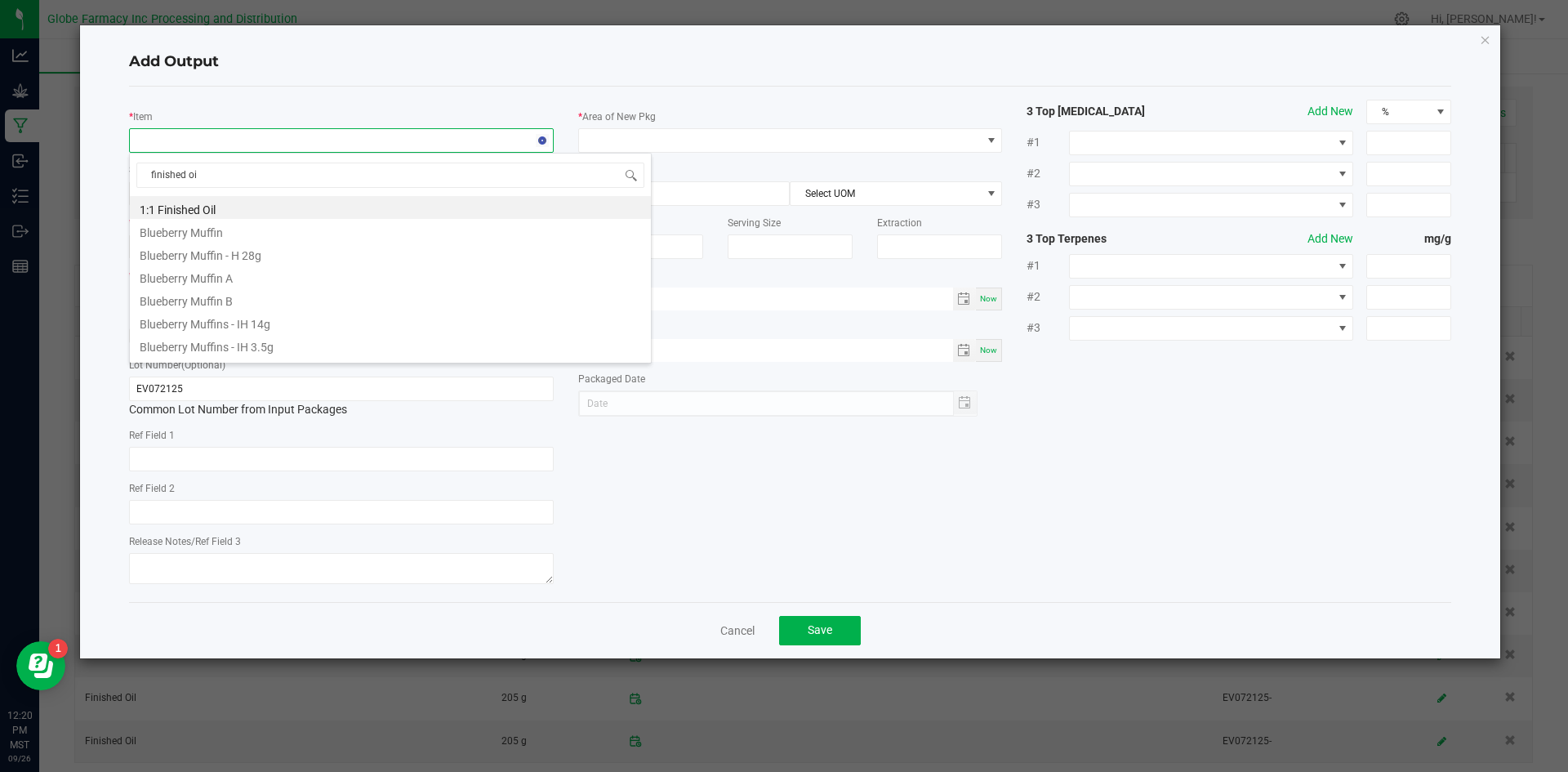
type input "finished oil"
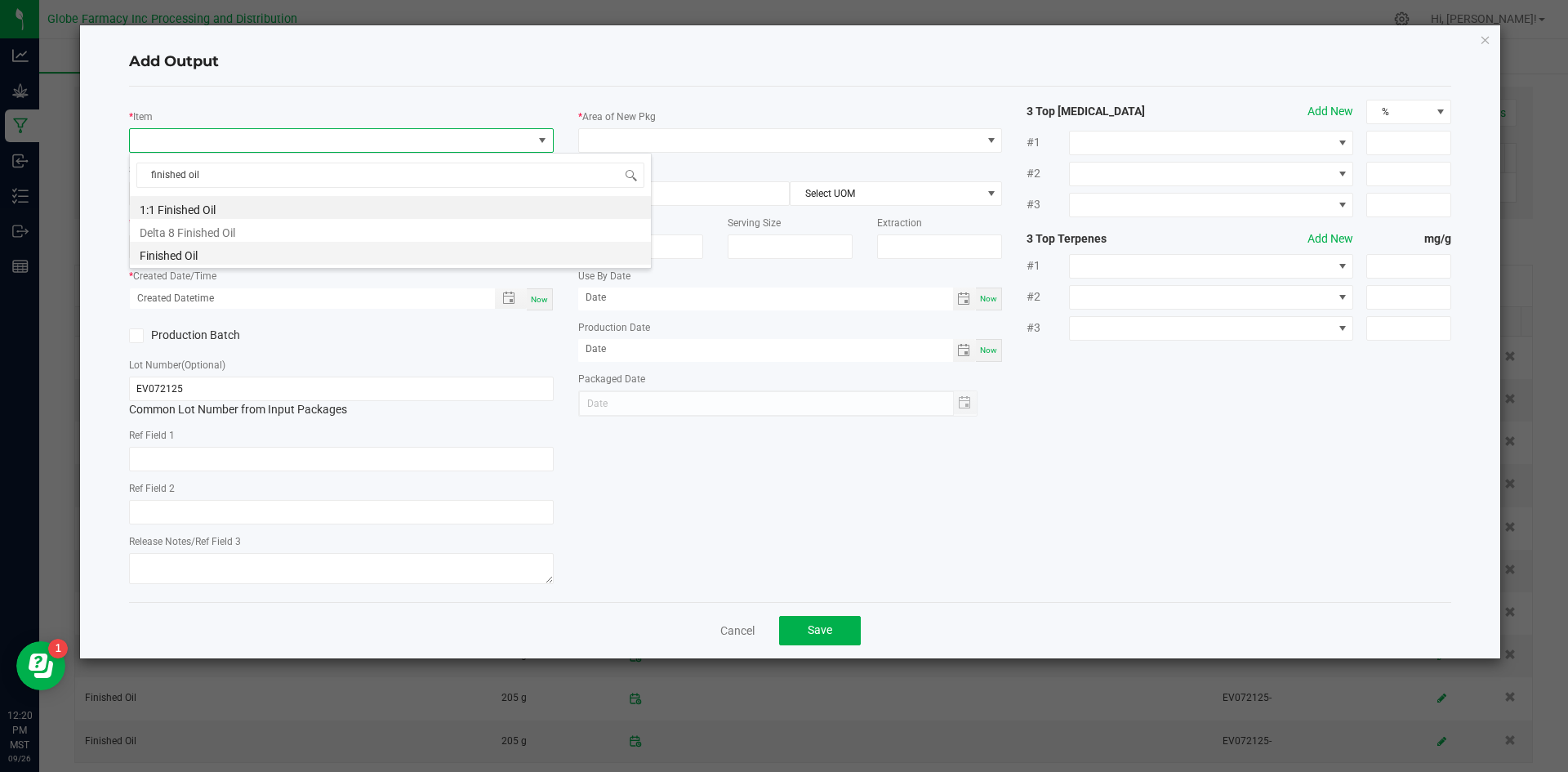
click at [193, 258] on li "Finished Oil" at bounding box center [391, 252] width 521 height 23
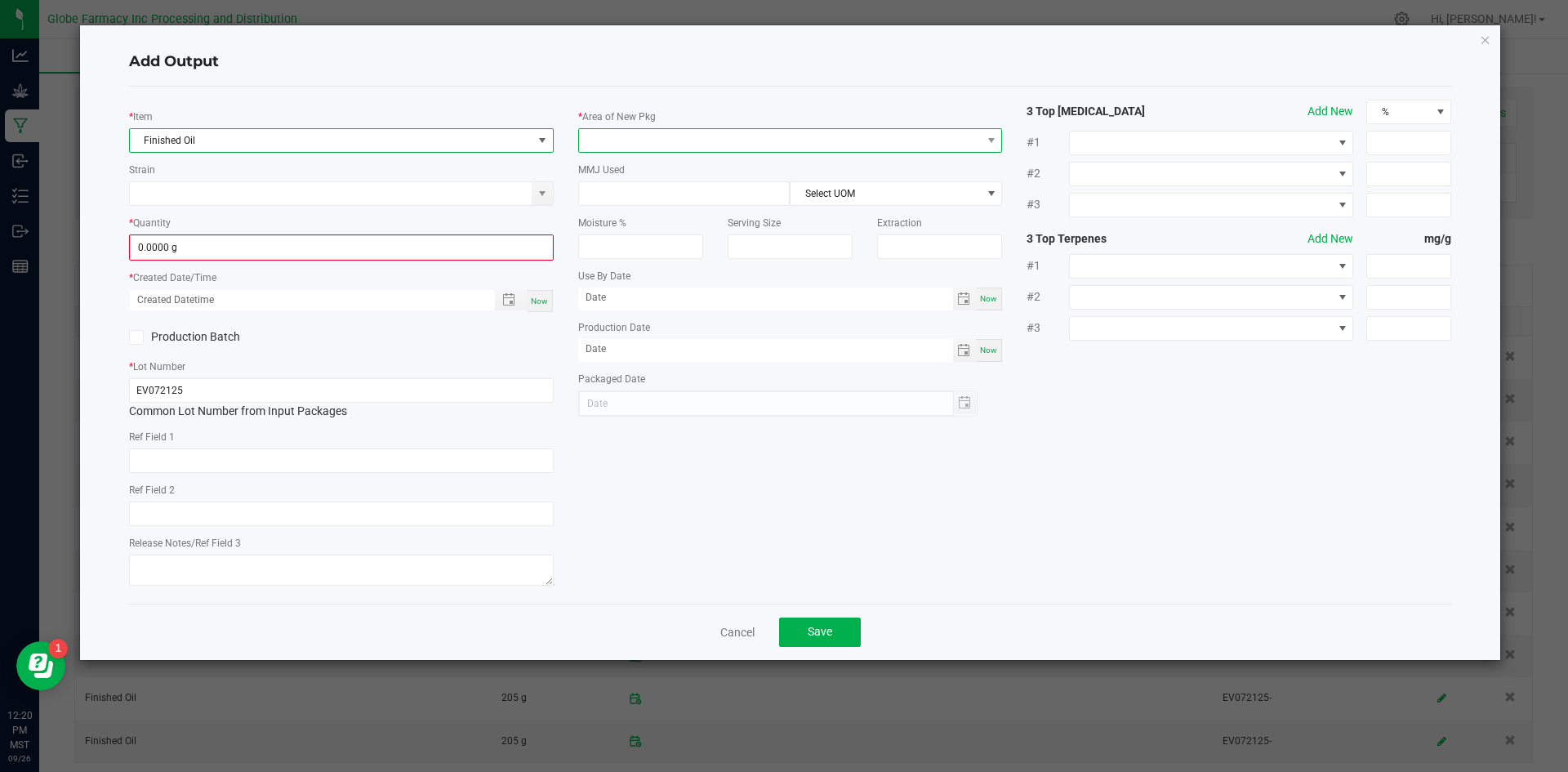
click at [649, 149] on span at bounding box center [781, 140] width 403 height 23
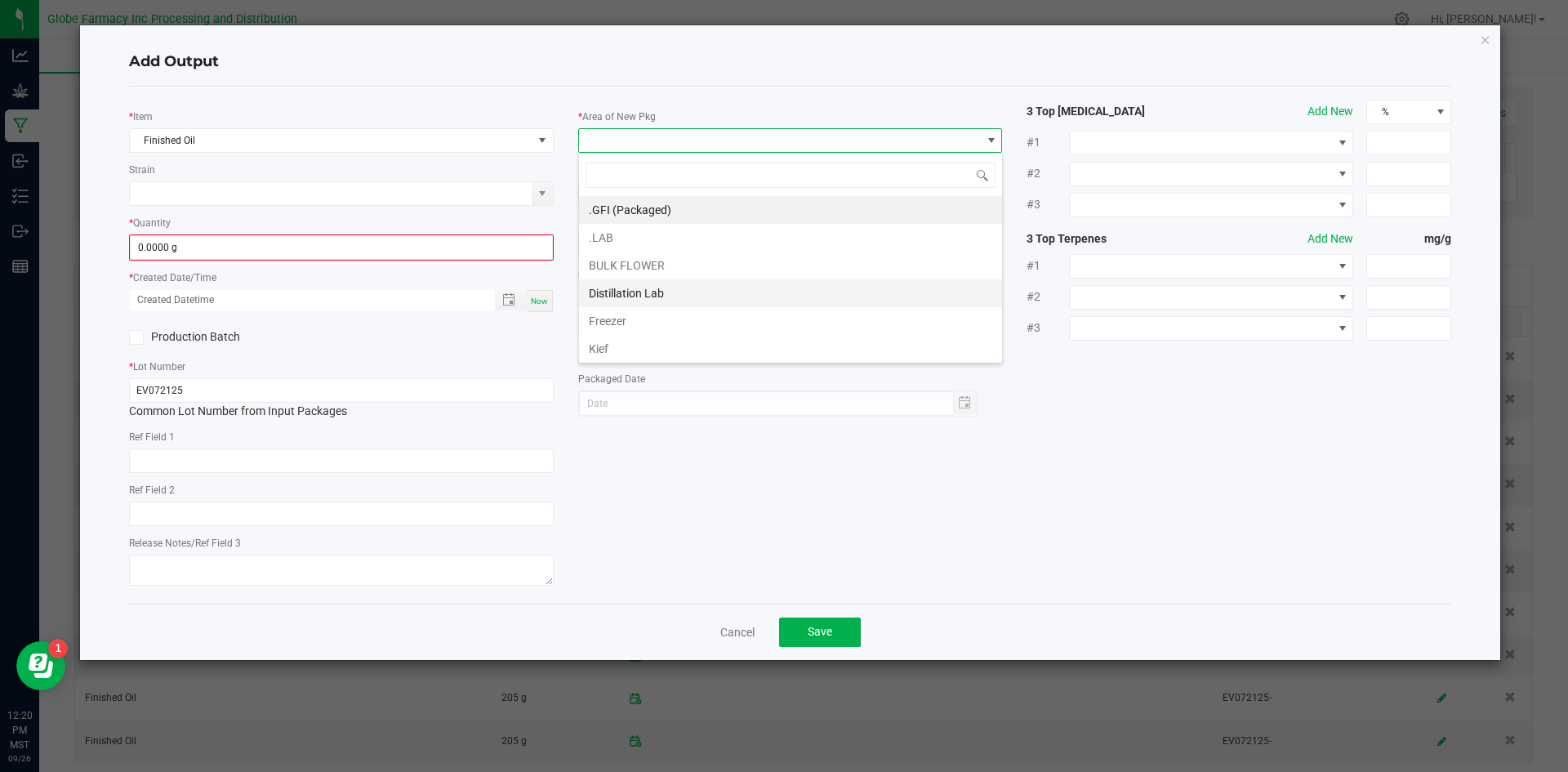
click at [638, 298] on li "Distillation Lab" at bounding box center [791, 293] width 423 height 27
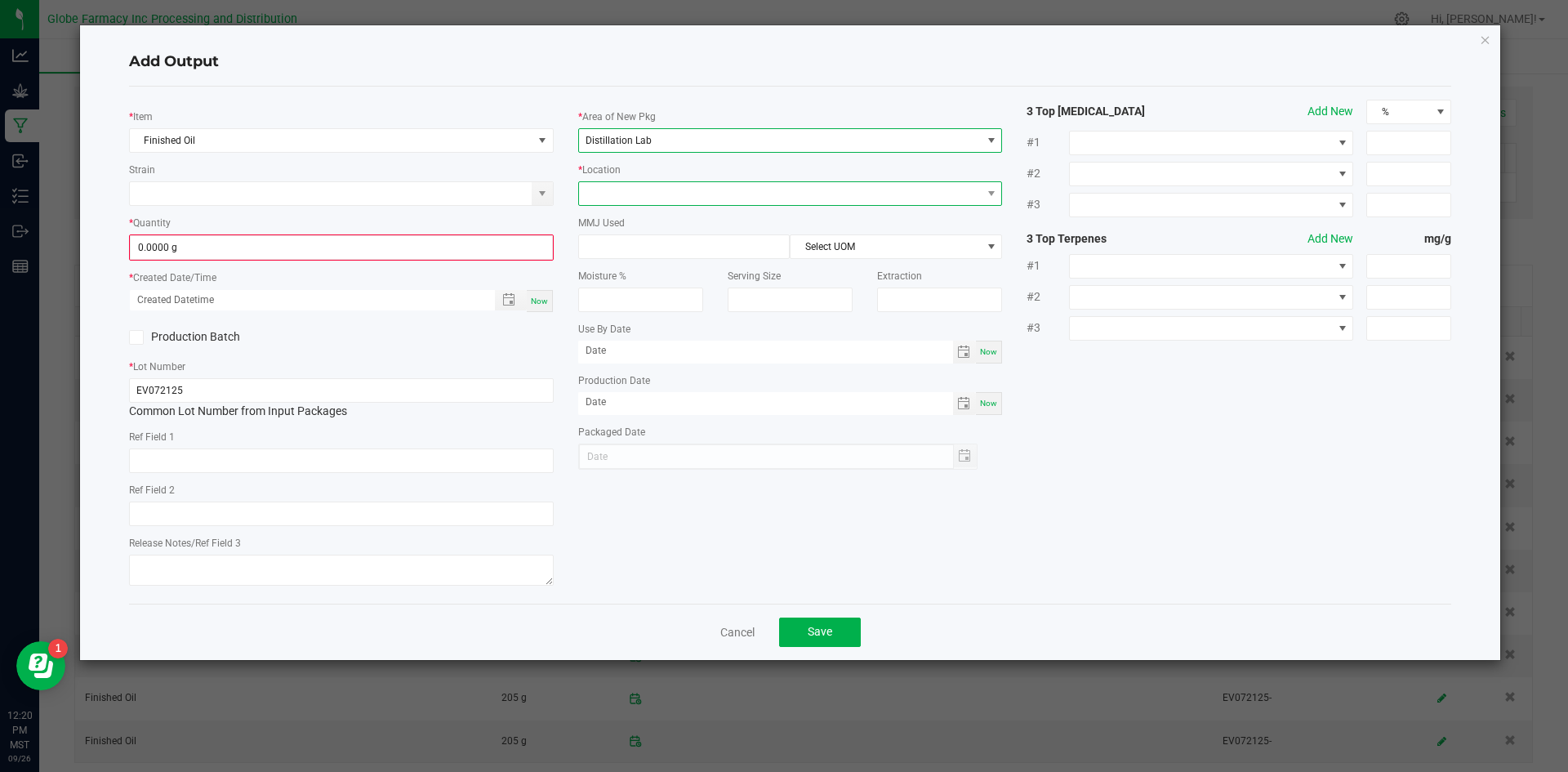
click at [671, 200] on span at bounding box center [781, 193] width 403 height 23
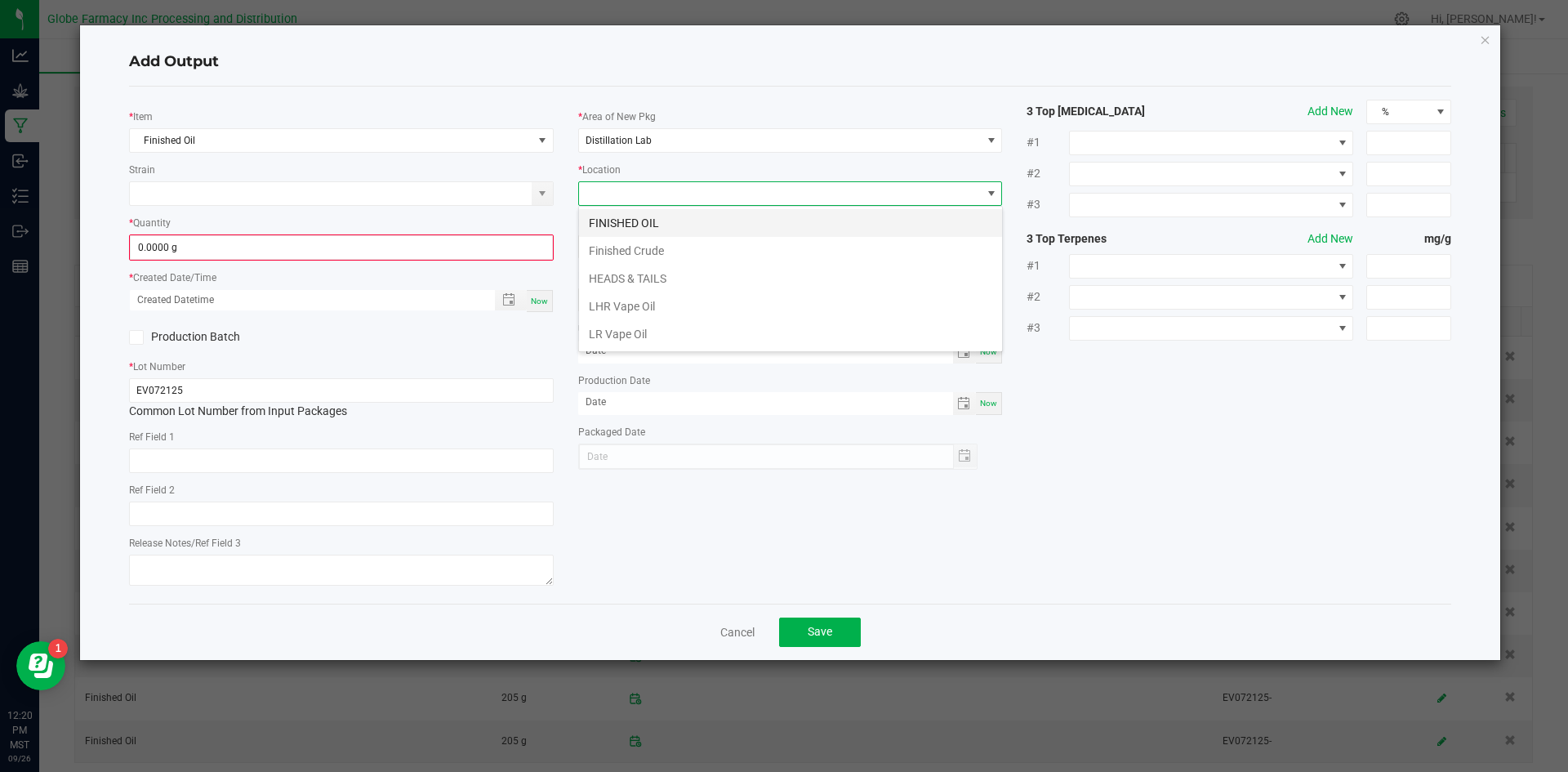
click at [633, 223] on li "FINISHED OIL" at bounding box center [791, 223] width 423 height 27
click at [482, 246] on input "0.0000 g" at bounding box center [341, 247] width 422 height 23
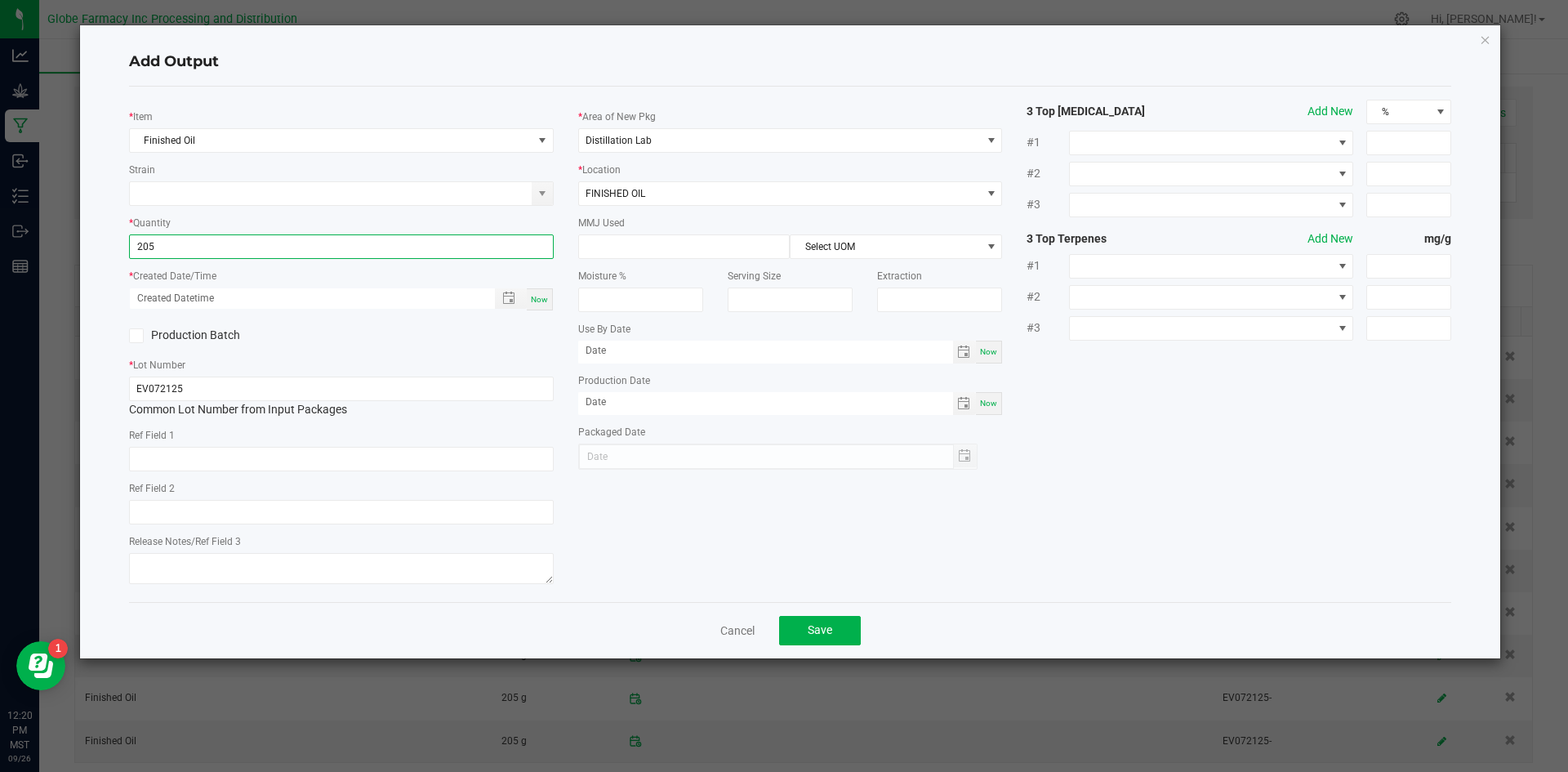
click at [541, 299] on span "Now" at bounding box center [539, 300] width 17 height 9
type input "205.0000 g"
type input "[DATE] 12:20 PM"
type input "[DATE]"
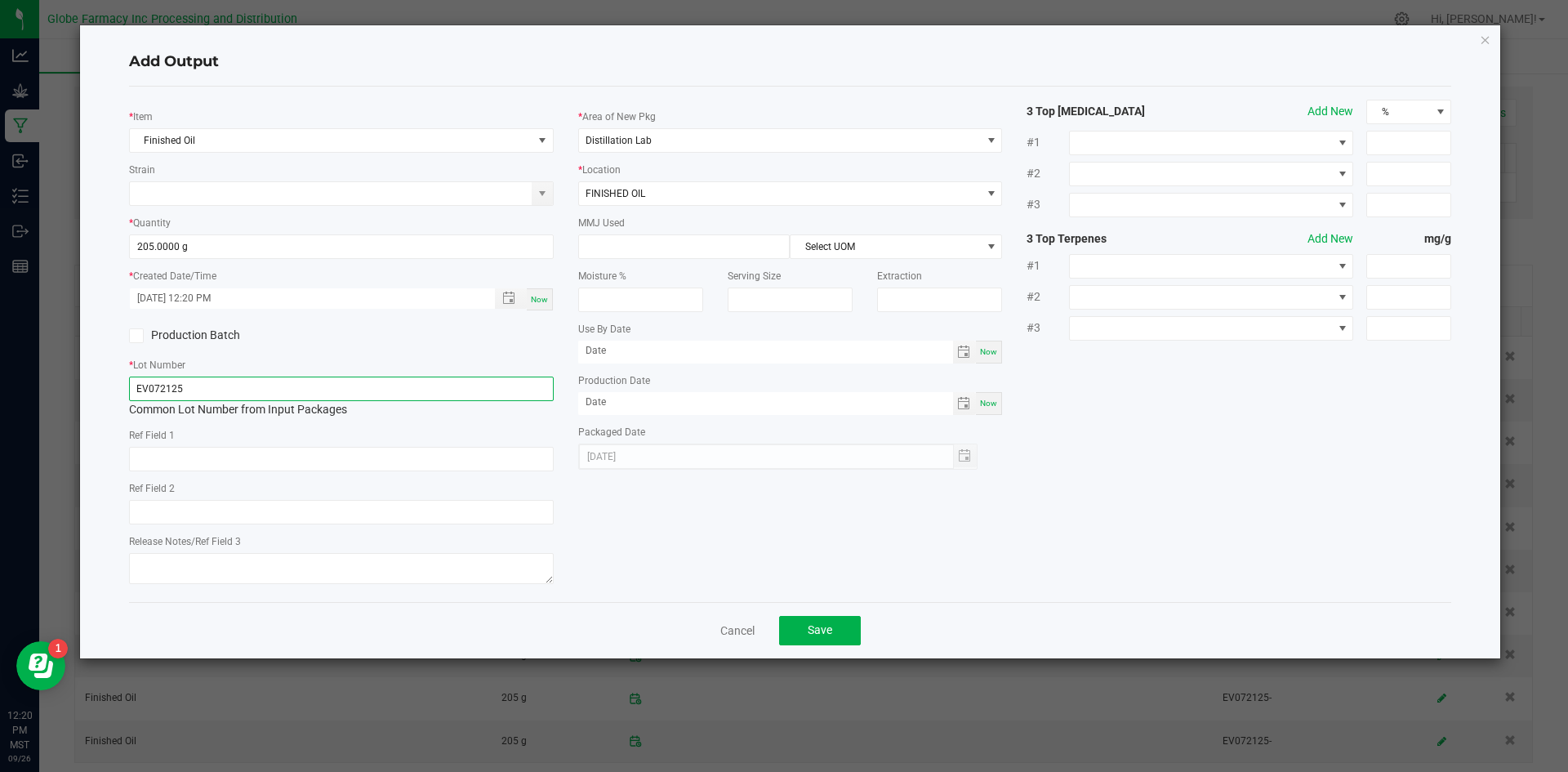
click at [378, 386] on input "EV072125" at bounding box center [342, 388] width 425 height 25
type input "EV072125-"
click at [831, 639] on button "Save" at bounding box center [820, 631] width 82 height 29
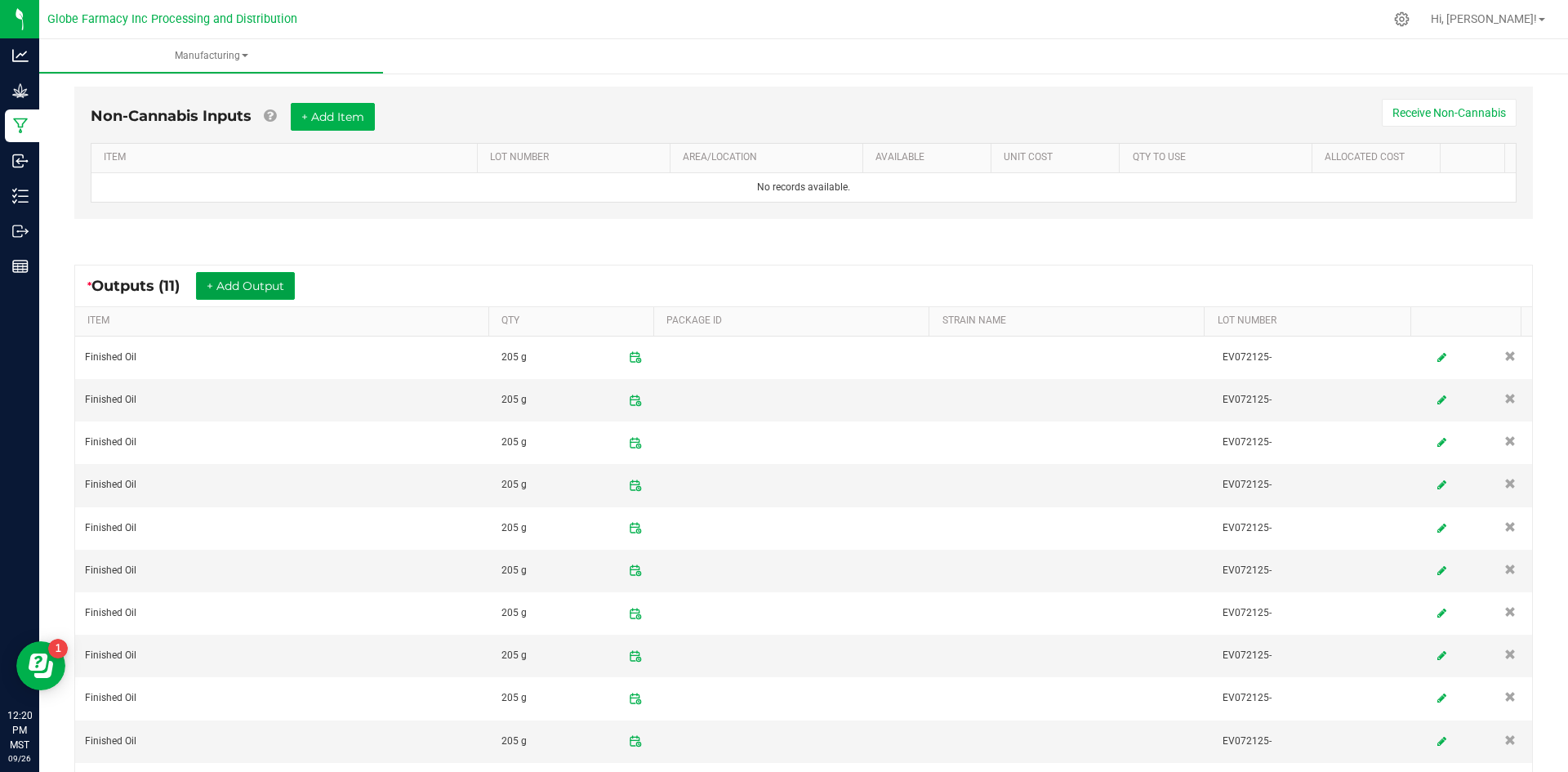
click at [248, 287] on button "+ Add Output" at bounding box center [245, 286] width 98 height 27
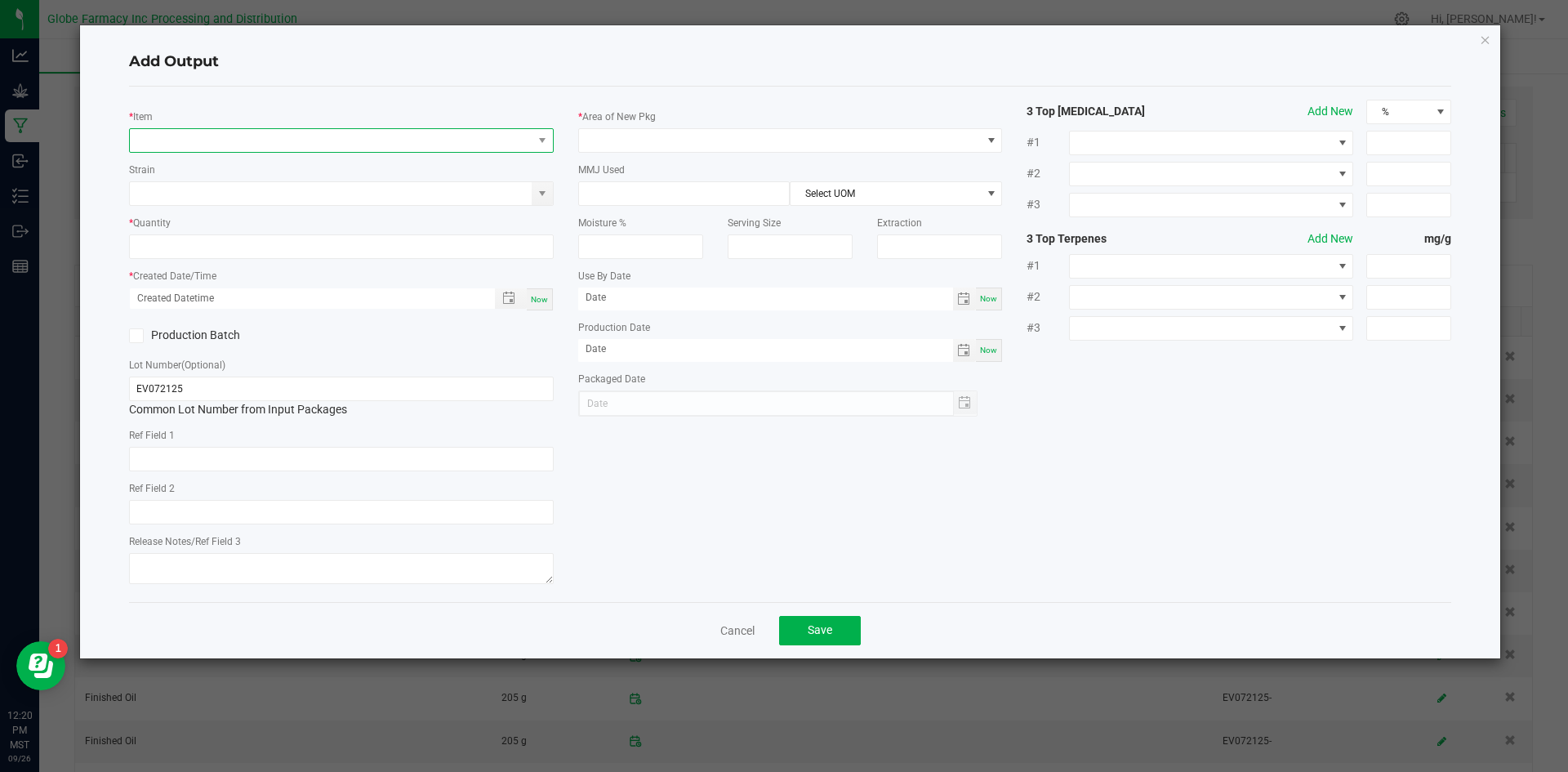
click at [251, 140] on span "NO DATA FOUND" at bounding box center [332, 140] width 403 height 23
type input "finished oil"
click at [174, 250] on li "Finished Oil" at bounding box center [391, 252] width 521 height 23
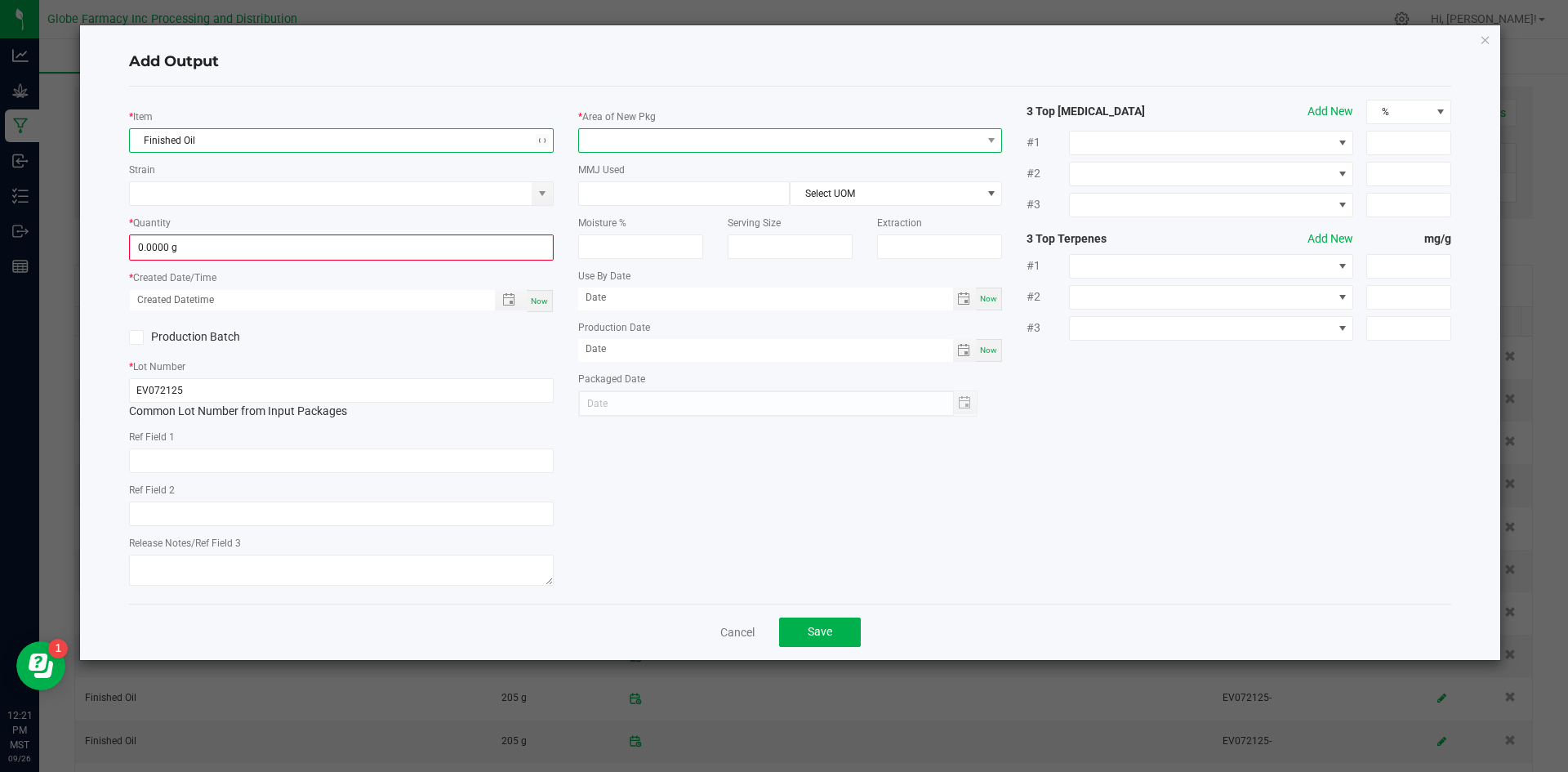
click at [661, 139] on span at bounding box center [781, 140] width 403 height 23
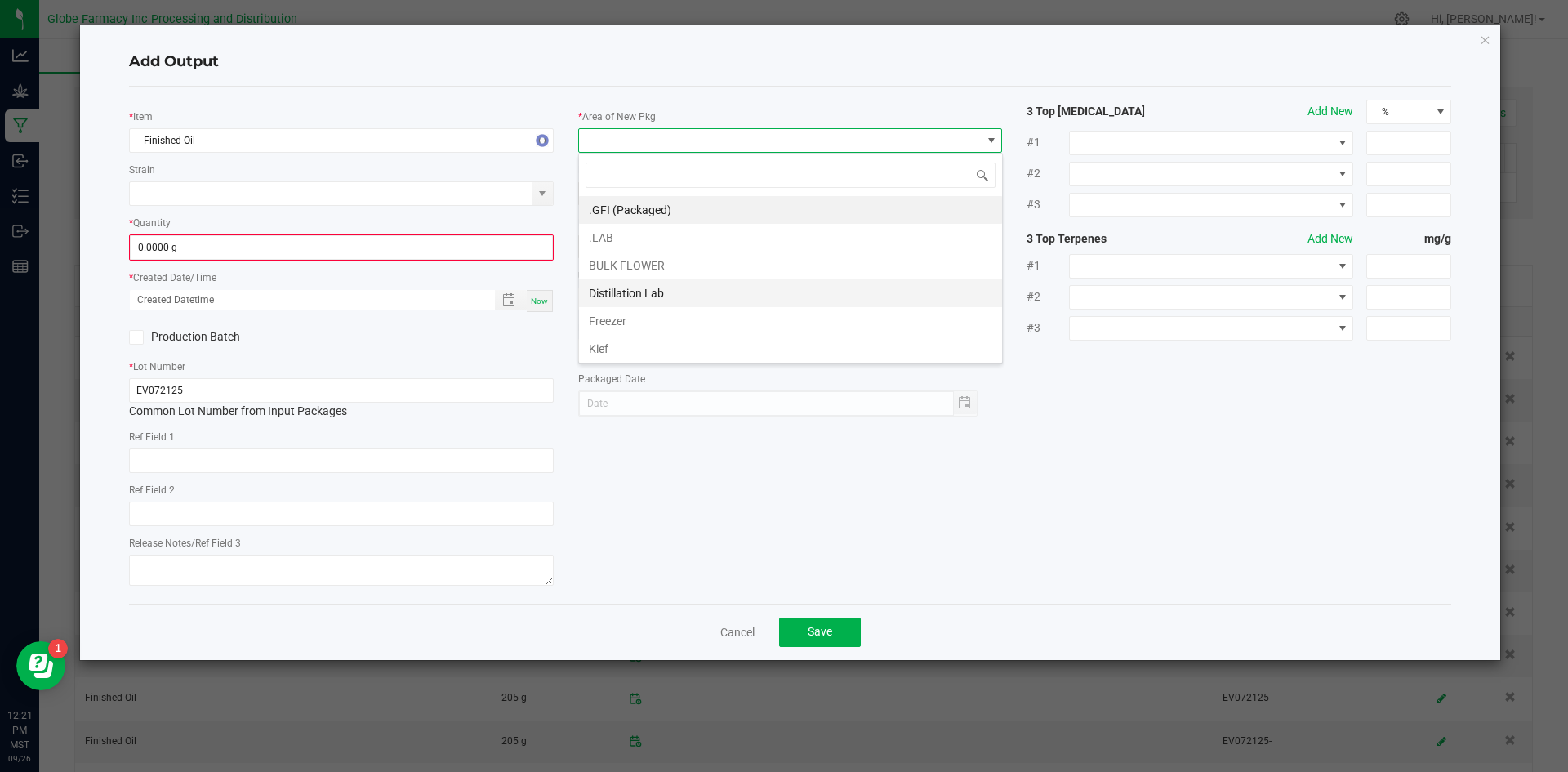
click at [637, 293] on li "Distillation Lab" at bounding box center [791, 293] width 423 height 27
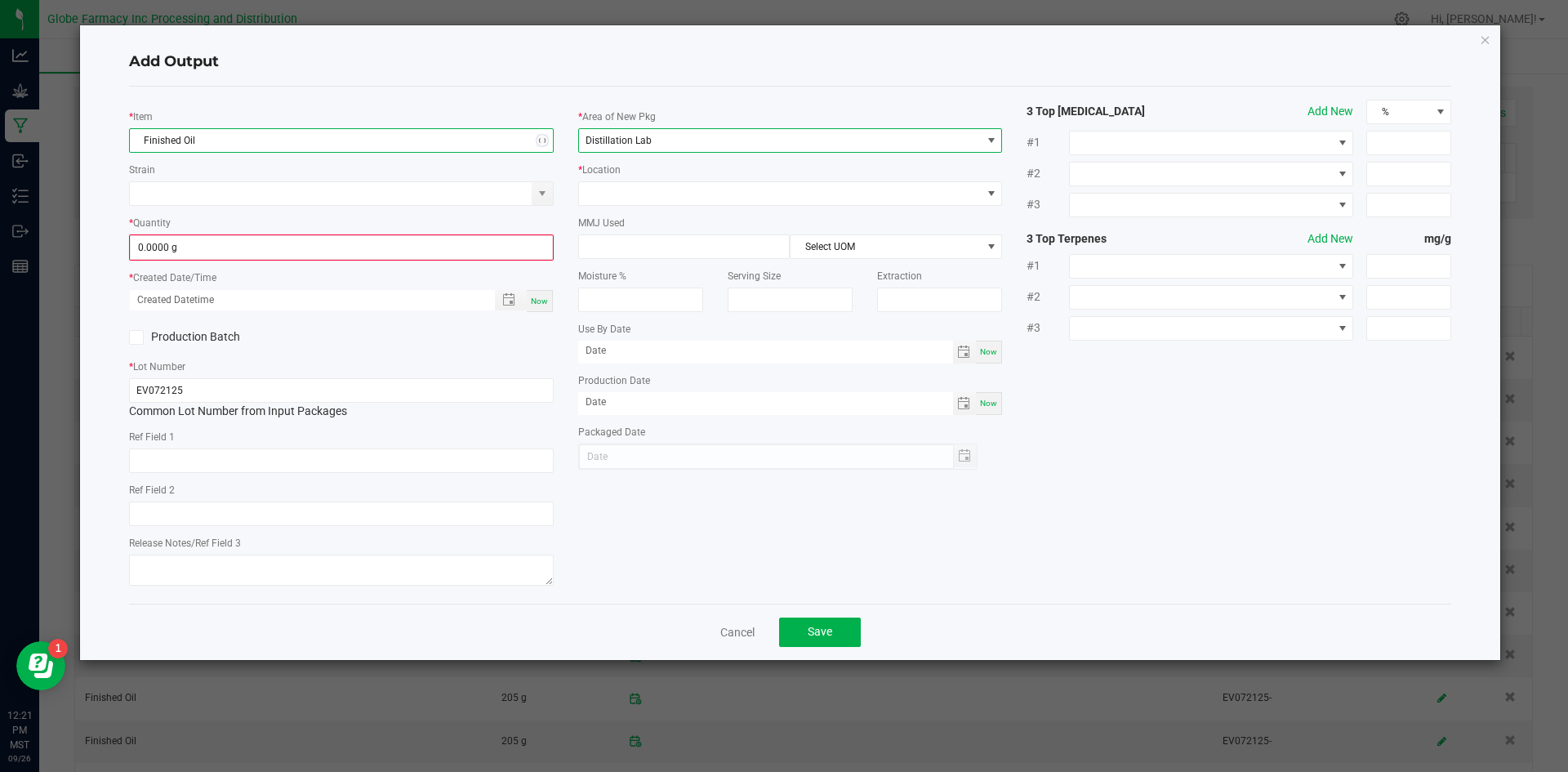
click at [545, 139] on span at bounding box center [542, 140] width 13 height 13
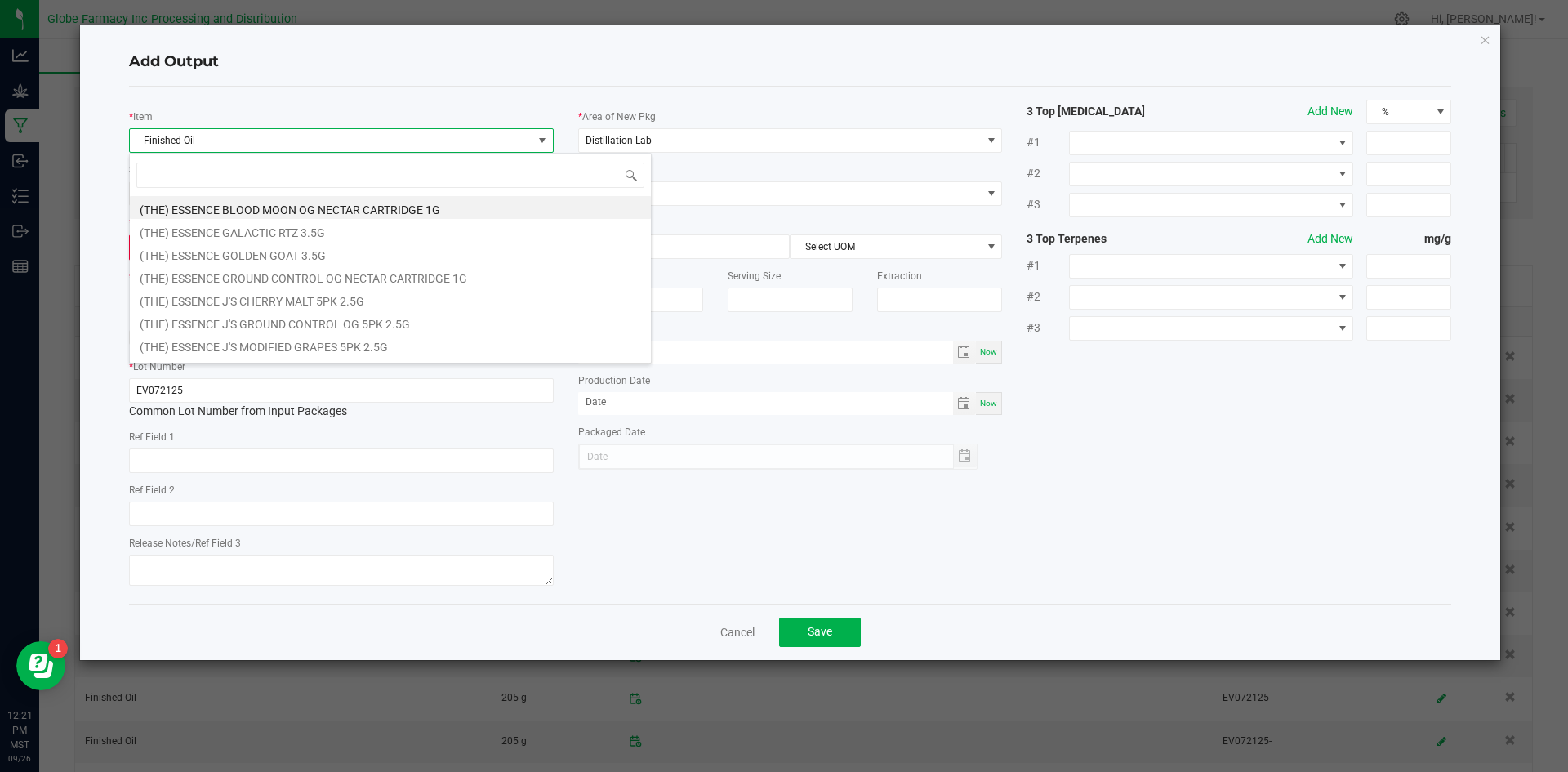
click at [488, 134] on span "Finished Oil" at bounding box center [332, 140] width 403 height 23
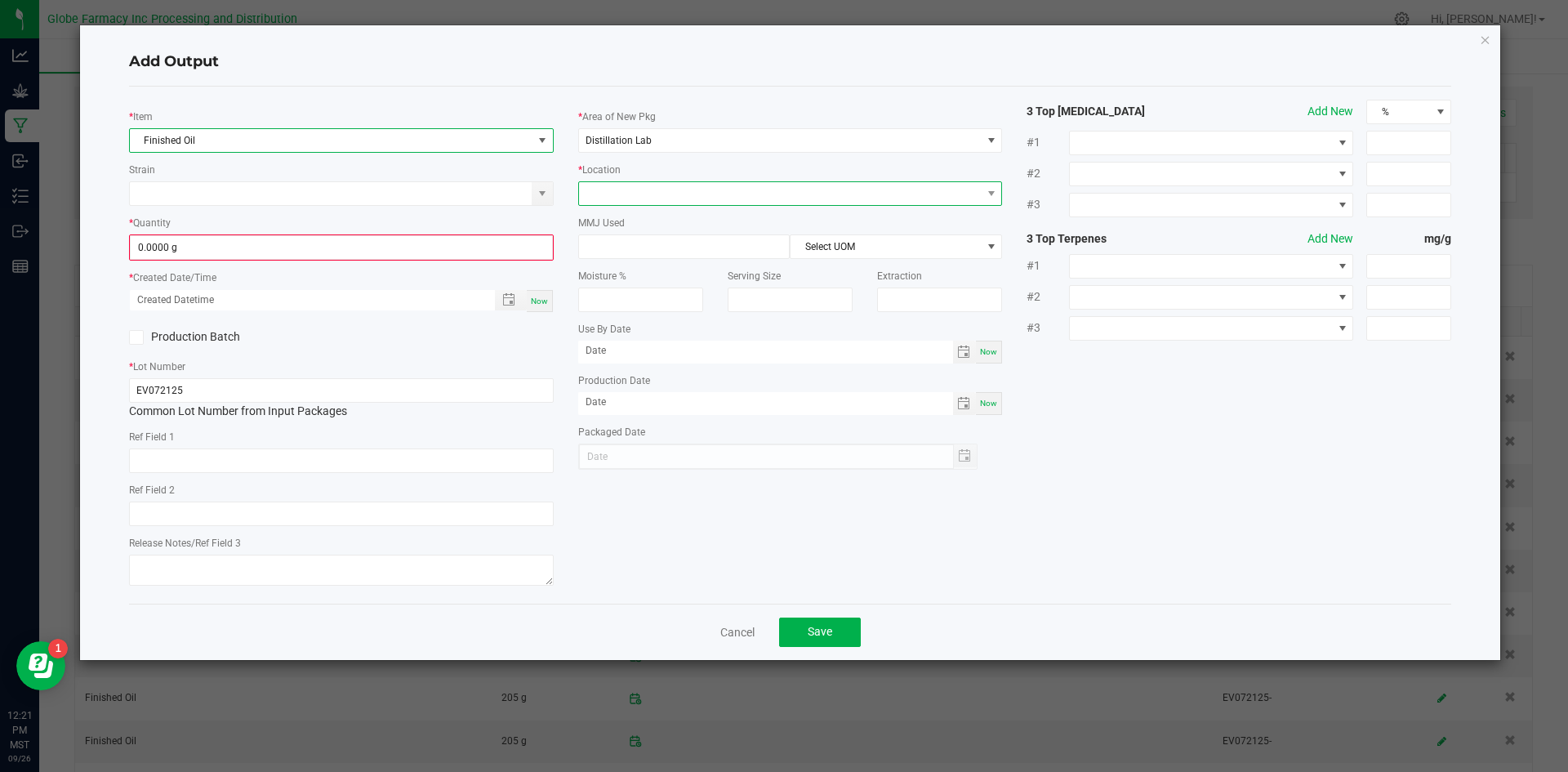
click at [667, 204] on span at bounding box center [781, 193] width 403 height 23
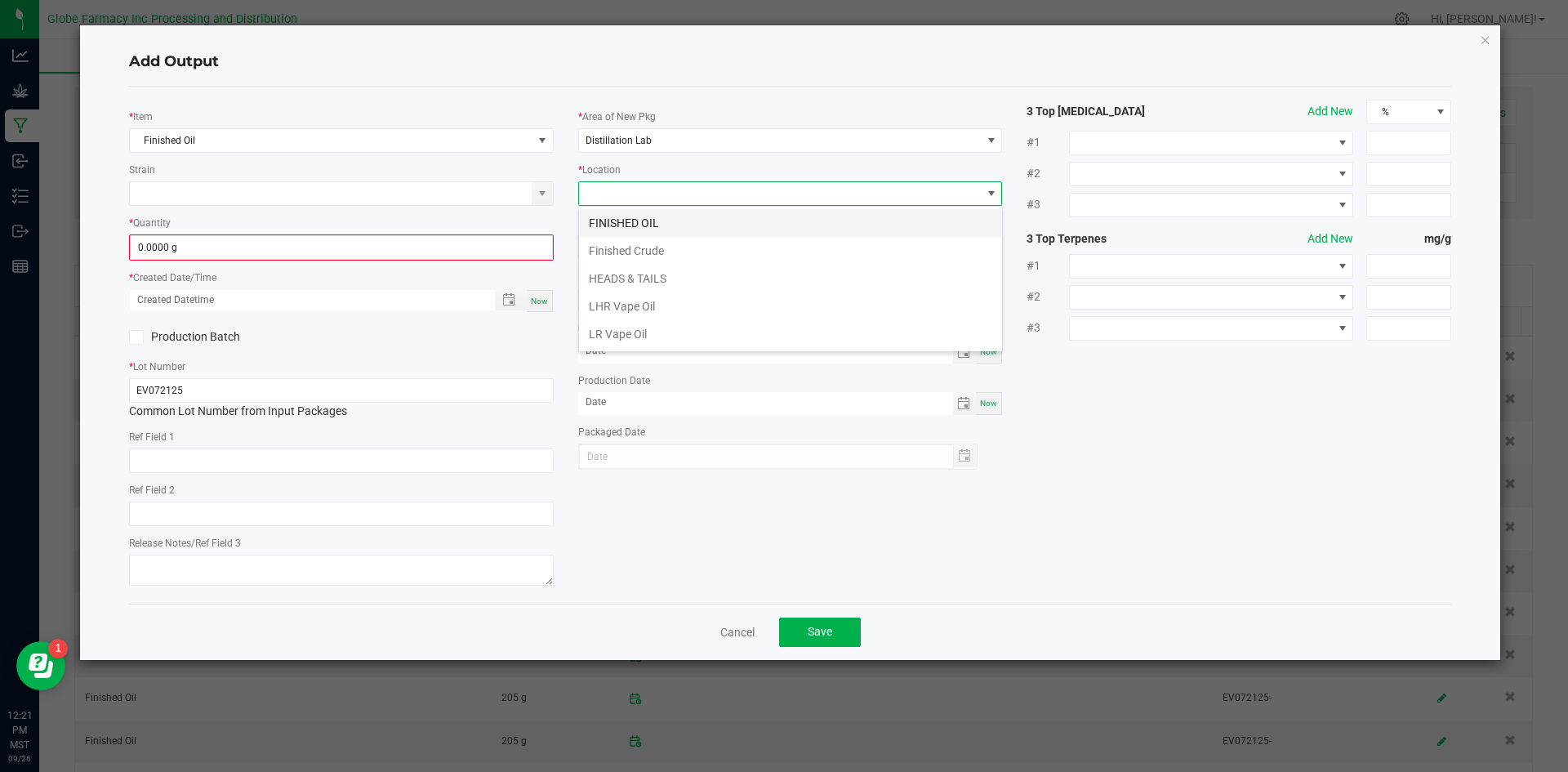
click at [640, 220] on li "FINISHED OIL" at bounding box center [791, 223] width 423 height 27
click at [519, 247] on input "0.0000 g" at bounding box center [341, 247] width 422 height 23
type input "0"
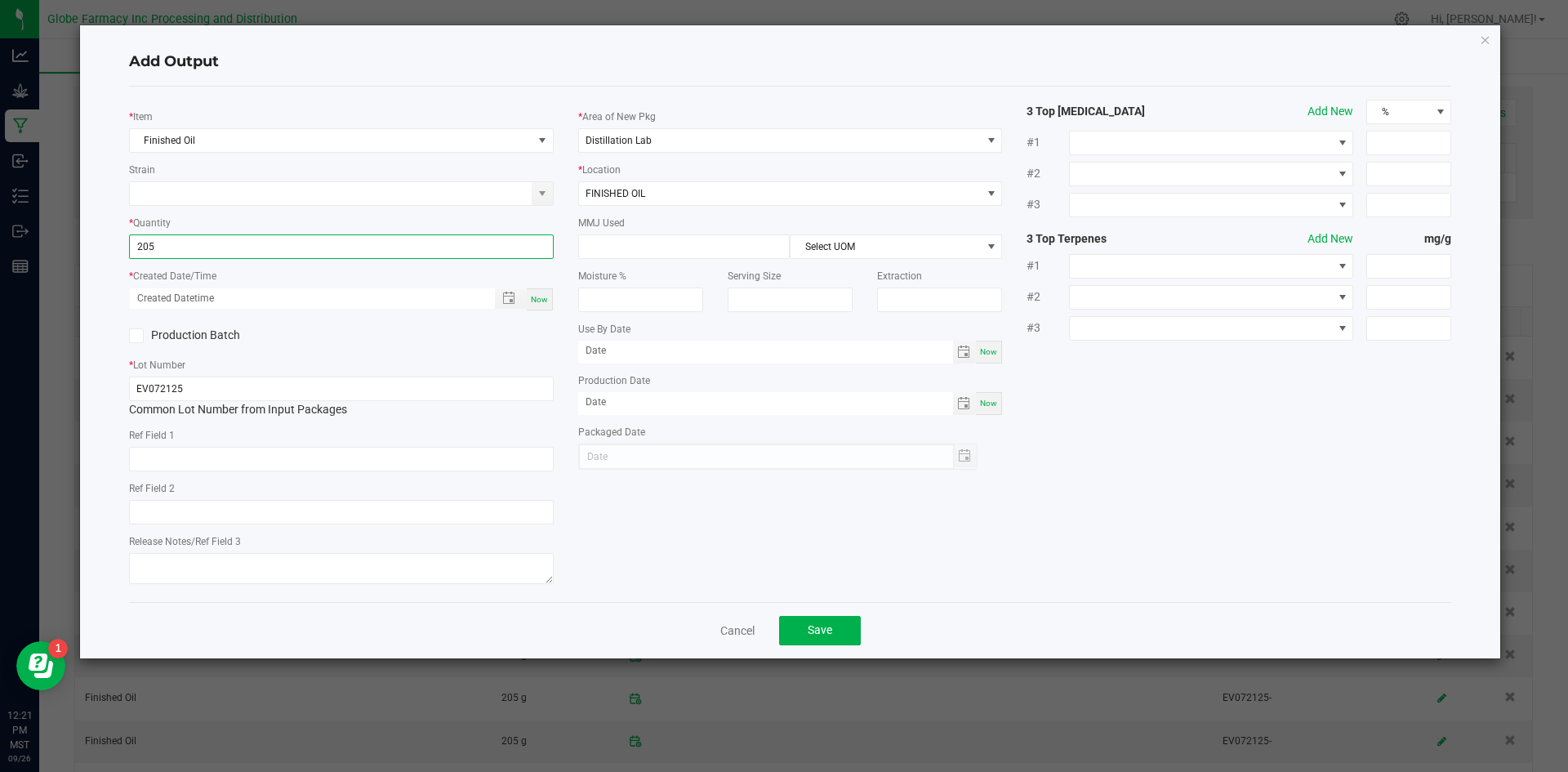
click at [540, 300] on span "Now" at bounding box center [539, 300] width 17 height 9
type input "205.0000 g"
type input "[DATE] 12:21 PM"
type input "[DATE]"
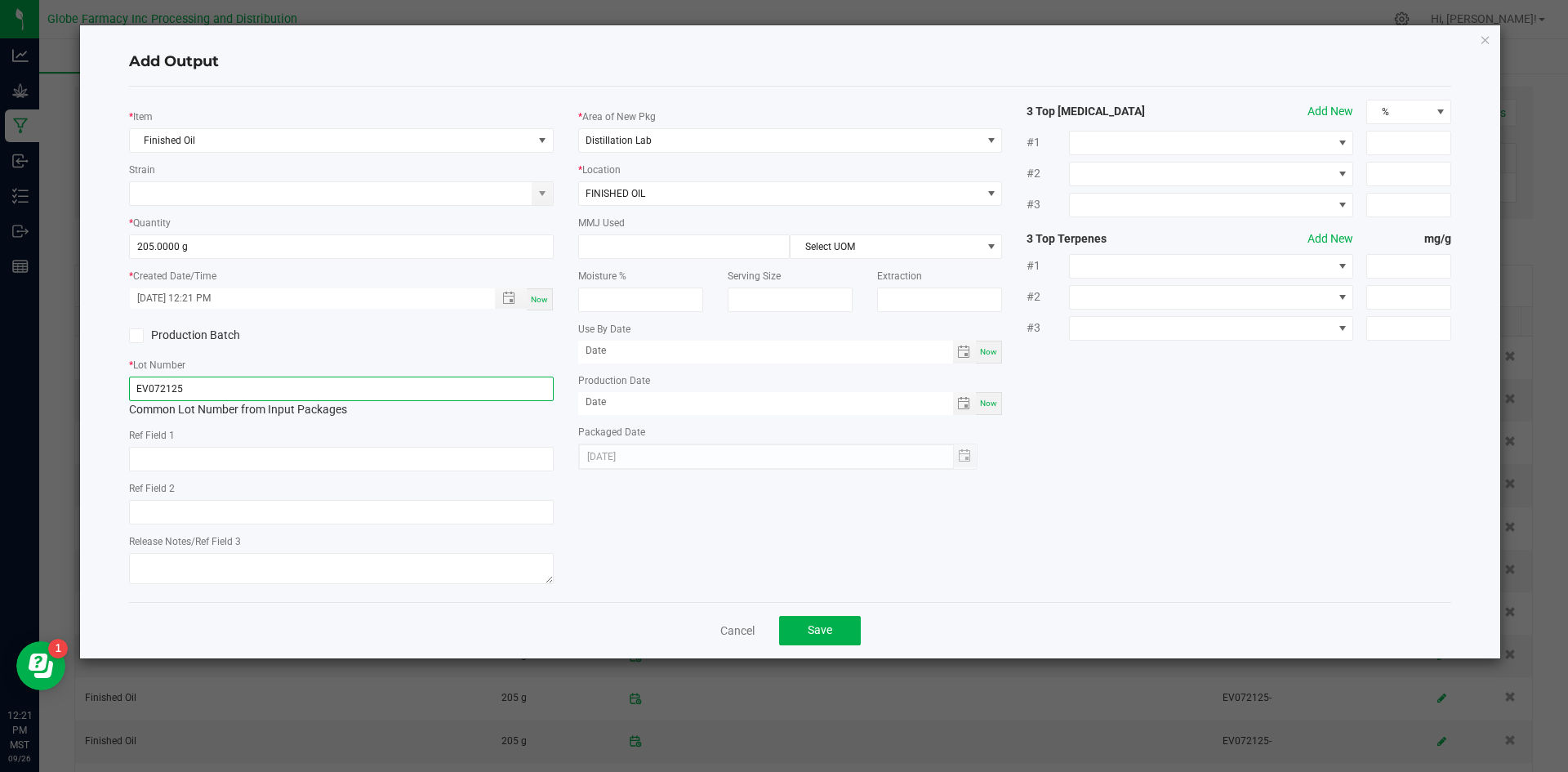
click at [423, 391] on input "EV072125" at bounding box center [342, 388] width 425 height 25
type input "EV072125-"
click at [804, 633] on button "Save" at bounding box center [820, 631] width 82 height 29
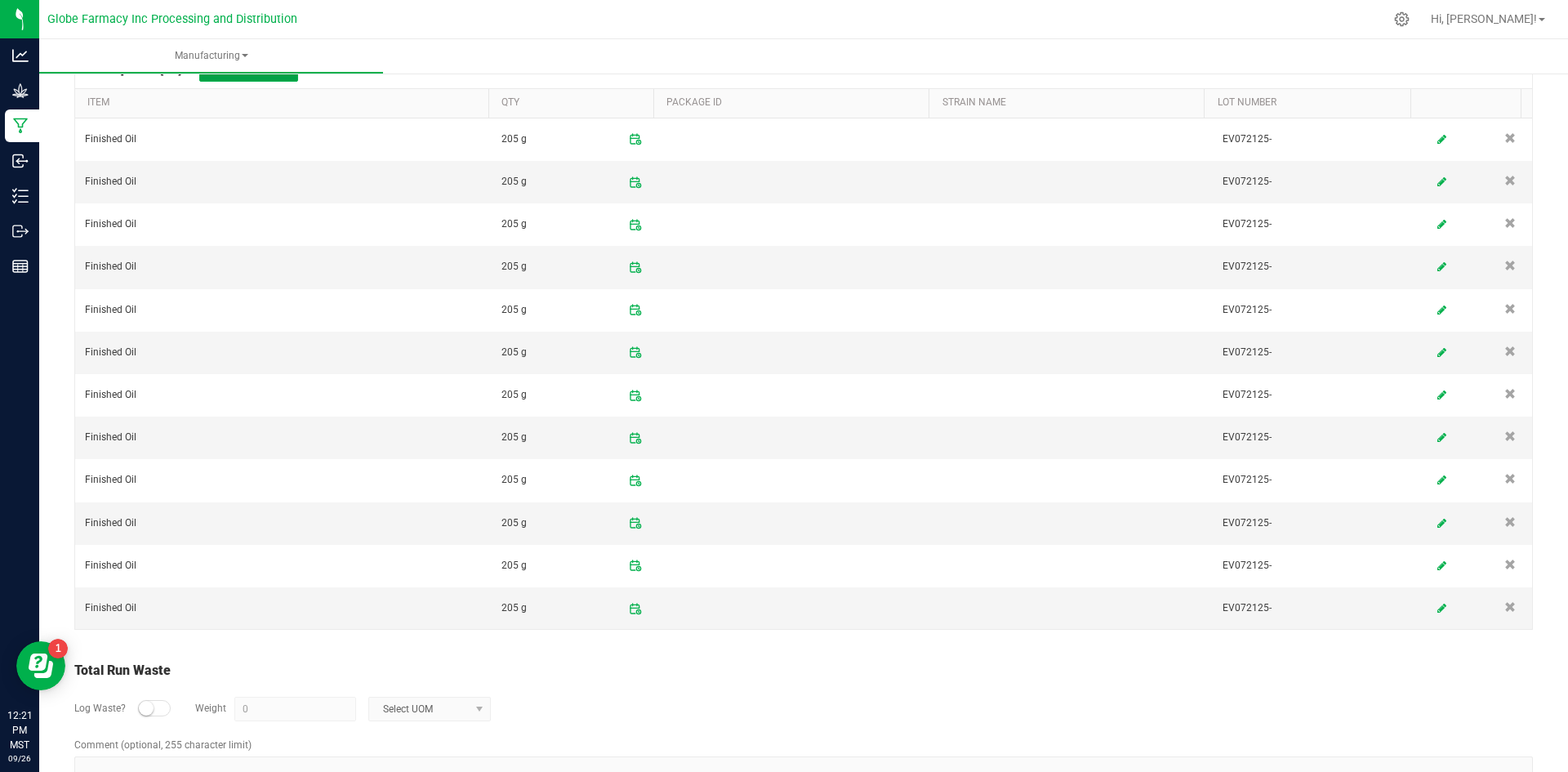
scroll to position [717, 0]
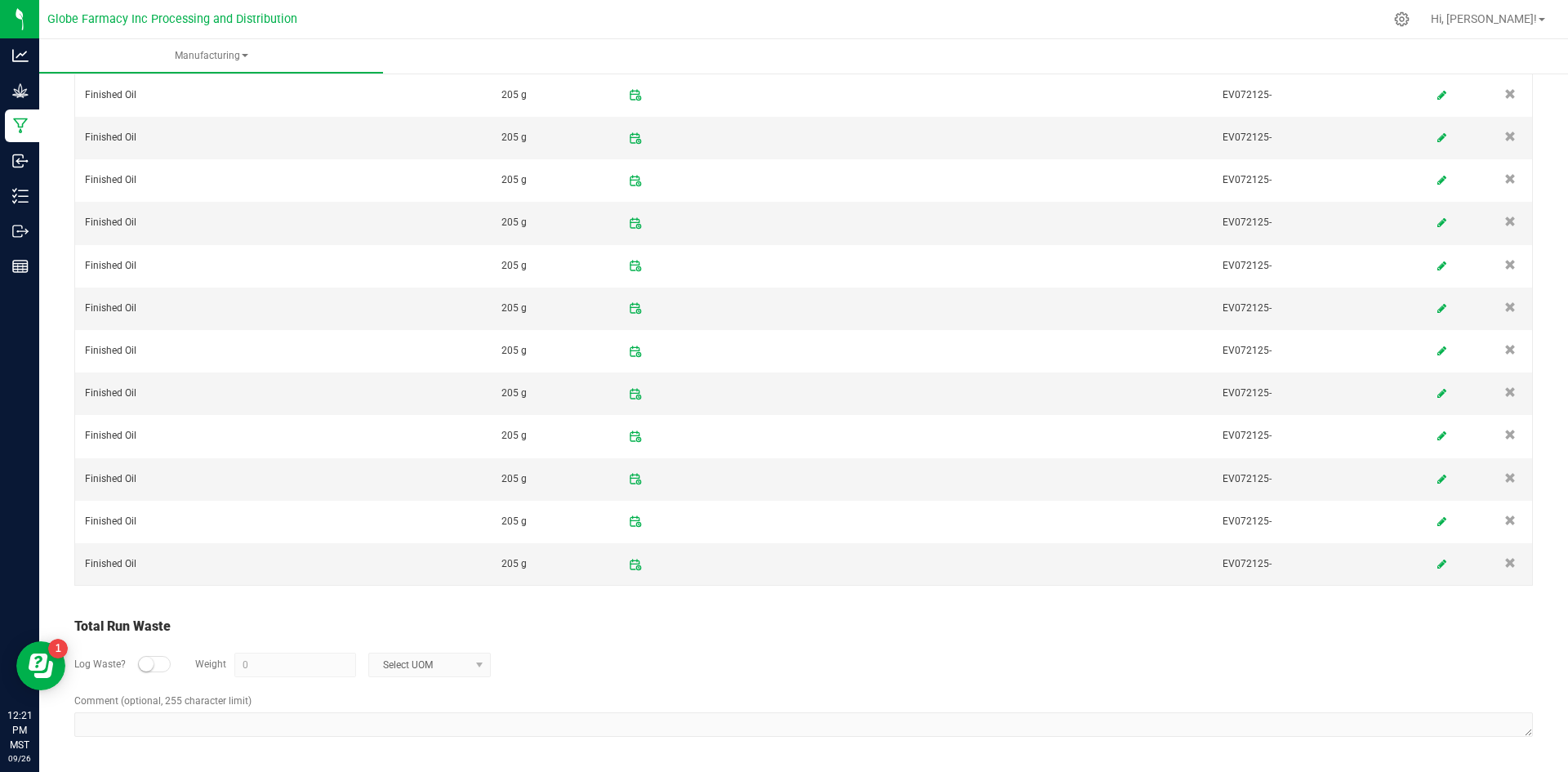
click at [143, 666] on small at bounding box center [146, 664] width 15 height 15
click at [272, 661] on input "0" at bounding box center [295, 664] width 120 height 23
click at [477, 659] on span at bounding box center [479, 665] width 13 height 13
click at [408, 530] on li "Gram" at bounding box center [427, 523] width 121 height 23
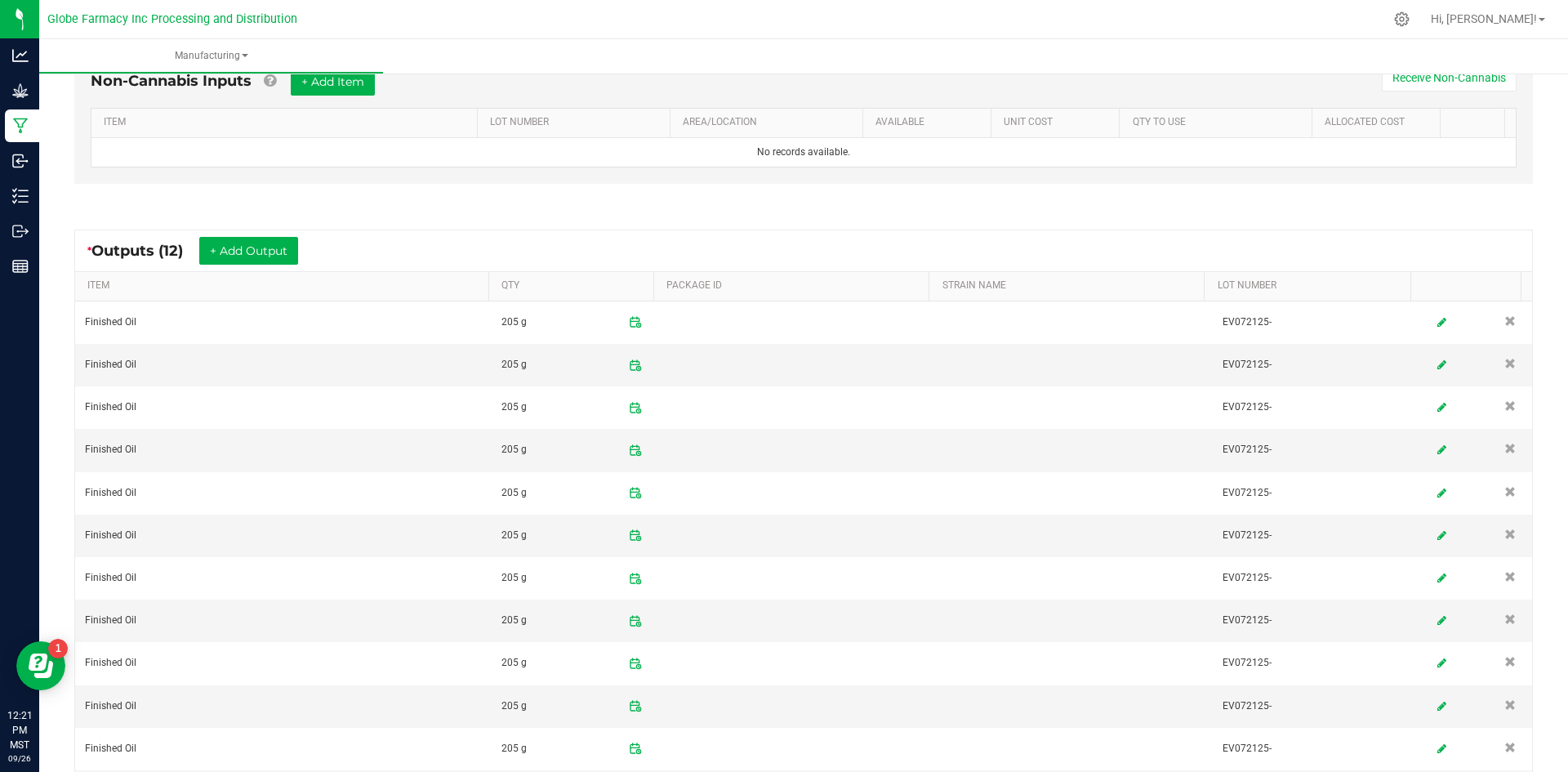
scroll to position [0, 0]
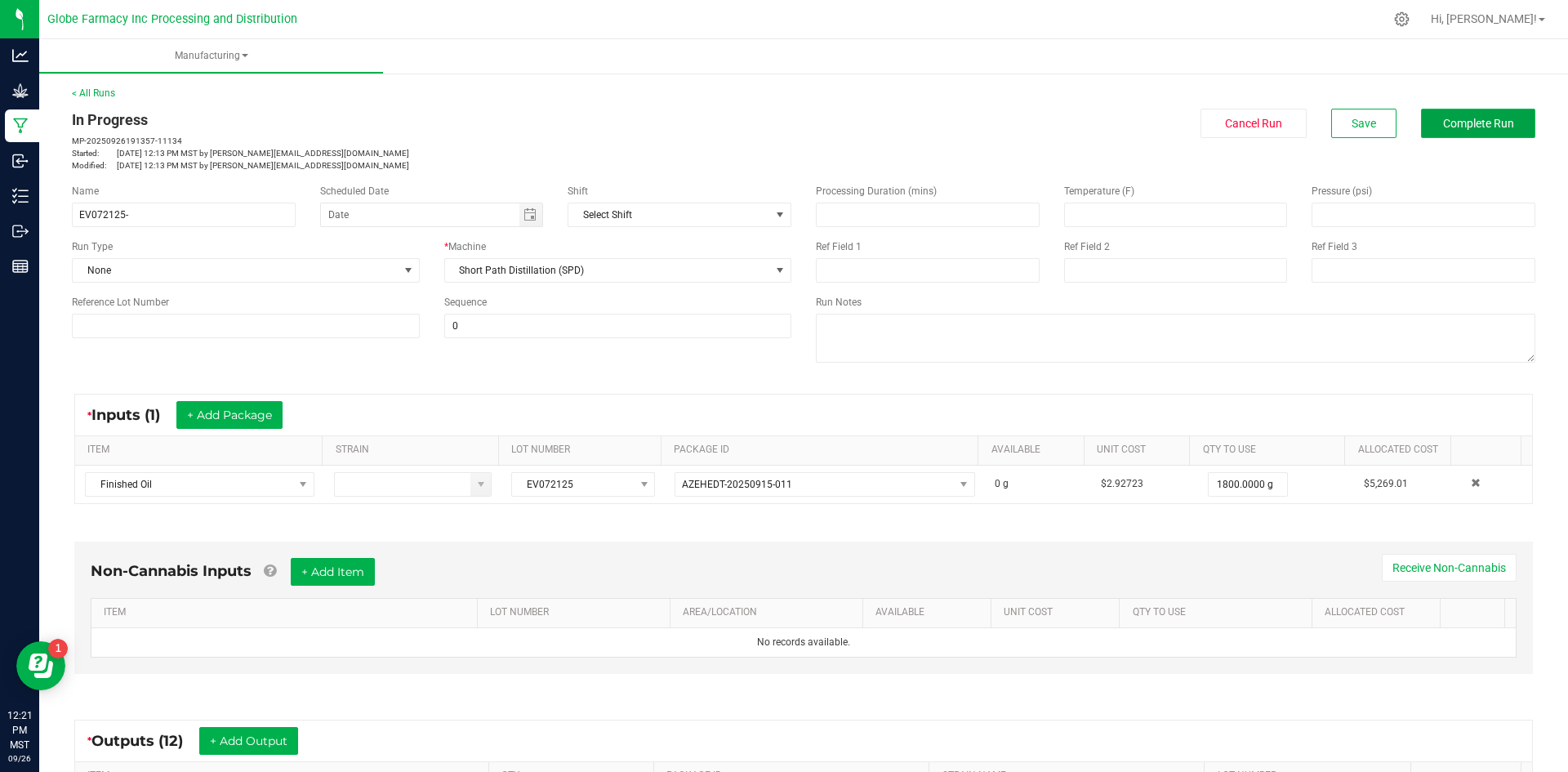
click at [1315, 118] on span "Complete Run" at bounding box center [1479, 123] width 71 height 13
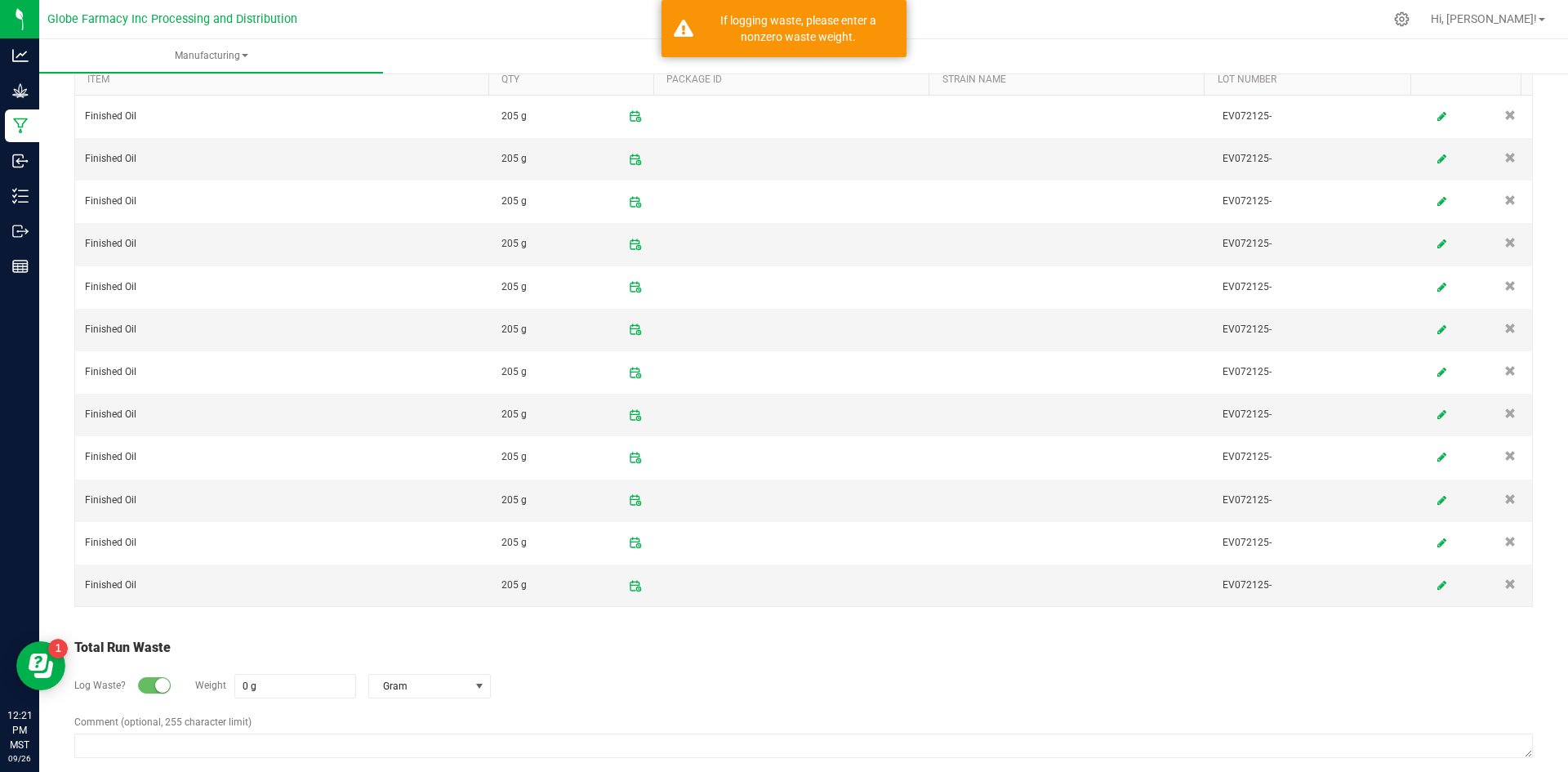
scroll to position [717, 0]
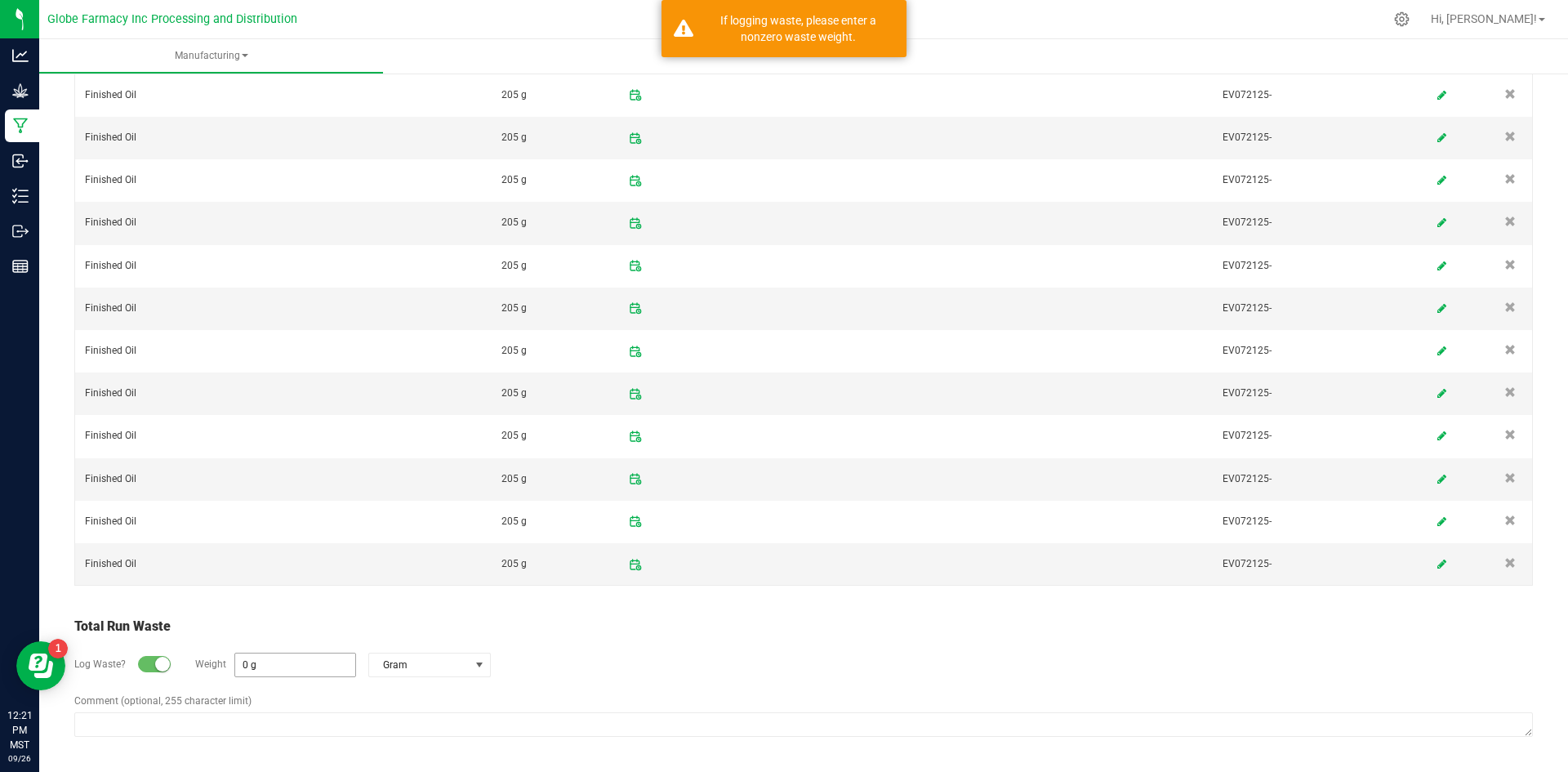
click at [291, 667] on input "0 g" at bounding box center [295, 664] width 120 height 23
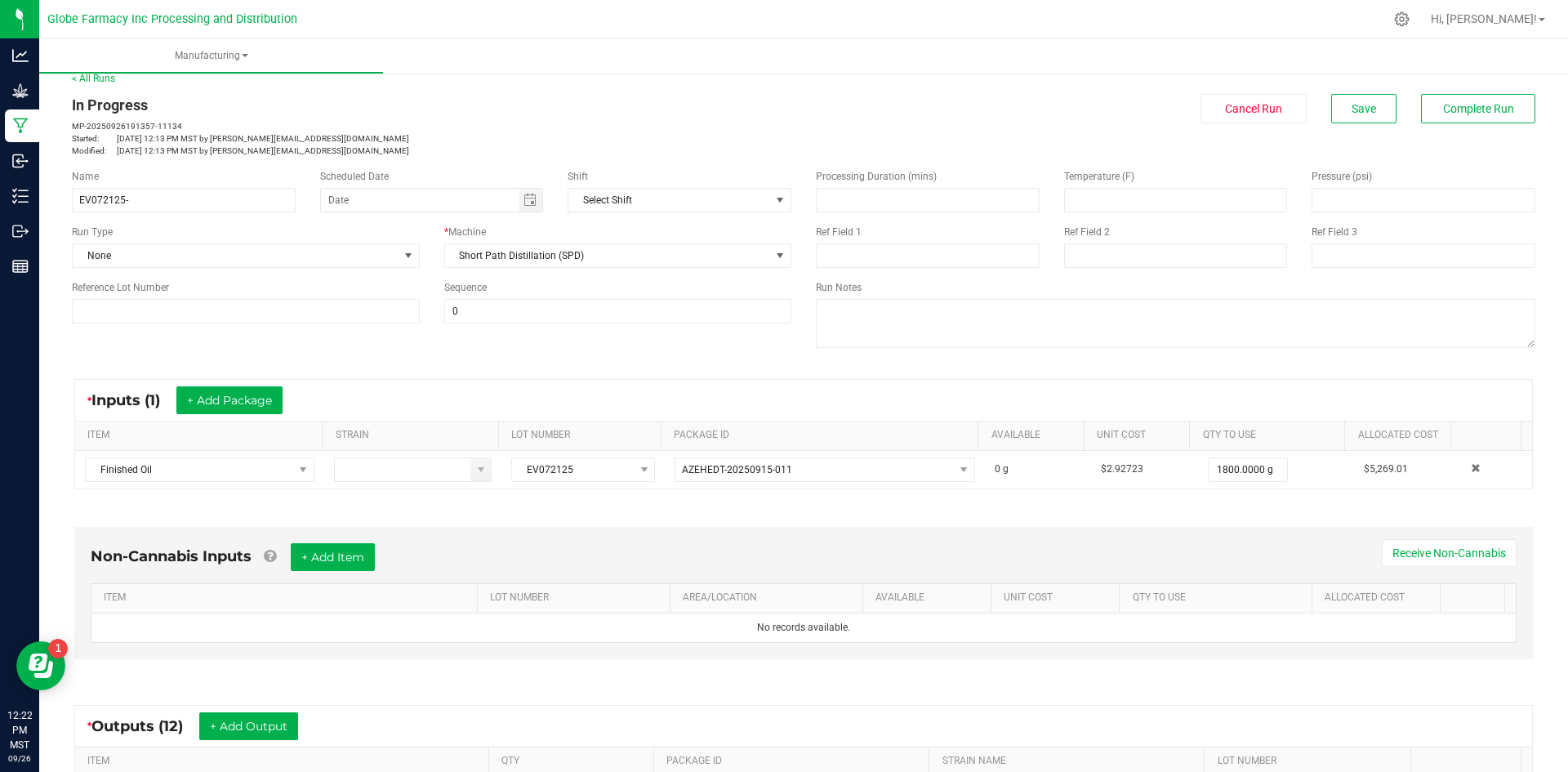
scroll to position [0, 0]
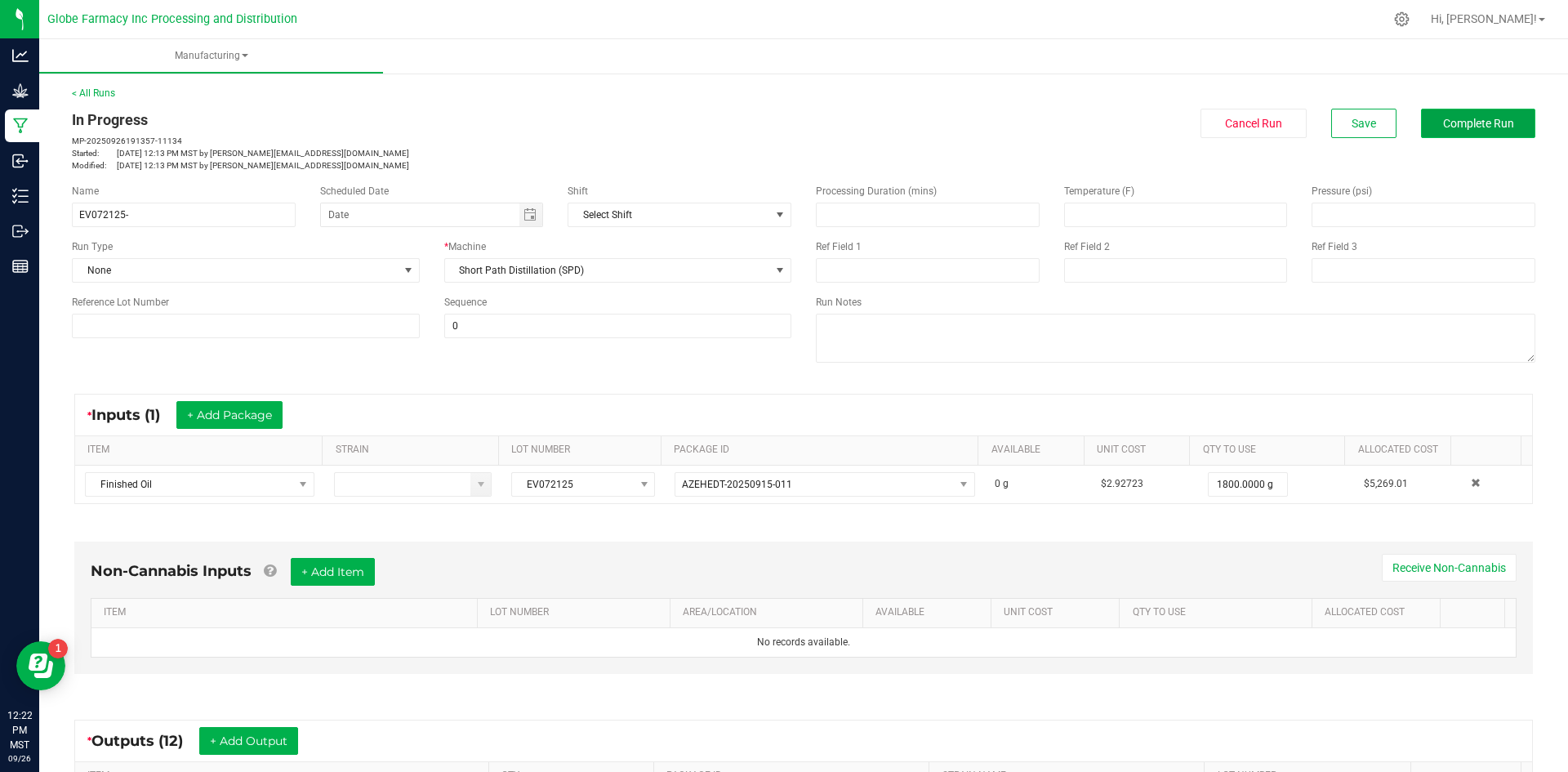
click at [1315, 121] on span "Complete Run" at bounding box center [1479, 123] width 71 height 13
type input "1 g"
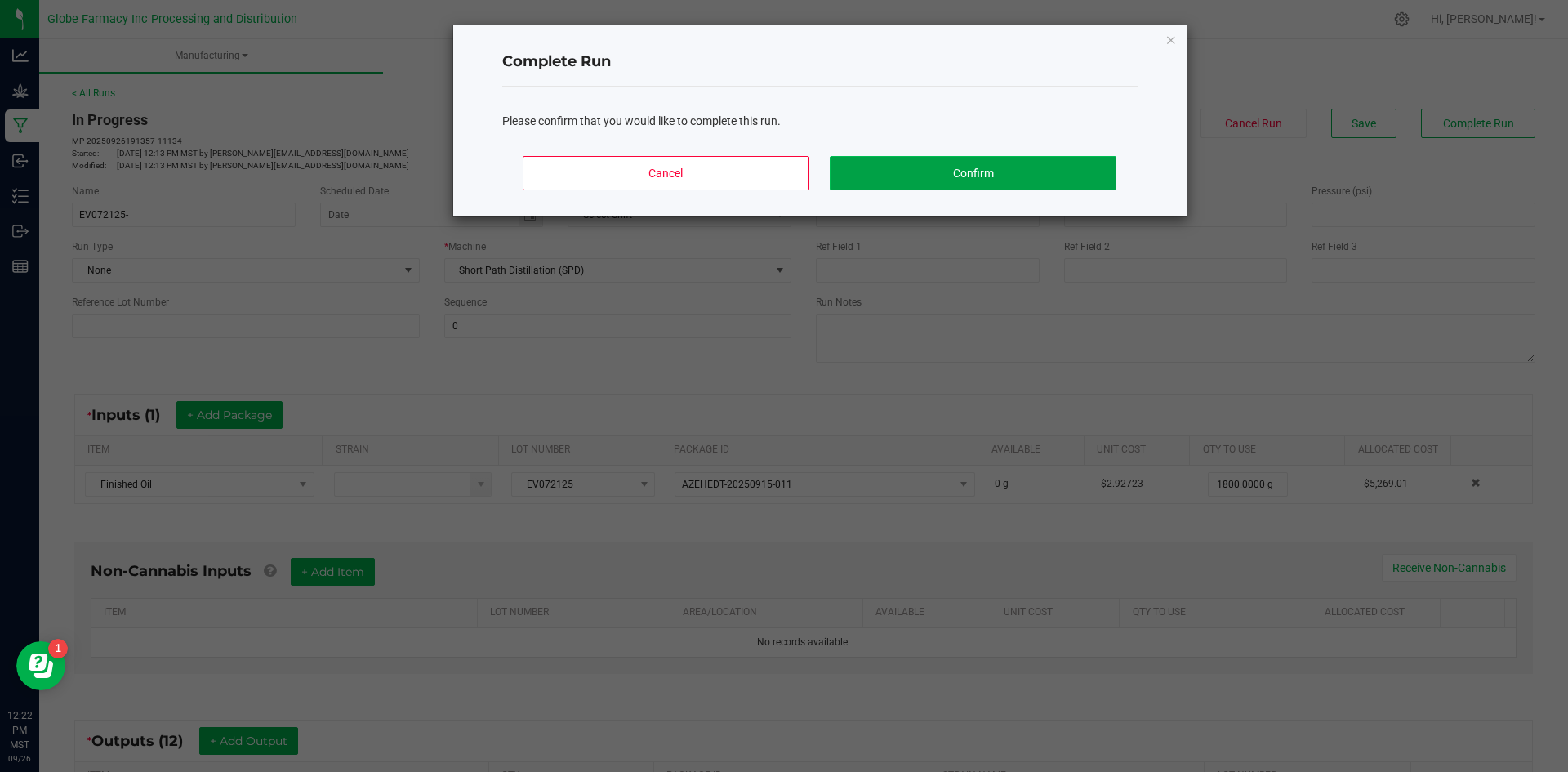
click at [1018, 186] on button "Confirm" at bounding box center [973, 173] width 286 height 35
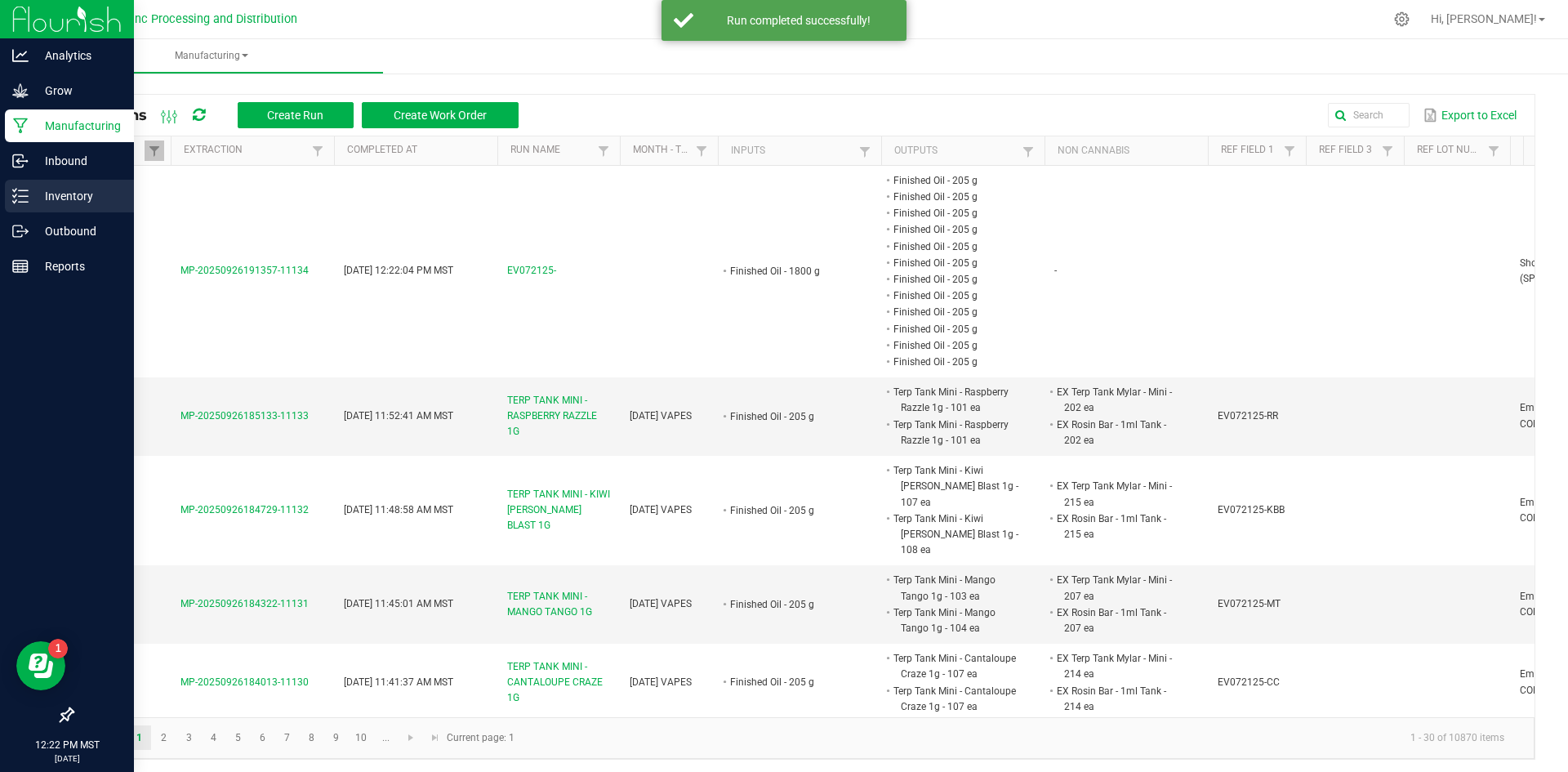
click at [13, 190] on icon at bounding box center [15, 190] width 4 height 3
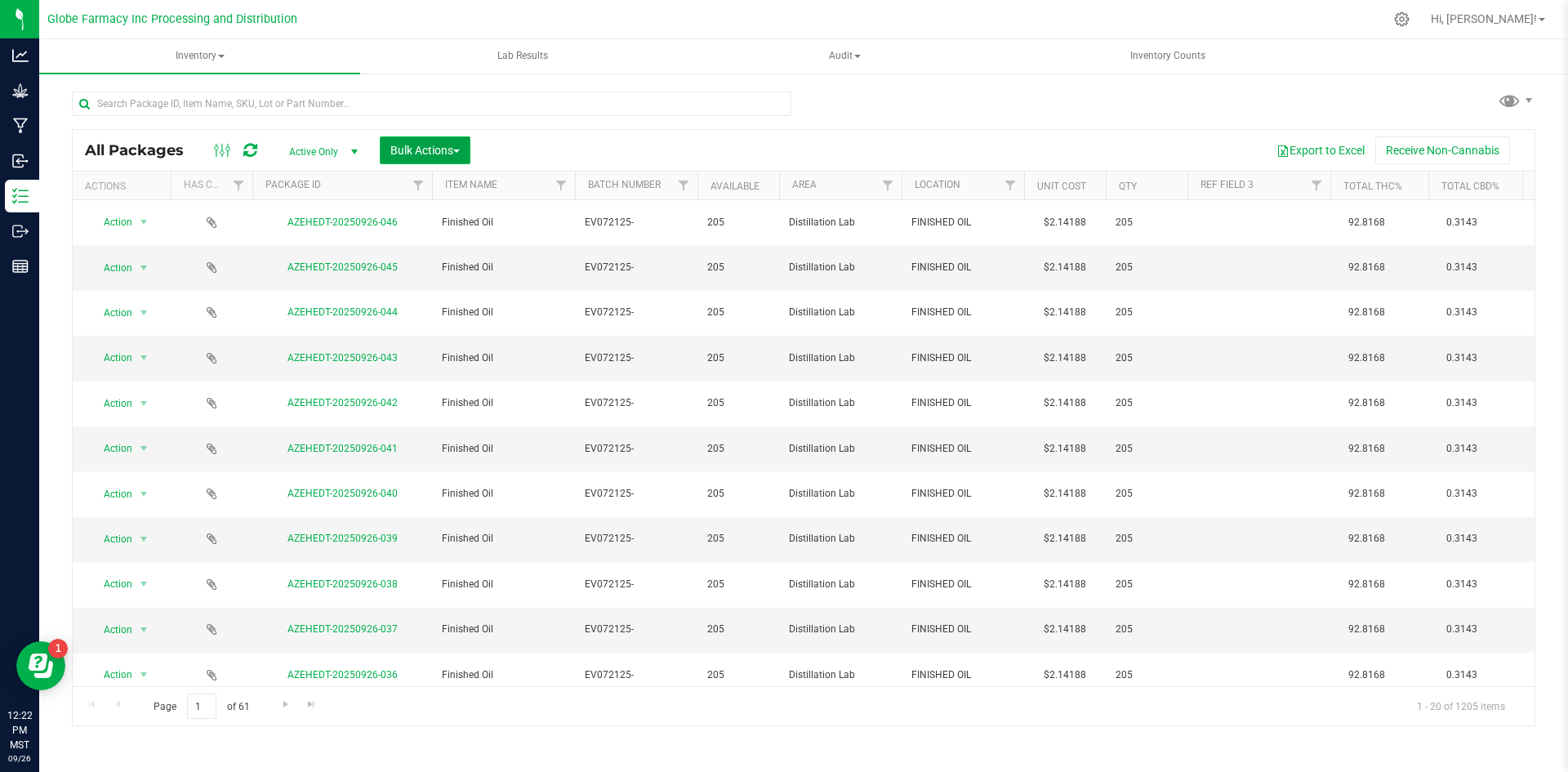
click at [460, 149] on span "button" at bounding box center [456, 151] width 6 height 4
click at [446, 336] on span "Print package labels" at bounding box center [439, 337] width 98 height 13
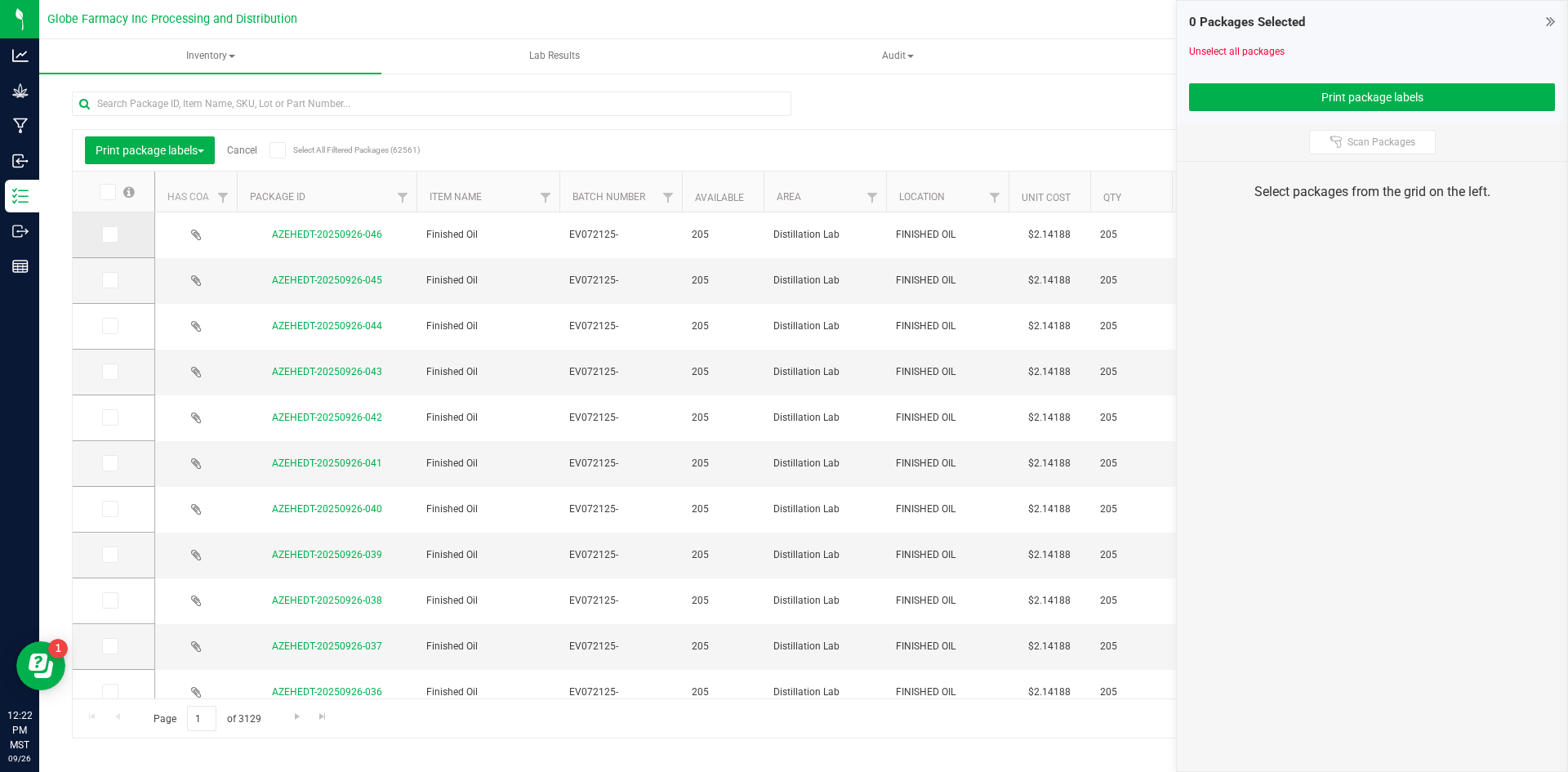
click at [108, 234] on icon at bounding box center [109, 234] width 11 height 0
click at [0, 0] on input "checkbox" at bounding box center [0, 0] width 0 height 0
click at [107, 281] on icon at bounding box center [109, 281] width 11 height 0
click at [0, 0] on input "checkbox" at bounding box center [0, 0] width 0 height 0
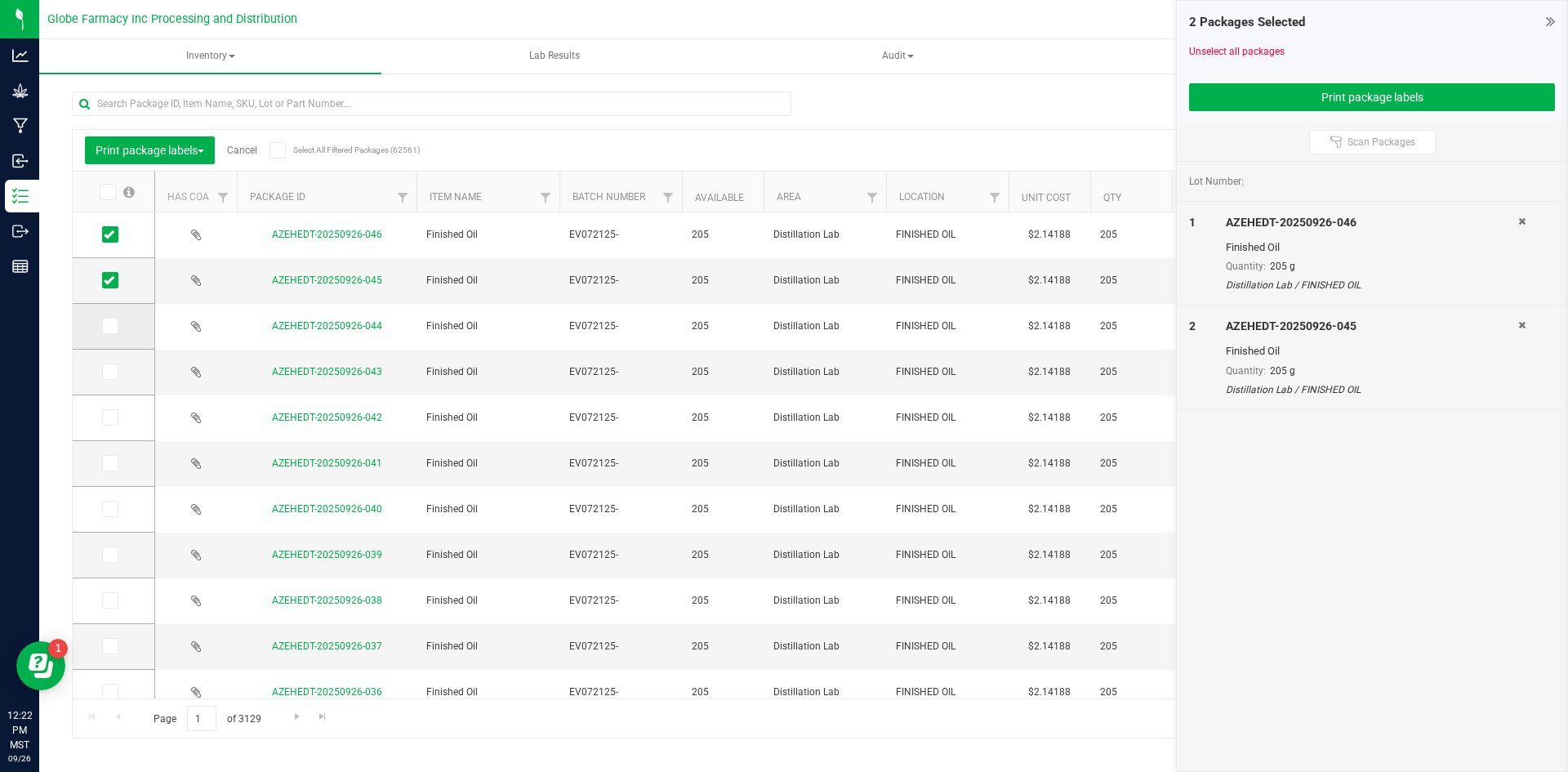
click at [114, 326] on icon at bounding box center [109, 326] width 11 height 0
click at [0, 0] on input "checkbox" at bounding box center [0, 0] width 0 height 0
click at [109, 372] on icon at bounding box center [109, 372] width 11 height 0
click at [0, 0] on input "checkbox" at bounding box center [0, 0] width 0 height 0
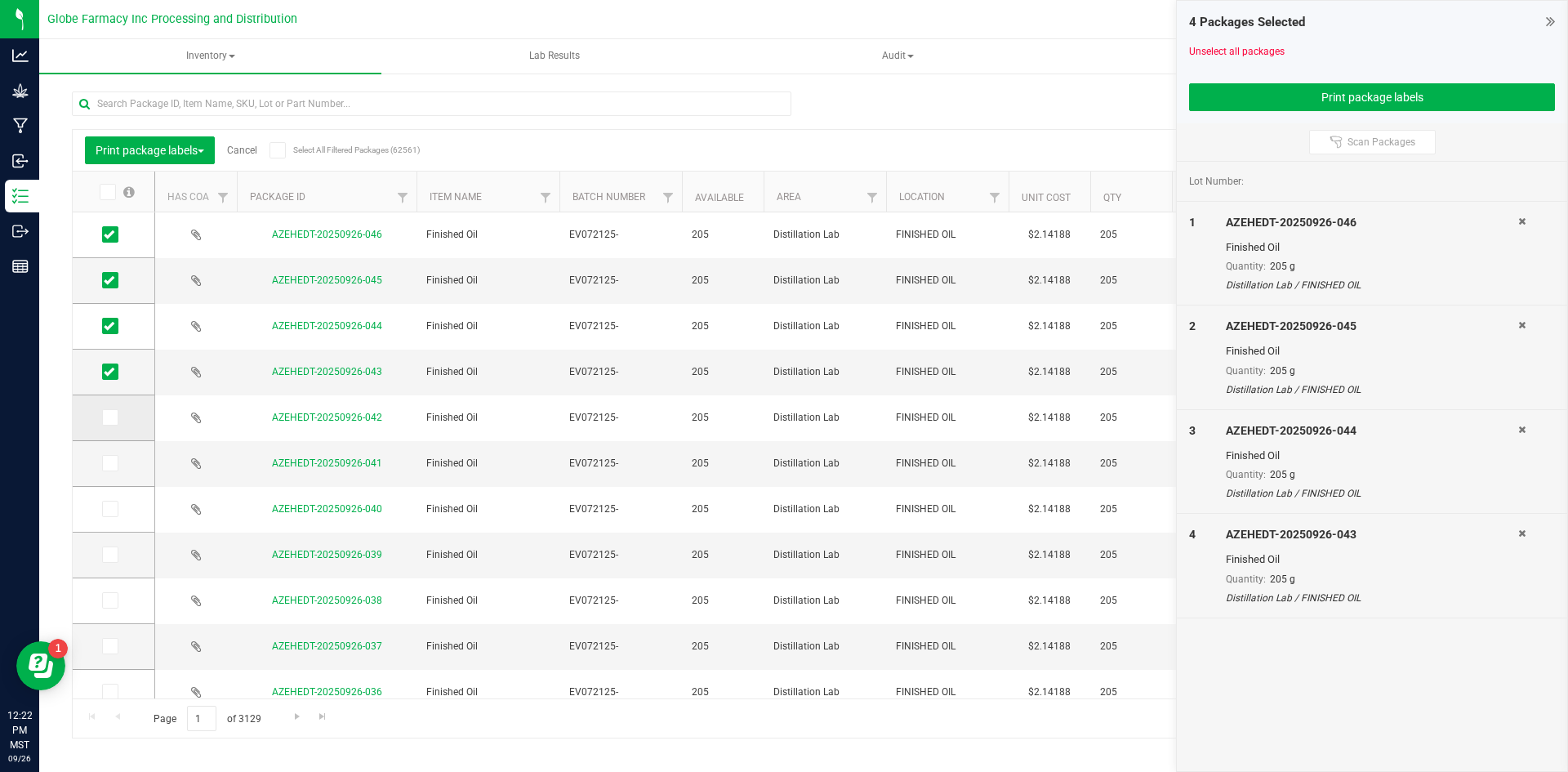
click at [109, 417] on icon at bounding box center [109, 417] width 11 height 0
click at [0, 0] on input "checkbox" at bounding box center [0, 0] width 0 height 0
click at [108, 463] on icon at bounding box center [109, 463] width 11 height 0
click at [0, 0] on input "checkbox" at bounding box center [0, 0] width 0 height 0
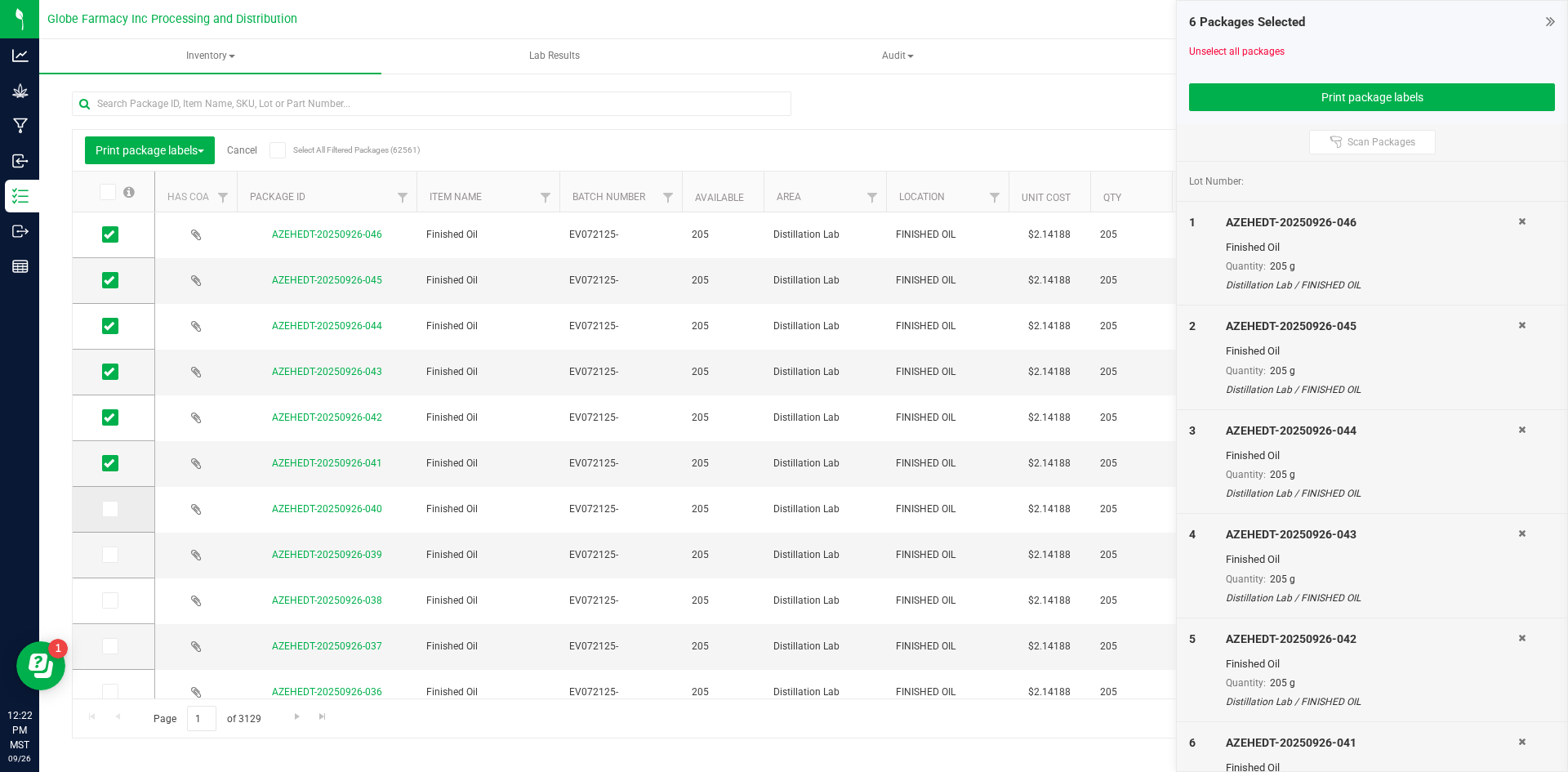
click at [108, 510] on icon at bounding box center [109, 510] width 11 height 0
click at [0, 0] on input "checkbox" at bounding box center [0, 0] width 0 height 0
click at [114, 555] on icon at bounding box center [109, 555] width 11 height 0
click at [0, 0] on input "checkbox" at bounding box center [0, 0] width 0 height 0
click at [108, 601] on icon at bounding box center [109, 601] width 11 height 0
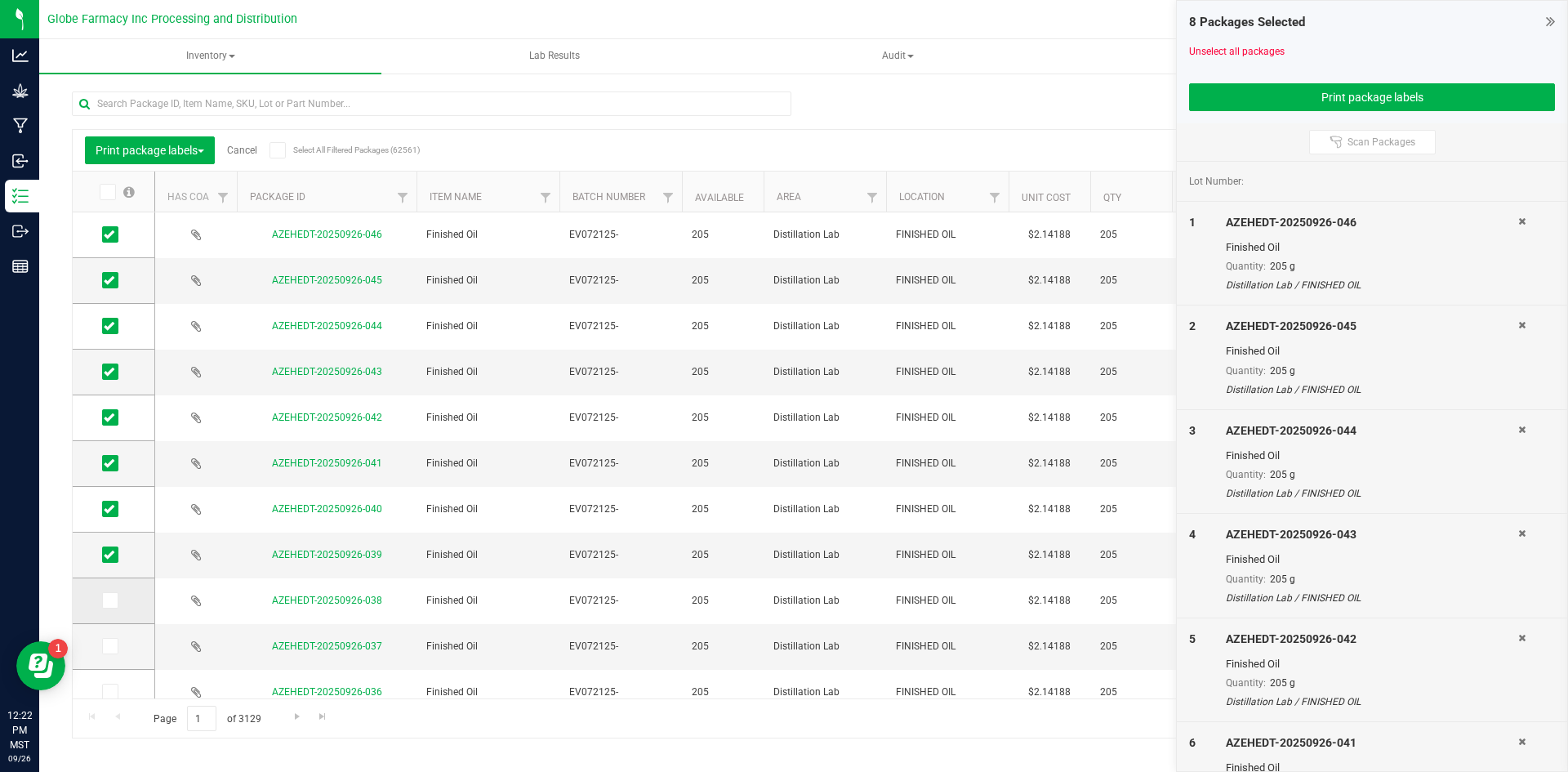
click at [0, 0] on input "checkbox" at bounding box center [0, 0] width 0 height 0
click at [107, 646] on icon at bounding box center [109, 646] width 11 height 0
click at [0, 0] on input "checkbox" at bounding box center [0, 0] width 0 height 0
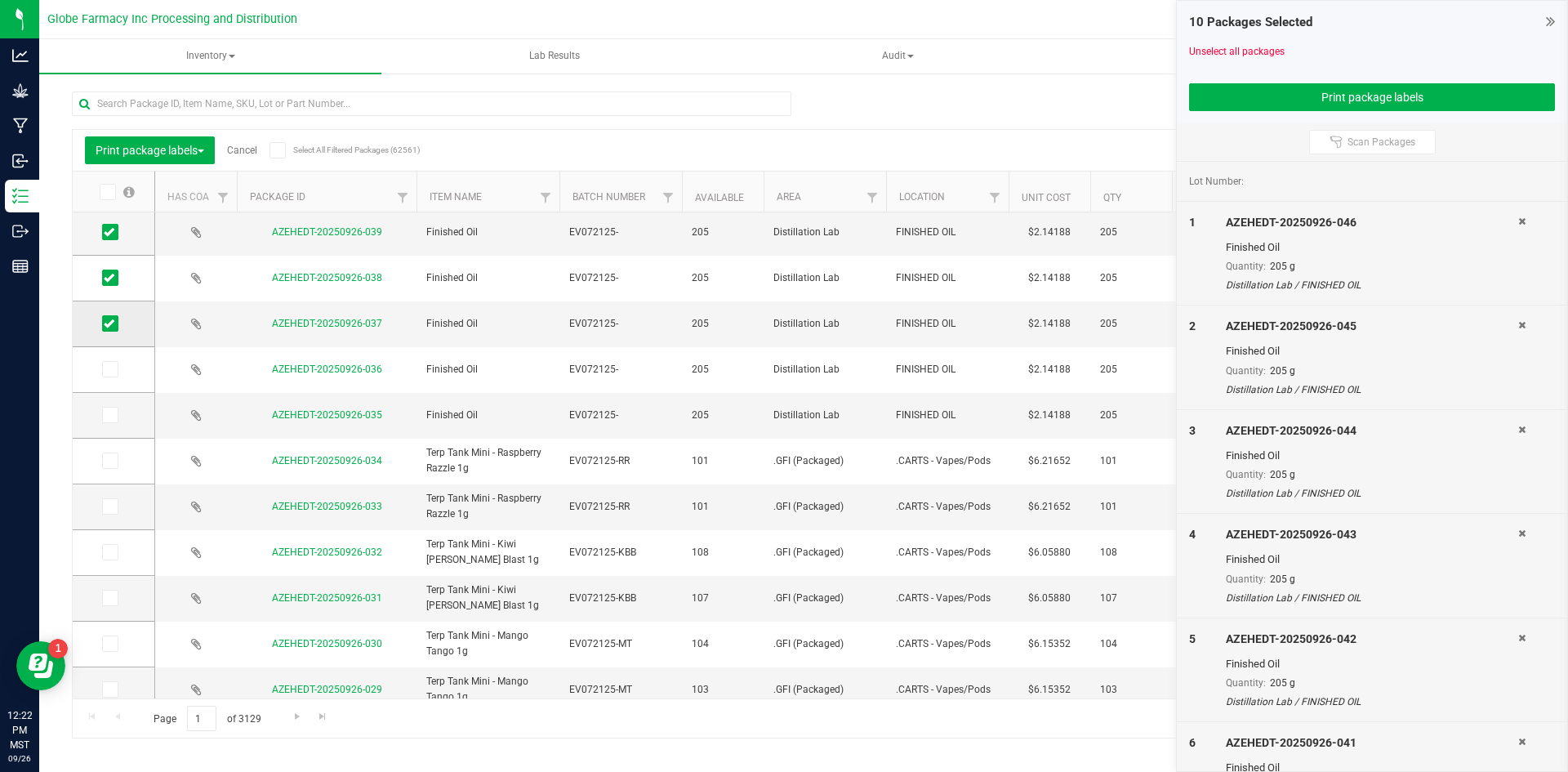
scroll to position [322, 0]
click at [104, 370] on icon at bounding box center [109, 370] width 11 height 0
click at [0, 0] on input "checkbox" at bounding box center [0, 0] width 0 height 0
click at [114, 416] on icon at bounding box center [109, 416] width 11 height 0
click at [0, 0] on input "checkbox" at bounding box center [0, 0] width 0 height 0
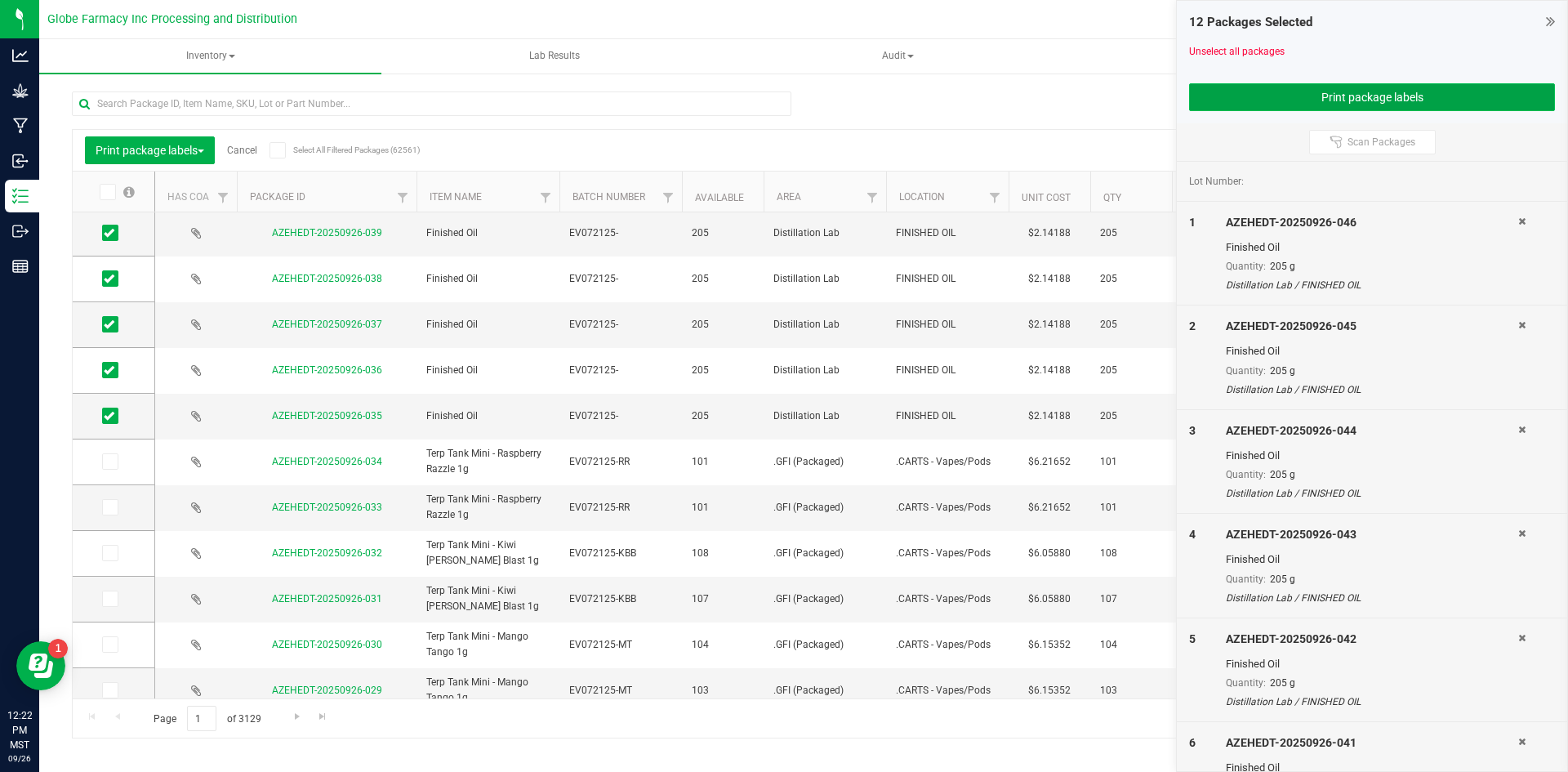
click at [1315, 108] on button "Print package labels" at bounding box center [1372, 97] width 366 height 27
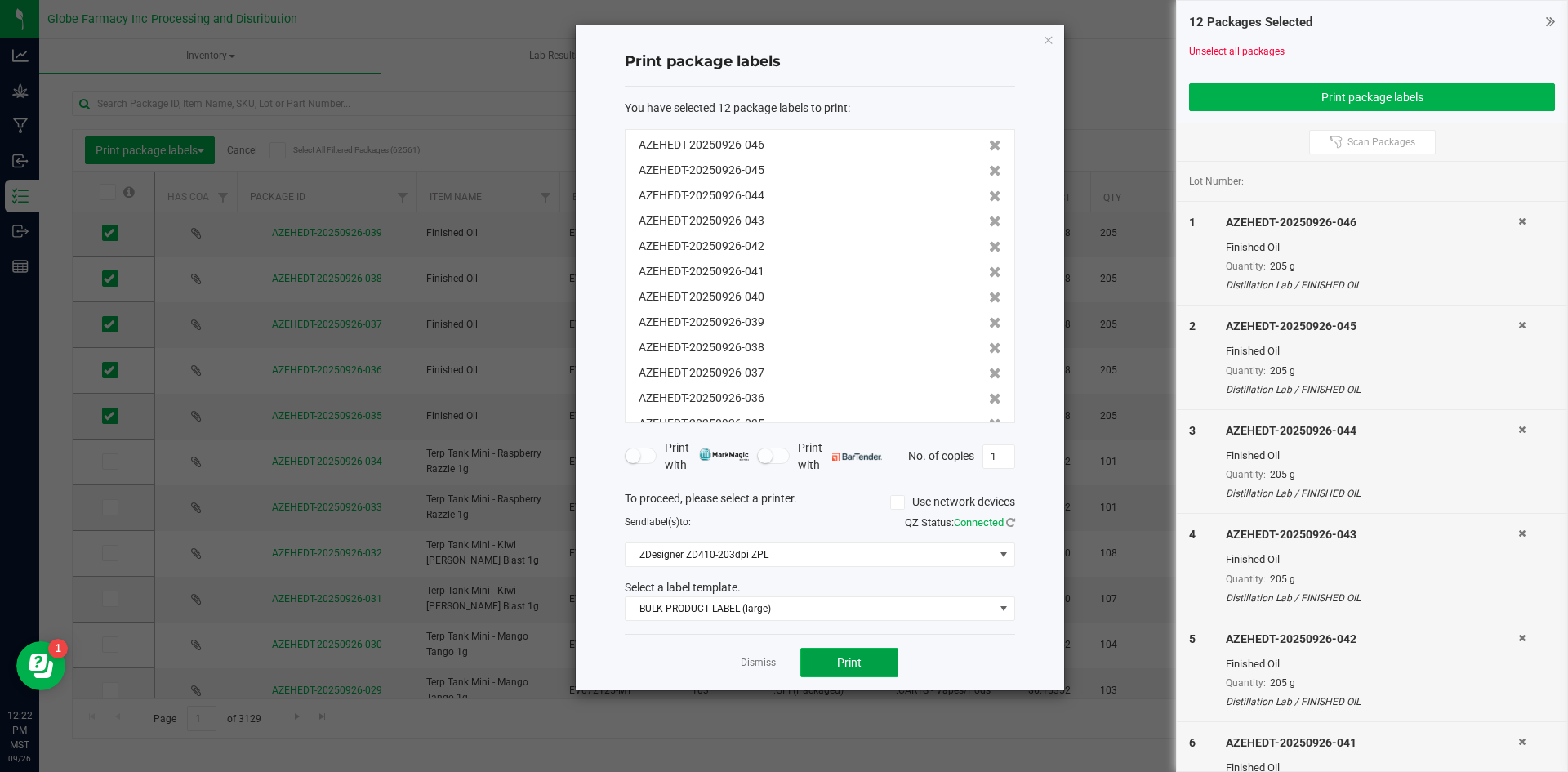
click at [855, 665] on span "Print" at bounding box center [849, 663] width 25 height 13
click at [756, 658] on link "Dismiss" at bounding box center [758, 663] width 36 height 14
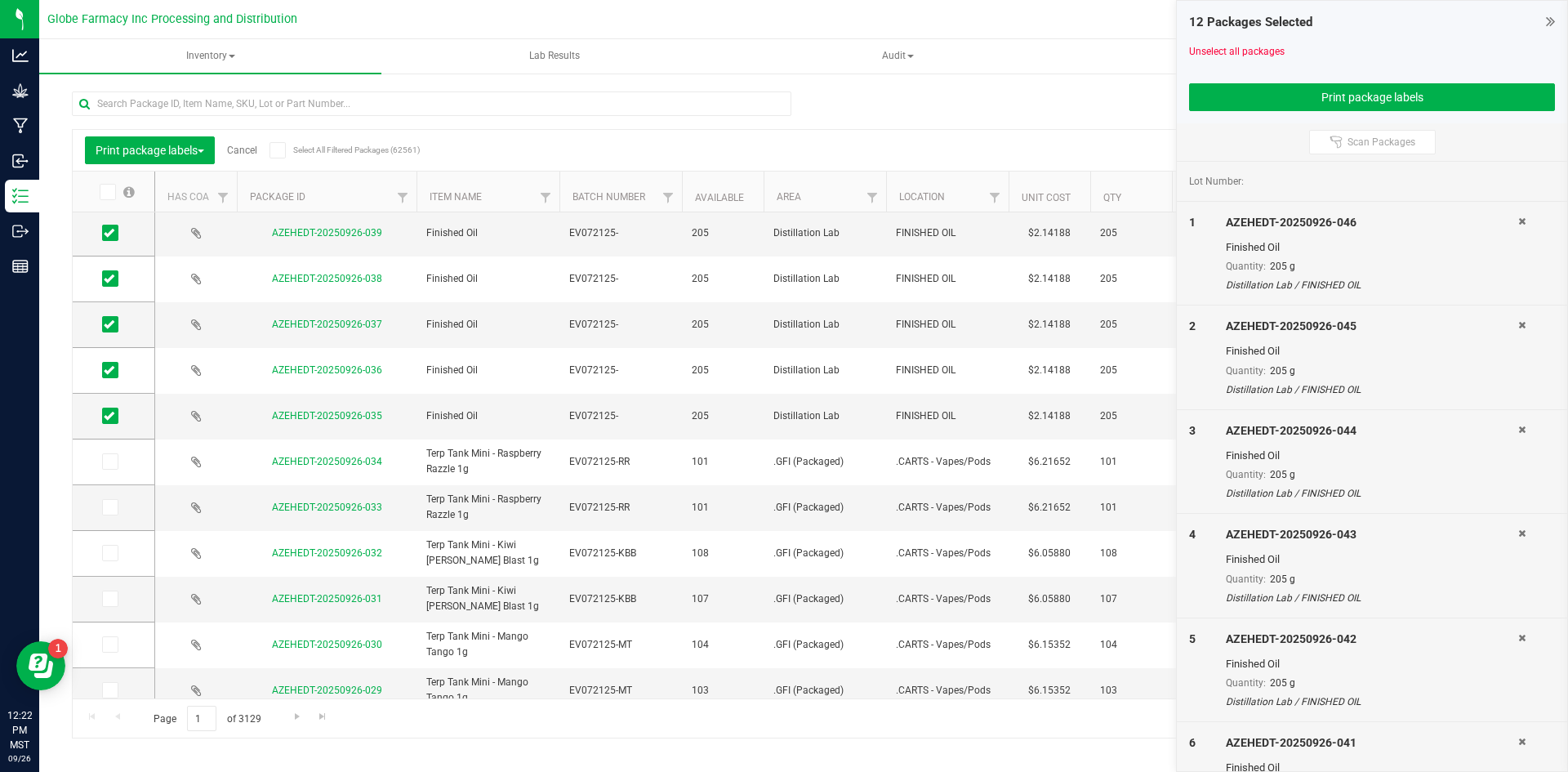
click at [241, 151] on link "Cancel" at bounding box center [241, 150] width 30 height 12
